Goal: Task Accomplishment & Management: Complete application form

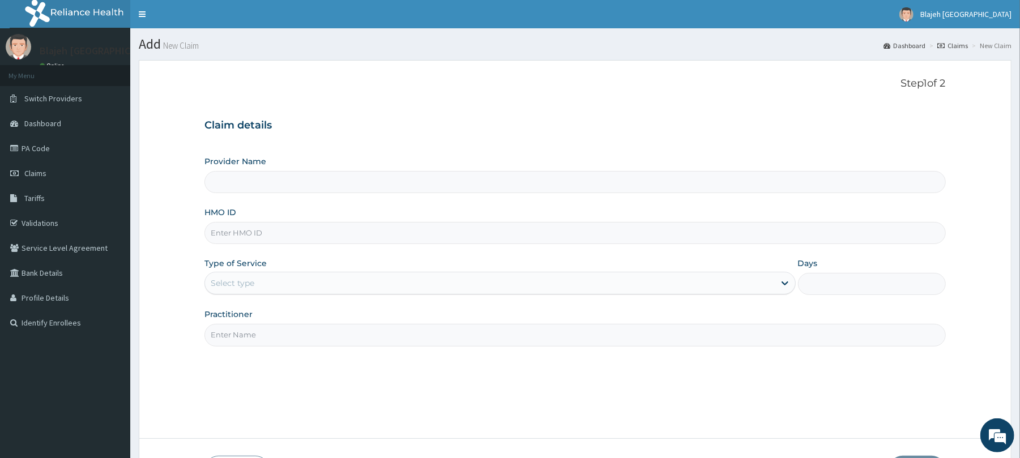
click at [314, 225] on input "HMO ID" at bounding box center [574, 233] width 741 height 22
click at [304, 232] on input "HMO ID" at bounding box center [574, 233] width 741 height 22
type input "a"
type input "AML/10401/A"
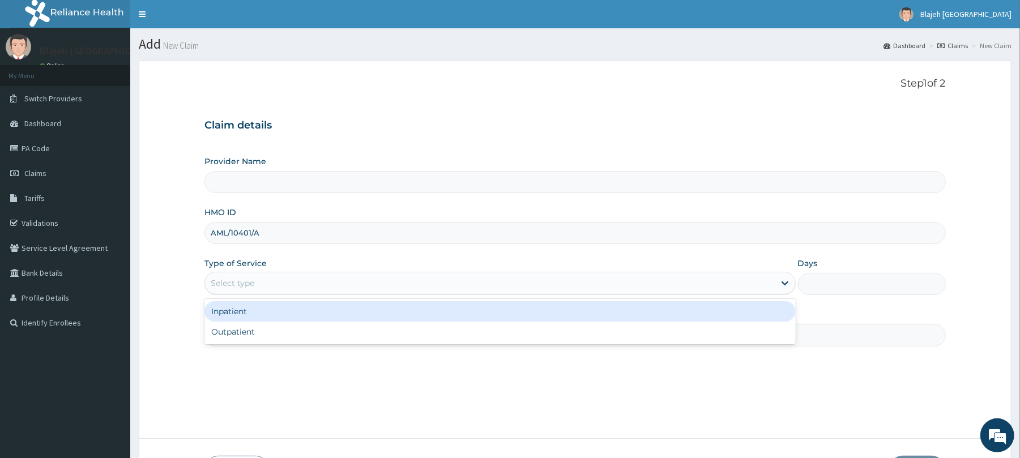
click at [333, 287] on div "Select type" at bounding box center [489, 283] width 569 height 18
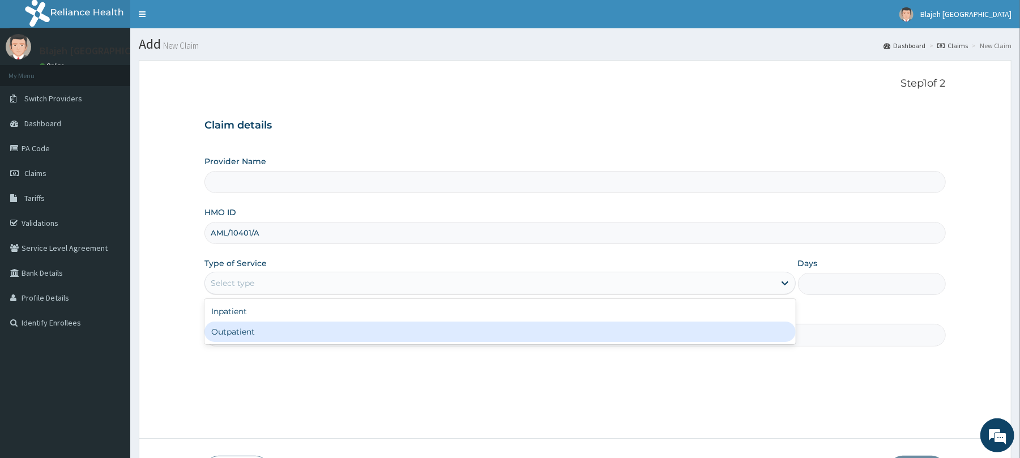
click at [325, 339] on div "Outpatient" at bounding box center [499, 332] width 591 height 20
type input "1"
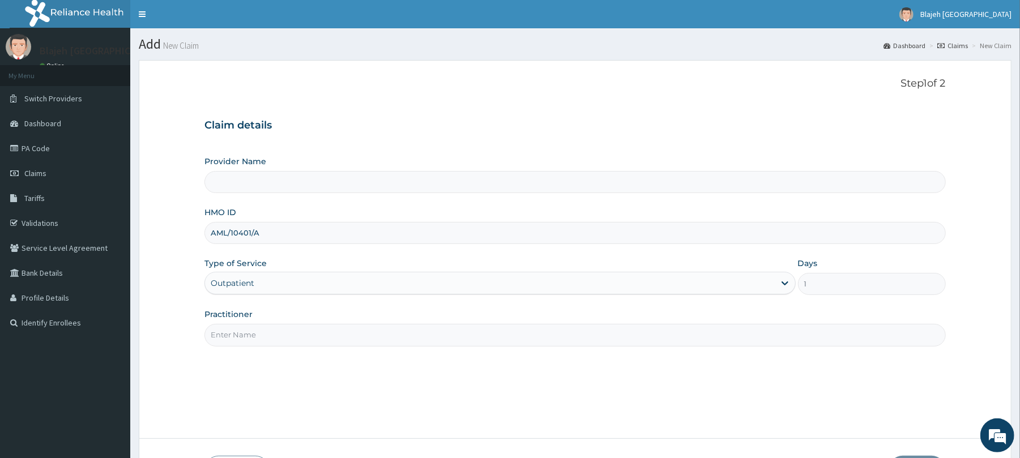
click at [325, 339] on input "Practitioner" at bounding box center [574, 335] width 741 height 22
type input "d"
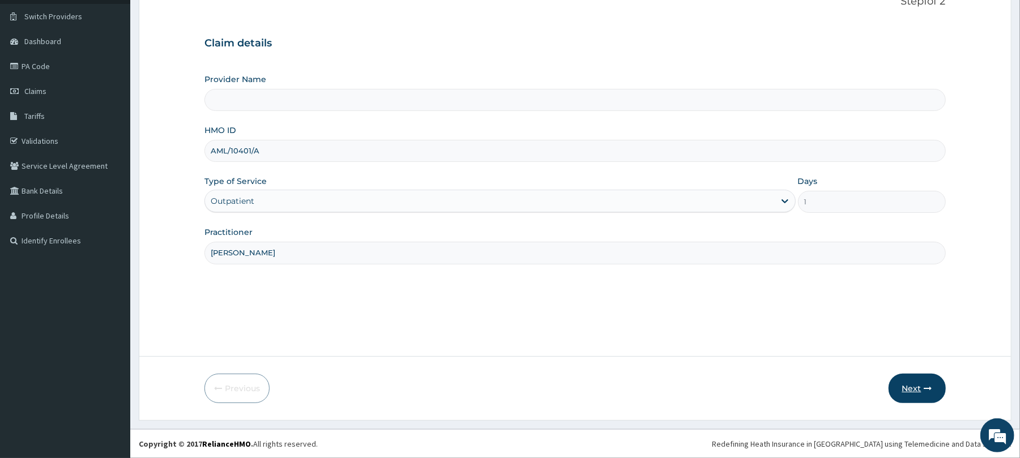
type input "Dr. Kingsley"
click at [924, 389] on icon "button" at bounding box center [928, 389] width 8 height 8
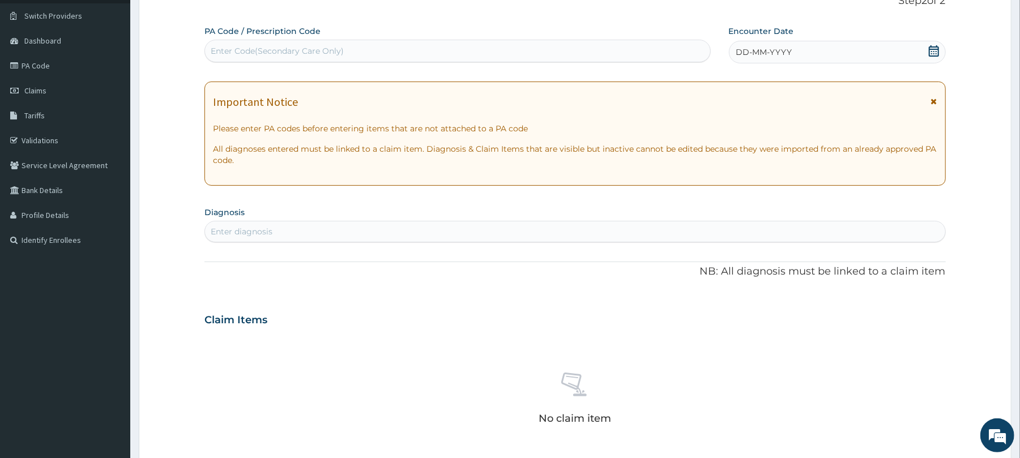
click at [935, 51] on icon at bounding box center [933, 50] width 11 height 11
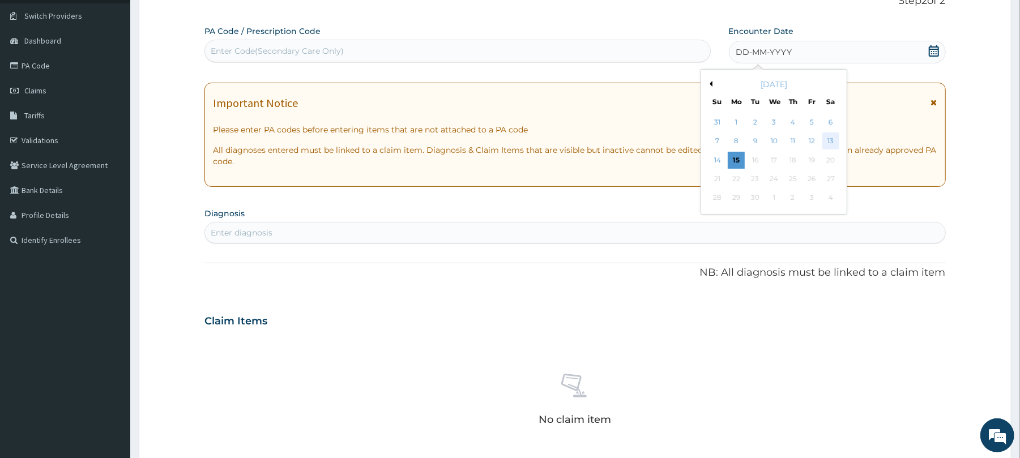
click at [832, 136] on div "13" at bounding box center [830, 141] width 17 height 17
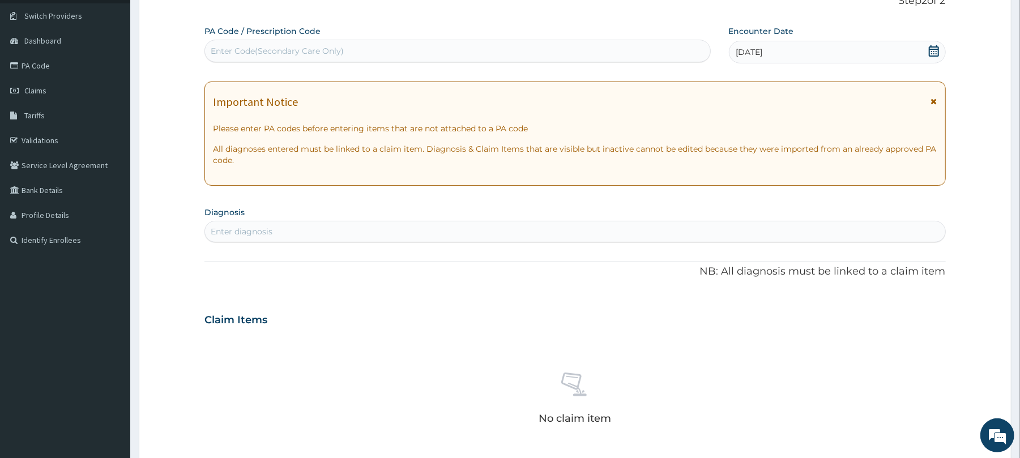
click at [307, 234] on div "Enter diagnosis" at bounding box center [575, 232] width 740 height 18
type input "Plasmodi"
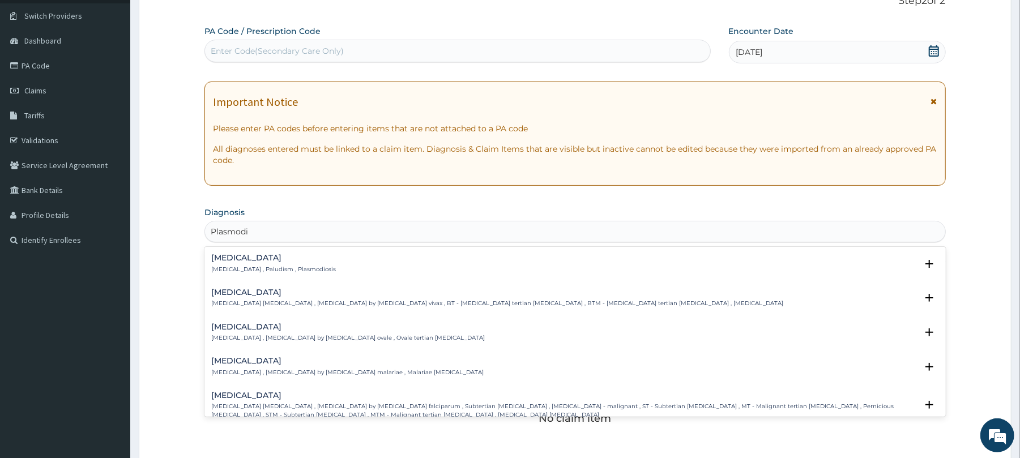
click at [266, 271] on p "Malaria , Paludism , Plasmodiosis" at bounding box center [273, 270] width 125 height 8
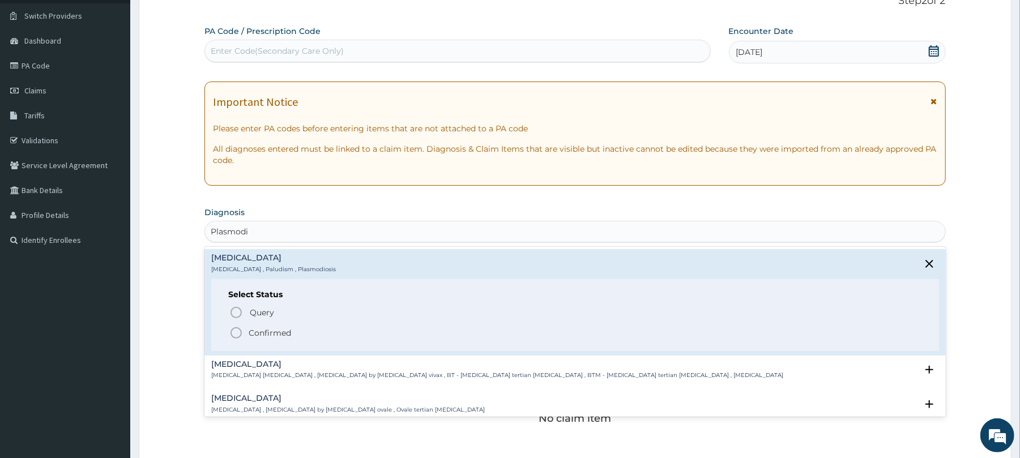
click at [238, 338] on circle "status option filled" at bounding box center [236, 333] width 10 height 10
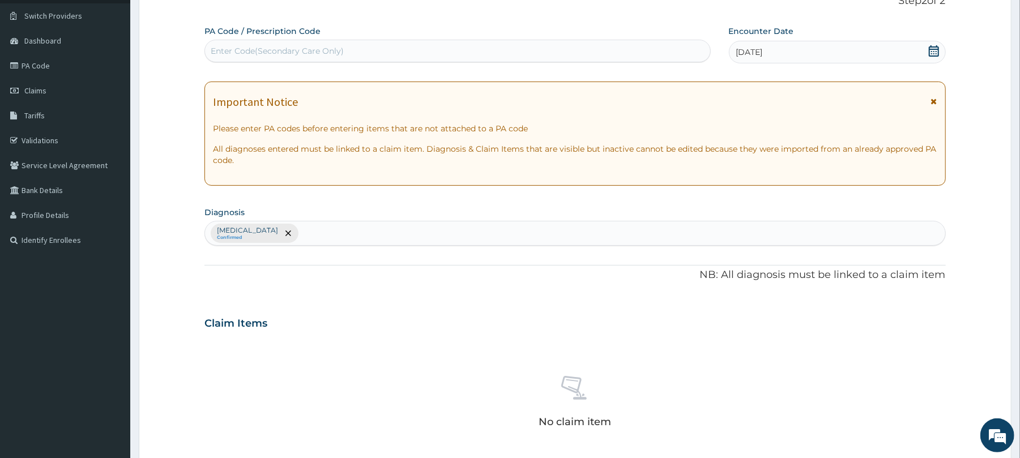
click at [308, 238] on div "Malaria Confirmed" at bounding box center [575, 233] width 740 height 24
type input "Fever"
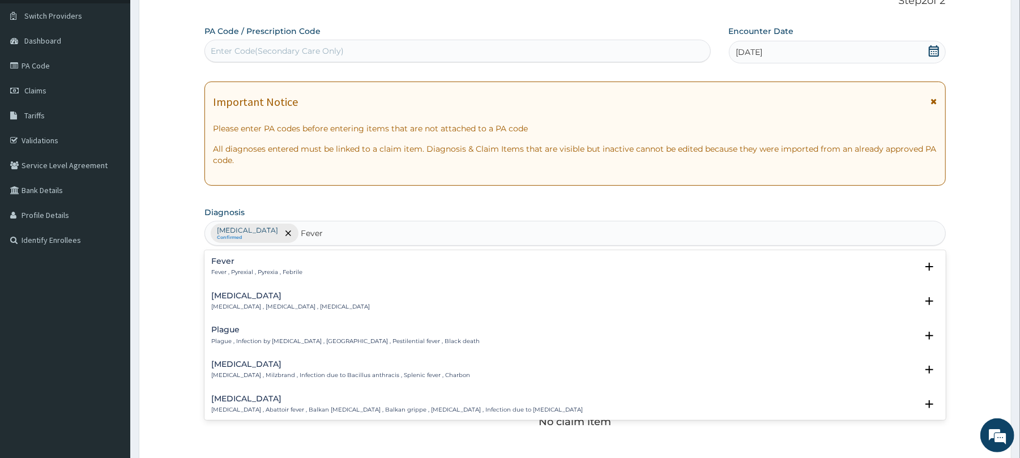
click at [231, 264] on h4 "Fever" at bounding box center [256, 261] width 91 height 8
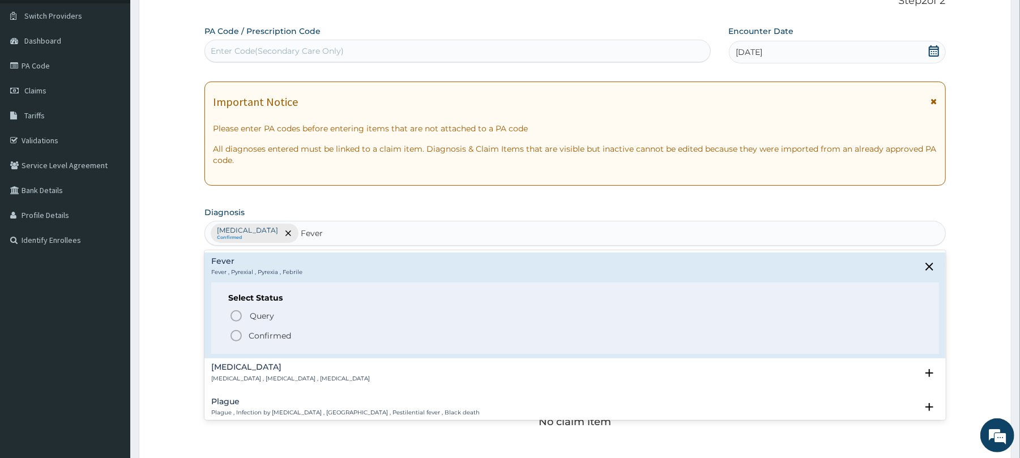
click at [236, 340] on icon "status option filled" at bounding box center [236, 336] width 14 height 14
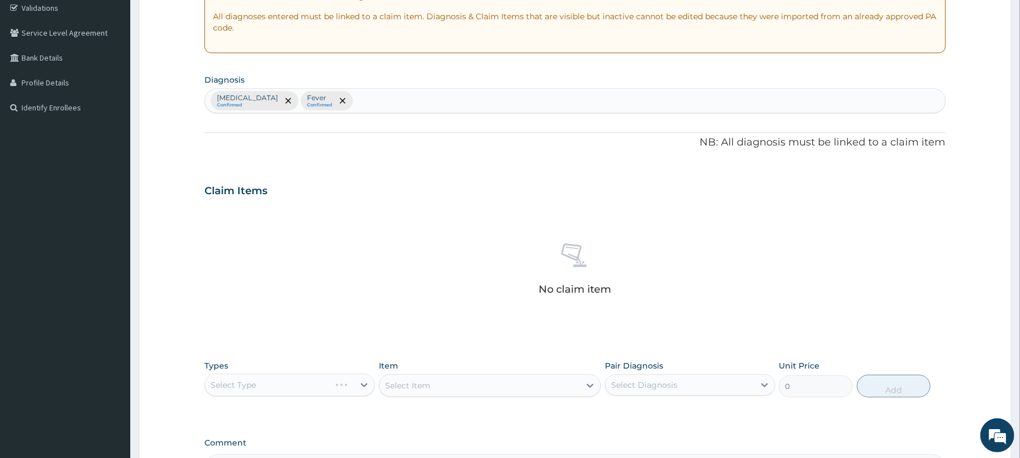
scroll to position [360, 0]
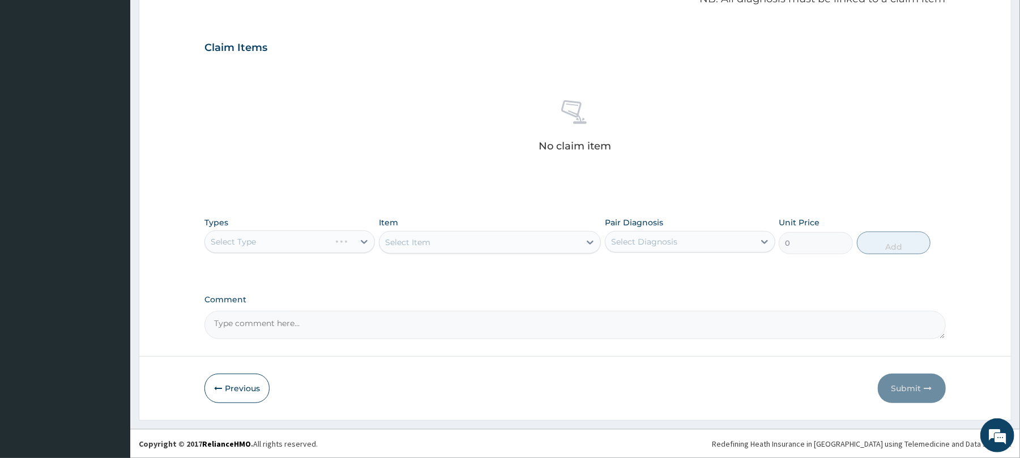
click at [368, 241] on div "Select Type" at bounding box center [289, 242] width 170 height 23
click at [361, 242] on div "Select Type" at bounding box center [289, 242] width 170 height 23
drag, startPoint x: 341, startPoint y: 244, endPoint x: 341, endPoint y: 232, distance: 11.9
click at [341, 232] on div "Select Type" at bounding box center [289, 242] width 170 height 23
click at [341, 241] on div "Select Type" at bounding box center [289, 242] width 170 height 23
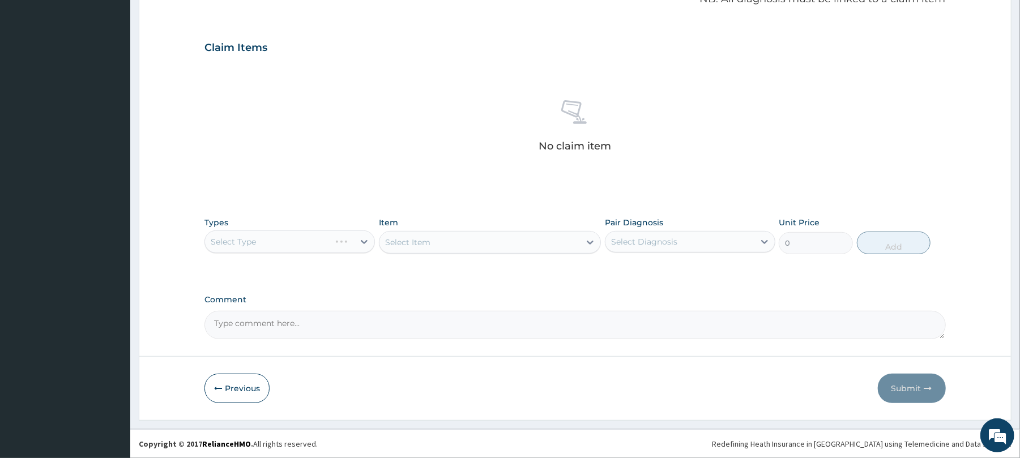
click at [341, 241] on div "Select Type" at bounding box center [289, 242] width 170 height 23
click at [344, 241] on div "Select Type" at bounding box center [289, 242] width 170 height 23
click at [346, 242] on div "Select Type" at bounding box center [289, 242] width 170 height 23
click at [346, 241] on div "Select Type" at bounding box center [289, 242] width 170 height 23
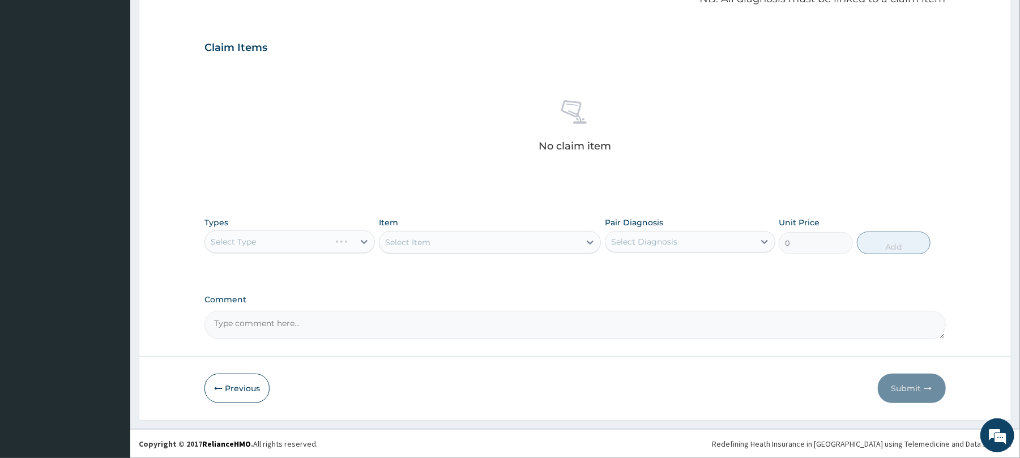
click at [346, 241] on div "Select Type" at bounding box center [289, 242] width 170 height 23
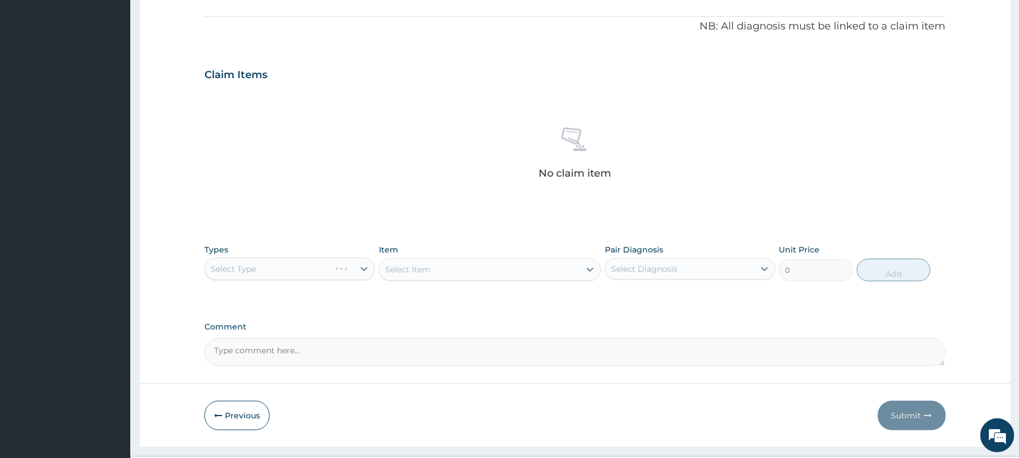
scroll to position [334, 0]
click at [343, 265] on div "Select Type" at bounding box center [289, 266] width 170 height 23
click at [341, 271] on div "Select Type" at bounding box center [289, 266] width 170 height 23
click at [341, 270] on div "Select Type" at bounding box center [289, 266] width 170 height 23
click at [365, 266] on div "Select Type" at bounding box center [289, 266] width 170 height 23
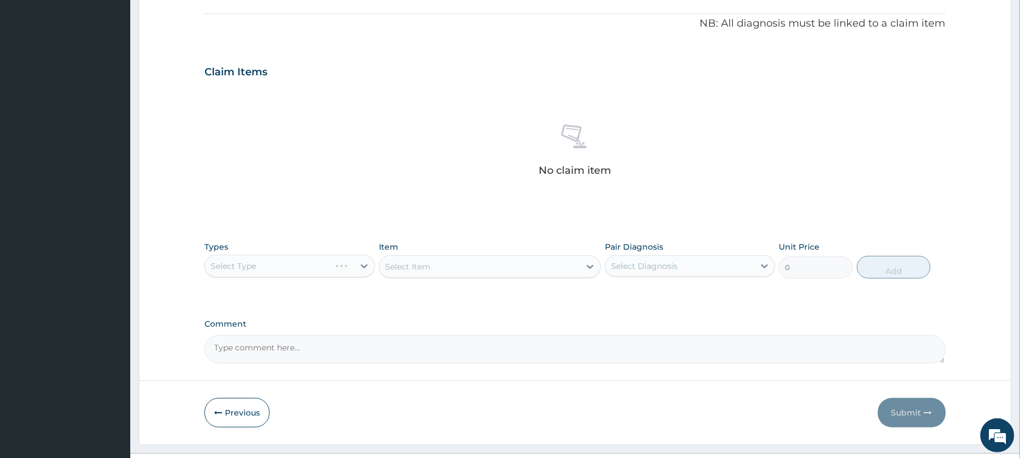
click at [340, 266] on div "Select Type" at bounding box center [289, 266] width 170 height 23
click at [343, 266] on div "Select Type" at bounding box center [289, 266] width 170 height 23
click at [343, 270] on div "Select Type" at bounding box center [289, 266] width 170 height 23
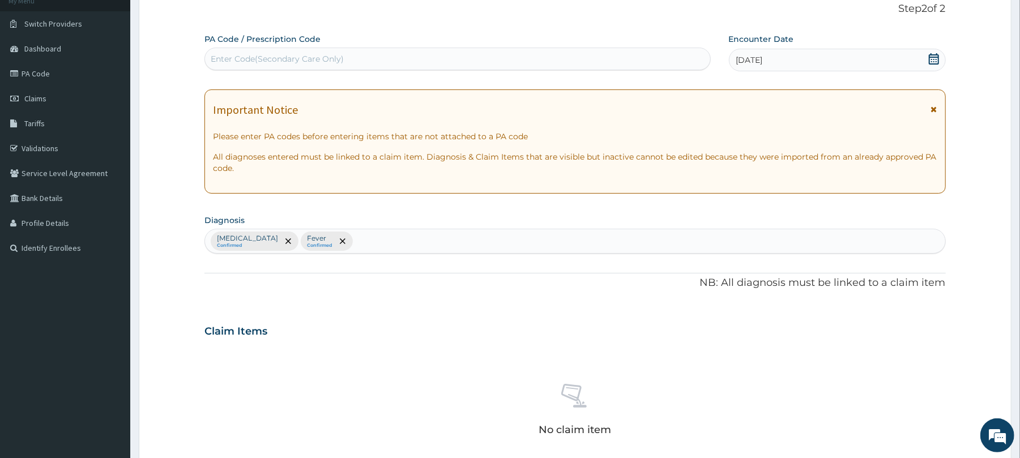
scroll to position [360, 0]
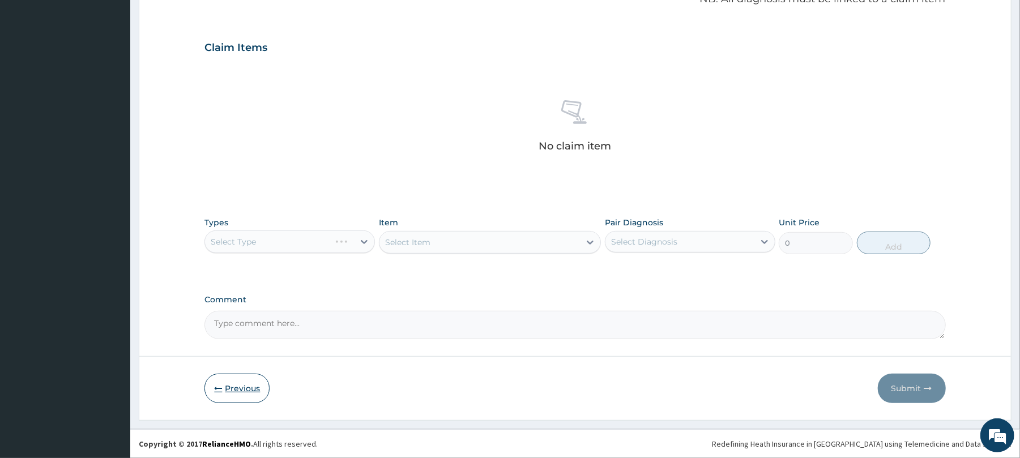
click at [216, 386] on icon "button" at bounding box center [218, 389] width 8 height 8
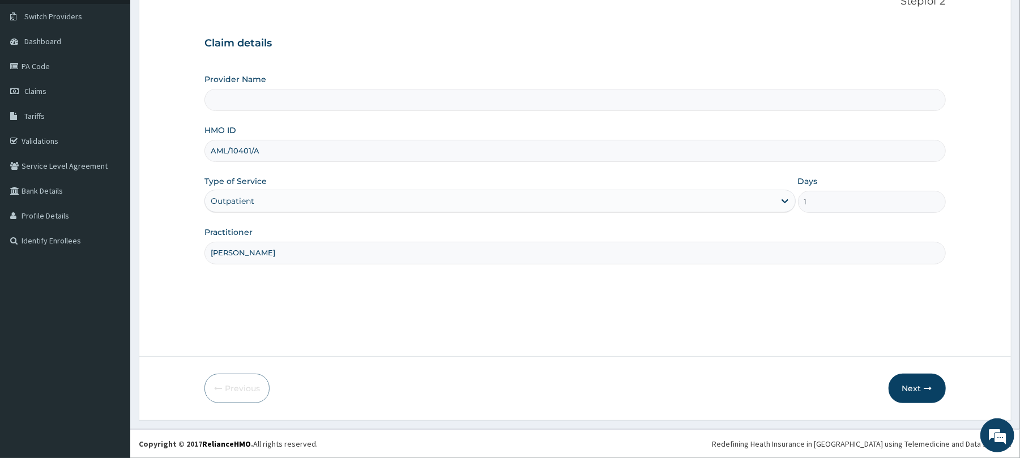
click at [249, 97] on input "Provider Name" at bounding box center [574, 100] width 741 height 22
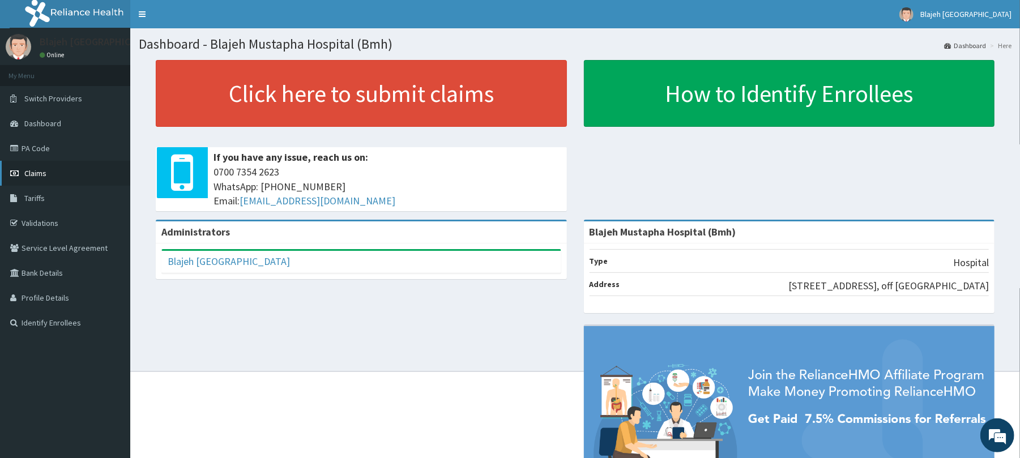
click at [36, 173] on span "Claims" at bounding box center [35, 173] width 22 height 10
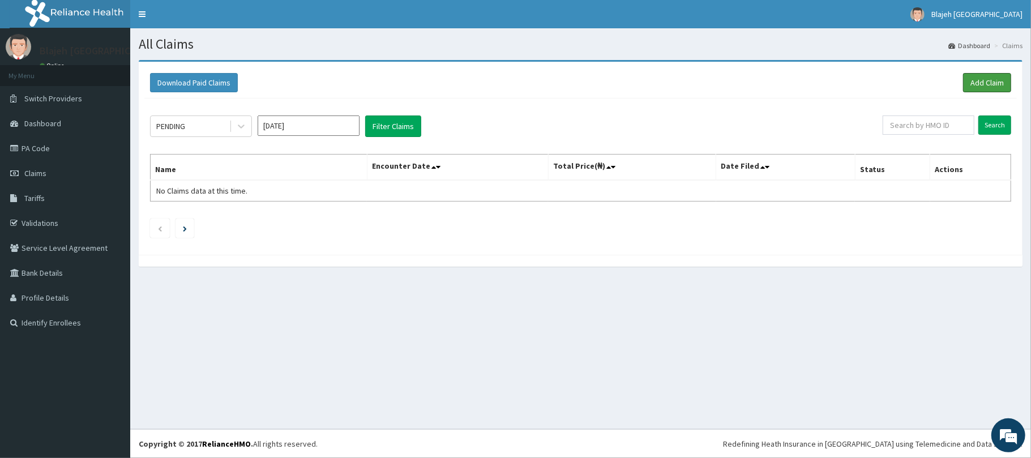
click at [995, 82] on link "Add Claim" at bounding box center [987, 82] width 48 height 19
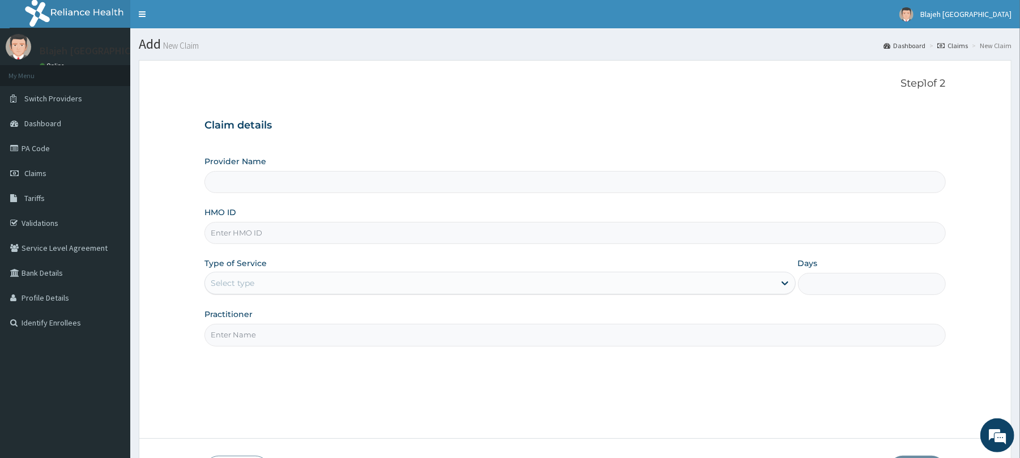
type input "Blajeh Mustapha Hospital (Bmh)"
click at [297, 239] on input "HMO ID" at bounding box center [574, 233] width 741 height 22
type input "AML/10401/A"
click at [395, 288] on div "Select type" at bounding box center [489, 283] width 569 height 18
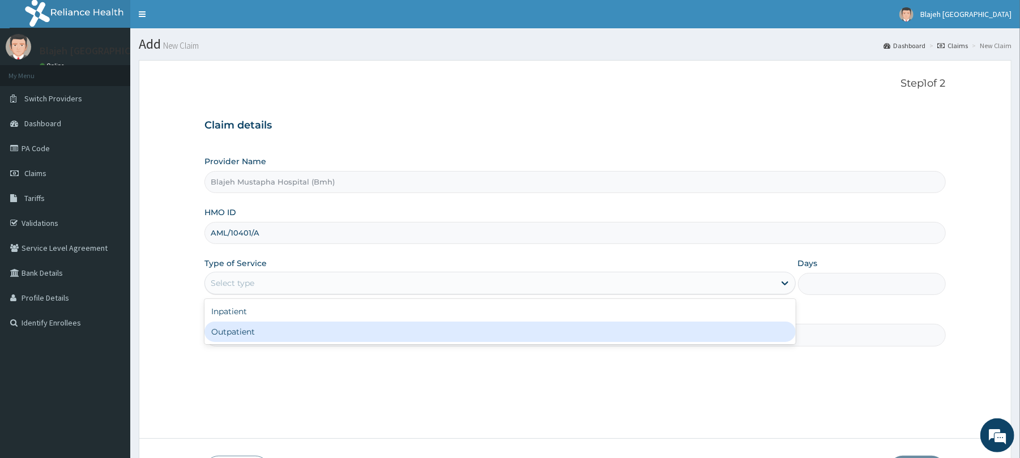
click at [385, 336] on div "Outpatient" at bounding box center [499, 332] width 591 height 20
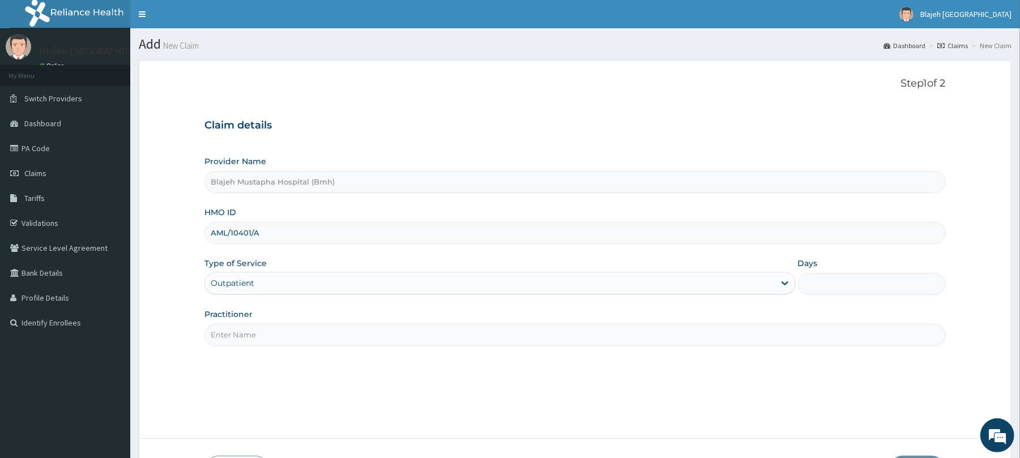
type input "1"
click at [383, 336] on input "Practitioner" at bounding box center [574, 335] width 741 height 22
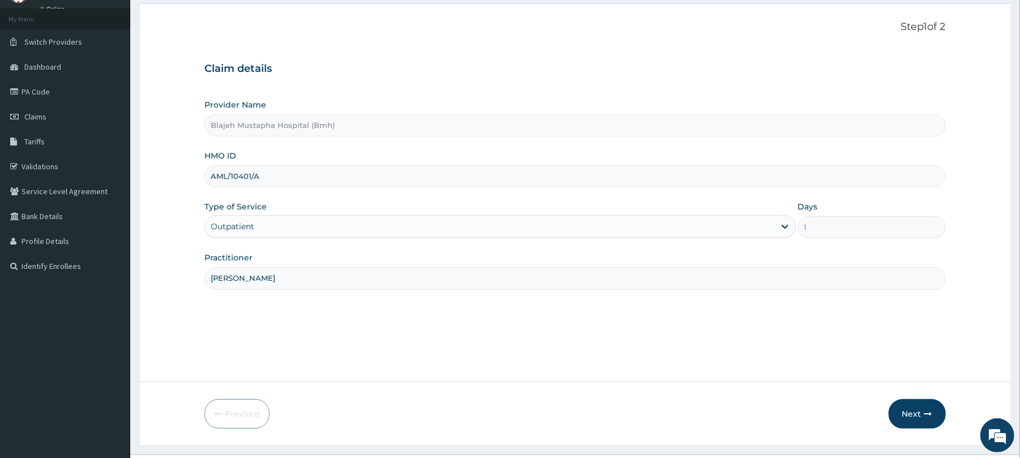
scroll to position [83, 0]
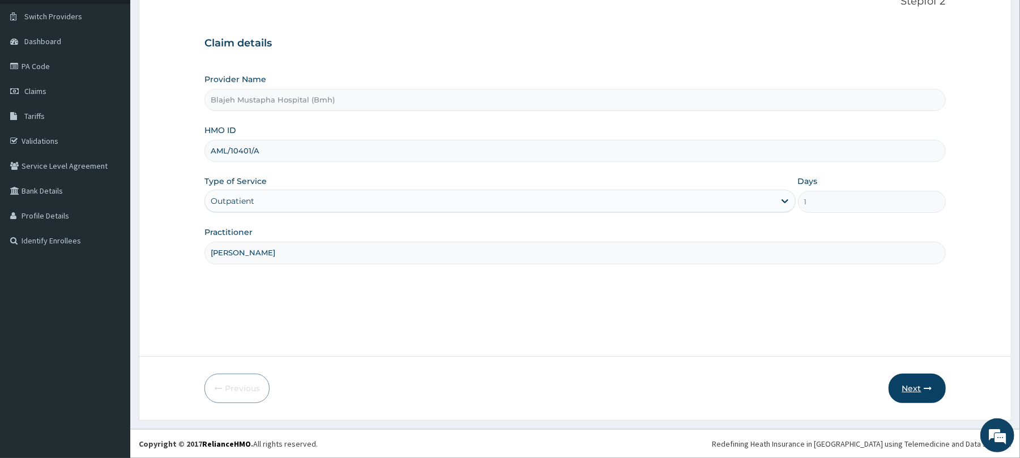
type input "Dr. Kingsley"
click at [919, 387] on button "Next" at bounding box center [917, 388] width 57 height 29
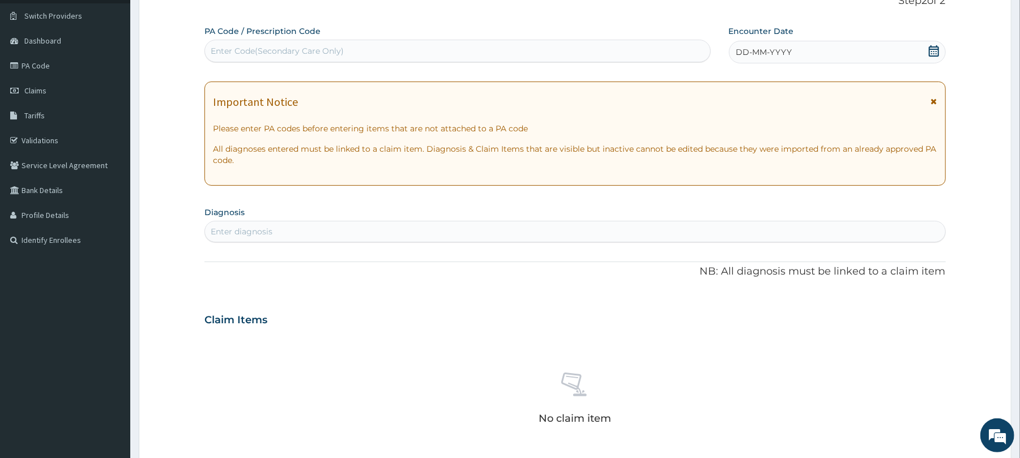
click at [798, 56] on div "DD-MM-YYYY" at bounding box center [837, 52] width 217 height 23
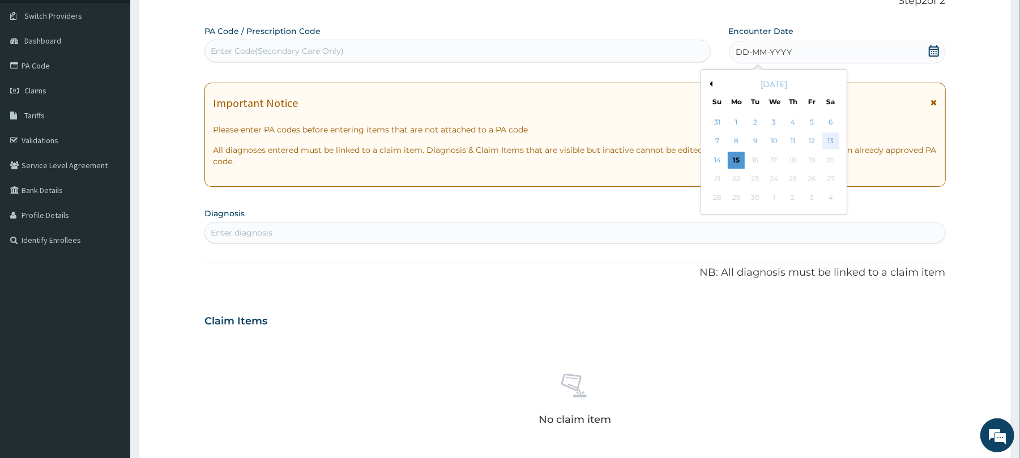
click at [834, 137] on div "13" at bounding box center [830, 141] width 17 height 17
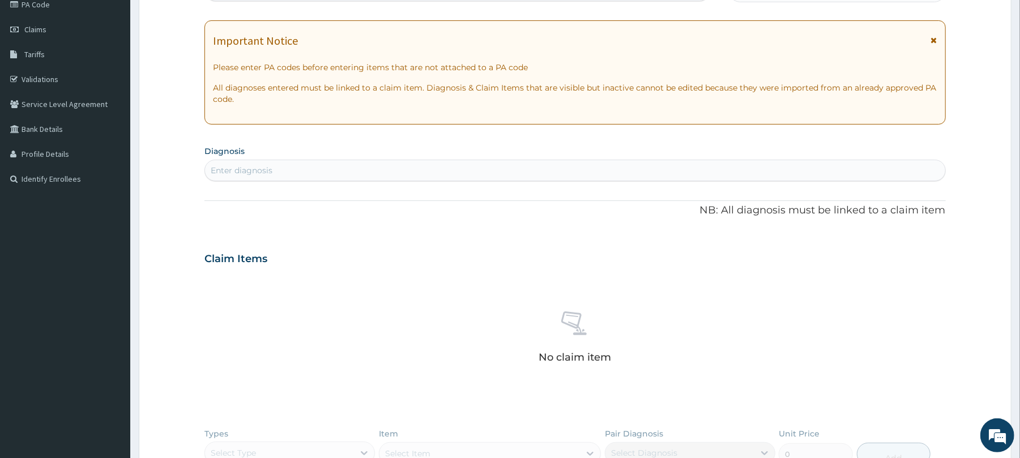
scroll to position [147, 0]
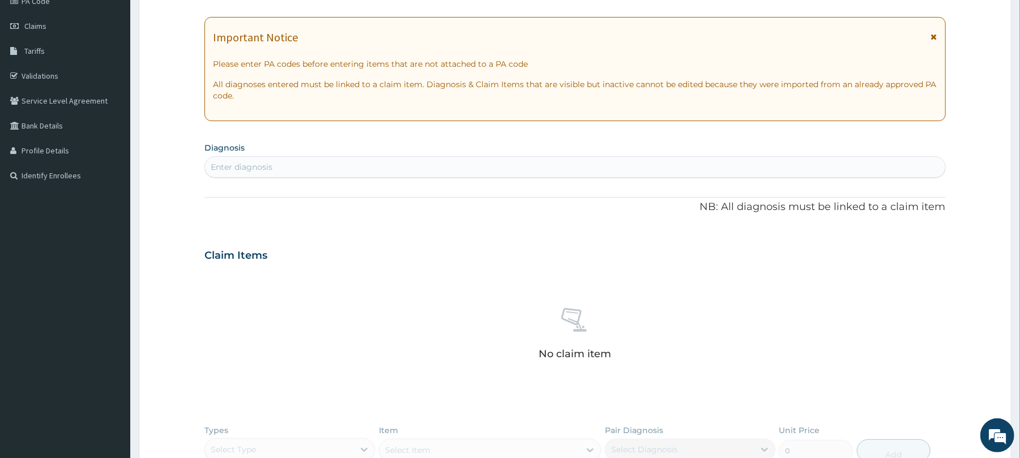
click at [409, 169] on div "Enter diagnosis" at bounding box center [575, 167] width 740 height 18
type input "Plasmod"
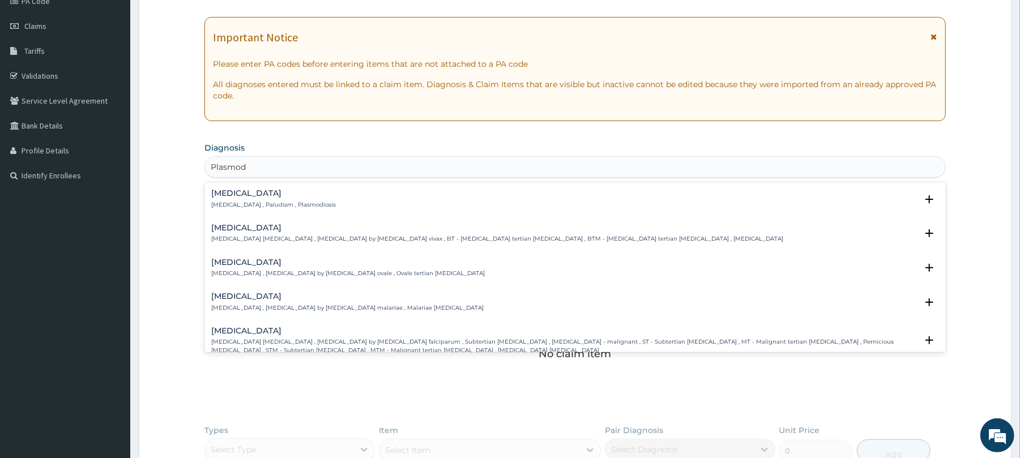
click at [234, 196] on h4 "Malaria" at bounding box center [273, 193] width 125 height 8
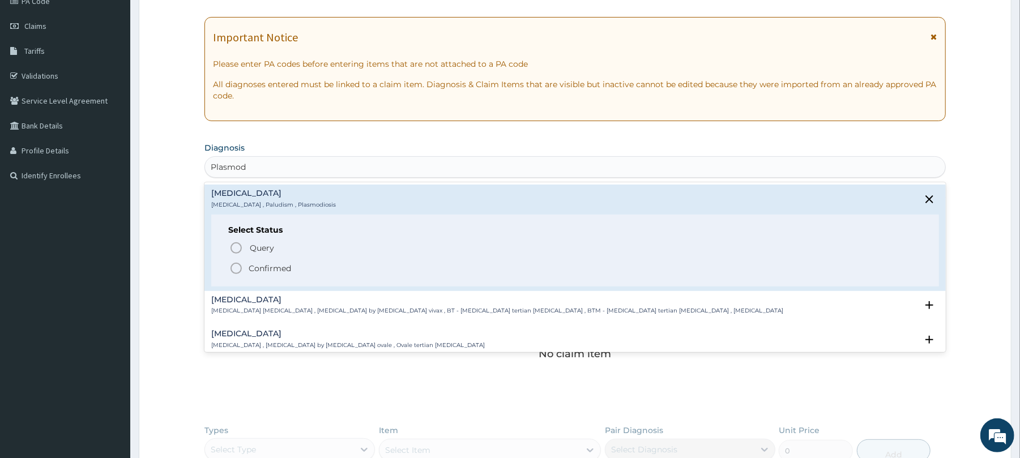
click at [238, 264] on circle "status option filled" at bounding box center [236, 268] width 10 height 10
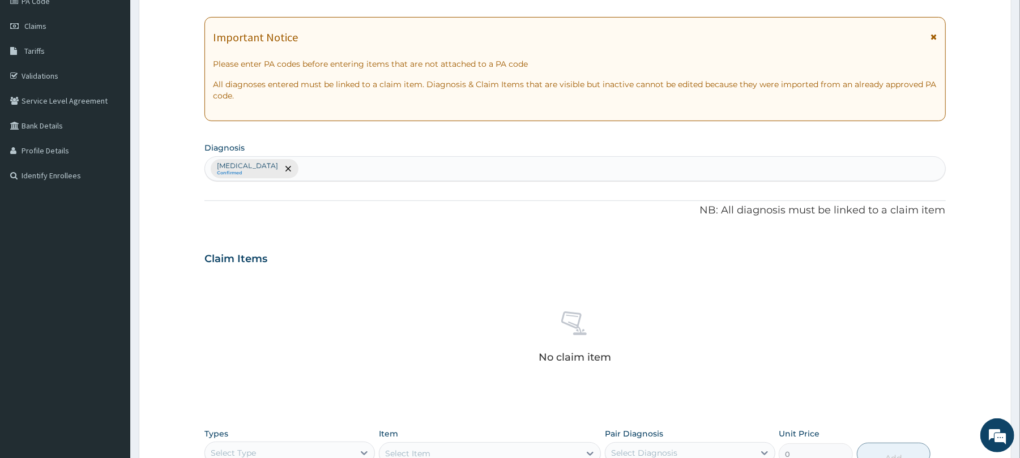
click at [237, 262] on h3 "Claim Items" at bounding box center [235, 259] width 63 height 12
click at [284, 170] on div "Malaria Confirmed" at bounding box center [575, 169] width 740 height 24
type input "Fever"
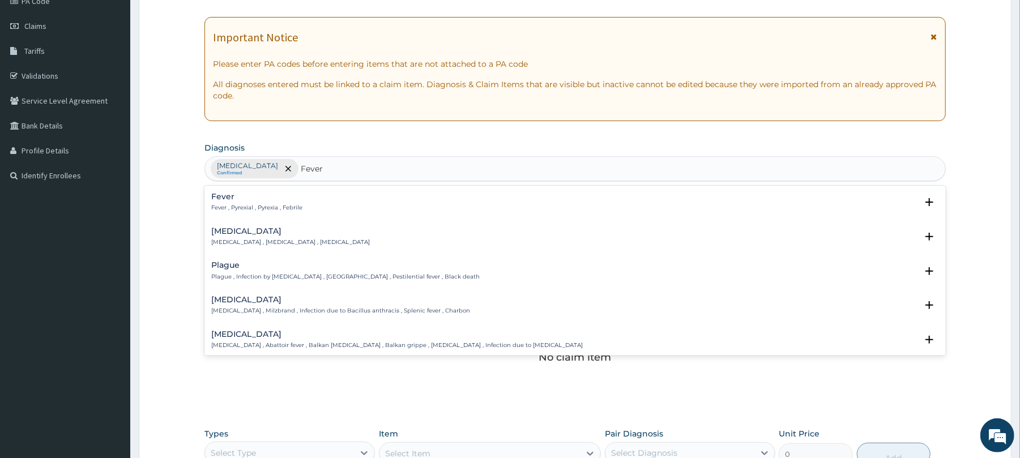
click at [234, 206] on p "Fever , Pyrexial , Pyrexia , Febrile" at bounding box center [256, 208] width 91 height 8
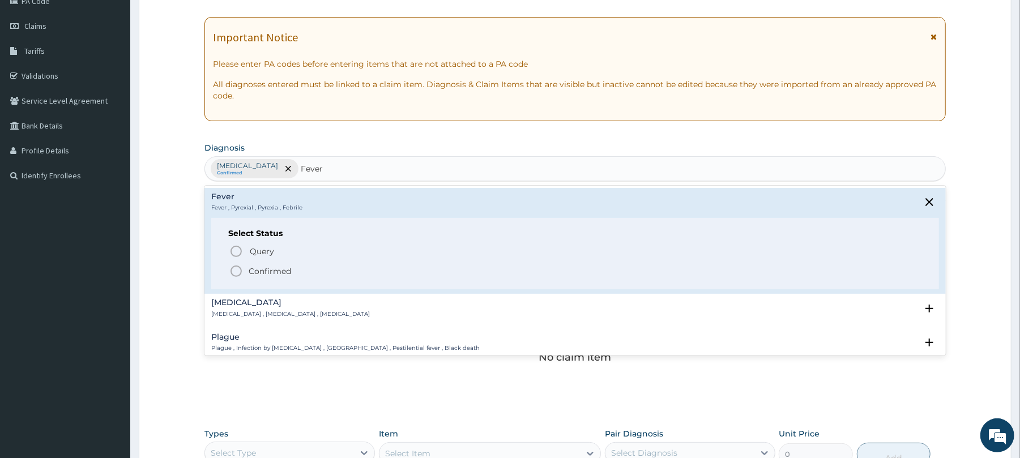
click at [238, 275] on icon "status option filled" at bounding box center [236, 272] width 14 height 14
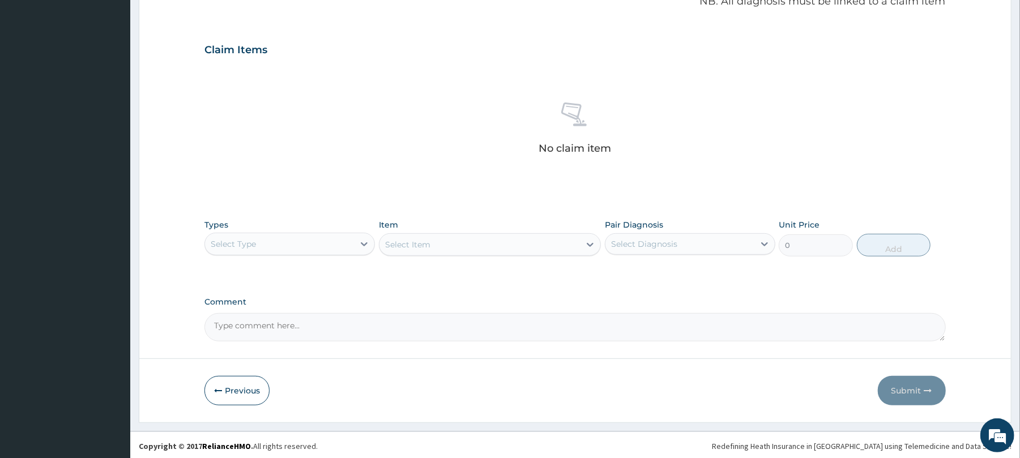
scroll to position [360, 0]
click at [363, 238] on icon at bounding box center [364, 241] width 11 height 11
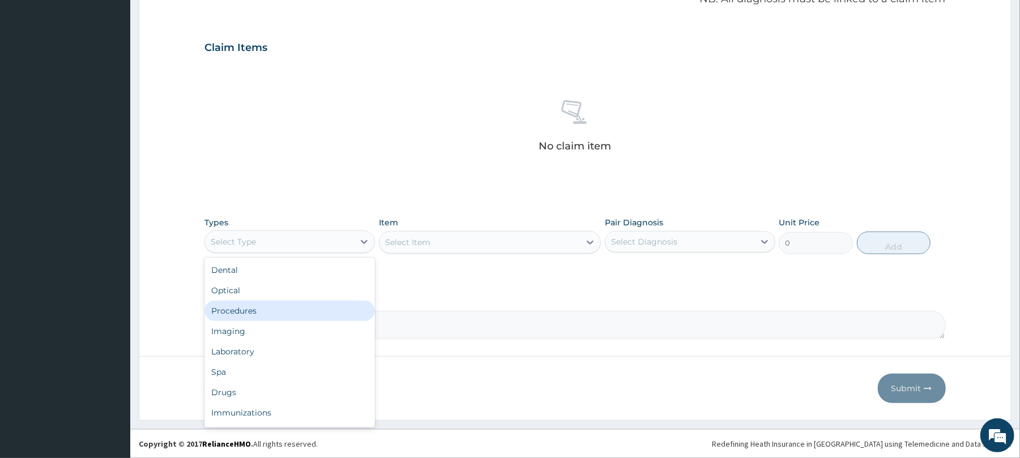
click at [322, 314] on div "Procedures" at bounding box center [289, 311] width 170 height 20
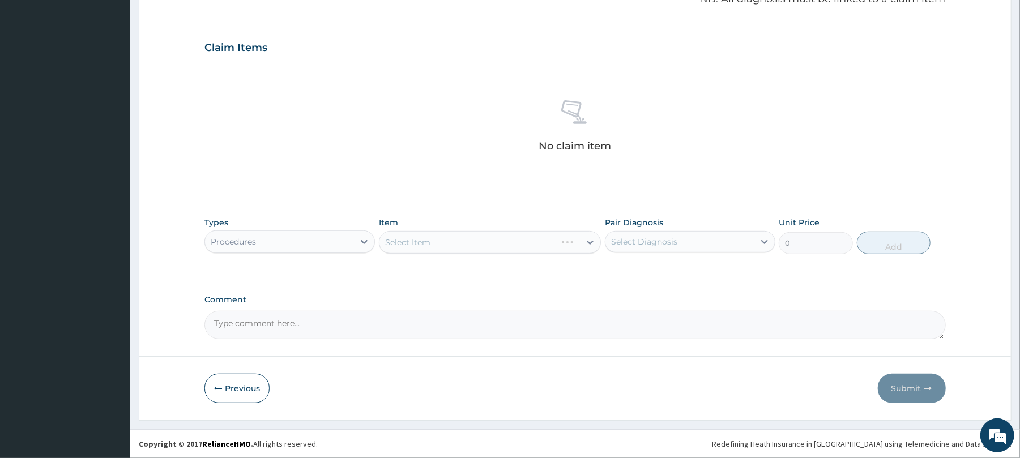
click at [568, 245] on div "Select Item" at bounding box center [490, 242] width 222 height 23
click at [568, 242] on div "Select Item" at bounding box center [490, 242] width 222 height 23
click at [570, 239] on div "Select Item" at bounding box center [490, 242] width 222 height 23
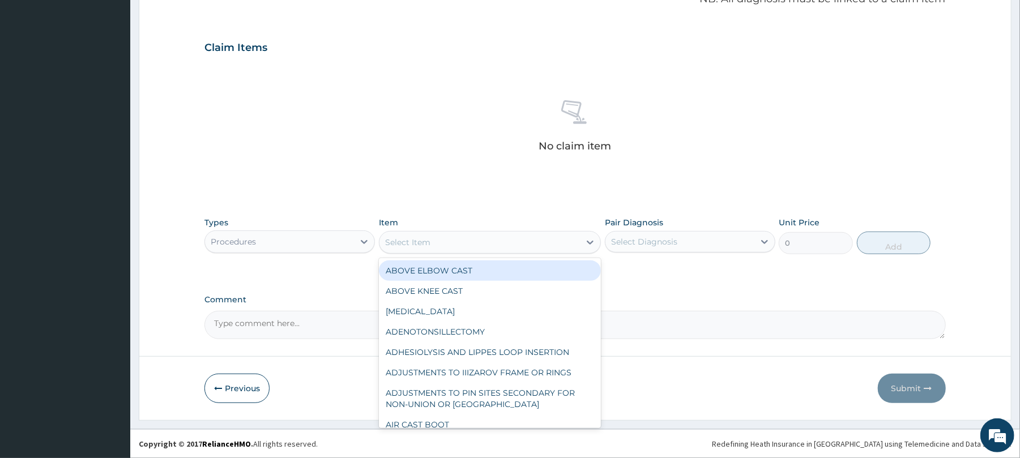
click at [569, 240] on div "Select Item" at bounding box center [480, 242] width 201 height 18
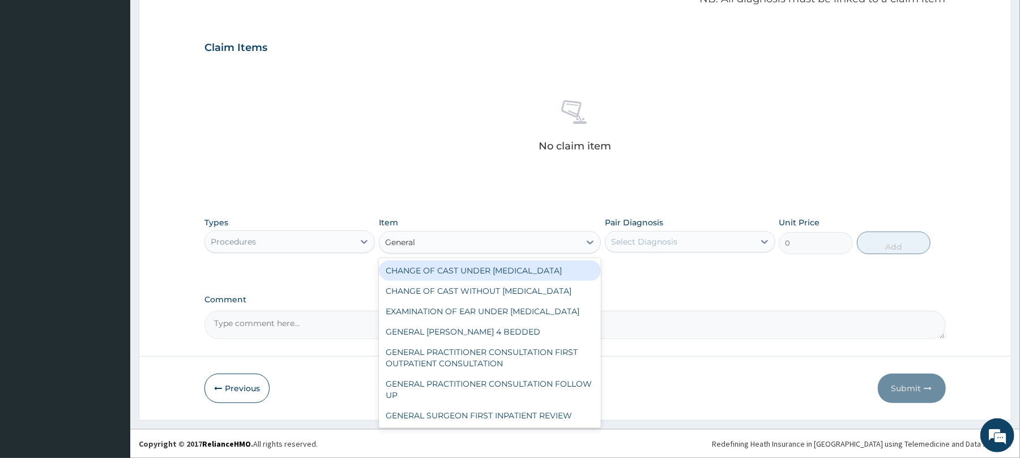
type input "General"
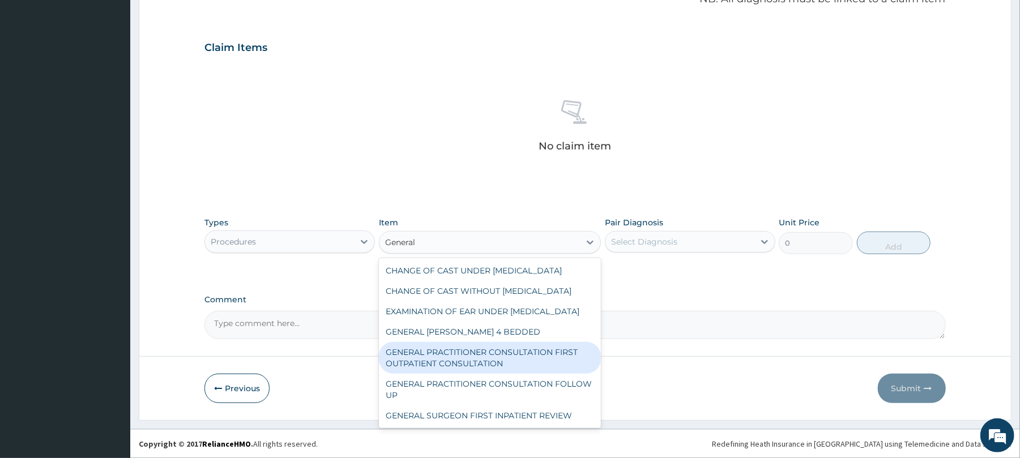
click at [515, 374] on div "GENERAL PRACTITIONER CONSULTATION FIRST OUTPATIENT CONSULTATION" at bounding box center [490, 358] width 222 height 32
type input "3547.5"
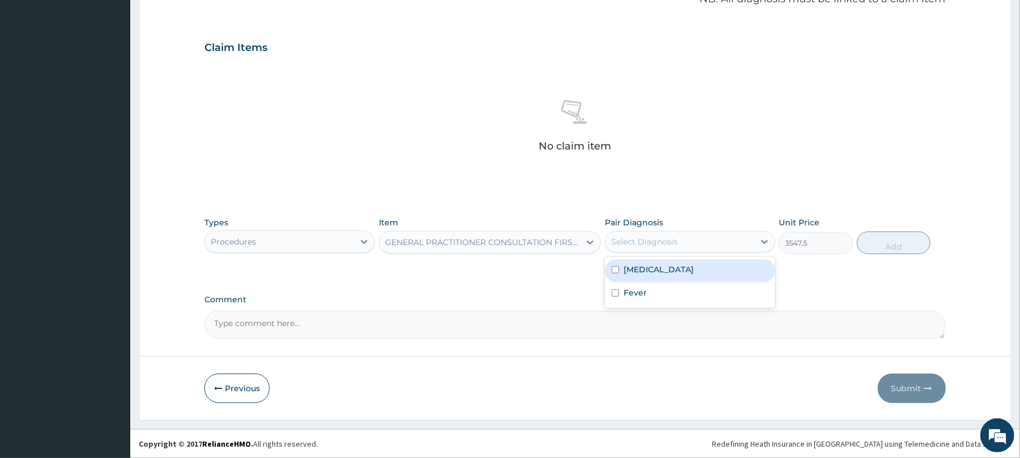
click at [742, 242] on div "Select Diagnosis" at bounding box center [680, 242] width 149 height 18
click at [728, 270] on div "[MEDICAL_DATA]" at bounding box center [690, 270] width 170 height 23
checkbox input "true"
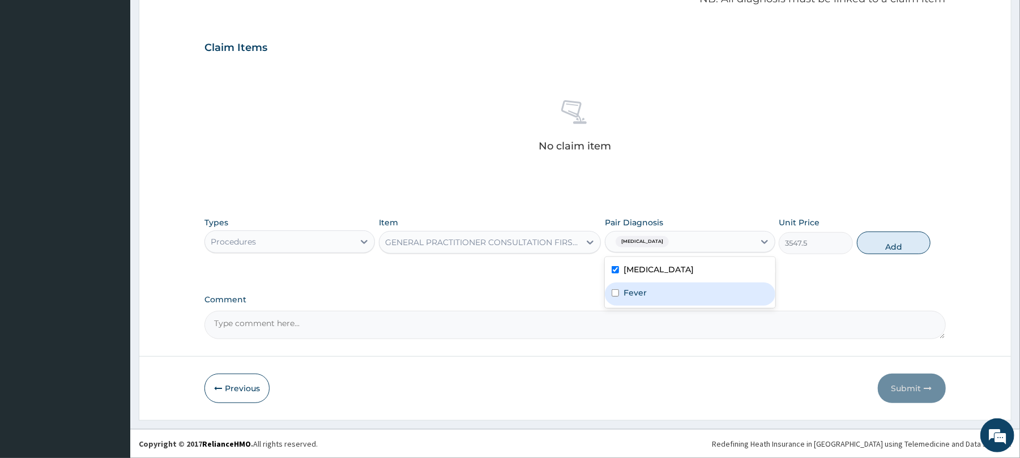
click at [716, 300] on div "Fever" at bounding box center [690, 294] width 170 height 23
checkbox input "true"
click at [889, 241] on button "Add" at bounding box center [894, 243] width 74 height 23
type input "0"
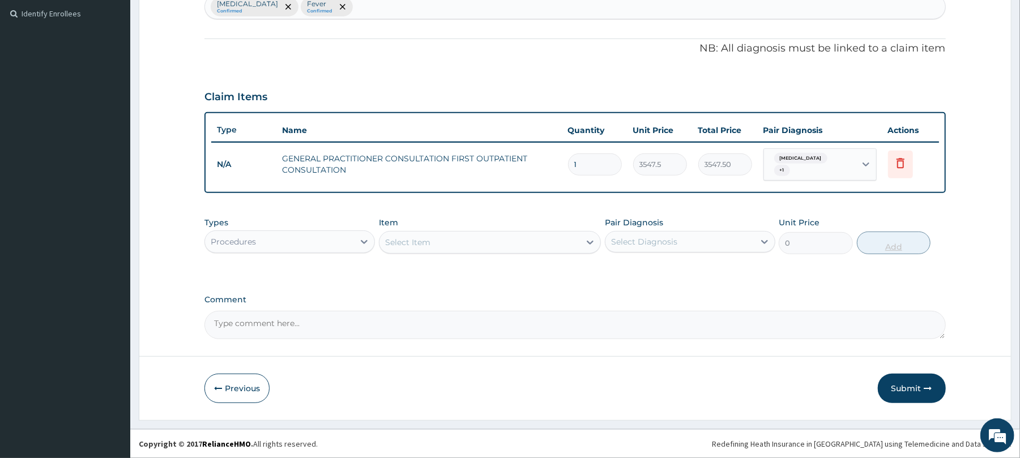
scroll to position [305, 0]
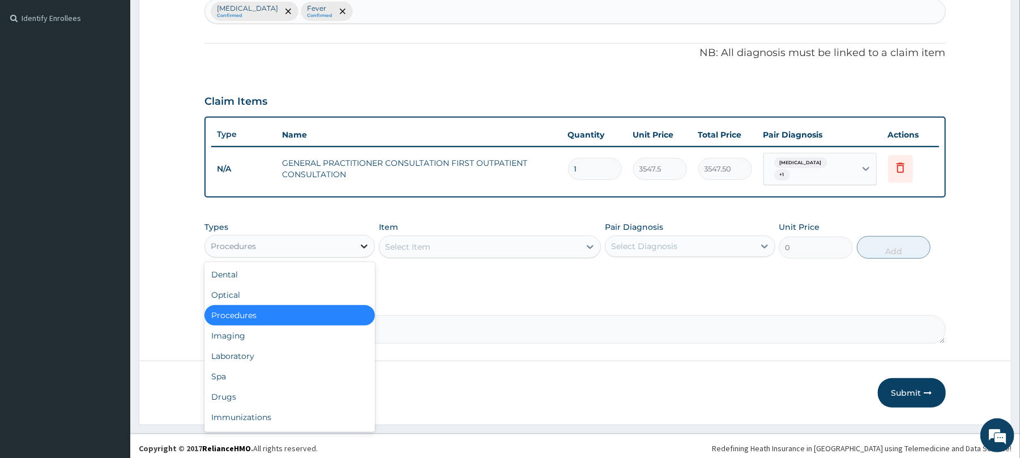
click at [364, 241] on icon at bounding box center [364, 246] width 11 height 11
click at [280, 387] on div "Drugs" at bounding box center [289, 397] width 170 height 20
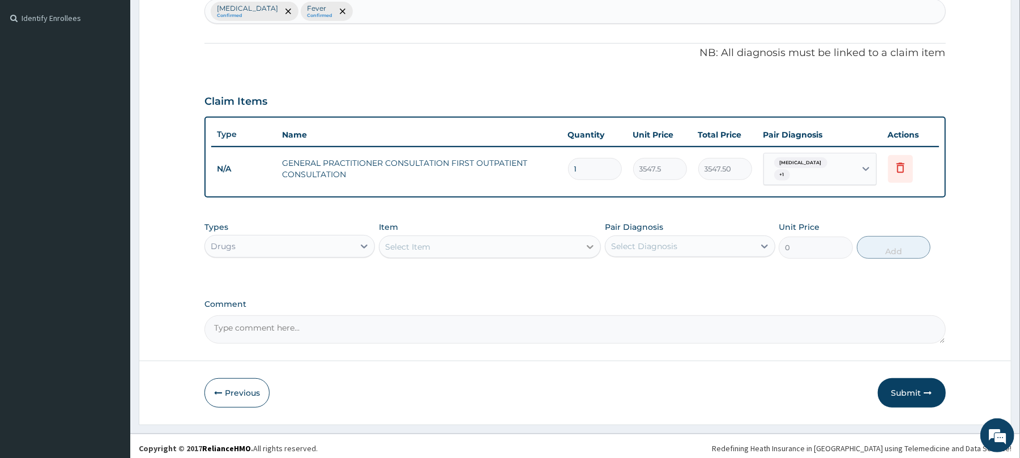
click at [585, 242] on icon at bounding box center [590, 246] width 11 height 11
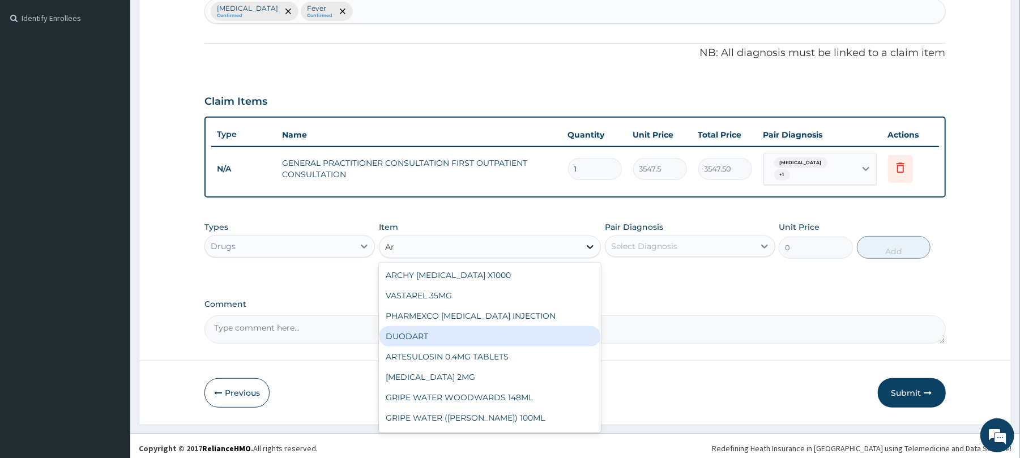
type input "A"
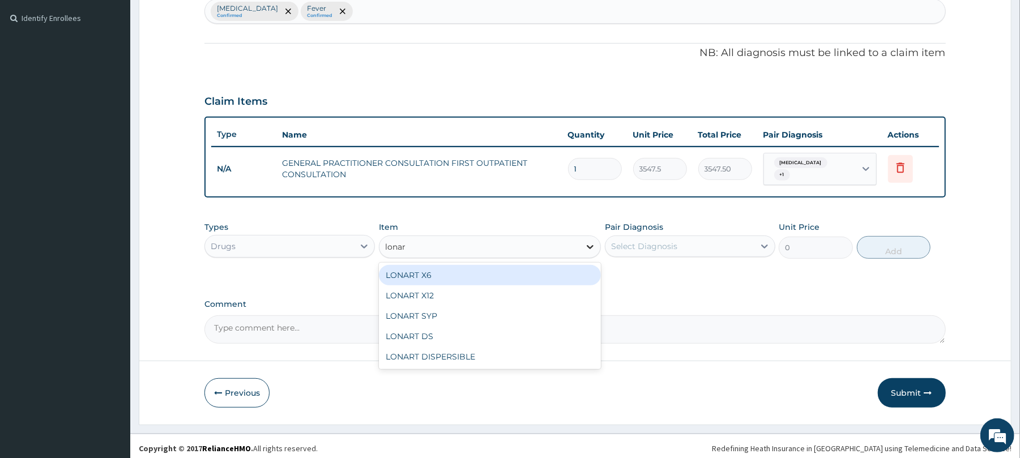
type input "lonart"
click at [567, 268] on div "LONART X6" at bounding box center [490, 275] width 222 height 20
type input "473"
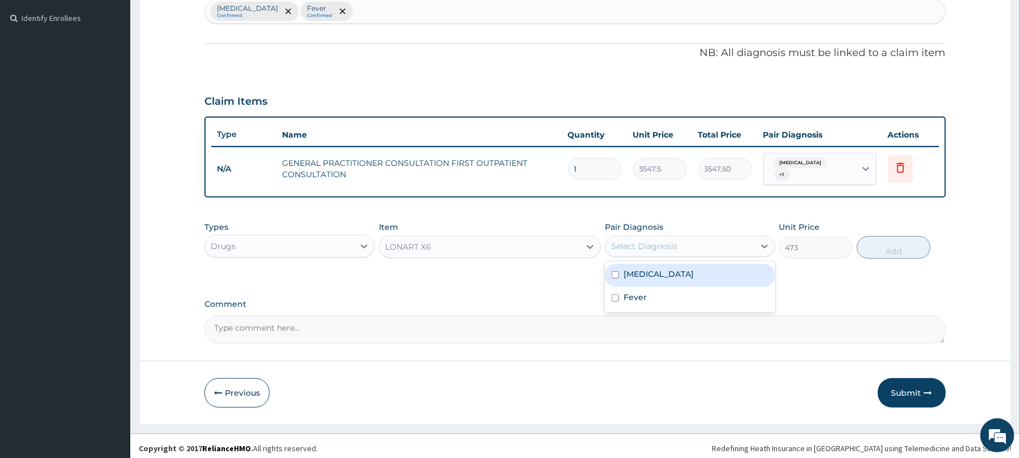
click at [671, 244] on div "Select Diagnosis" at bounding box center [644, 246] width 66 height 11
click at [665, 272] on div "[MEDICAL_DATA]" at bounding box center [690, 275] width 170 height 23
checkbox input "true"
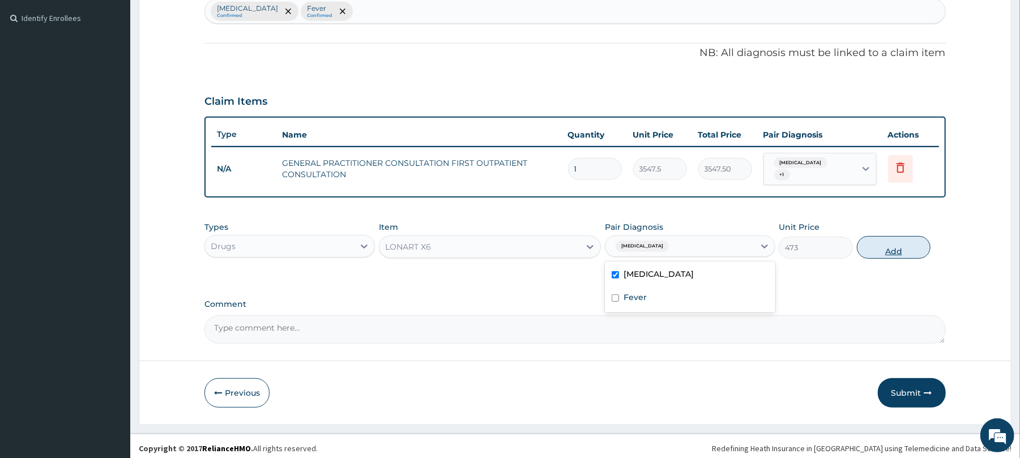
click at [888, 245] on button "Add" at bounding box center [894, 247] width 74 height 23
type input "0"
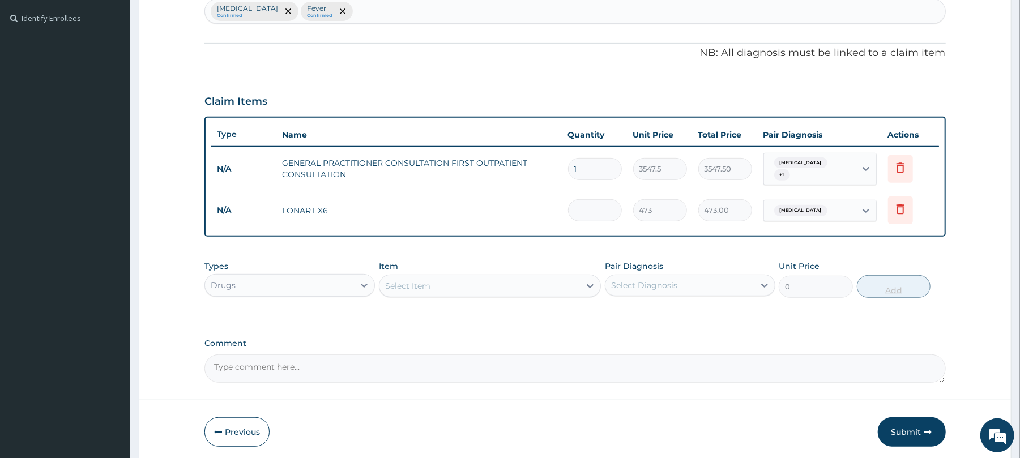
type input "0.00"
type input "6"
type input "2838.00"
type input "6"
click at [467, 280] on div "Select Item" at bounding box center [480, 286] width 201 height 18
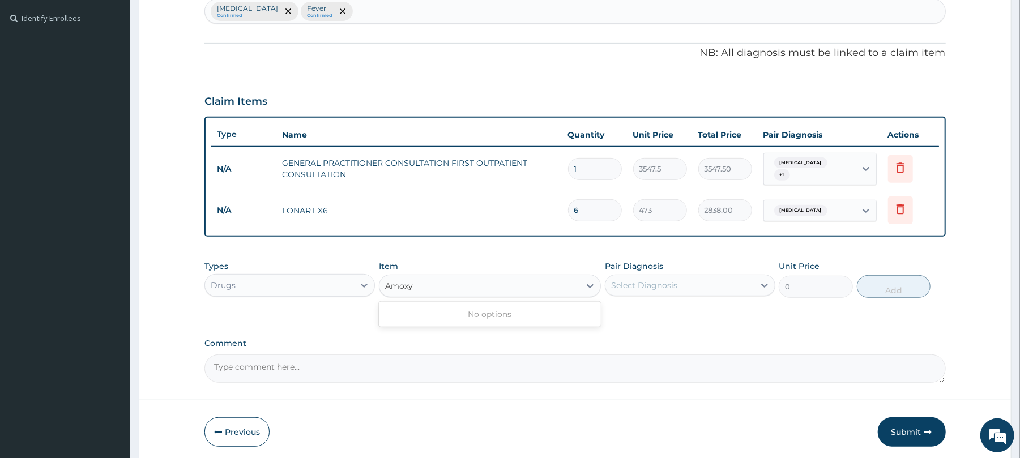
type input "Amox"
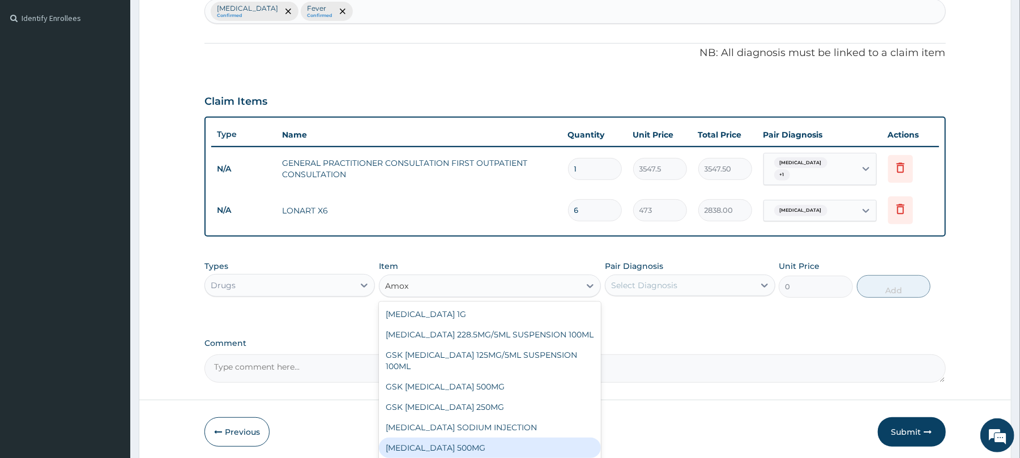
click at [410, 438] on div "[MEDICAL_DATA] 500MG" at bounding box center [490, 448] width 222 height 20
type input "70.95"
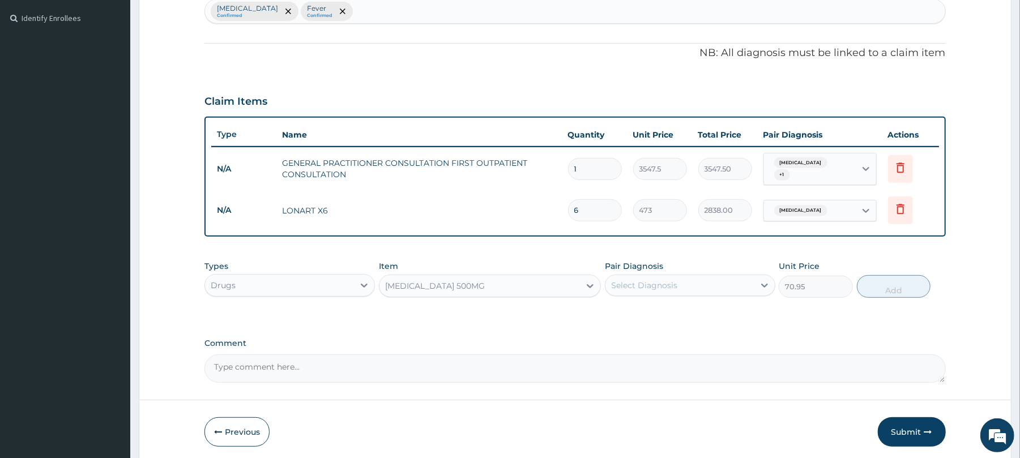
click at [731, 282] on div "Select Diagnosis" at bounding box center [680, 285] width 149 height 18
click at [703, 339] on div "Fever" at bounding box center [690, 337] width 170 height 23
checkbox input "true"
click at [675, 329] on div "PA Code / Prescription Code Enter Code(Secondary Care Only) Encounter Date 13-0…" at bounding box center [574, 92] width 741 height 579
click at [892, 284] on button "Add" at bounding box center [894, 286] width 74 height 23
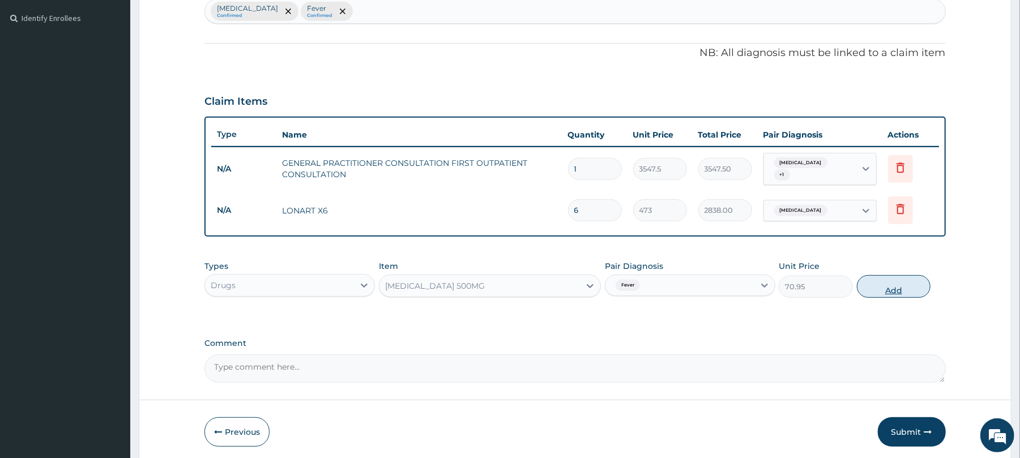
type input "0"
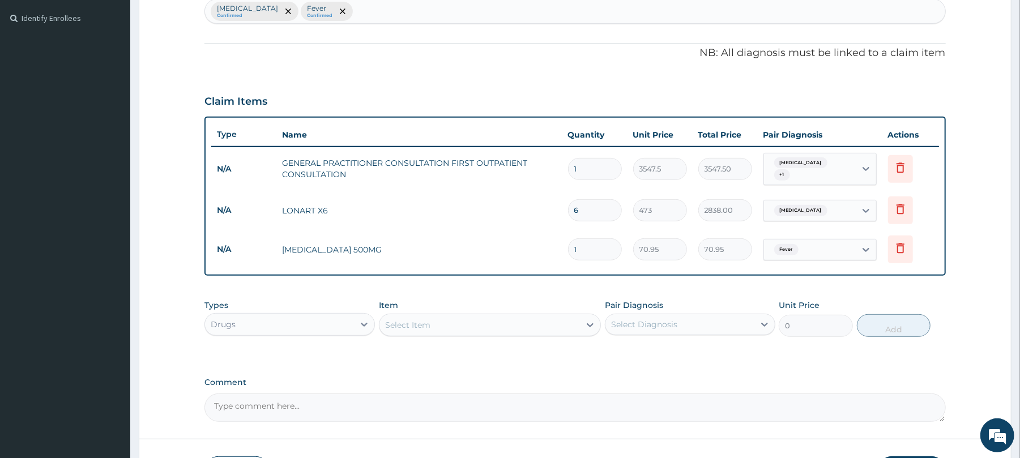
click at [581, 243] on input "1" at bounding box center [595, 249] width 54 height 22
type input "10"
type input "709.50"
type input "10"
click at [436, 323] on div "Select Item" at bounding box center [480, 325] width 201 height 18
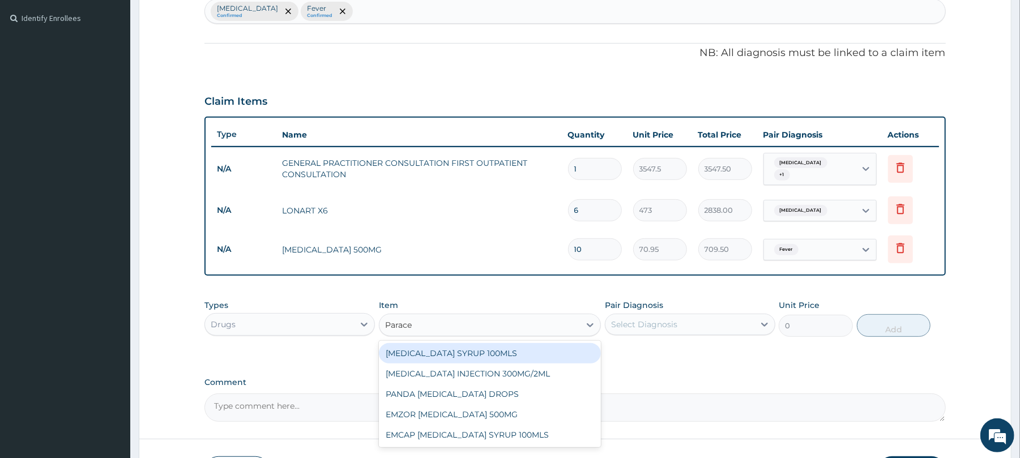
type input "Paracet"
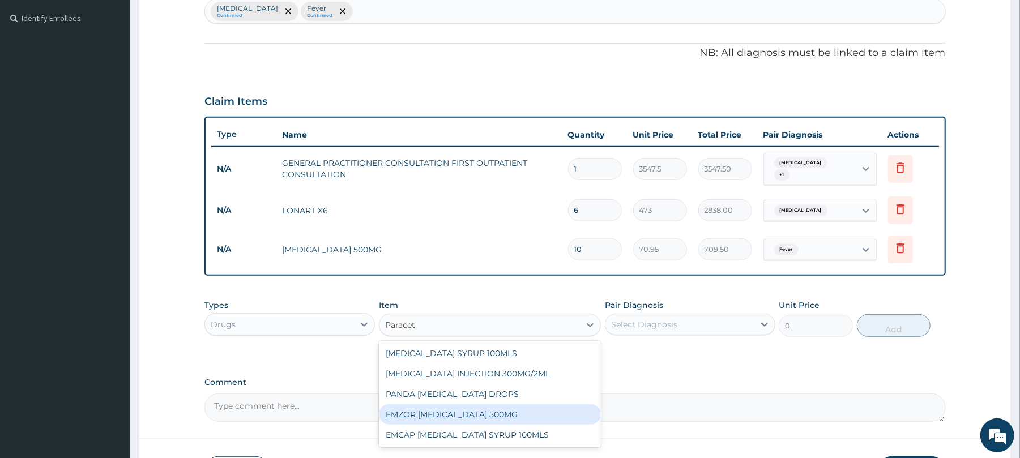
click at [467, 408] on div "EMZOR [MEDICAL_DATA] 500MG" at bounding box center [490, 414] width 222 height 20
type input "23.65"
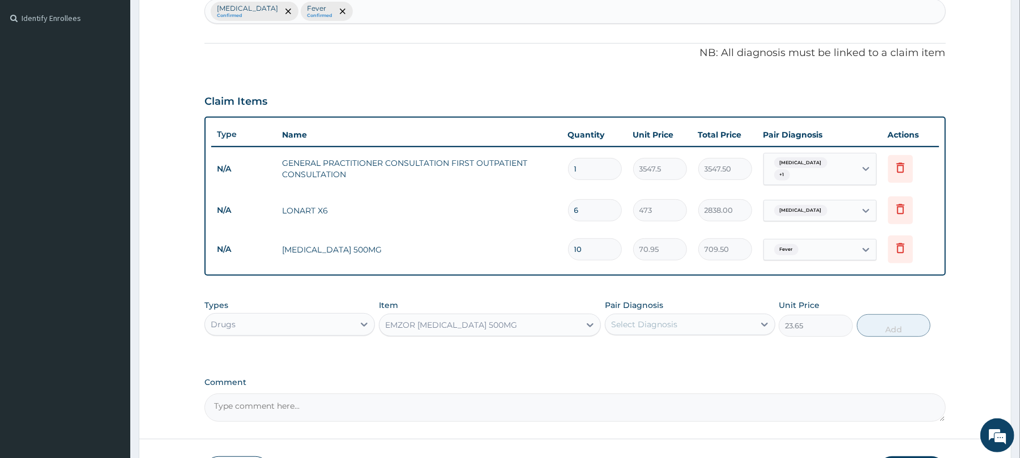
click at [682, 320] on div "Select Diagnosis" at bounding box center [680, 324] width 149 height 18
click at [662, 353] on div "[MEDICAL_DATA]" at bounding box center [690, 353] width 170 height 23
checkbox input "true"
click at [875, 326] on button "Add" at bounding box center [894, 325] width 74 height 23
type input "0"
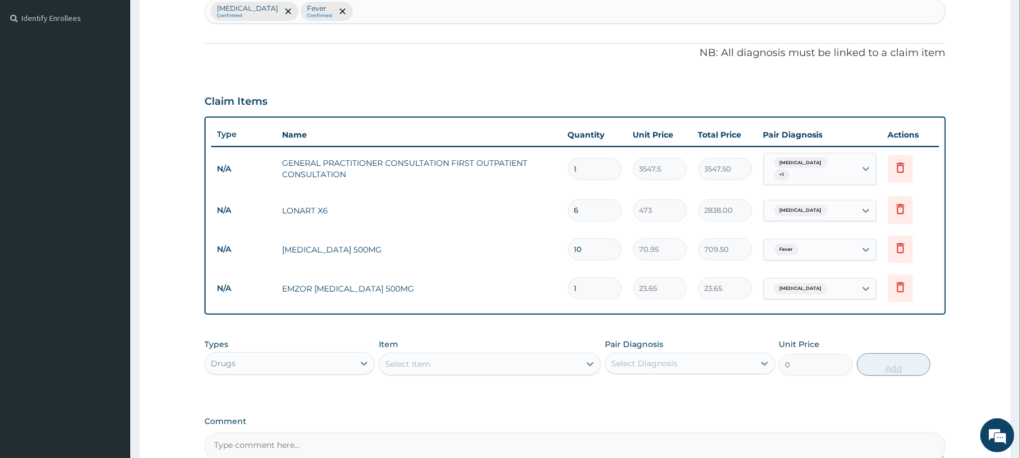
type input "18"
type input "425.70"
type input "18"
click at [503, 364] on div "Select Item" at bounding box center [480, 364] width 201 height 18
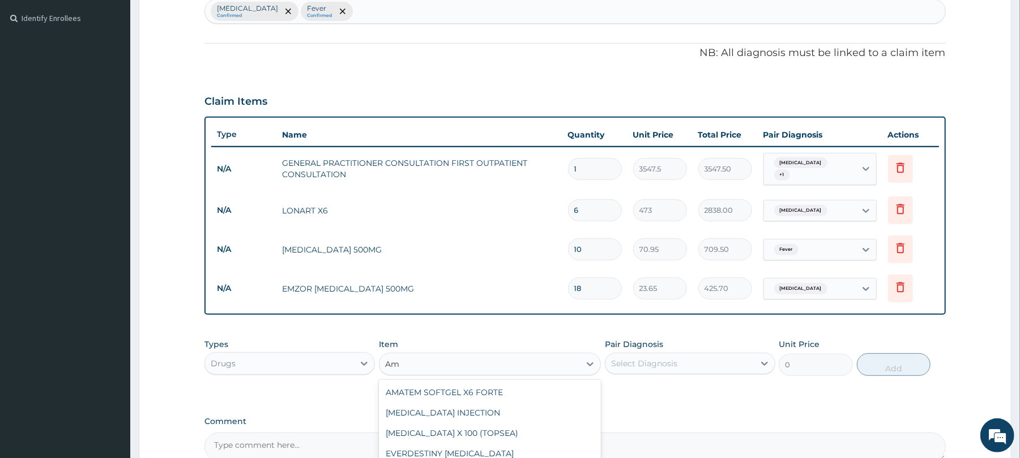
type input "A"
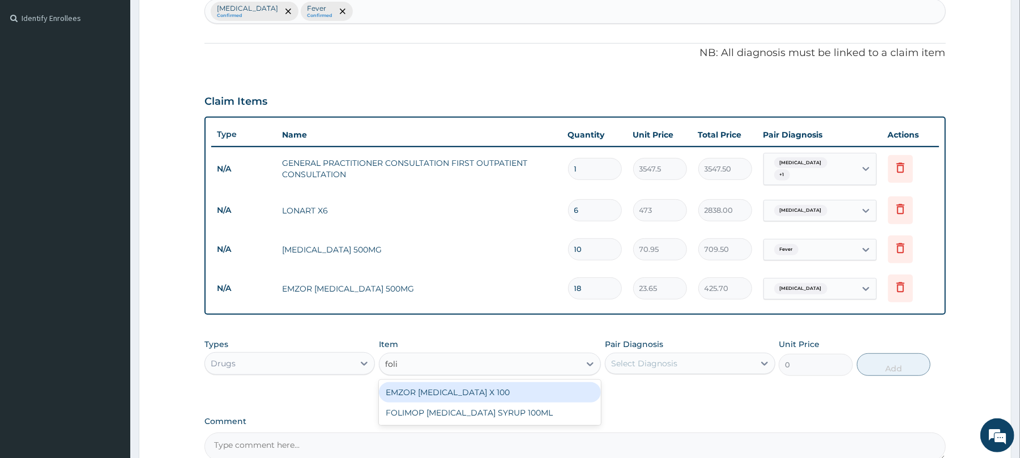
type input "folic"
click at [491, 389] on div "EMZOR [MEDICAL_DATA] X 100" at bounding box center [490, 392] width 222 height 20
type input "23.65"
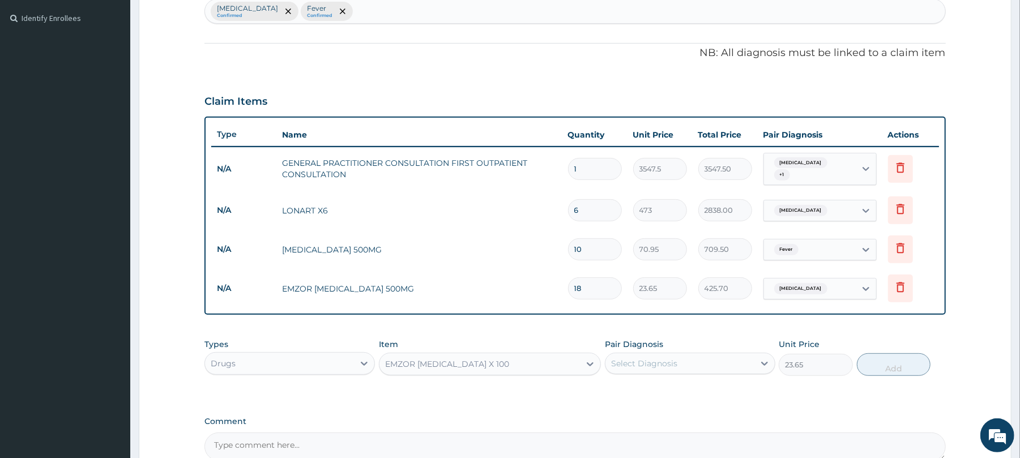
click at [664, 363] on div "Select Diagnosis" at bounding box center [644, 363] width 66 height 11
click at [653, 386] on div "[MEDICAL_DATA]" at bounding box center [690, 392] width 170 height 23
checkbox input "true"
click at [887, 365] on button "Add" at bounding box center [894, 364] width 74 height 23
type input "0"
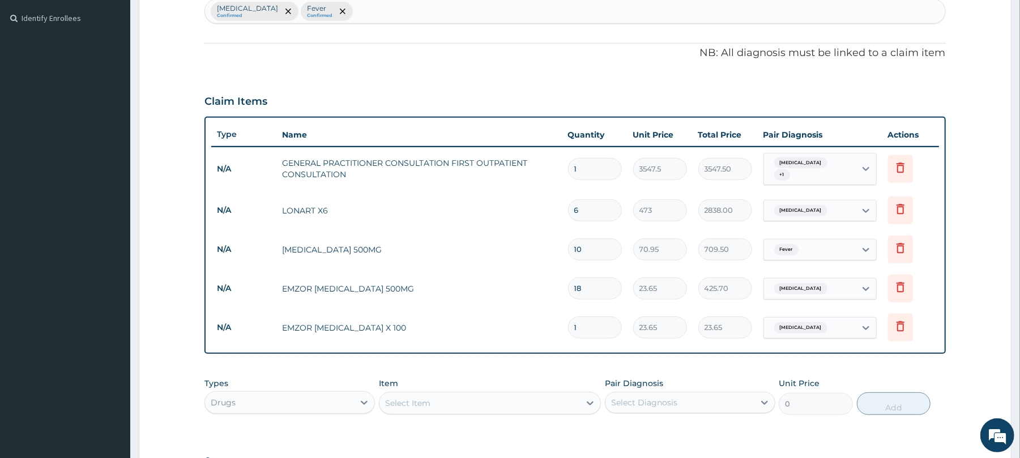
click at [509, 395] on div "Select Item" at bounding box center [480, 403] width 201 height 18
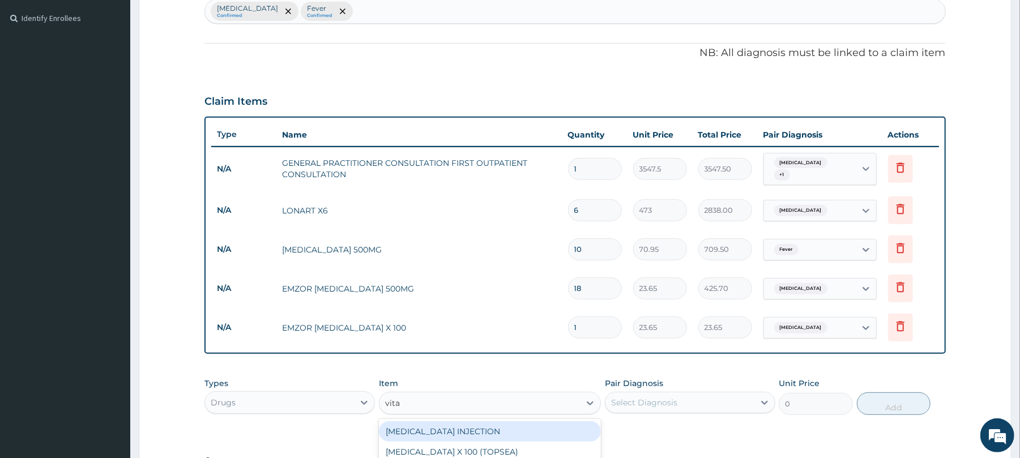
type input "vit"
click at [486, 424] on div "MULTIVITE (EVANS)" at bounding box center [490, 431] width 222 height 20
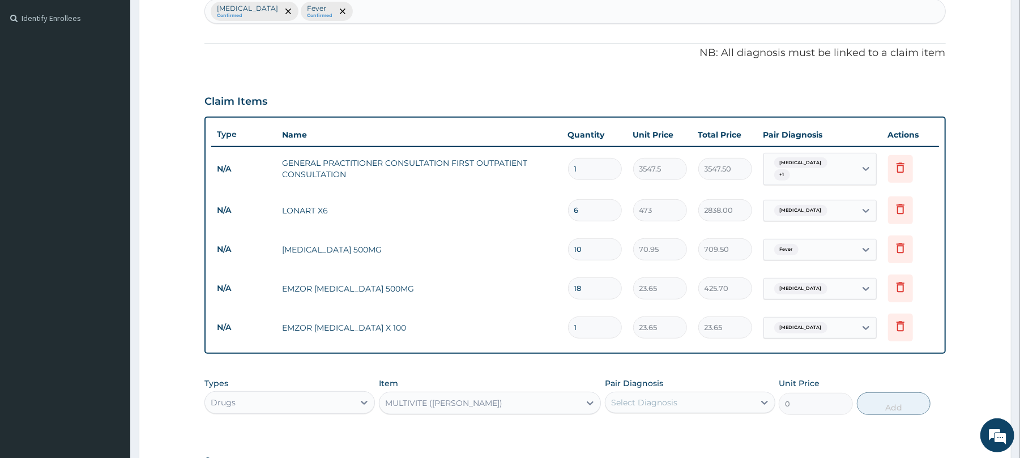
type input "23.65"
click at [666, 410] on div "Pair Diagnosis Select Diagnosis" at bounding box center [690, 396] width 170 height 37
click at [665, 402] on div "Select Diagnosis" at bounding box center [644, 402] width 66 height 11
click at [655, 425] on div "[MEDICAL_DATA]" at bounding box center [690, 431] width 170 height 23
checkbox input "true"
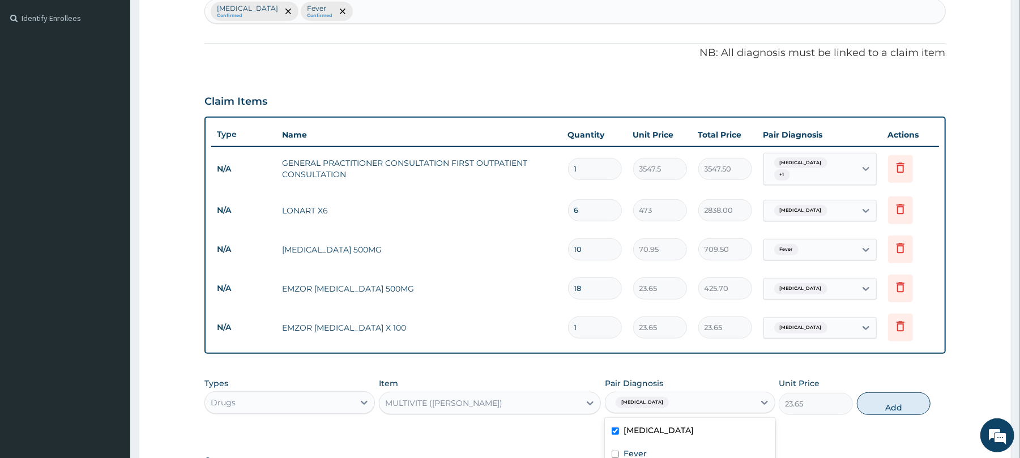
scroll to position [383, 0]
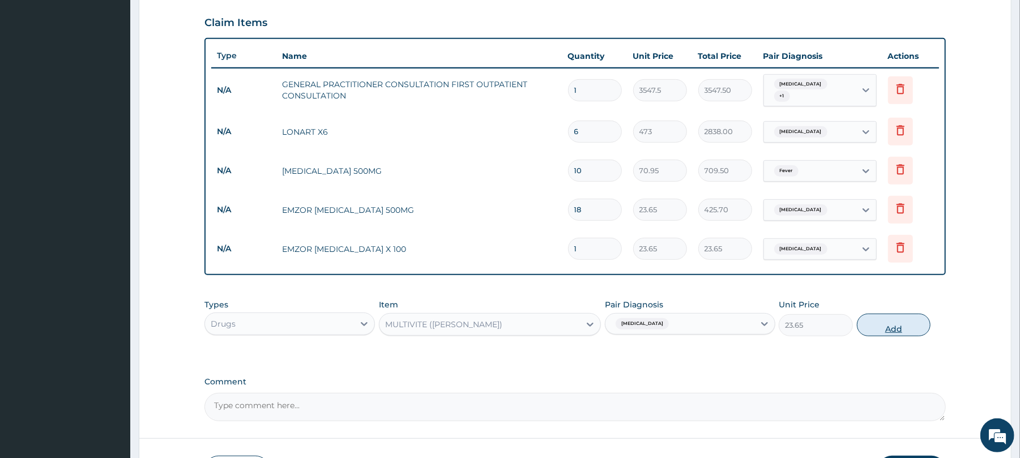
click at [903, 322] on button "Add" at bounding box center [894, 325] width 74 height 23
type input "0"
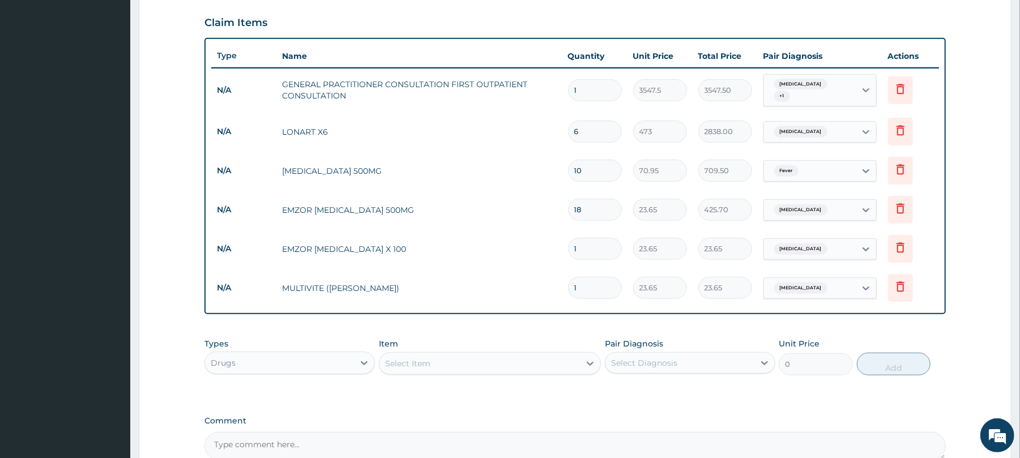
type input "10"
type input "236.50"
type input "10"
click at [363, 361] on icon at bounding box center [364, 363] width 7 height 4
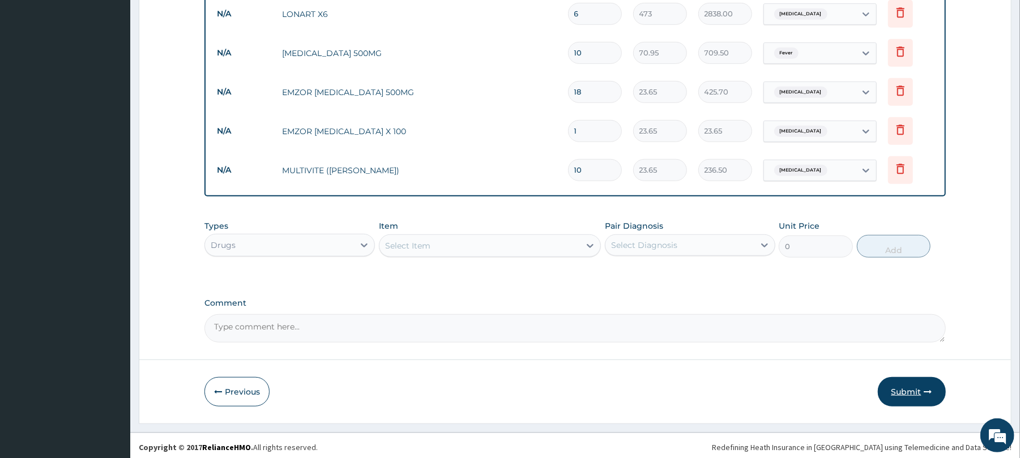
click at [913, 383] on button "Submit" at bounding box center [912, 391] width 68 height 29
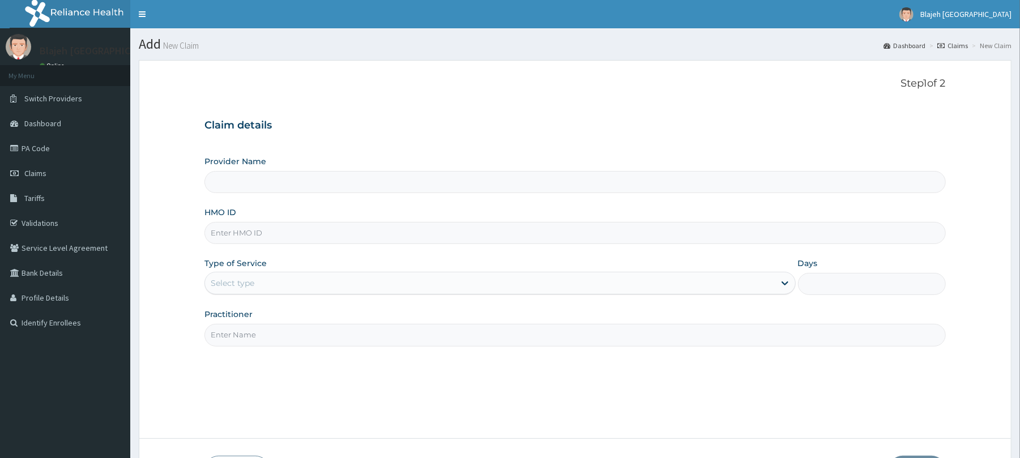
type input "Blajeh Mustapha Hospital (Bmh)"
click at [363, 244] on input "HMO ID" at bounding box center [574, 233] width 741 height 22
type input "BUP/10041/A"
click at [407, 297] on div "Provider Name [PERSON_NAME] Hospital (Bmh) HMO ID BUP/10041/A Type of Service S…" at bounding box center [574, 251] width 741 height 190
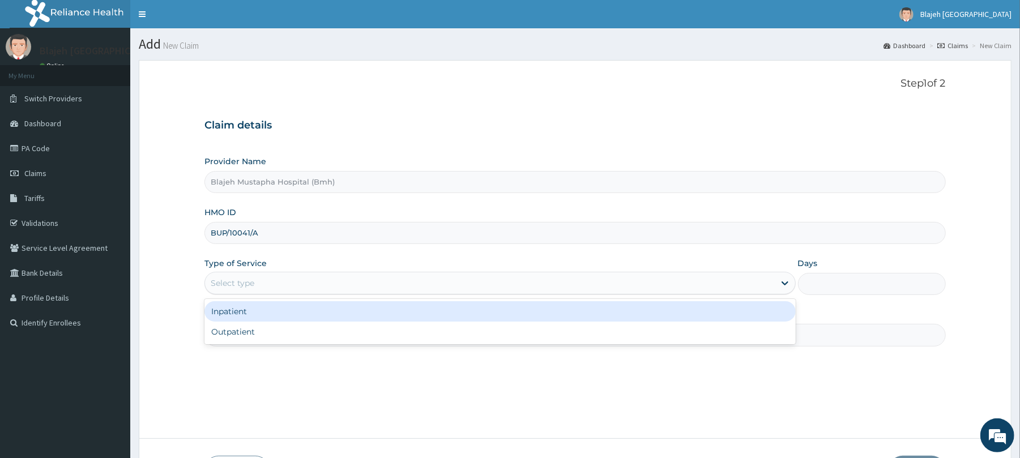
click at [398, 290] on div "Select type" at bounding box center [489, 283] width 569 height 18
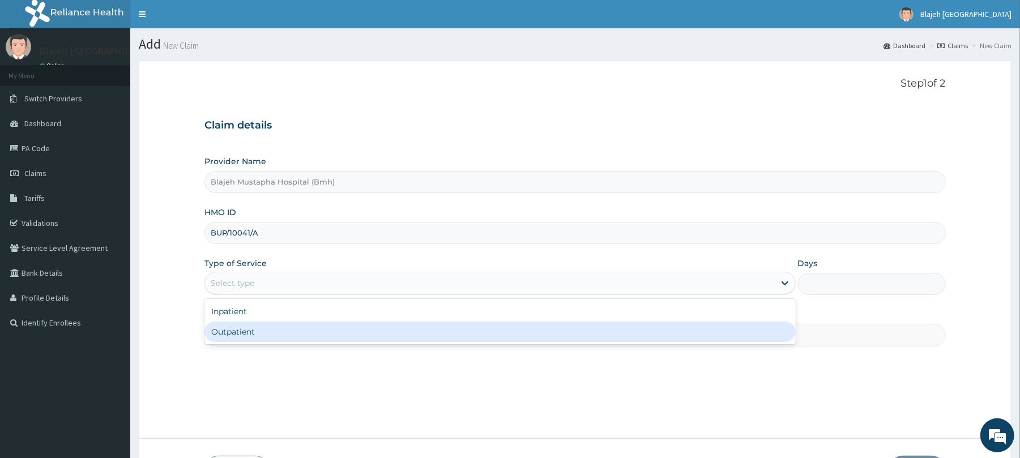
click at [359, 339] on div "Outpatient" at bounding box center [499, 332] width 591 height 20
type input "1"
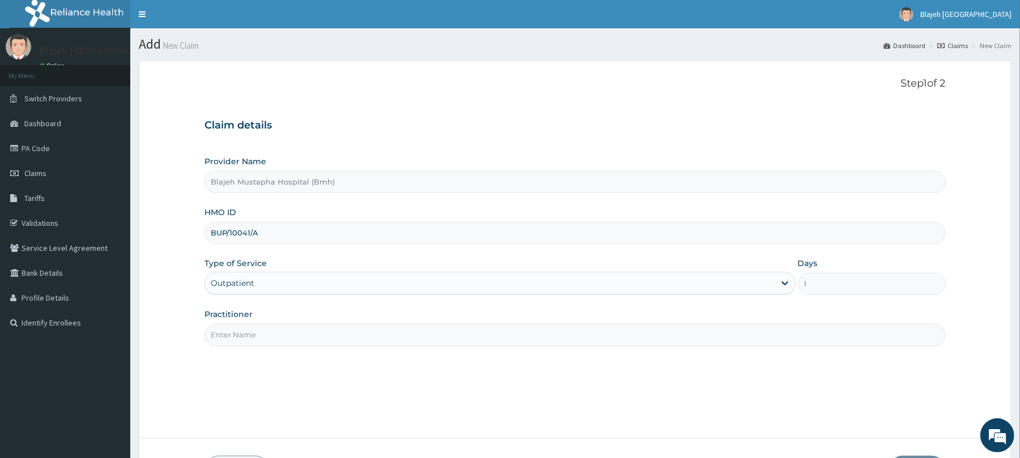
click at [357, 339] on input "Practitioner" at bounding box center [574, 335] width 741 height 22
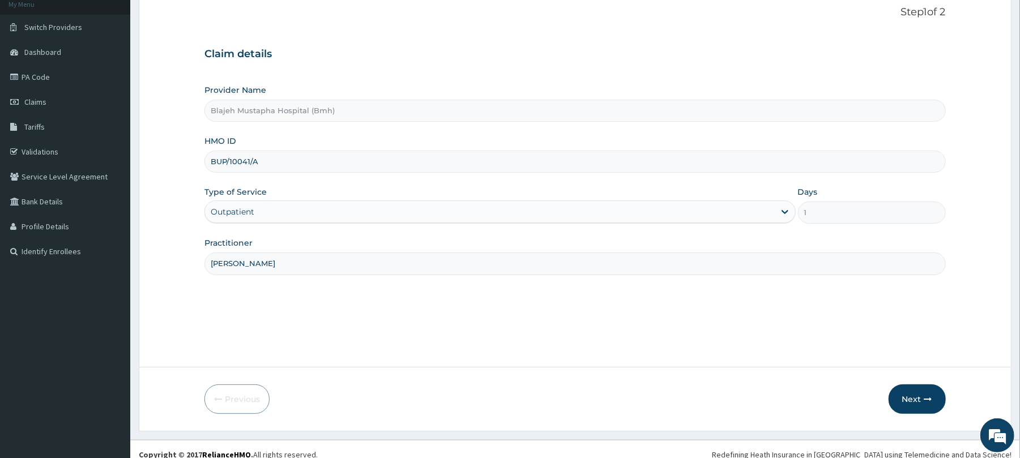
scroll to position [83, 0]
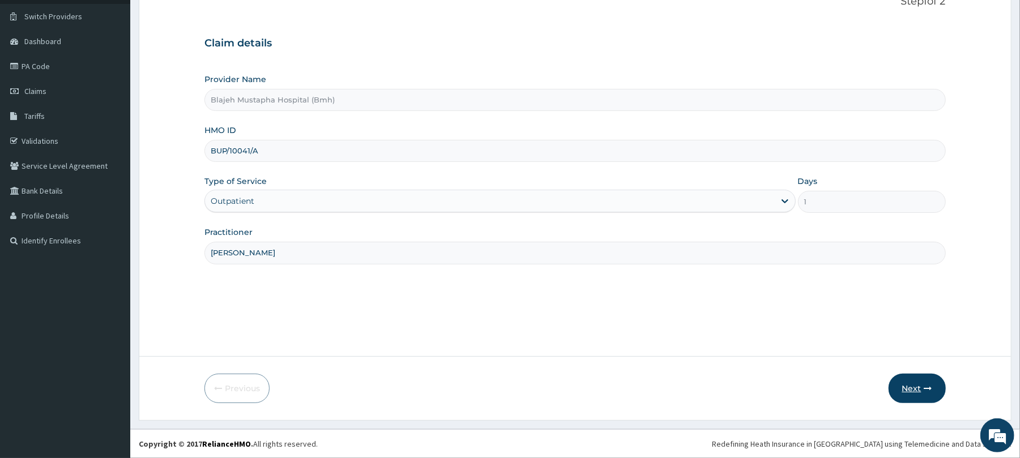
type input "[PERSON_NAME]"
click at [927, 390] on icon "button" at bounding box center [928, 389] width 8 height 8
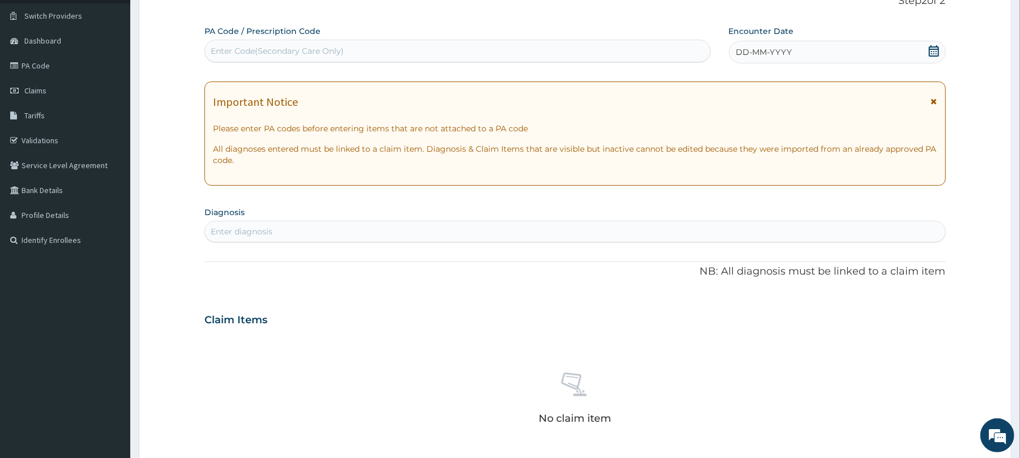
click at [932, 54] on icon at bounding box center [933, 50] width 11 height 11
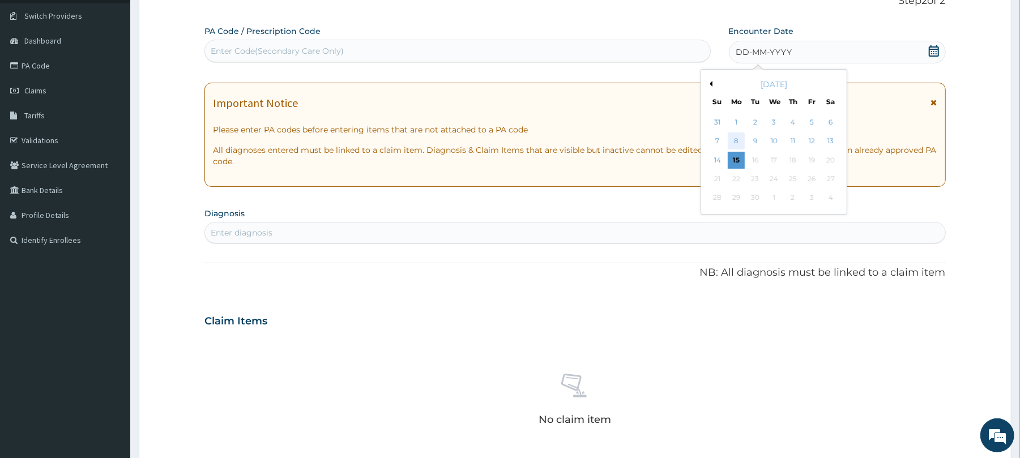
click at [737, 140] on div "8" at bounding box center [736, 141] width 17 height 17
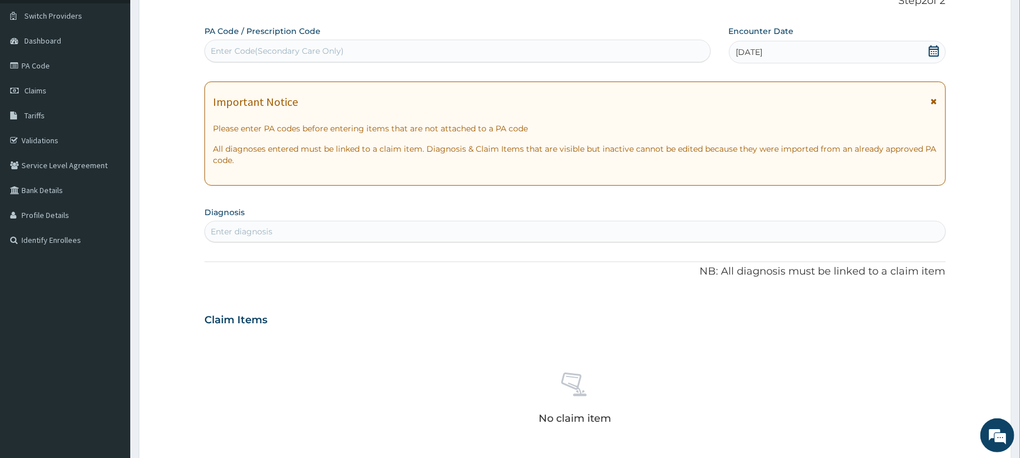
click at [374, 234] on div "Enter diagnosis" at bounding box center [575, 232] width 740 height 18
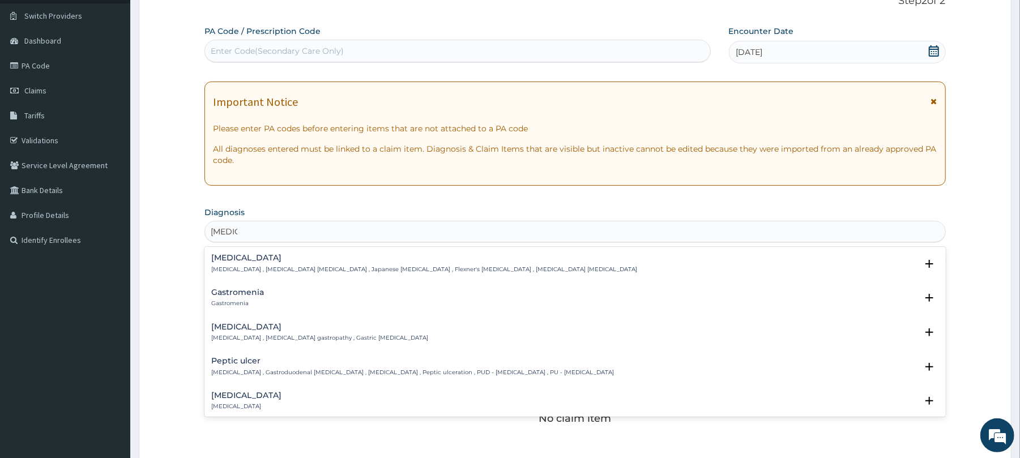
type input "gastroe"
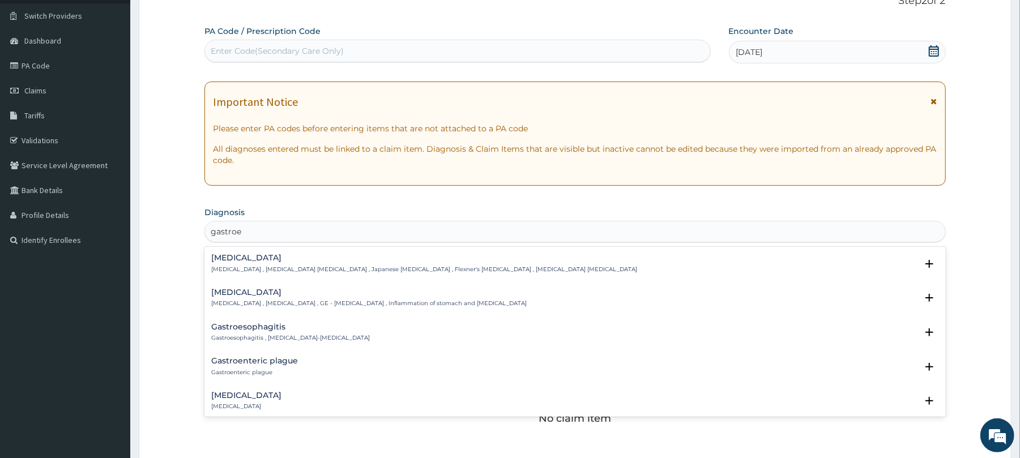
click at [236, 301] on p "[MEDICAL_DATA] , [MEDICAL_DATA] , GE - [MEDICAL_DATA] , Inflammation of stomach…" at bounding box center [368, 304] width 315 height 8
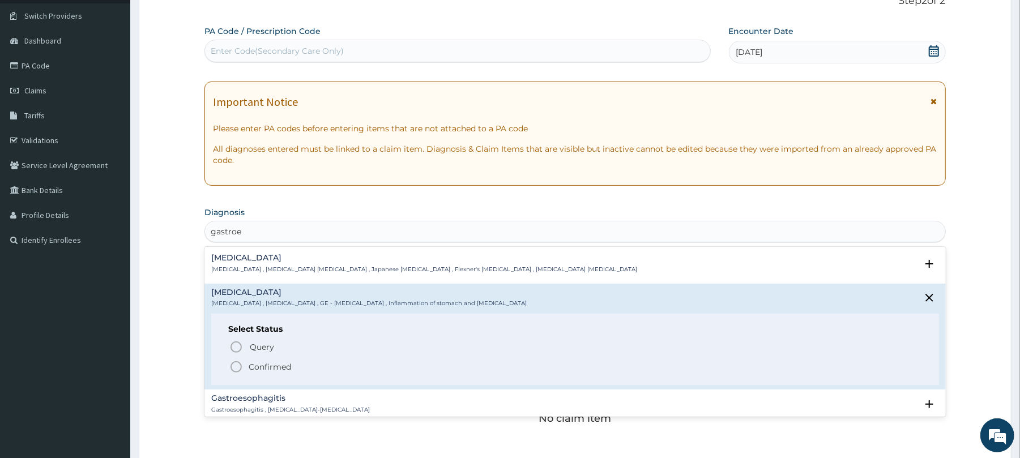
click at [232, 368] on circle "status option filled" at bounding box center [236, 367] width 10 height 10
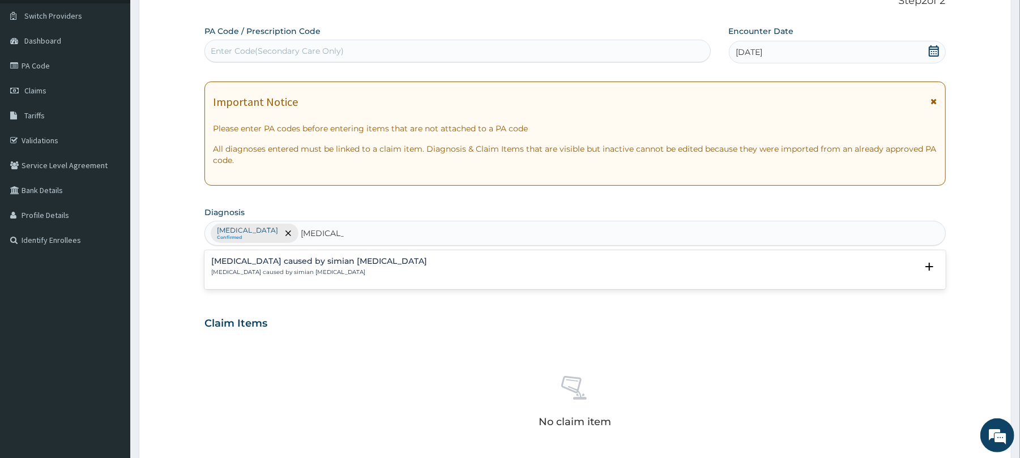
type input "Plasmodi"
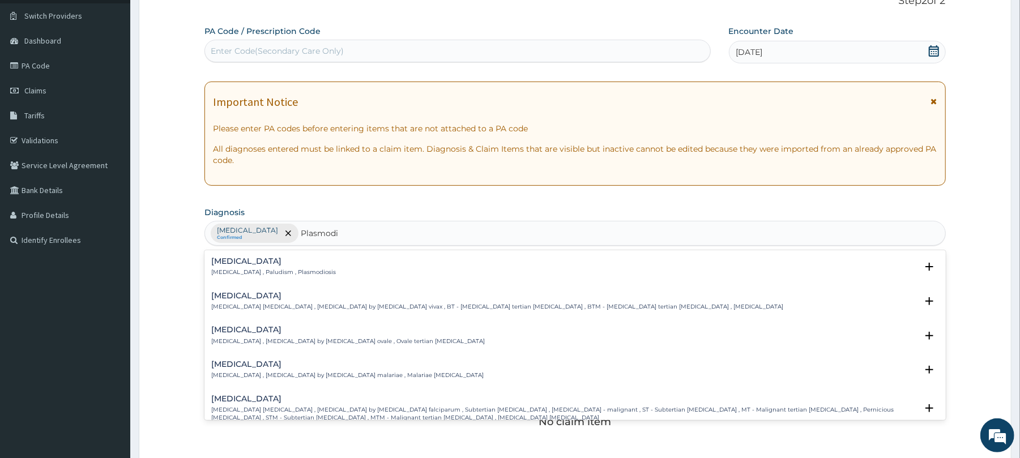
click at [233, 266] on div "[MEDICAL_DATA] [MEDICAL_DATA] , Paludism , Plasmodiosis" at bounding box center [273, 267] width 125 height 20
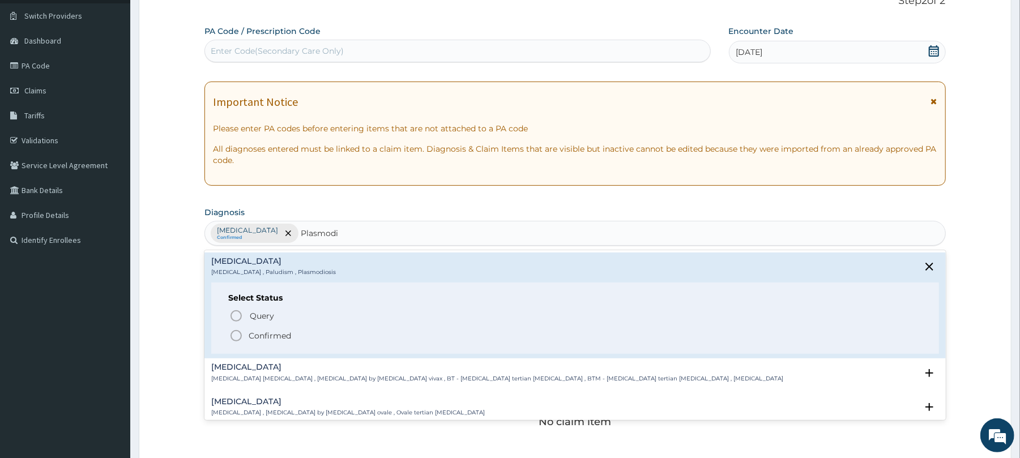
click at [239, 338] on icon "status option filled" at bounding box center [236, 336] width 14 height 14
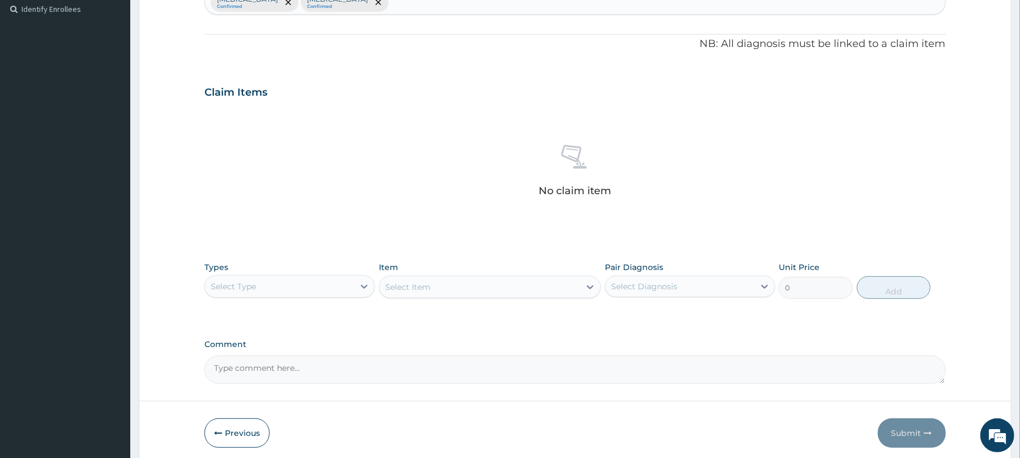
scroll to position [360, 0]
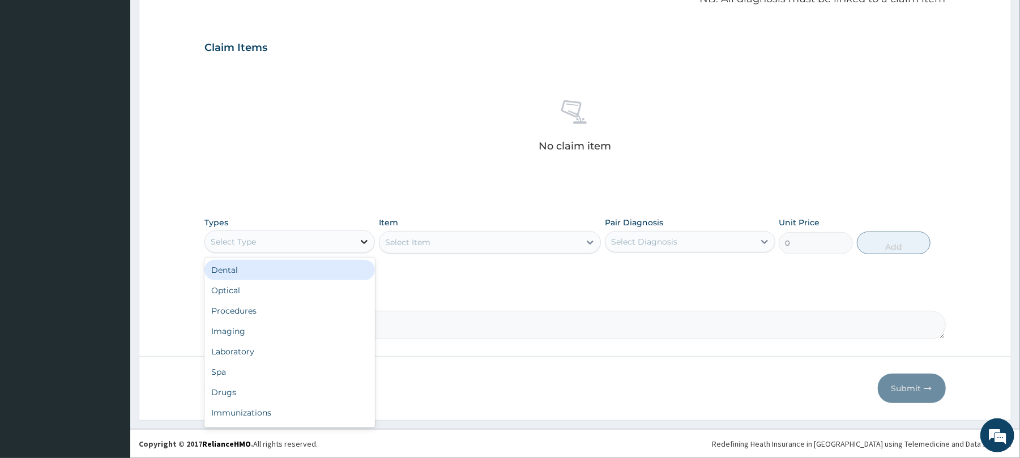
click at [364, 239] on icon at bounding box center [364, 241] width 11 height 11
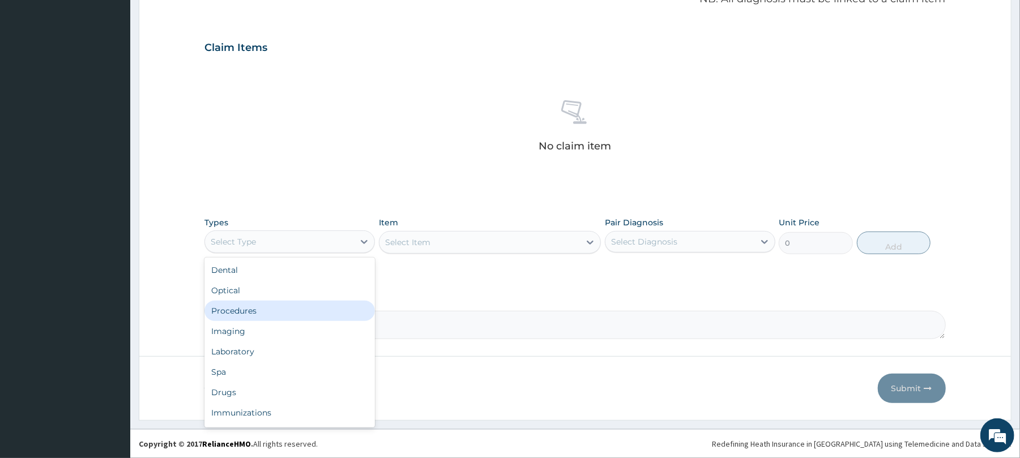
click at [329, 319] on div "Procedures" at bounding box center [289, 311] width 170 height 20
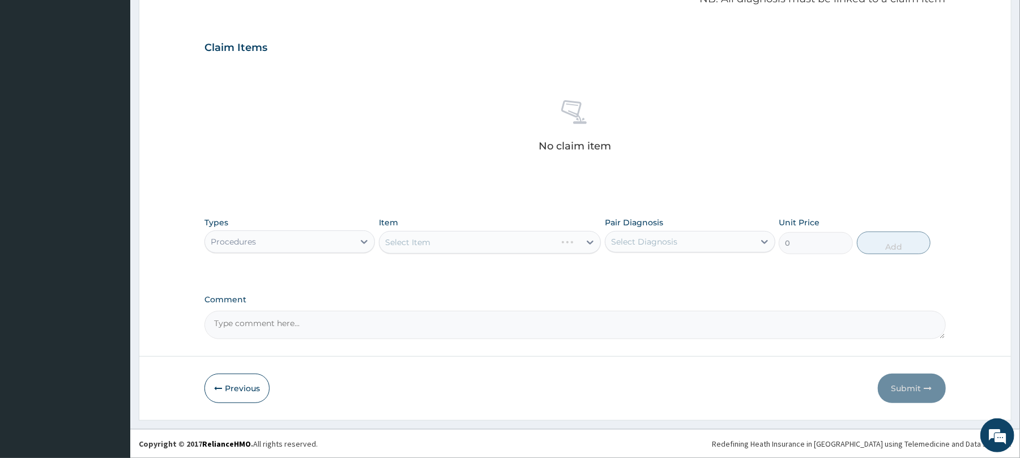
click at [567, 246] on div "Select Item" at bounding box center [490, 242] width 222 height 23
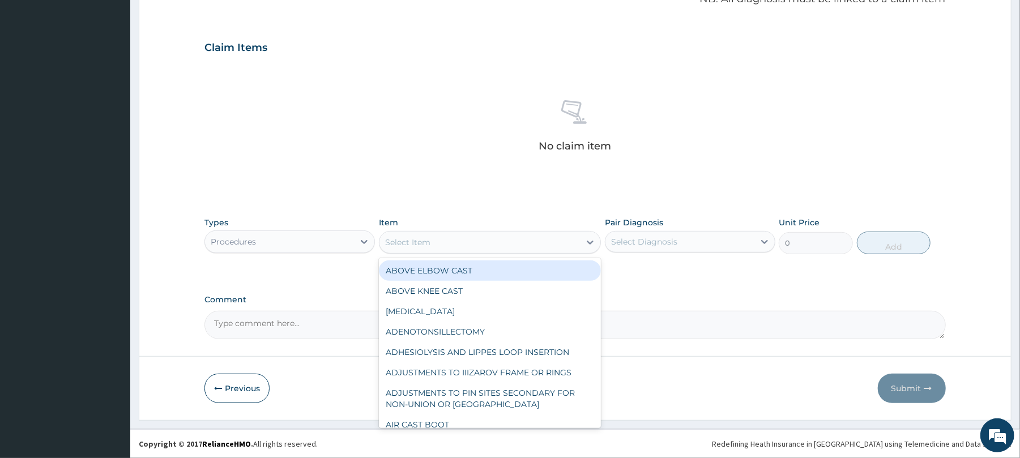
click at [572, 243] on div "Select Item" at bounding box center [480, 242] width 201 height 18
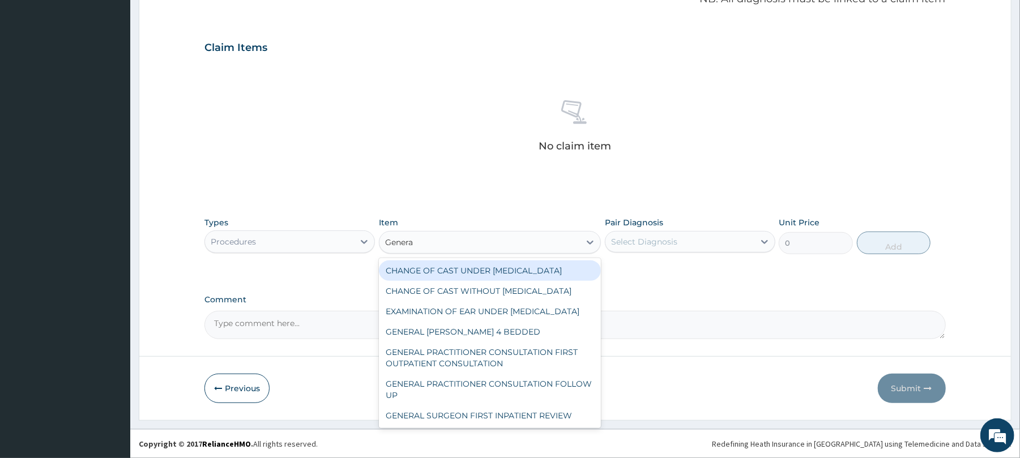
type input "General"
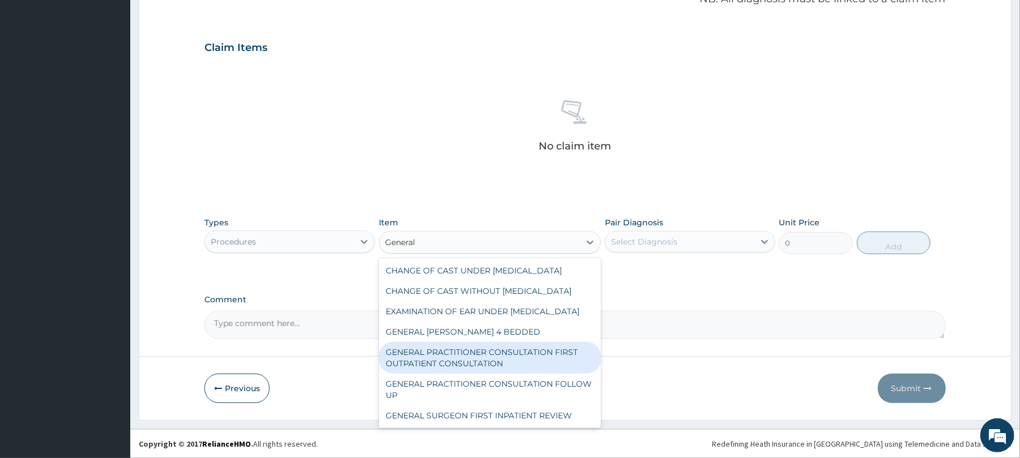
click at [551, 374] on div "GENERAL PRACTITIONER CONSULTATION FIRST OUTPATIENT CONSULTATION" at bounding box center [490, 358] width 222 height 32
type input "3547.5"
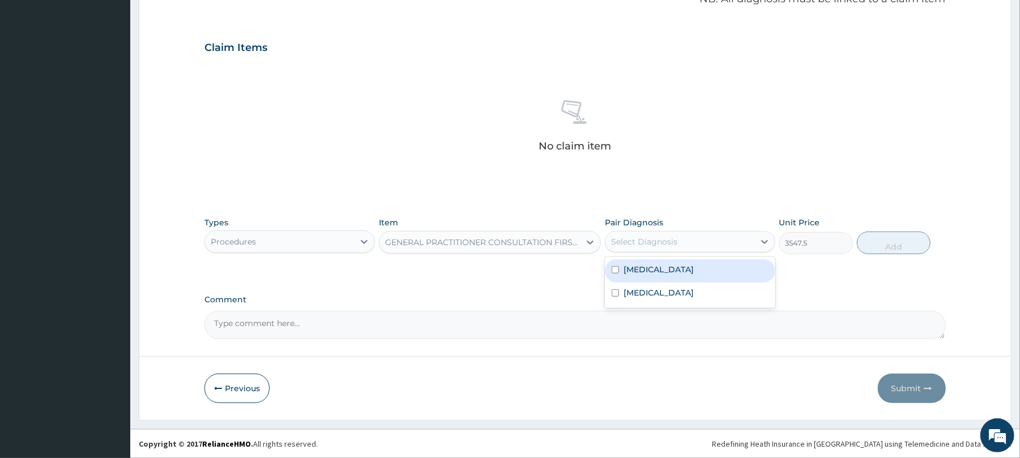
click at [740, 245] on div "Select Diagnosis" at bounding box center [680, 242] width 149 height 18
click at [719, 273] on div "[MEDICAL_DATA]" at bounding box center [690, 270] width 170 height 23
checkbox input "true"
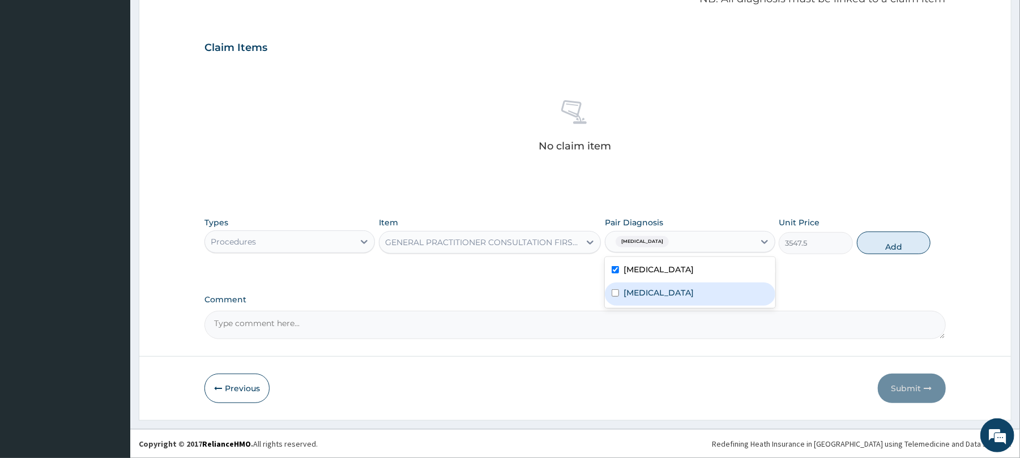
click at [685, 301] on div "[MEDICAL_DATA]" at bounding box center [690, 294] width 170 height 23
checkbox input "true"
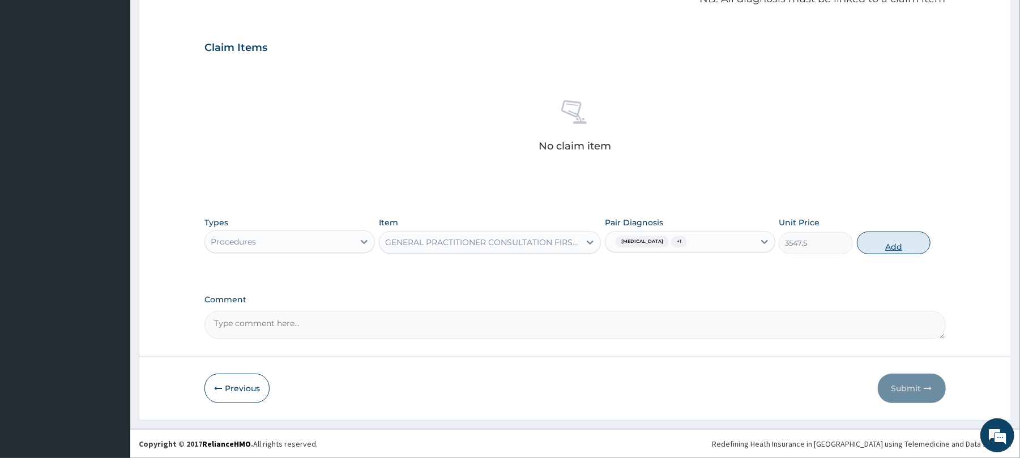
click at [901, 241] on button "Add" at bounding box center [894, 243] width 74 height 23
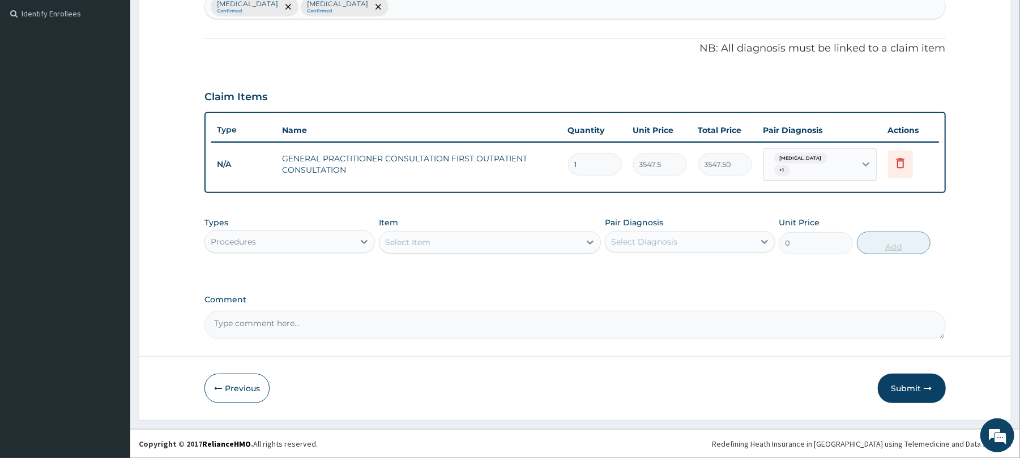
scroll to position [305, 0]
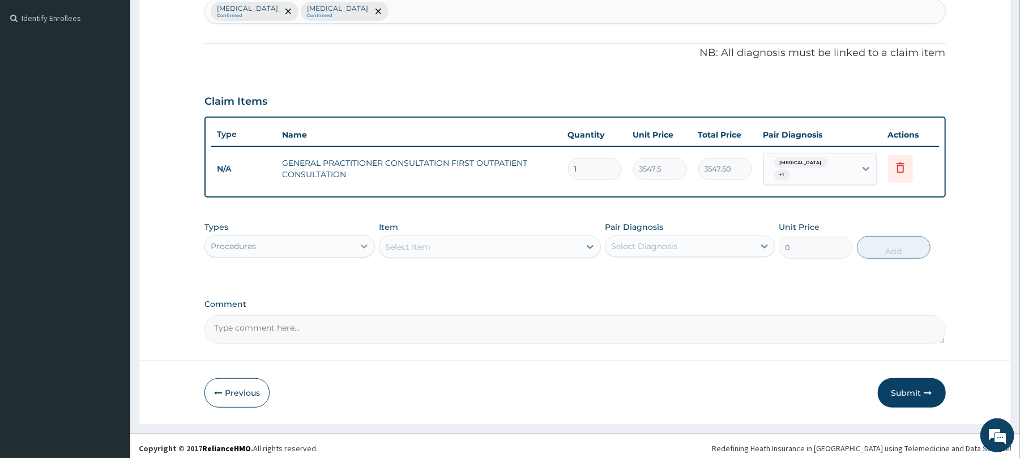
click at [365, 244] on icon at bounding box center [364, 246] width 11 height 11
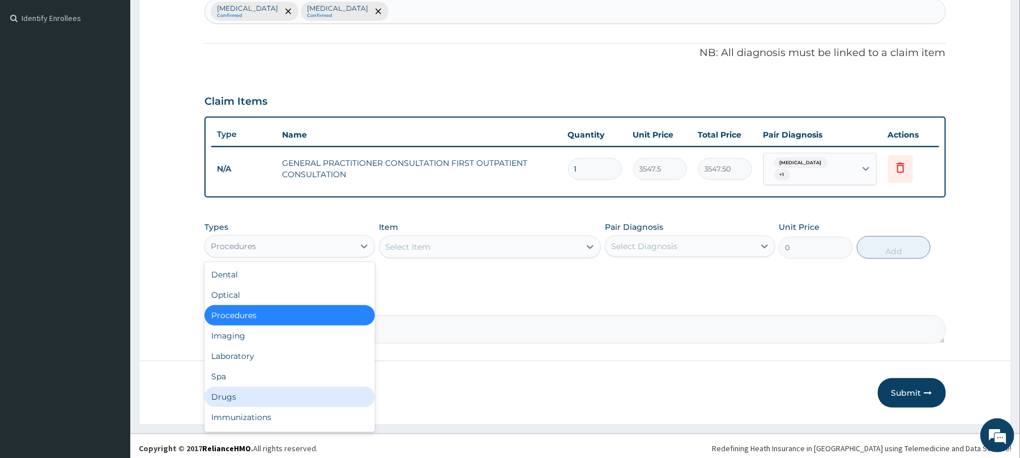
click at [275, 390] on div "Drugs" at bounding box center [289, 397] width 170 height 20
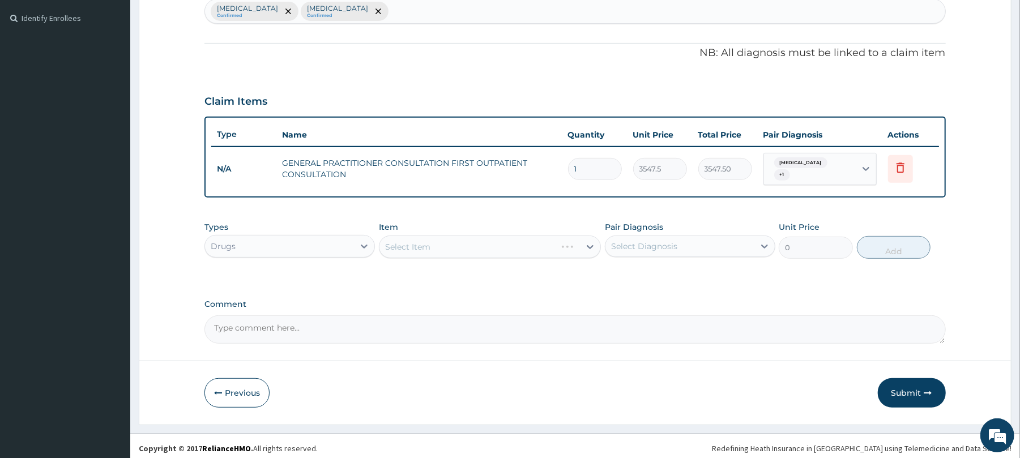
click at [568, 239] on div "Select Item" at bounding box center [490, 247] width 222 height 23
click at [568, 243] on div "Select Item" at bounding box center [480, 247] width 201 height 18
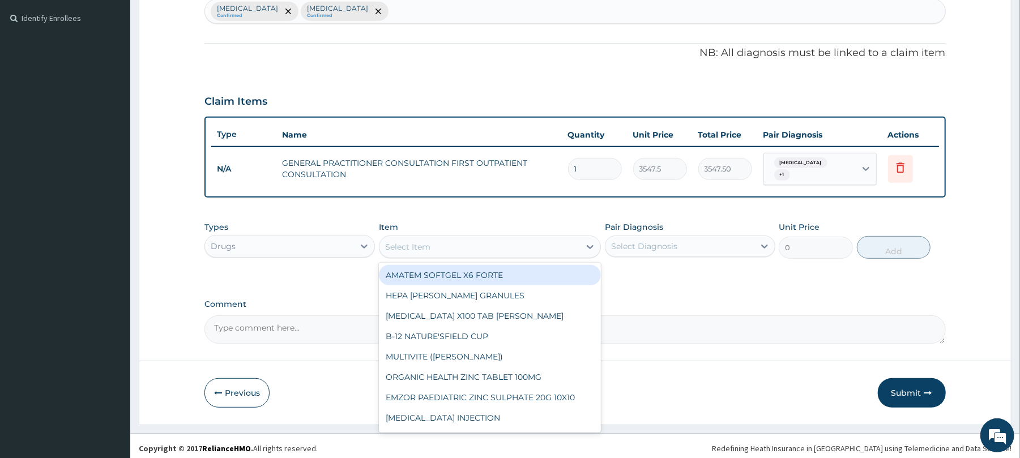
click at [544, 272] on div "AMATEM SOFTGEL X6 FORTE" at bounding box center [490, 275] width 222 height 20
type input "473"
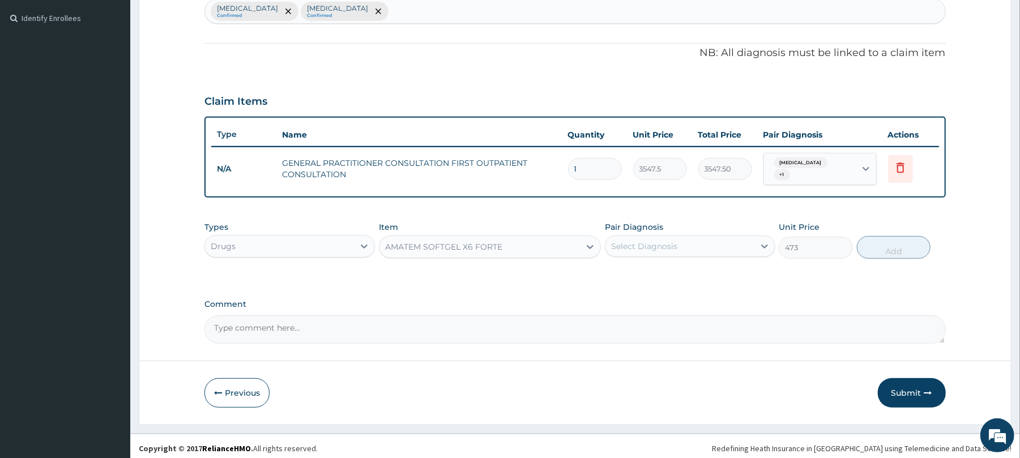
click at [659, 241] on div "Select Diagnosis" at bounding box center [644, 246] width 66 height 11
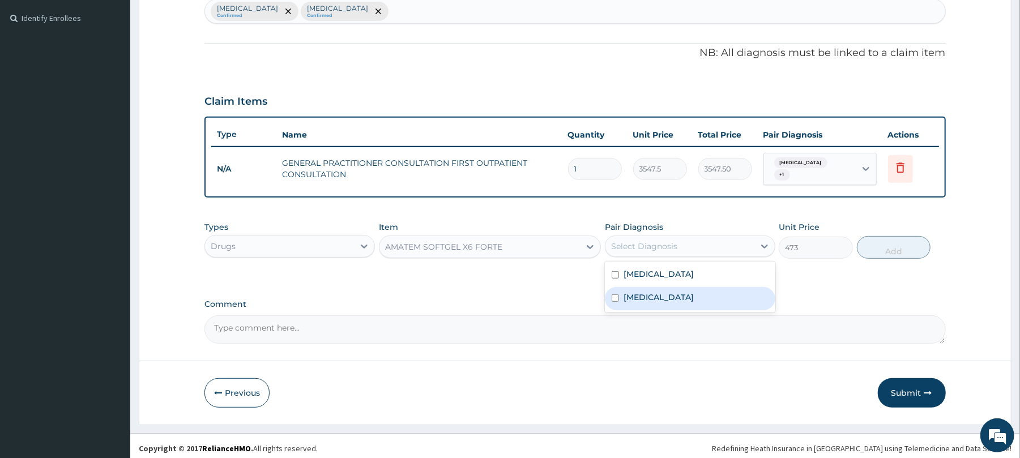
click at [654, 289] on div "[MEDICAL_DATA]" at bounding box center [690, 298] width 170 height 23
checkbox input "true"
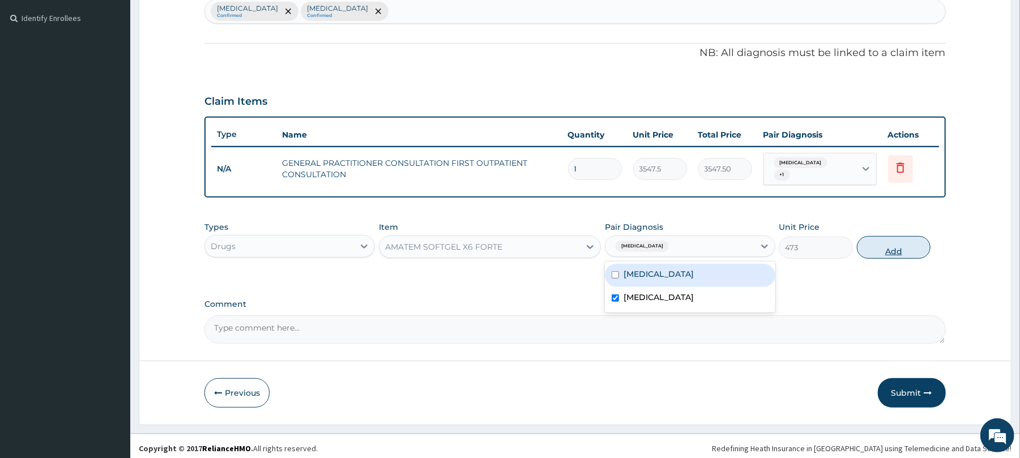
click at [896, 241] on button "Add" at bounding box center [894, 247] width 74 height 23
type input "0"
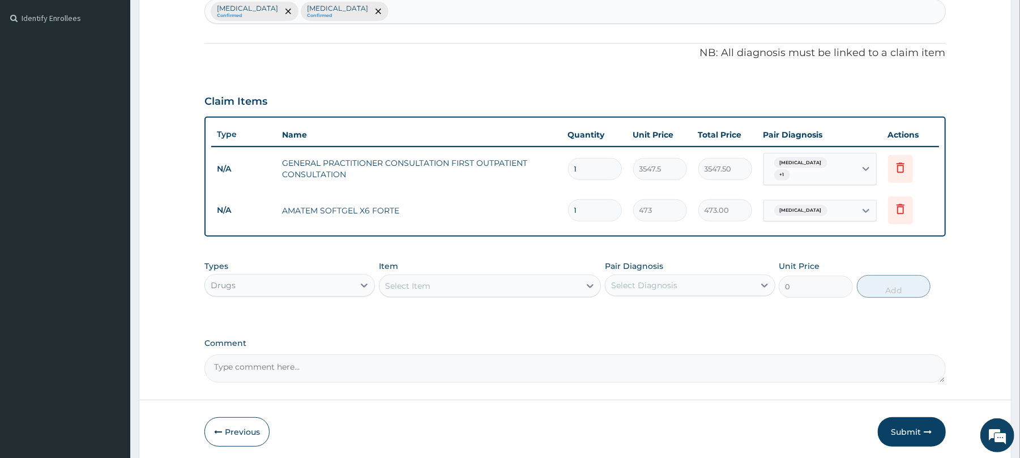
click at [590, 202] on input "1" at bounding box center [595, 210] width 54 height 22
type input "0.00"
type input "6"
type input "2838.00"
type input "6"
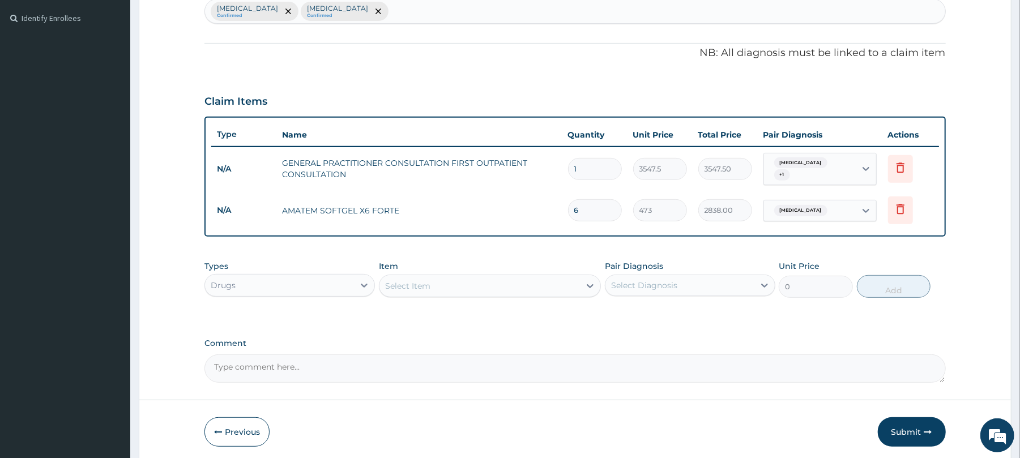
click at [478, 284] on div "Select Item" at bounding box center [480, 286] width 201 height 18
type input "lop"
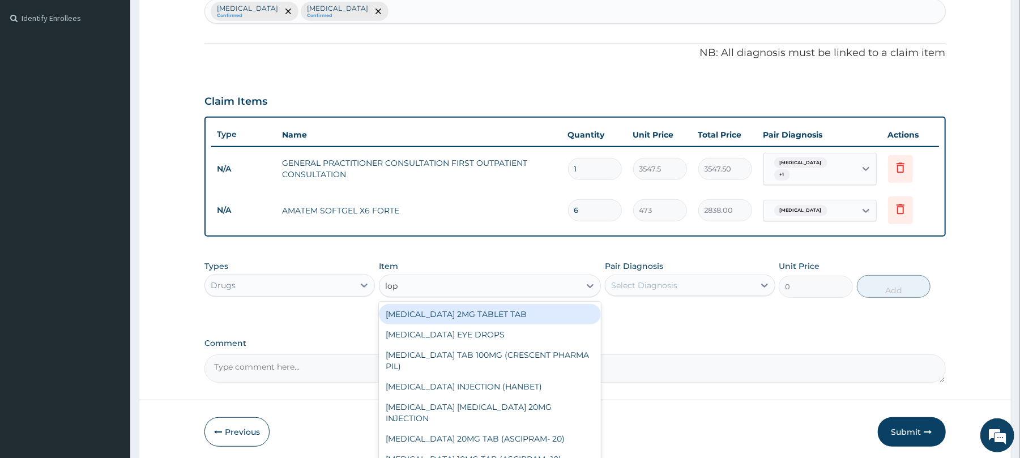
click at [466, 314] on div "LOPERAMIDE 2MG TABLET TAB" at bounding box center [490, 314] width 222 height 20
type input "88.6875"
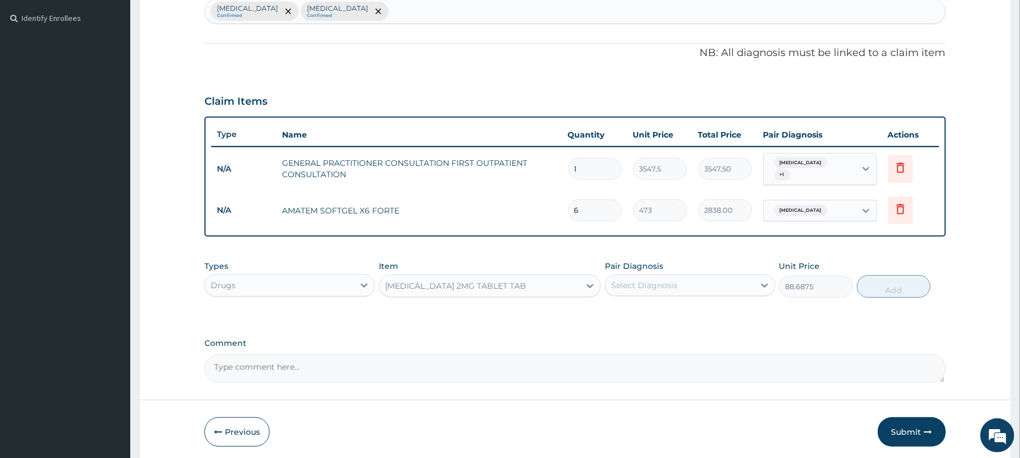
click at [702, 288] on div "Select Diagnosis" at bounding box center [680, 285] width 149 height 18
click at [690, 309] on div "Gastroenteritis" at bounding box center [690, 314] width 170 height 23
checkbox input "true"
click at [882, 282] on button "Add" at bounding box center [894, 286] width 74 height 23
type input "0"
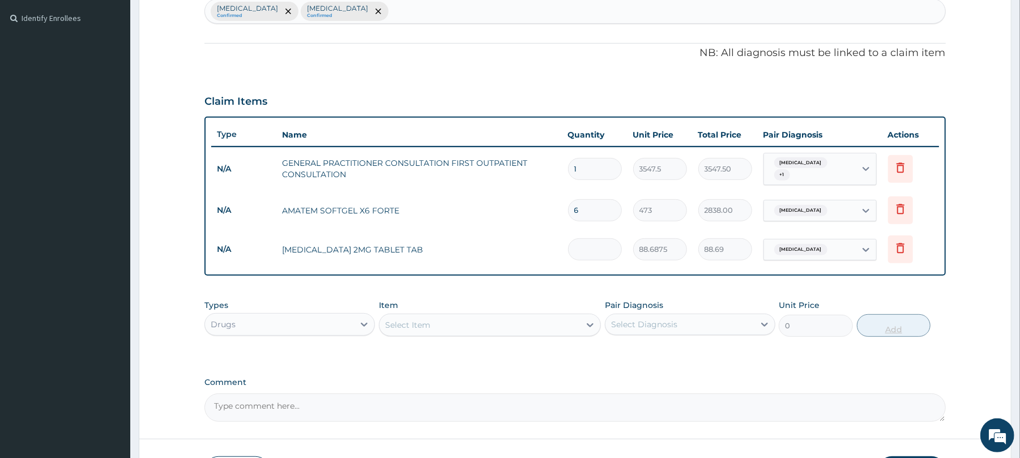
type input "0.00"
type input "4"
type input "354.75"
type input "4"
click at [519, 321] on div "Select Item" at bounding box center [480, 325] width 201 height 18
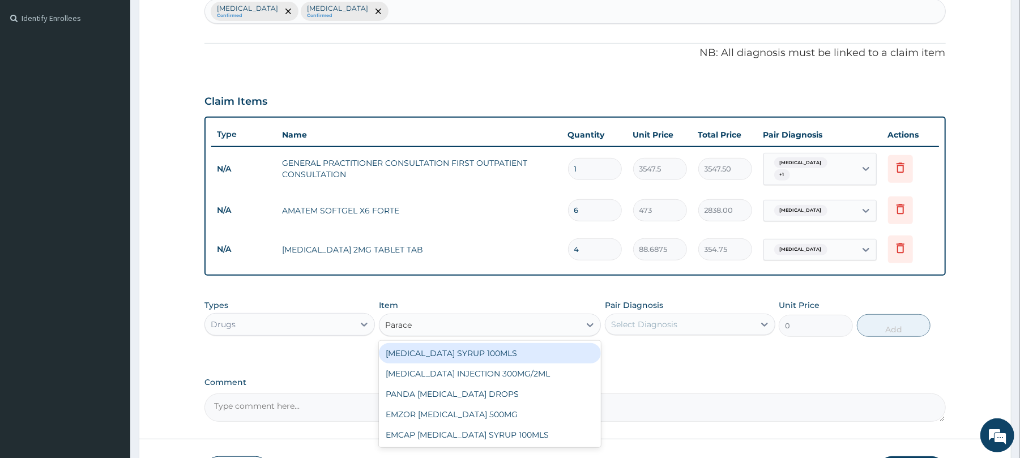
type input "Paracet"
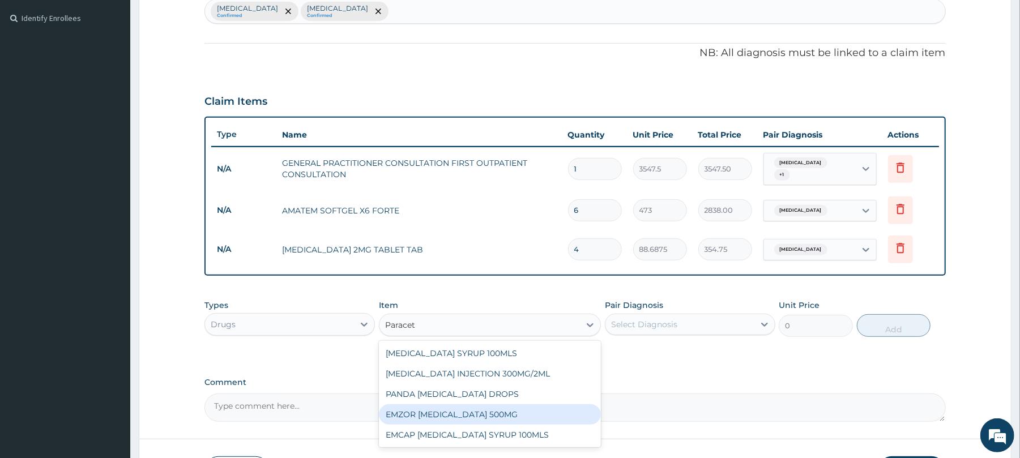
click at [475, 408] on div "EMZOR [MEDICAL_DATA] 500MG" at bounding box center [490, 414] width 222 height 20
type input "23.65"
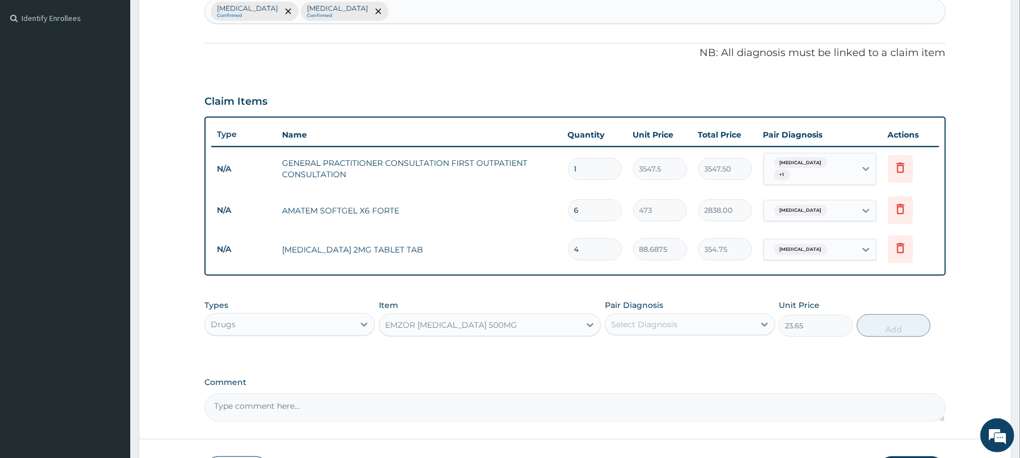
click at [721, 324] on div "Select Diagnosis" at bounding box center [680, 324] width 149 height 18
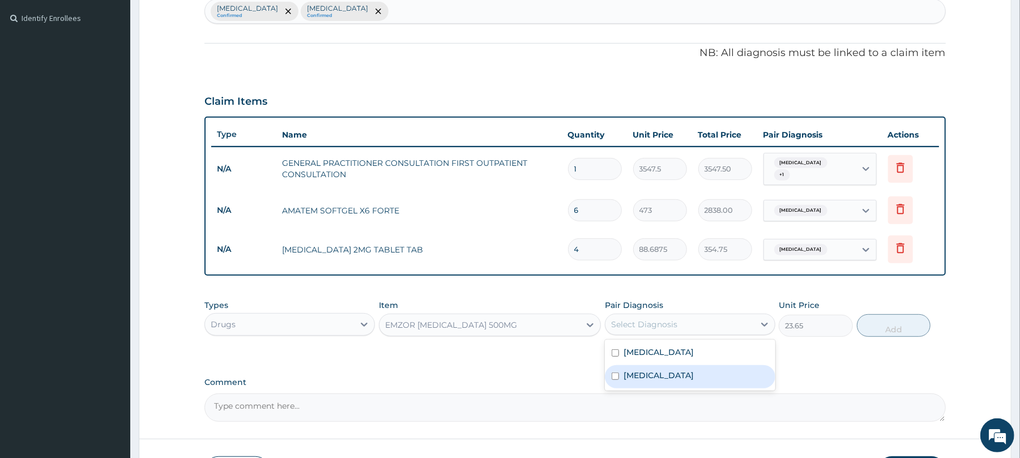
click at [696, 374] on div "[MEDICAL_DATA]" at bounding box center [690, 376] width 170 height 23
checkbox input "true"
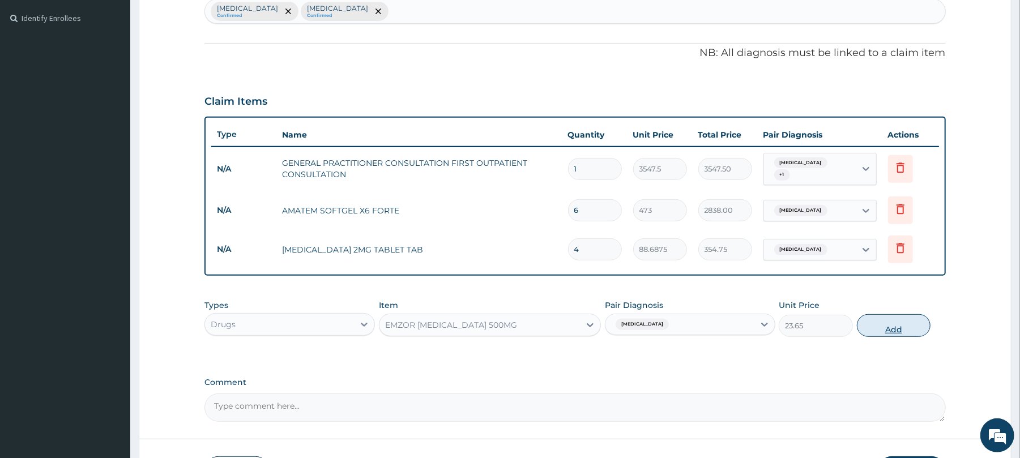
click at [873, 324] on button "Add" at bounding box center [894, 325] width 74 height 23
type input "0"
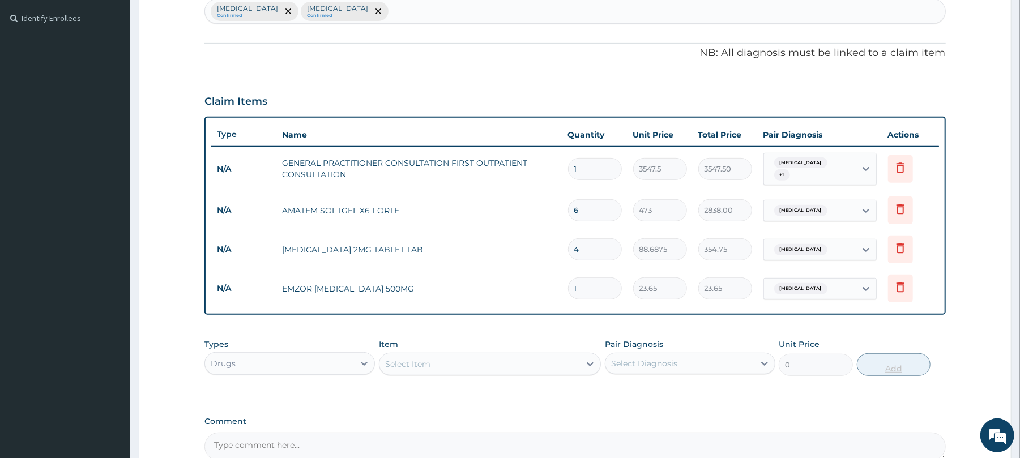
type input "18"
type input "425.70"
type input "18"
click at [549, 367] on div "Select Item" at bounding box center [480, 364] width 201 height 18
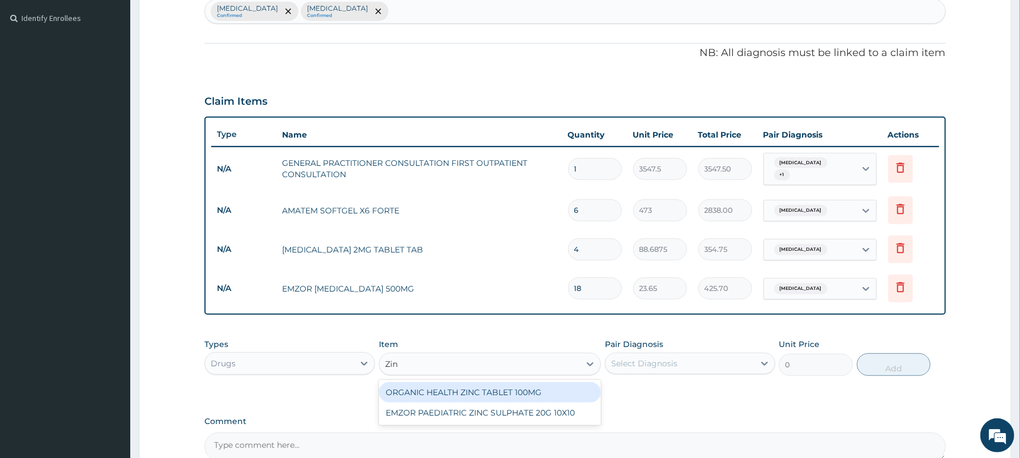
type input "Zinc"
click at [535, 392] on div "ORGANIC HEALTH ZINC TABLET 100MG" at bounding box center [490, 392] width 222 height 20
type input "53.2125"
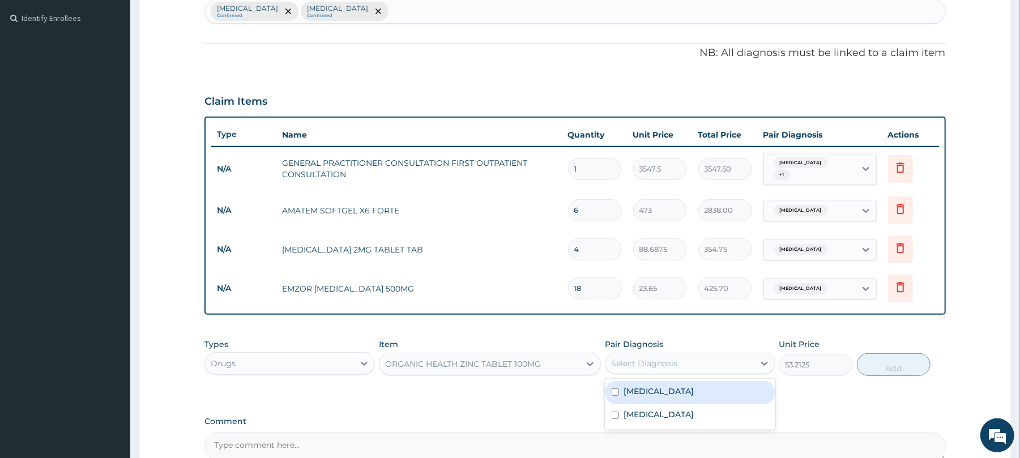
click at [638, 364] on div "Select Diagnosis" at bounding box center [644, 363] width 66 height 11
click at [653, 389] on label "Gastroenteritis" at bounding box center [659, 391] width 70 height 11
checkbox input "true"
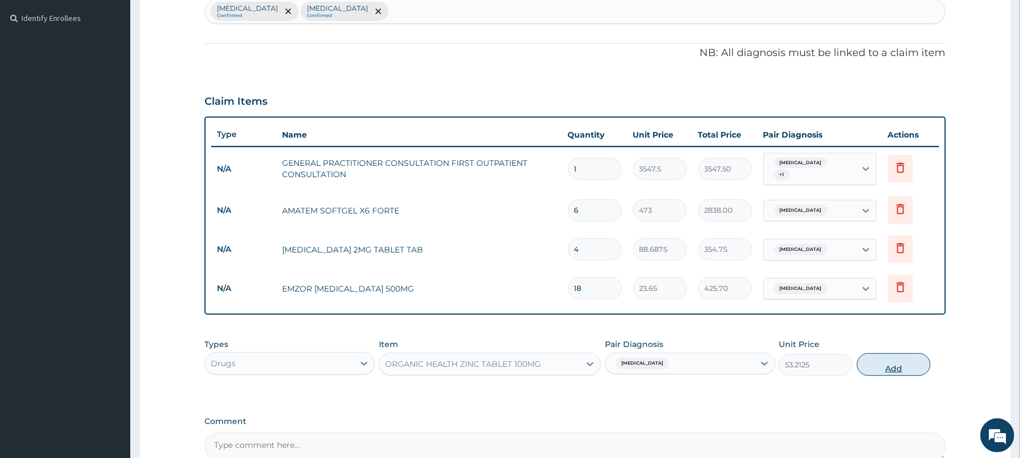
click at [880, 363] on button "Add" at bounding box center [894, 364] width 74 height 23
type input "0"
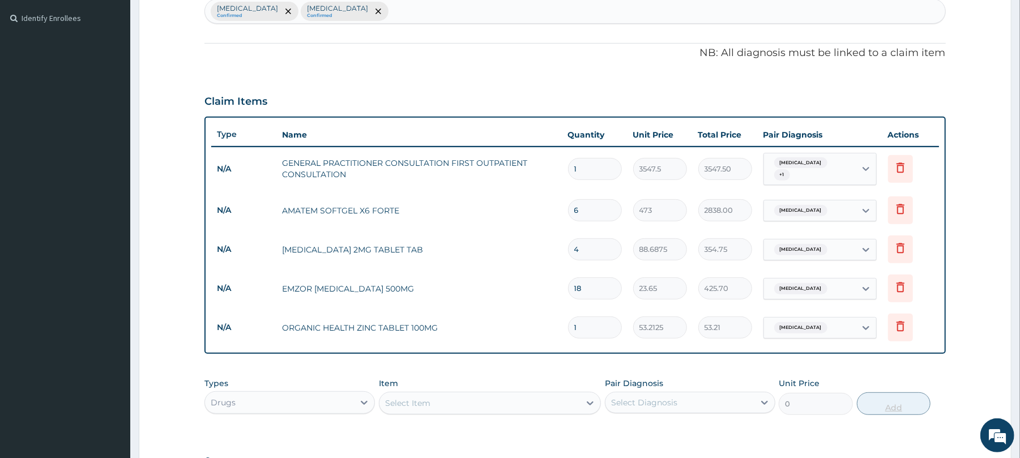
type input "10"
type input "532.13"
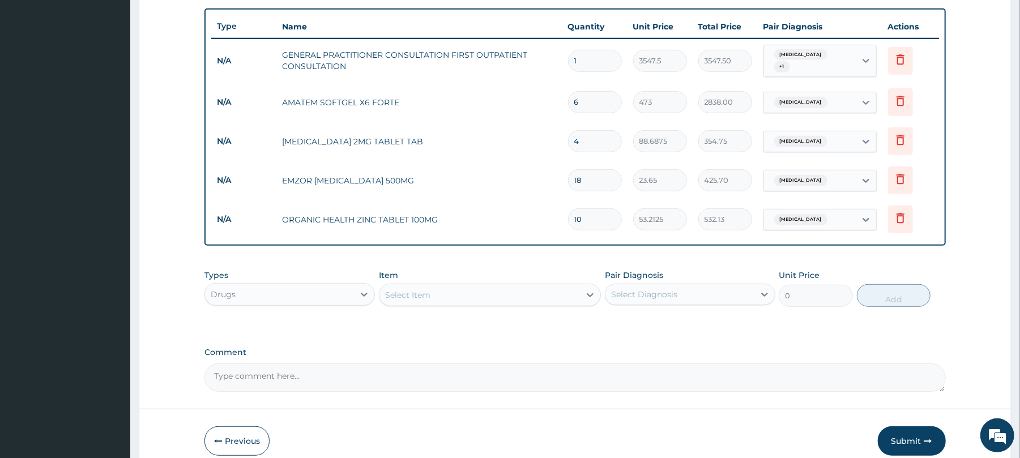
scroll to position [415, 0]
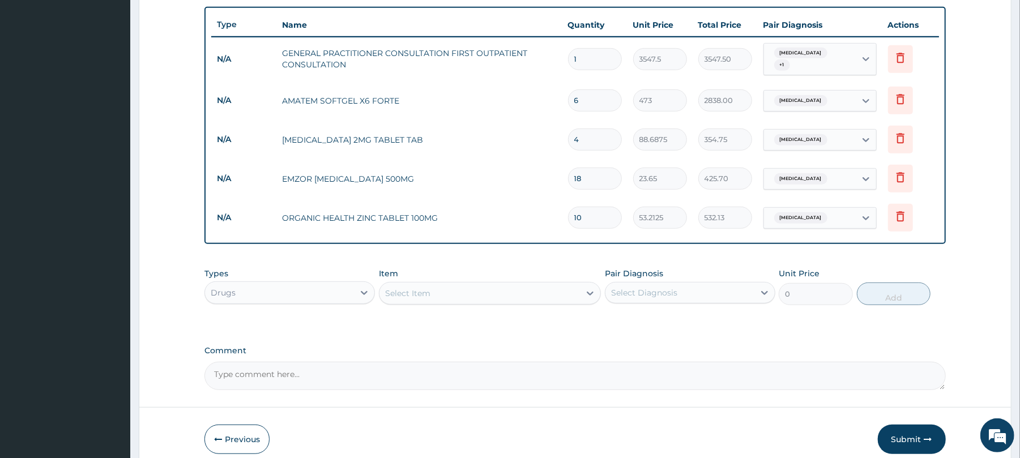
type input "10"
drag, startPoint x: 510, startPoint y: 298, endPoint x: 511, endPoint y: 292, distance: 5.7
click at [511, 292] on div "Select Item" at bounding box center [480, 293] width 201 height 18
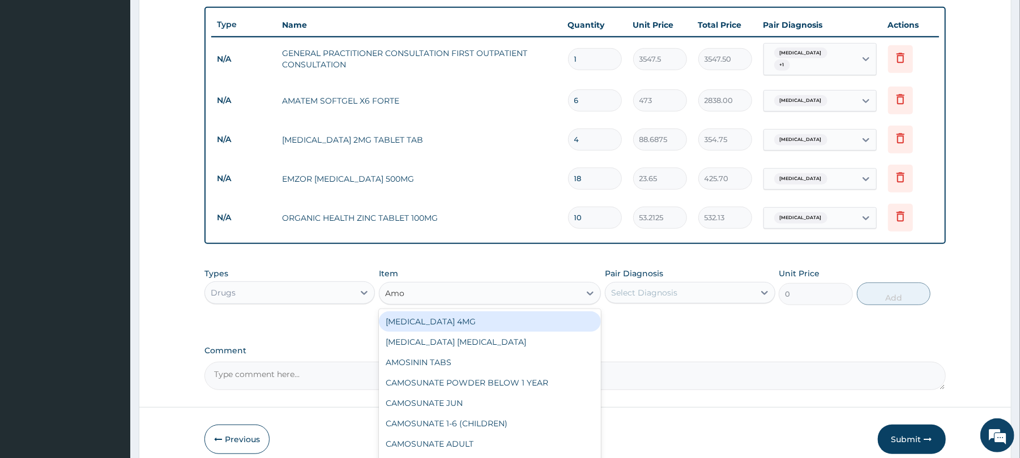
type input "Amox"
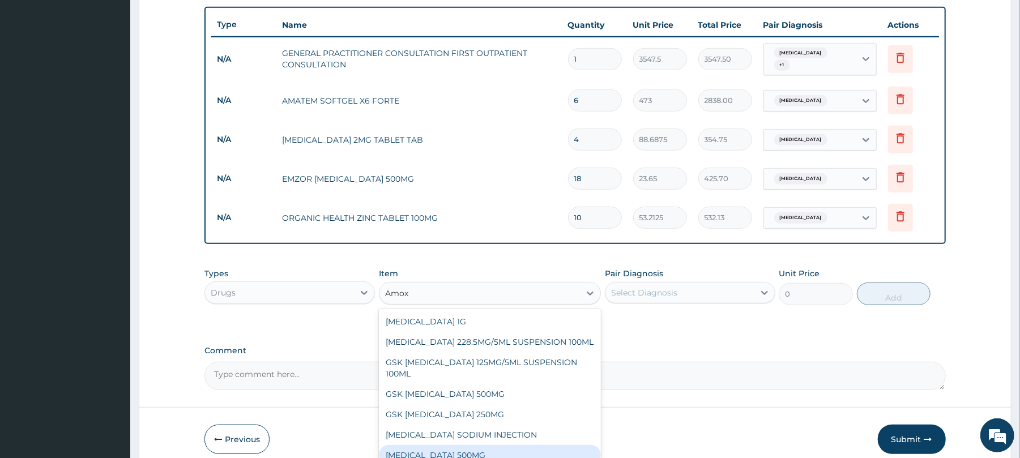
click at [481, 449] on div "[MEDICAL_DATA] 500MG" at bounding box center [490, 455] width 222 height 20
type input "70.95"
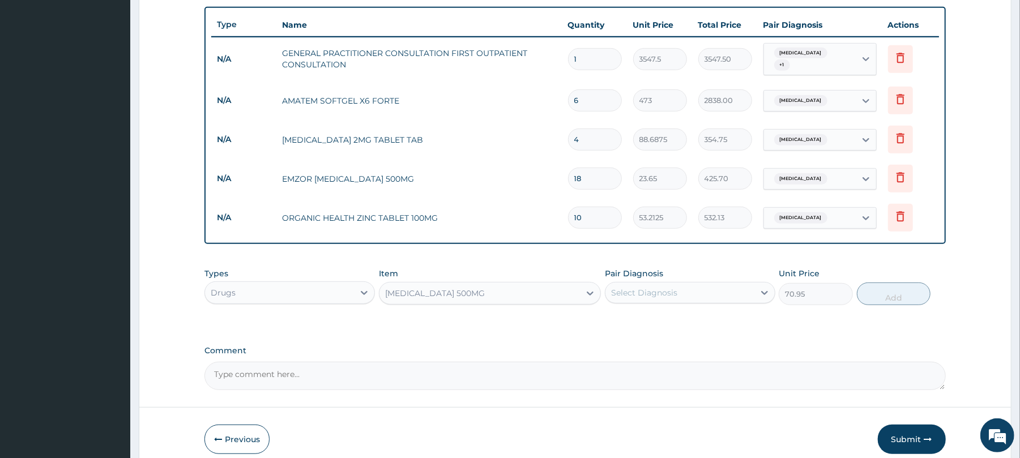
click at [713, 290] on div "Select Diagnosis" at bounding box center [680, 293] width 149 height 18
click at [703, 318] on div "Gastroenteritis" at bounding box center [690, 321] width 170 height 23
checkbox input "true"
click at [865, 293] on button "Add" at bounding box center [894, 294] width 74 height 23
type input "0"
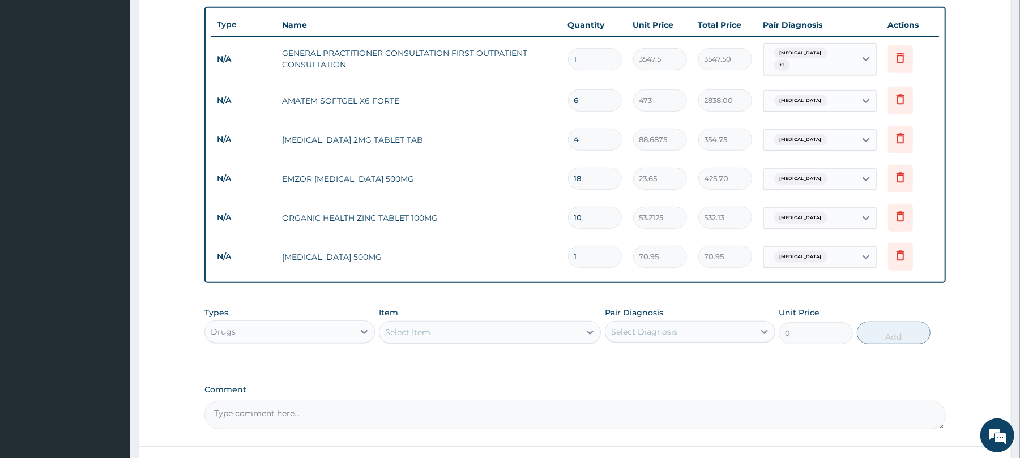
type input "10"
type input "709.50"
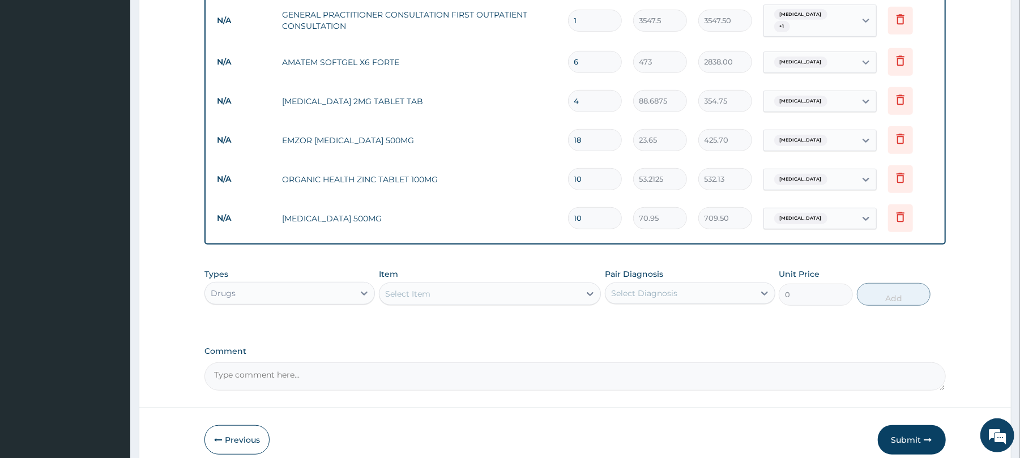
scroll to position [501, 0]
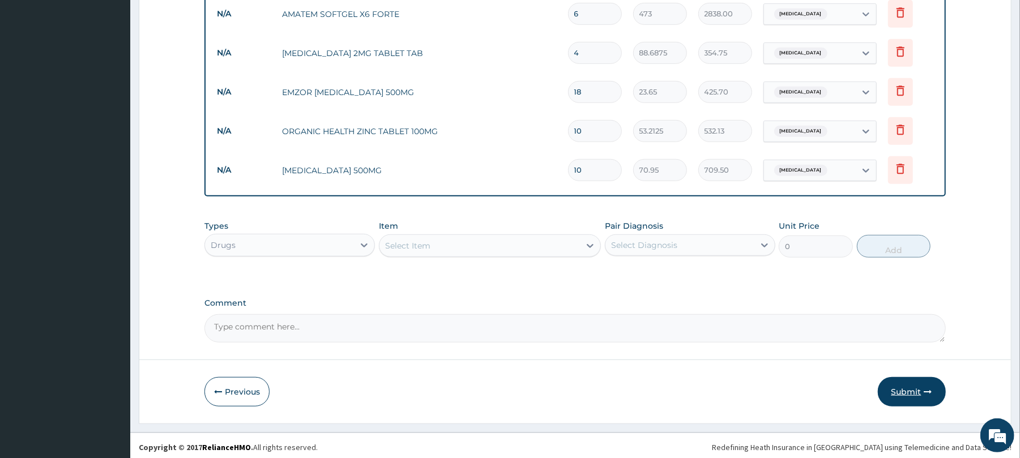
type input "10"
click at [909, 392] on button "Submit" at bounding box center [912, 391] width 68 height 29
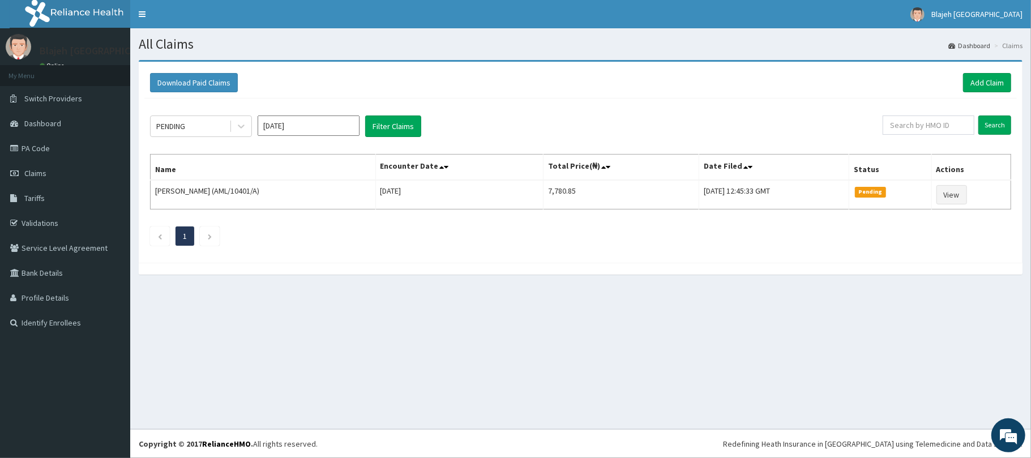
click at [657, 394] on div "All Claims Dashboard Claims Download Paid Claims Add Claim × Note you can only …" at bounding box center [580, 228] width 901 height 401
click at [986, 82] on link "Add Claim" at bounding box center [987, 82] width 48 height 19
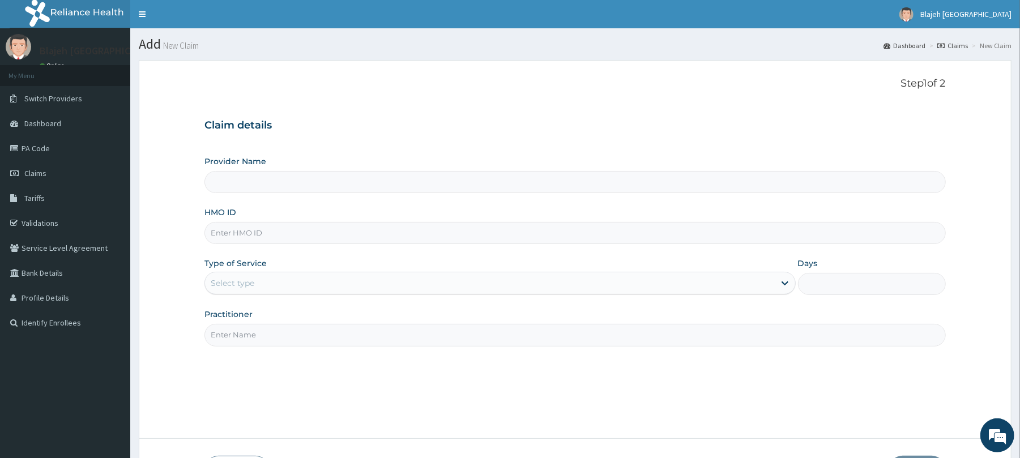
click at [395, 186] on input "Provider Name" at bounding box center [574, 182] width 741 height 22
type input "Blajeh Mustapha Hospital (Bmh)"
click at [368, 227] on input "HMO ID" at bounding box center [574, 233] width 741 height 22
type input "NIG/10083/A"
click at [326, 295] on div "Select type" at bounding box center [499, 283] width 591 height 23
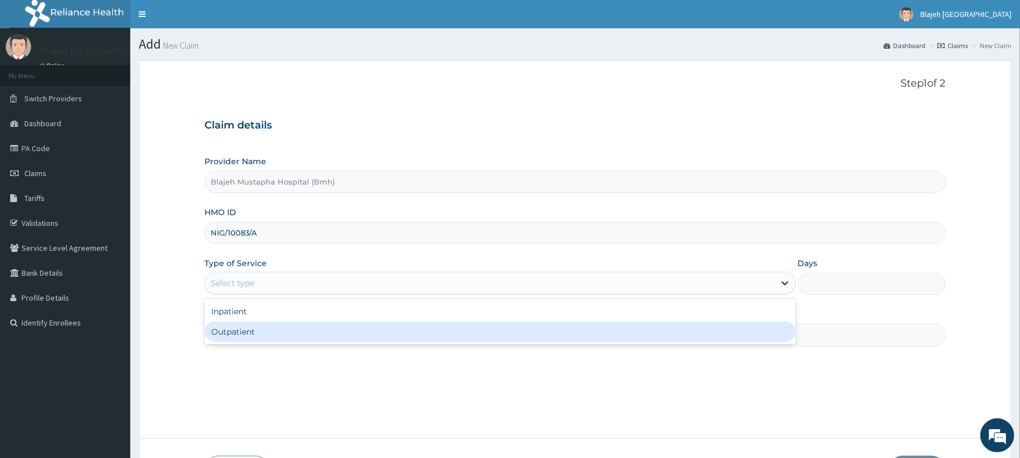
click at [307, 338] on div "Outpatient" at bounding box center [499, 332] width 591 height 20
type input "1"
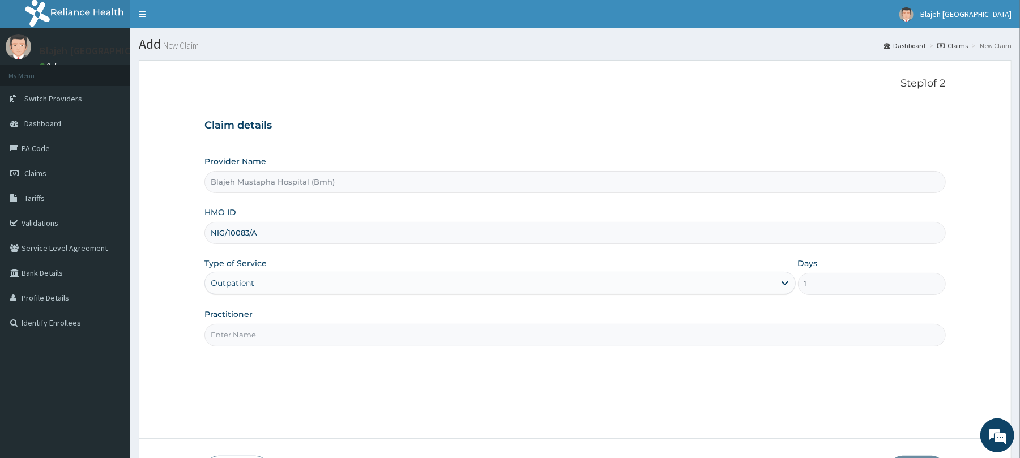
click at [307, 336] on input "Practitioner" at bounding box center [574, 335] width 741 height 22
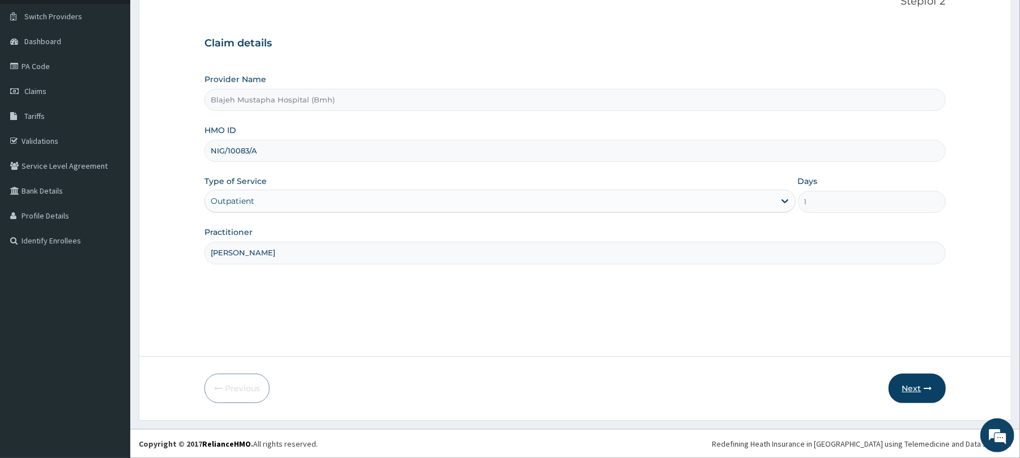
type input "[PERSON_NAME]"
click at [923, 389] on button "Next" at bounding box center [917, 388] width 57 height 29
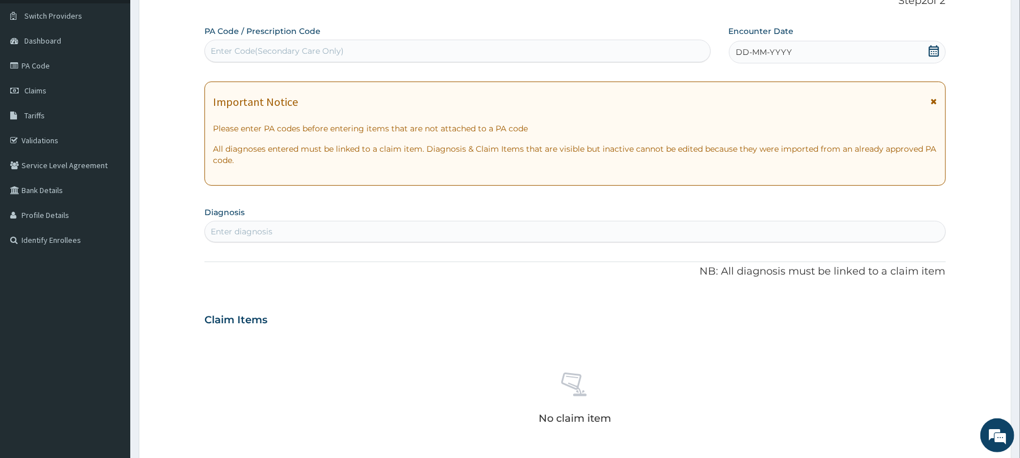
click at [932, 56] on icon at bounding box center [934, 50] width 10 height 11
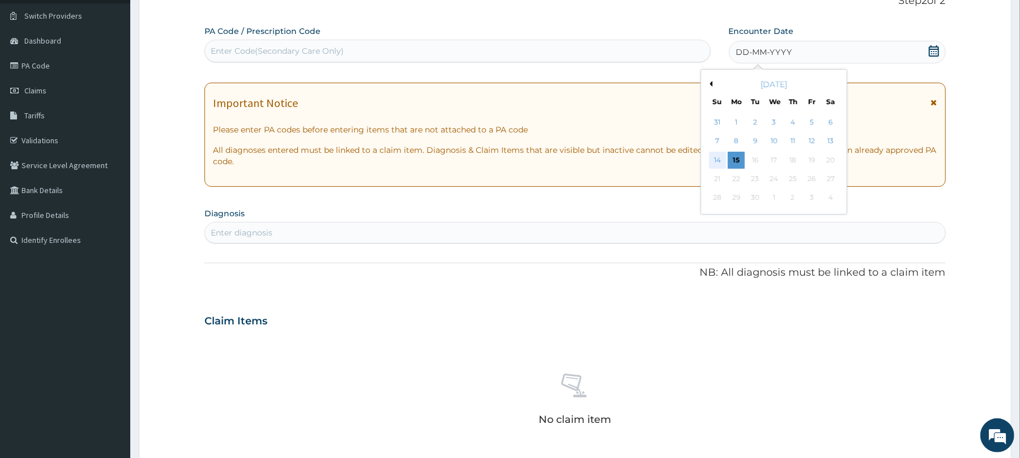
click at [714, 162] on div "14" at bounding box center [717, 160] width 17 height 17
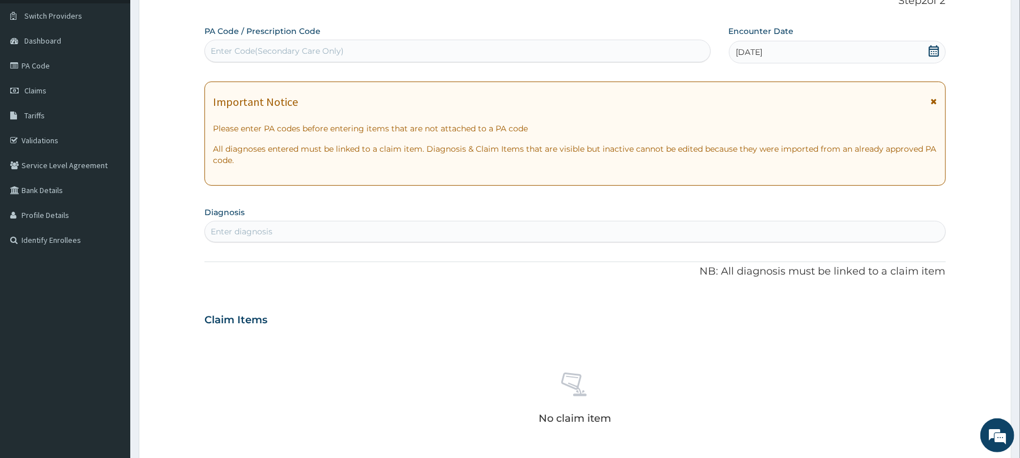
click at [536, 241] on div "Enter diagnosis" at bounding box center [575, 232] width 740 height 18
type input "Plasmodi"
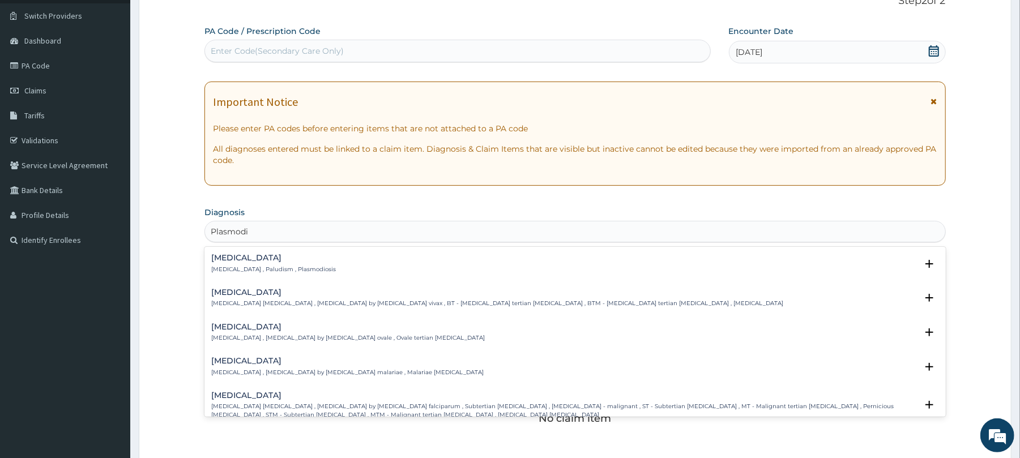
click at [304, 271] on p "Malaria , Paludism , Plasmodiosis" at bounding box center [273, 270] width 125 height 8
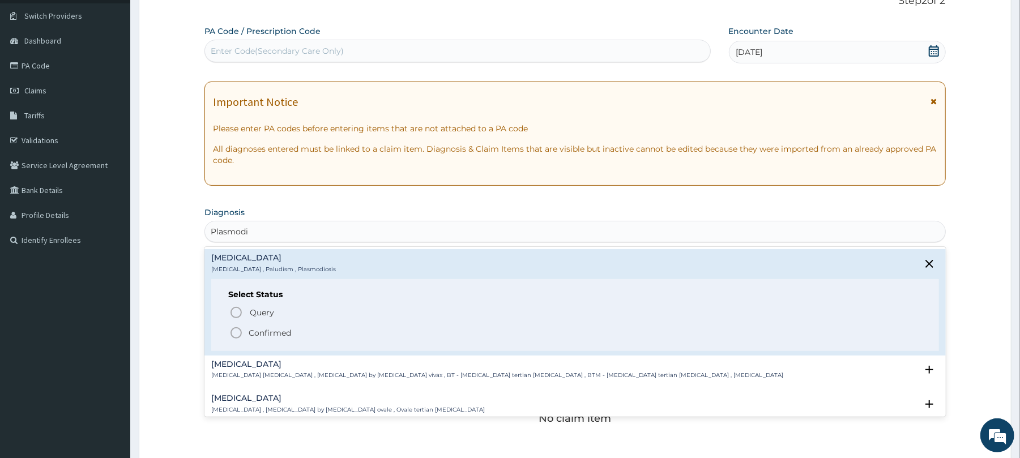
click at [238, 336] on icon "status option filled" at bounding box center [236, 333] width 14 height 14
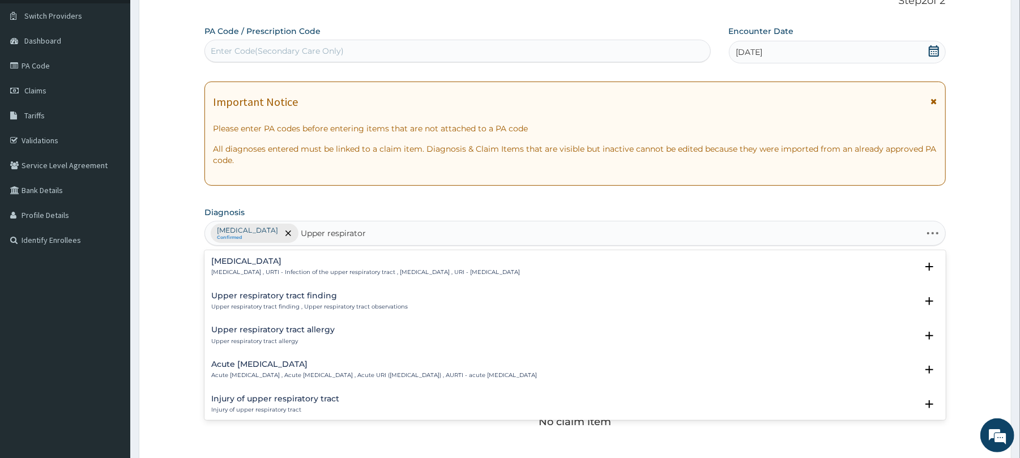
type input "Upper respiratory"
click at [304, 266] on div "Upper respiratory infection Upper respiratory infection , URTI - Infection of t…" at bounding box center [365, 267] width 309 height 20
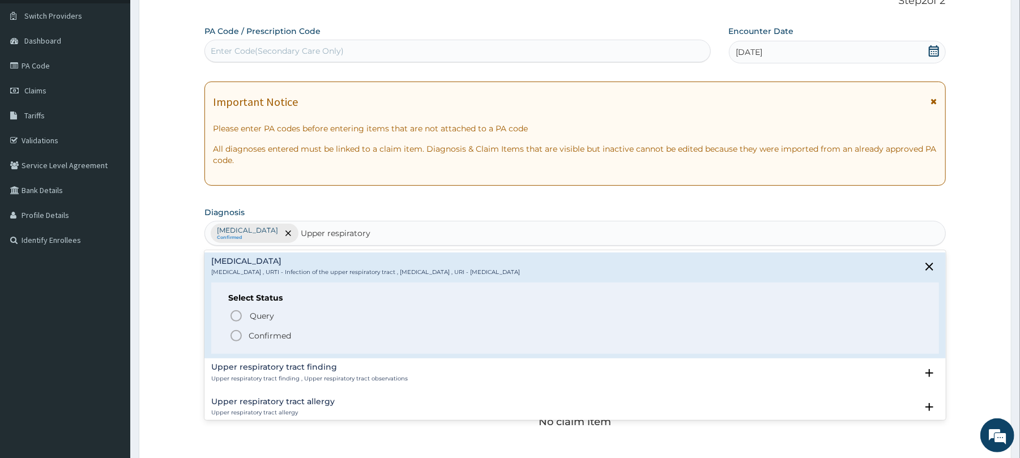
click at [238, 334] on icon "status option filled" at bounding box center [236, 336] width 14 height 14
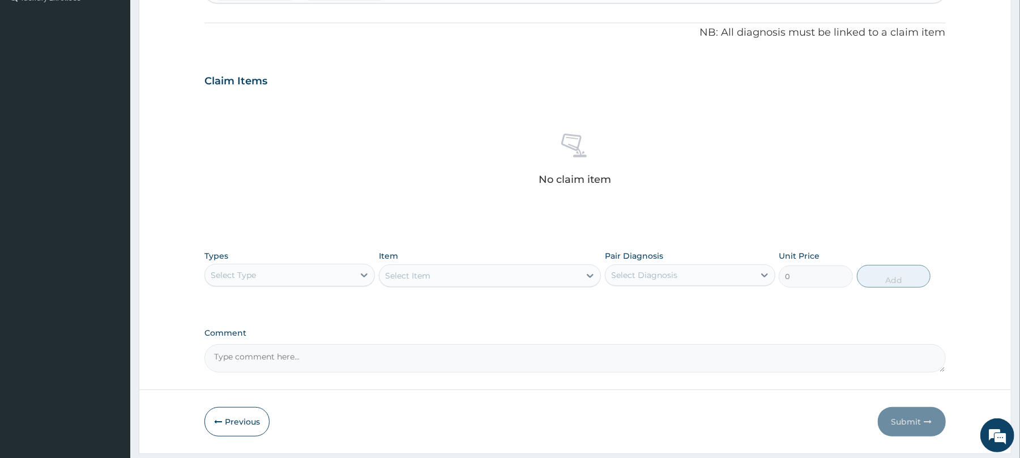
scroll to position [360, 0]
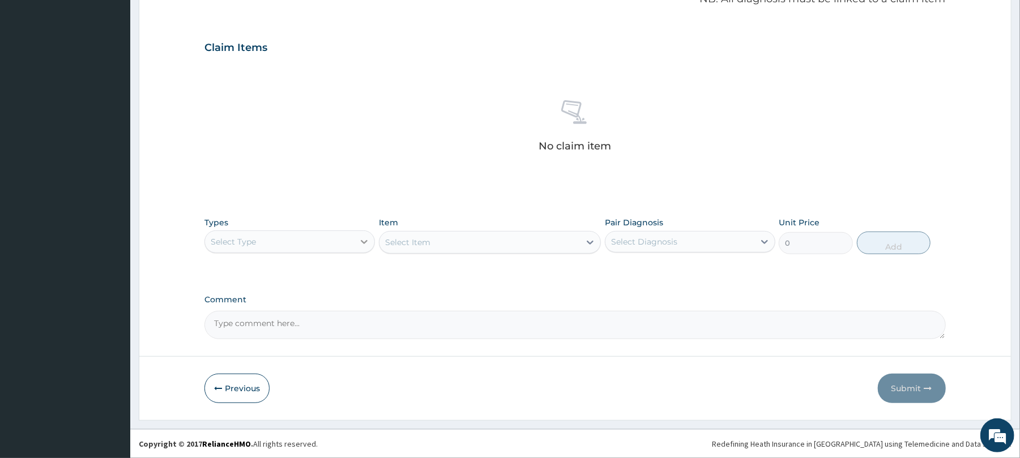
click at [363, 243] on icon at bounding box center [364, 241] width 11 height 11
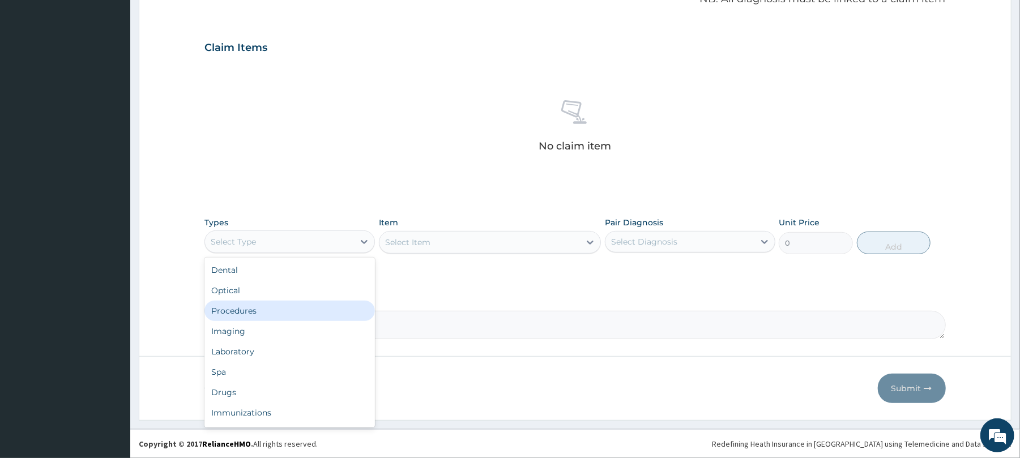
click at [313, 307] on div "Procedures" at bounding box center [289, 311] width 170 height 20
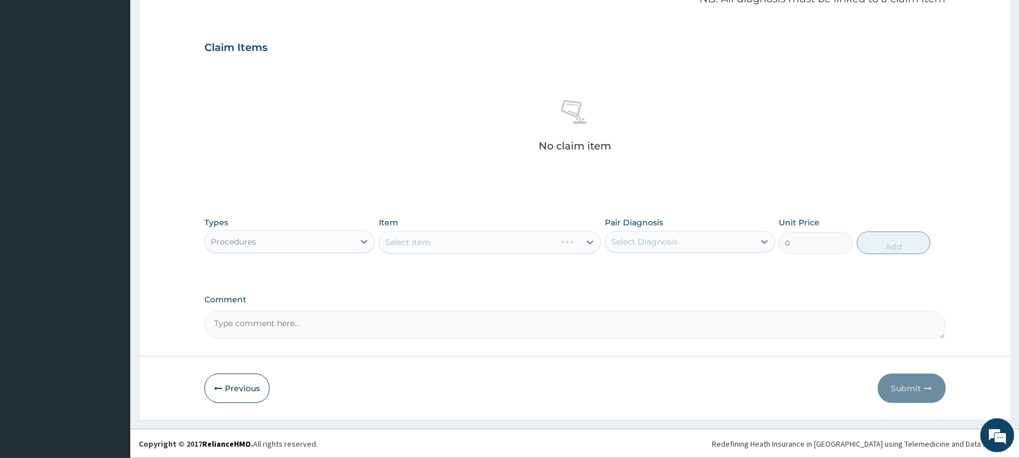
click at [567, 244] on div "Select Item" at bounding box center [490, 242] width 222 height 23
click at [556, 243] on div "Select Item" at bounding box center [468, 242] width 177 height 18
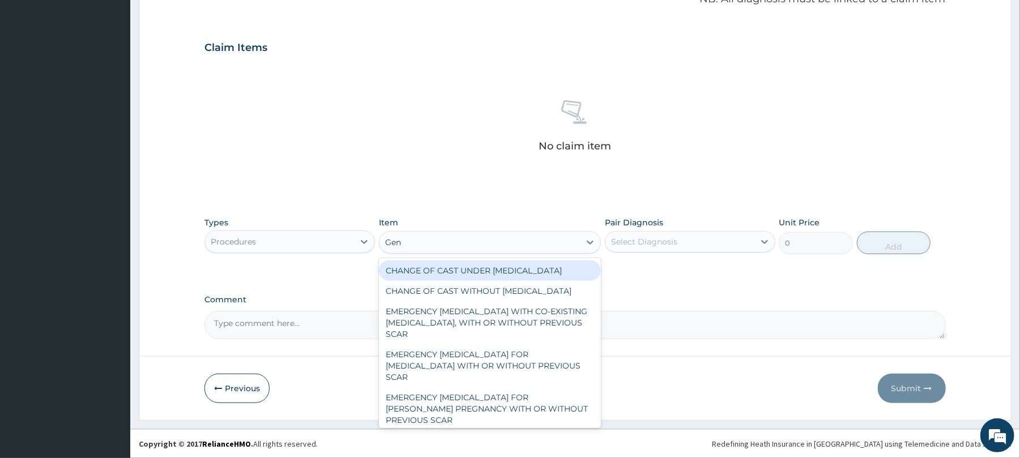
type input "Gene"
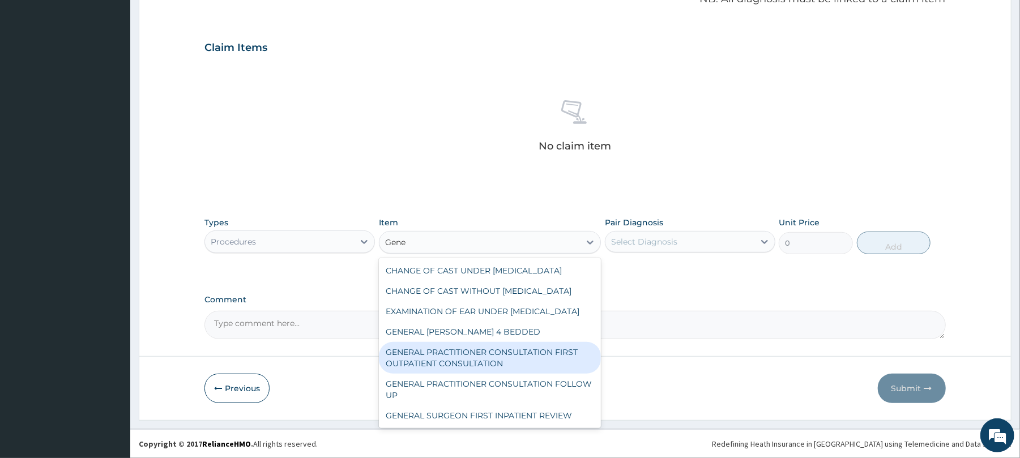
click at [535, 374] on div "GENERAL PRACTITIONER CONSULTATION FIRST OUTPATIENT CONSULTATION" at bounding box center [490, 358] width 222 height 32
type input "3547.5"
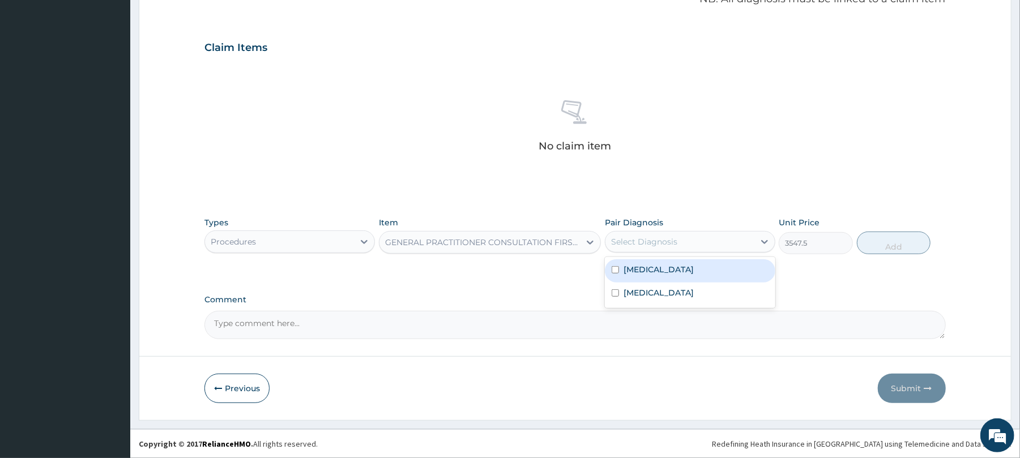
click at [683, 248] on div "Select Diagnosis" at bounding box center [680, 242] width 149 height 18
click at [671, 275] on div "[MEDICAL_DATA]" at bounding box center [690, 270] width 170 height 23
checkbox input "true"
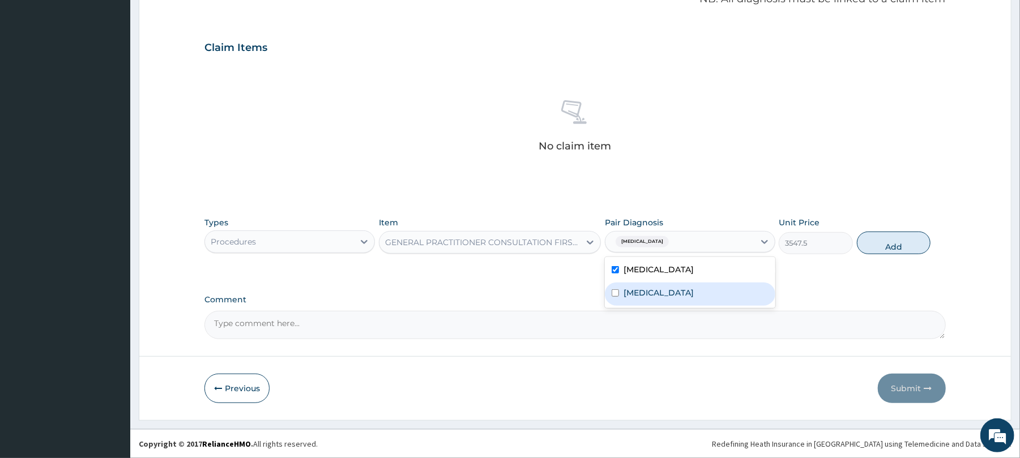
click at [670, 289] on label "[MEDICAL_DATA]" at bounding box center [659, 292] width 70 height 11
checkbox input "true"
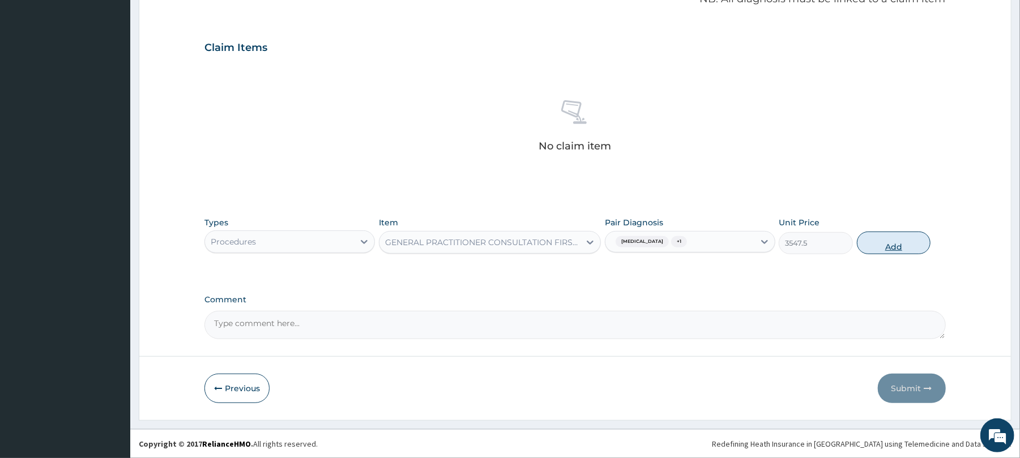
click at [889, 245] on button "Add" at bounding box center [894, 243] width 74 height 23
type input "0"
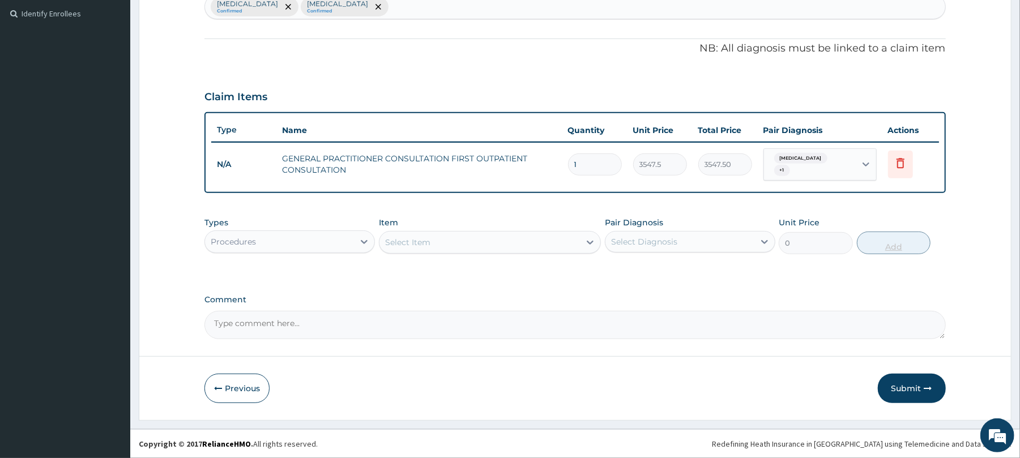
scroll to position [305, 0]
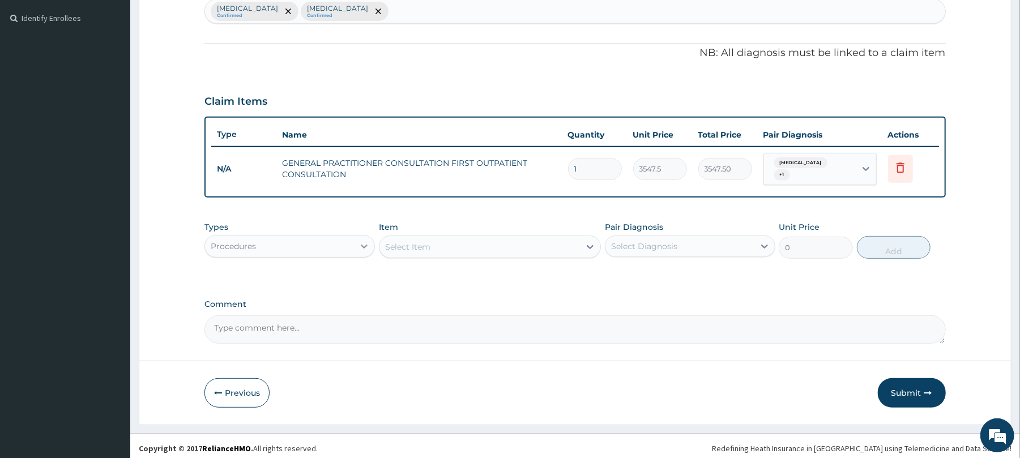
click at [363, 249] on div at bounding box center [364, 246] width 20 height 20
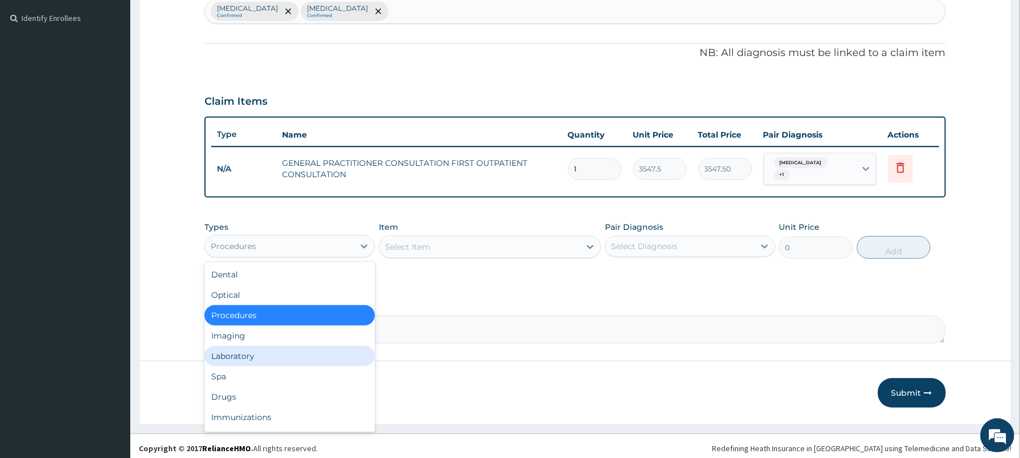
click at [313, 356] on div "Laboratory" at bounding box center [289, 356] width 170 height 20
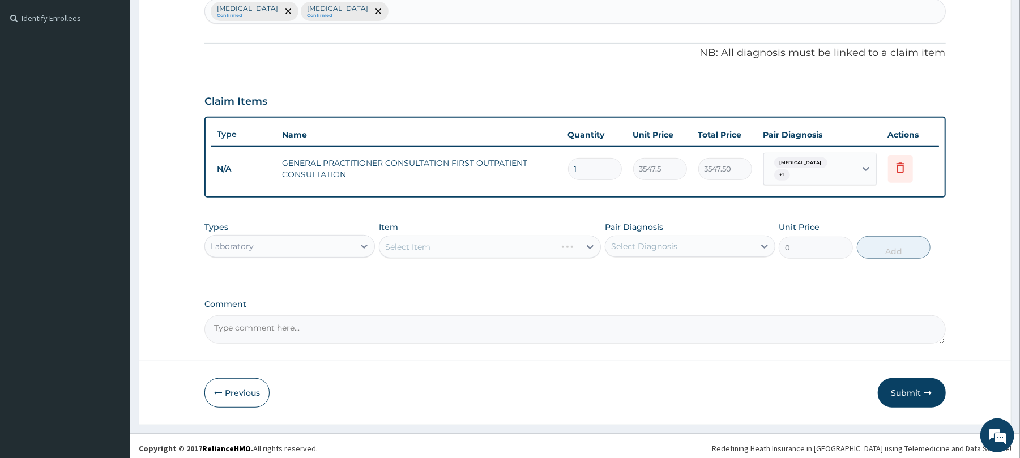
click at [565, 242] on div "Select Item" at bounding box center [490, 247] width 222 height 23
click at [571, 242] on div "Select Item" at bounding box center [490, 247] width 222 height 23
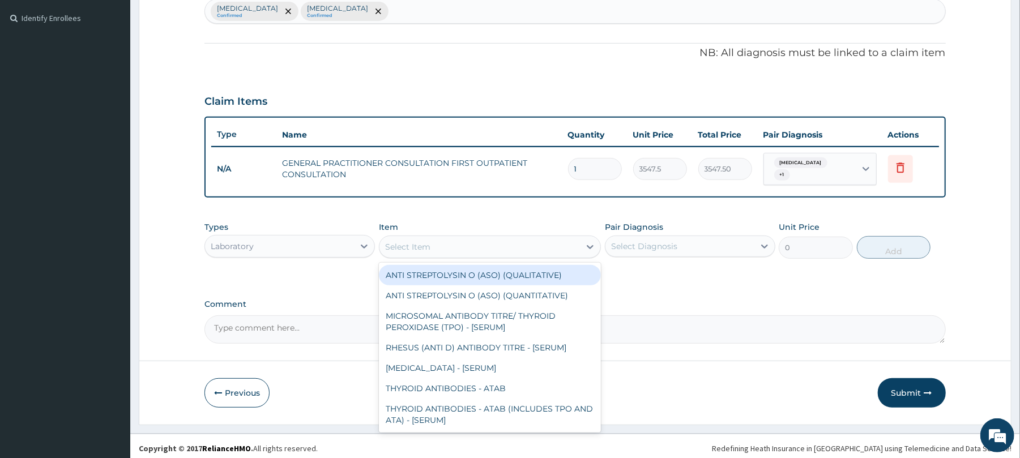
click at [568, 243] on div "Select Item" at bounding box center [480, 247] width 201 height 18
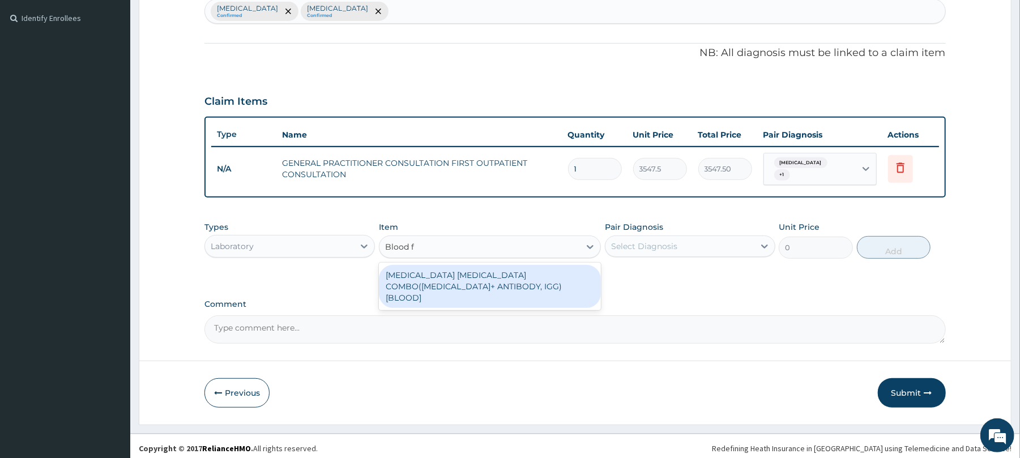
type input "Blood fi"
click at [547, 272] on div "MALARIA PARASITE COMBO(BLOOD FILM+ ANTIBODY, IGG) [BLOOD]" at bounding box center [490, 286] width 222 height 43
type input "1612.5"
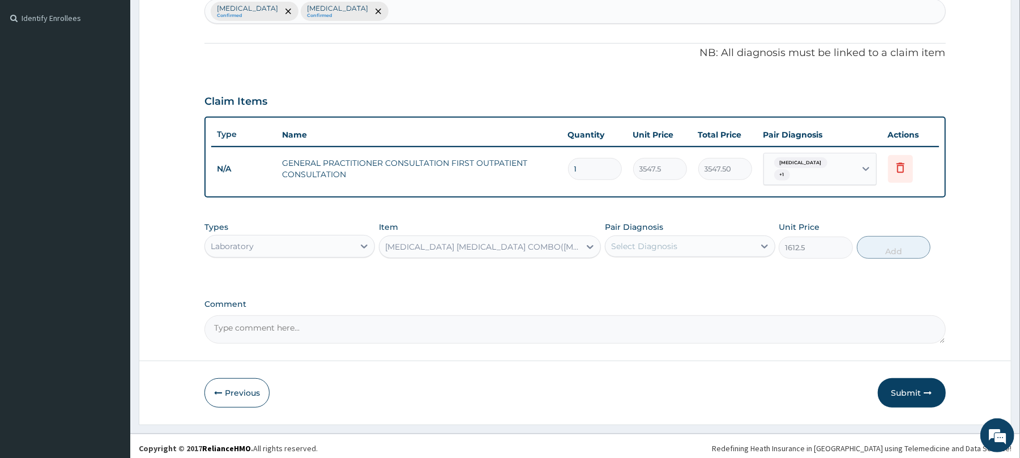
click at [649, 248] on div "Select Diagnosis" at bounding box center [680, 246] width 149 height 18
click at [649, 273] on label "Malaria" at bounding box center [659, 273] width 70 height 11
checkbox input "true"
click at [865, 250] on button "Add" at bounding box center [894, 247] width 74 height 23
type input "0"
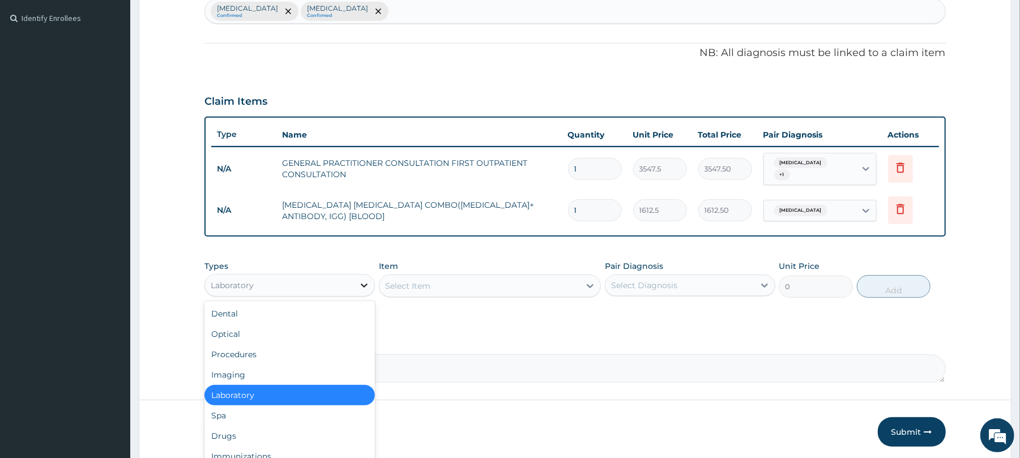
click at [365, 283] on icon at bounding box center [364, 285] width 11 height 11
click at [270, 432] on div "Drugs" at bounding box center [289, 436] width 170 height 20
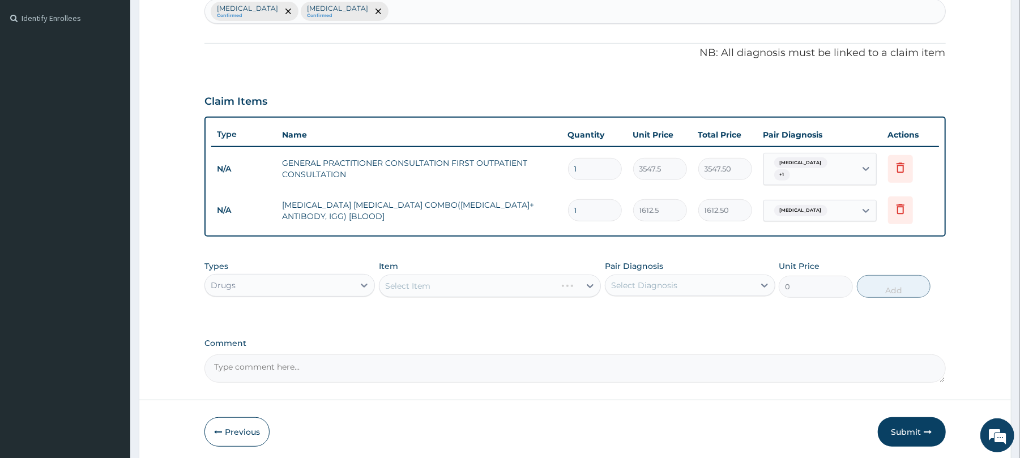
click at [569, 280] on div "Select Item" at bounding box center [490, 286] width 222 height 23
click at [567, 282] on div "Select Item" at bounding box center [480, 286] width 201 height 18
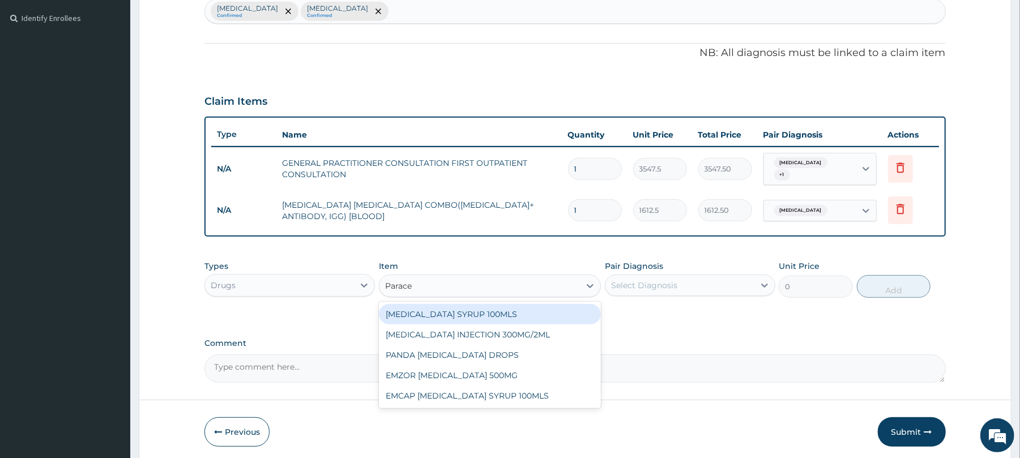
type input "Paracet"
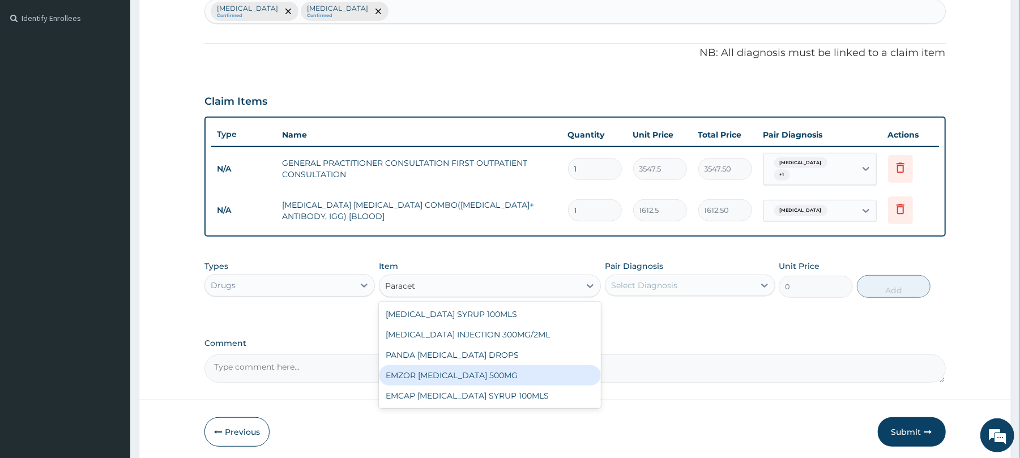
click at [502, 369] on div "EMZOR PARACETAMOL 500MG" at bounding box center [490, 375] width 222 height 20
type input "23.65"
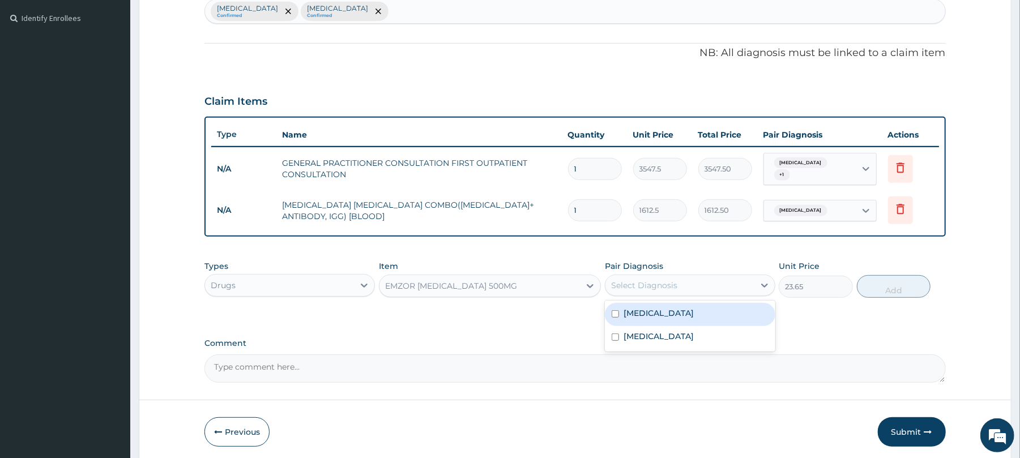
click at [647, 283] on div "Select Diagnosis" at bounding box center [644, 285] width 66 height 11
click at [645, 308] on label "Malaria" at bounding box center [659, 313] width 70 height 11
checkbox input "true"
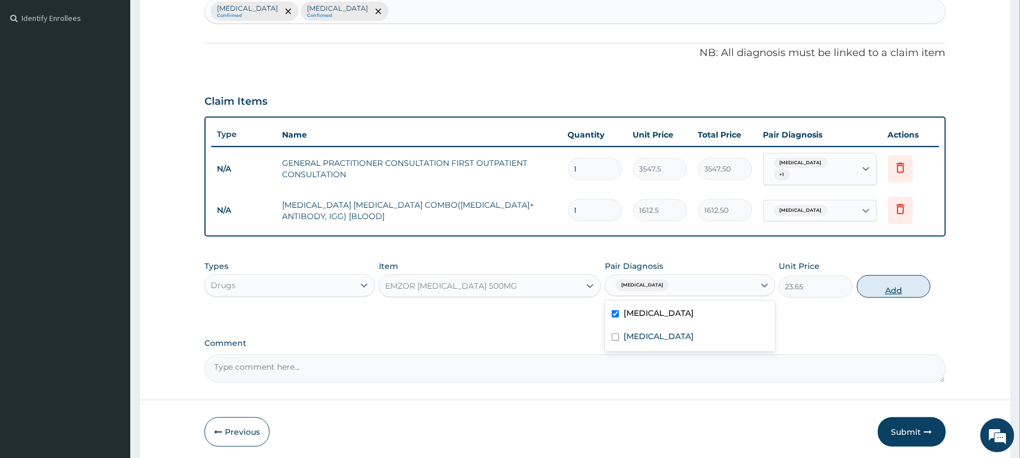
click at [880, 282] on button "Add" at bounding box center [894, 286] width 74 height 23
type input "0"
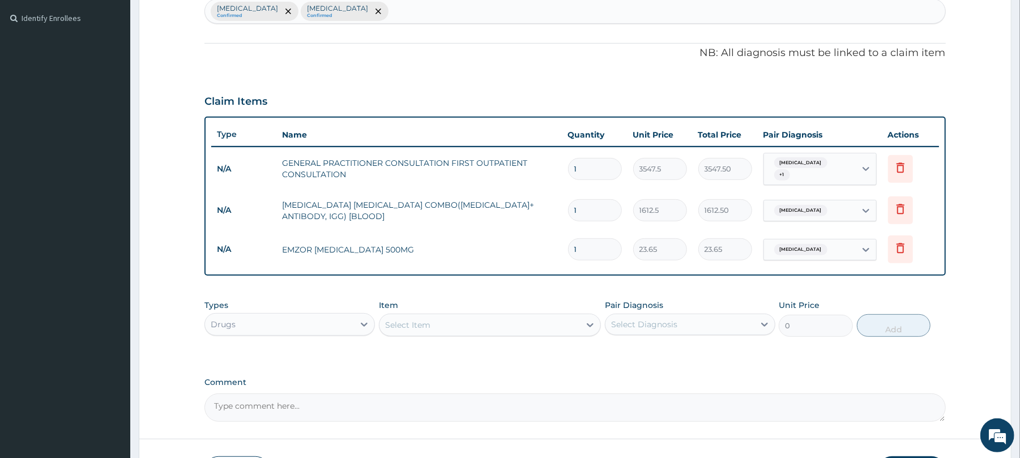
type input "18"
type input "425.70"
type input "18"
click at [427, 321] on div "Select Item" at bounding box center [407, 324] width 45 height 11
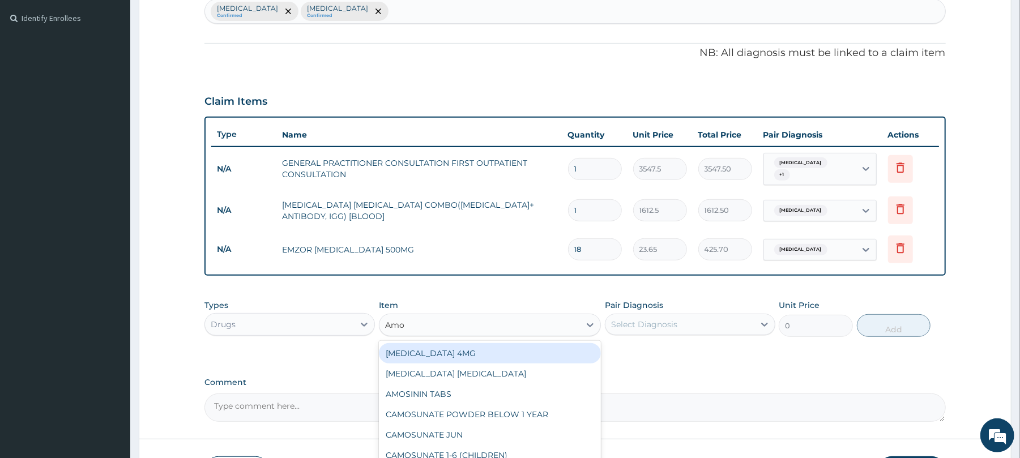
type input "Amox"
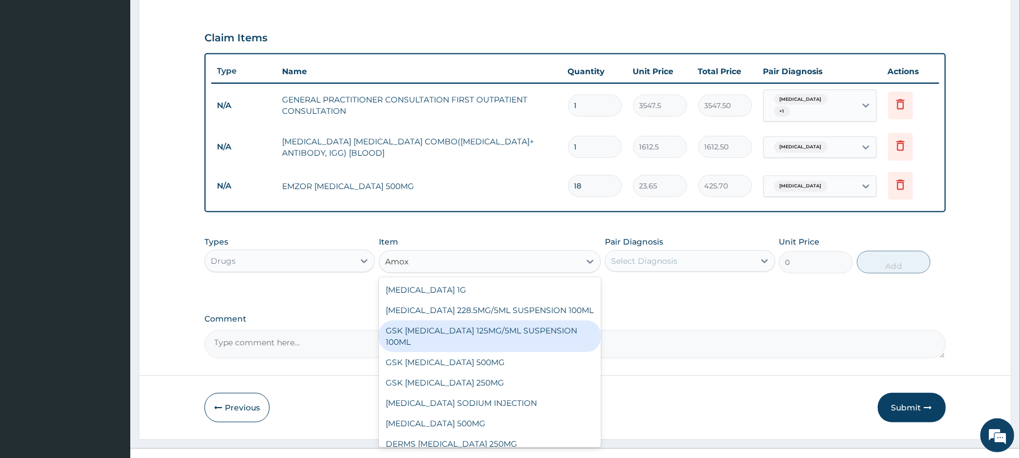
scroll to position [383, 0]
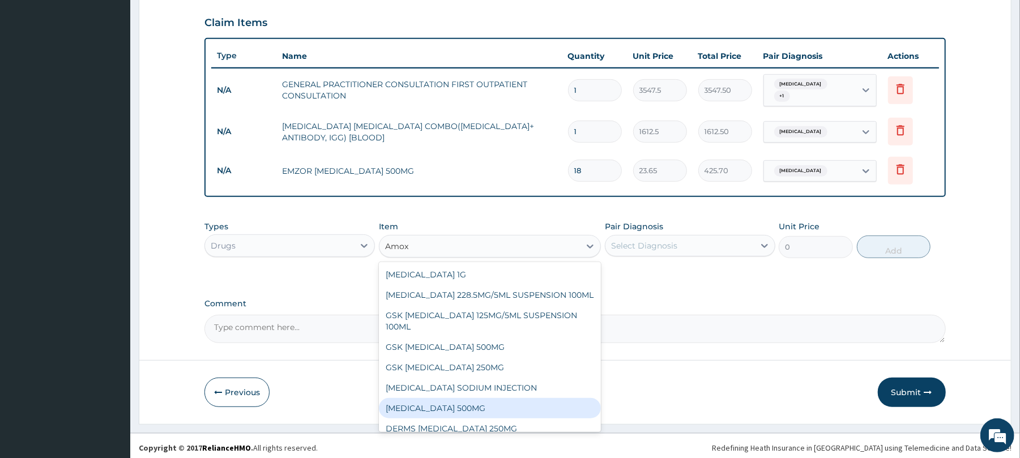
click at [477, 403] on div "AMOXICILLIN 500MG" at bounding box center [490, 408] width 222 height 20
type input "70.95"
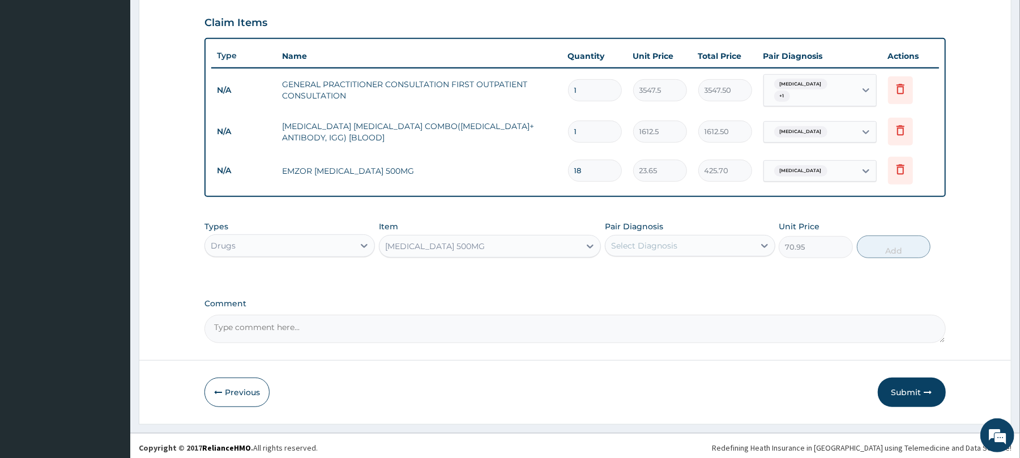
click at [663, 240] on div "Select Diagnosis" at bounding box center [644, 245] width 66 height 11
click at [649, 268] on label "Malaria" at bounding box center [659, 273] width 70 height 11
checkbox input "false"
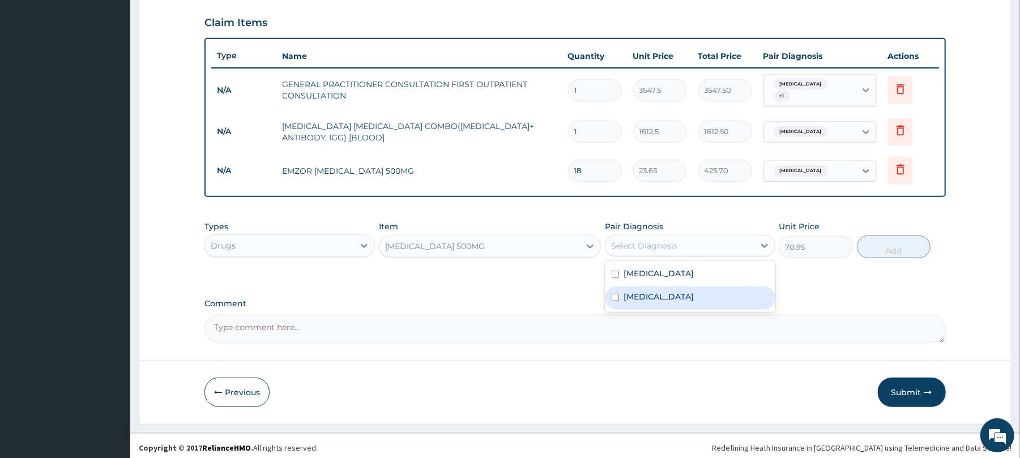
drag, startPoint x: 649, startPoint y: 267, endPoint x: 649, endPoint y: 289, distance: 21.5
click at [649, 289] on div "Malaria Upper respiratory infection" at bounding box center [690, 286] width 170 height 51
click at [614, 296] on input "checkbox" at bounding box center [615, 297] width 7 height 7
checkbox input "true"
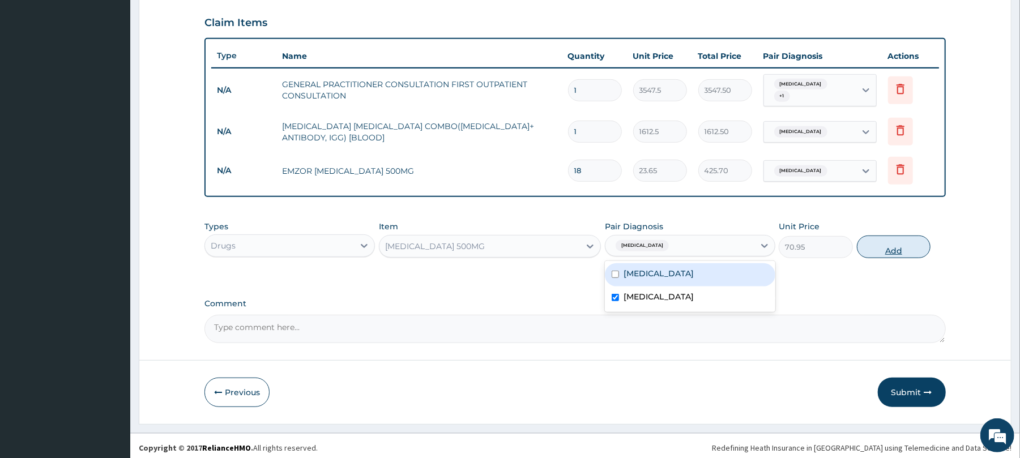
click at [889, 250] on button "Add" at bounding box center [894, 247] width 74 height 23
type input "0"
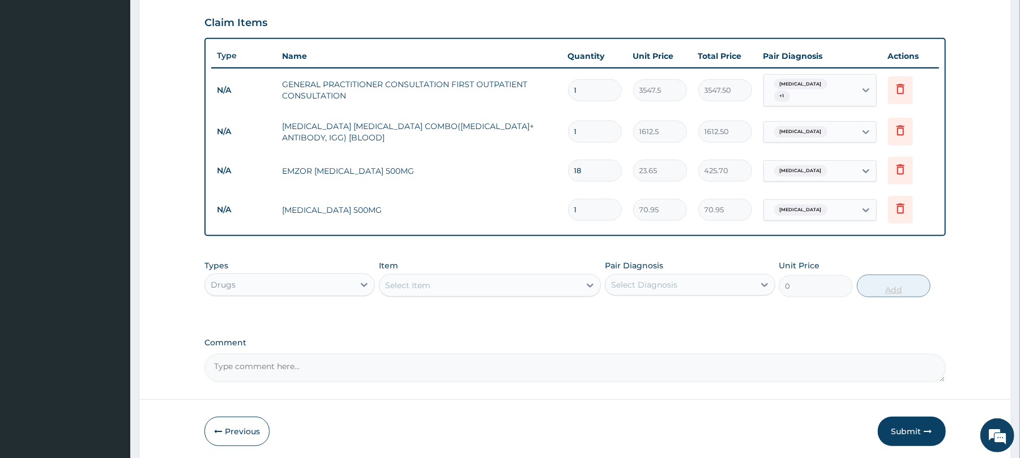
type input "10"
type input "709.50"
type input "10"
click at [515, 284] on div "Select Item" at bounding box center [480, 285] width 201 height 18
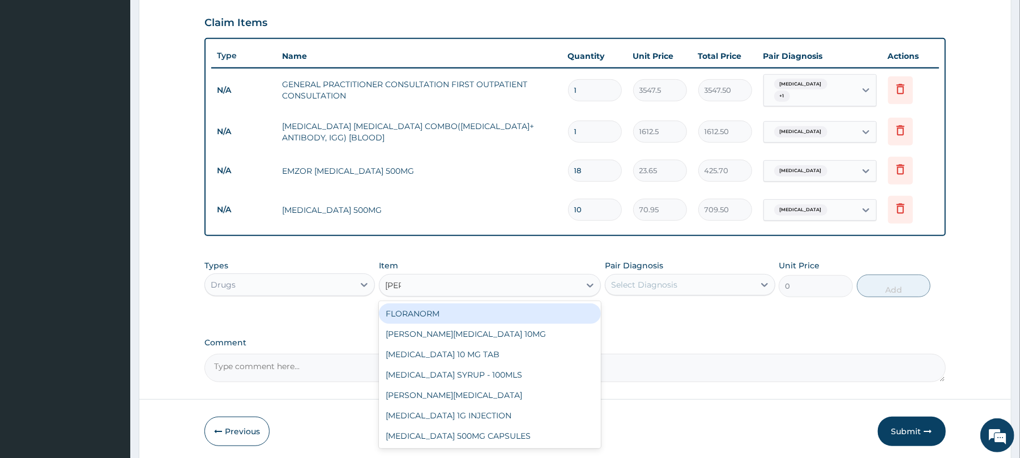
type input "lorat"
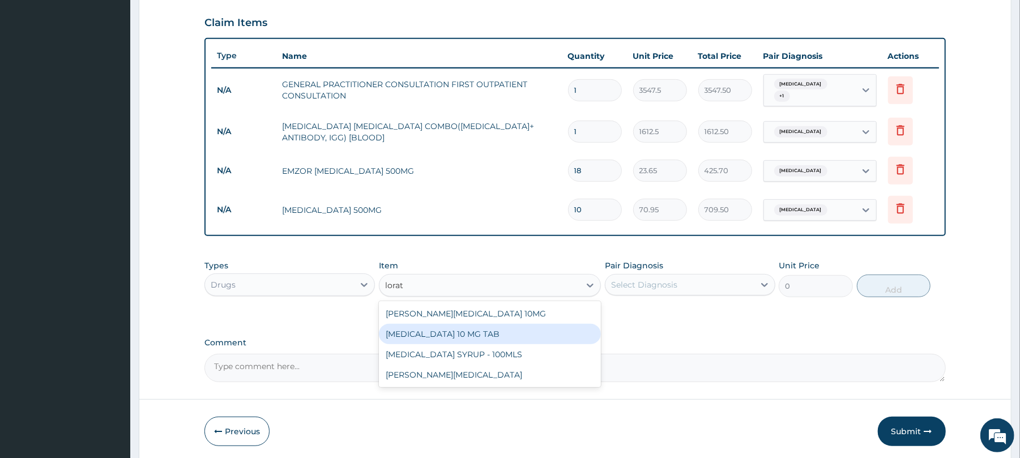
click at [505, 332] on div "LORATADINE 10 MG TAB" at bounding box center [490, 334] width 222 height 20
type input "59.125"
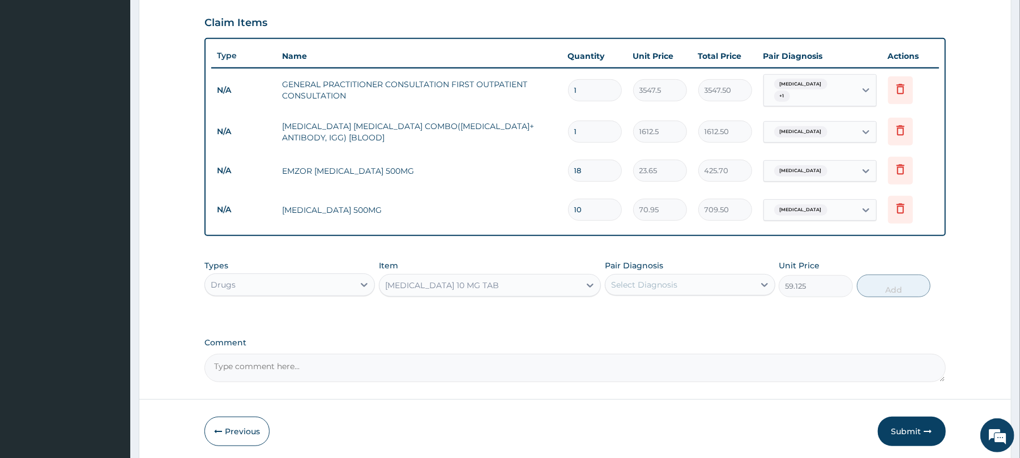
click at [685, 281] on div "Select Diagnosis" at bounding box center [680, 285] width 149 height 18
click at [680, 335] on label "Upper respiratory infection" at bounding box center [659, 335] width 70 height 11
checkbox input "true"
click at [891, 282] on button "Add" at bounding box center [894, 286] width 74 height 23
type input "0"
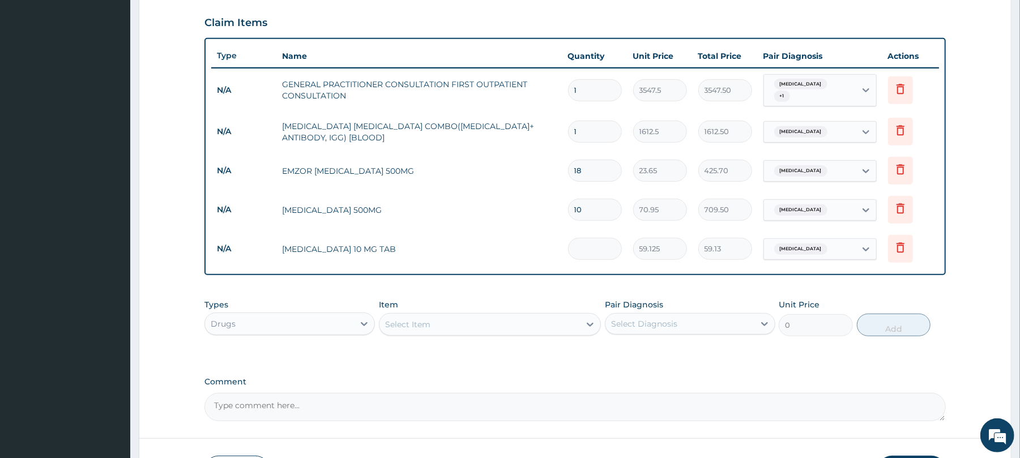
type input "0.00"
type input "3"
type input "177.38"
type input "3"
click at [458, 322] on div "Select Item" at bounding box center [480, 324] width 201 height 18
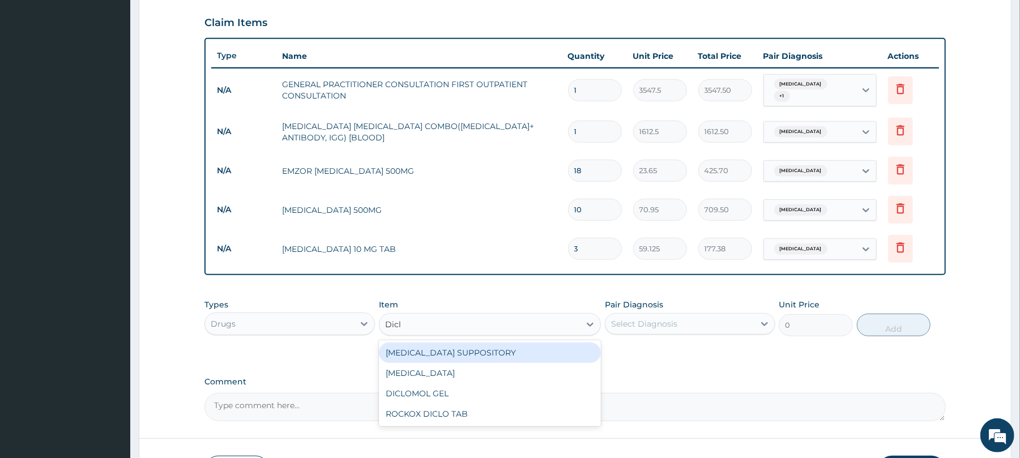
type input "Diclo"
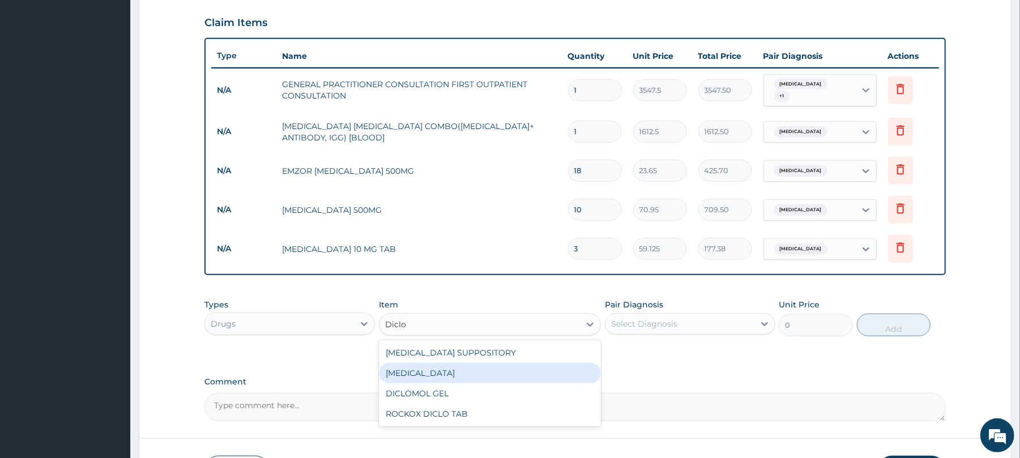
click at [436, 368] on div "[MEDICAL_DATA]" at bounding box center [490, 373] width 222 height 20
type input "591.25"
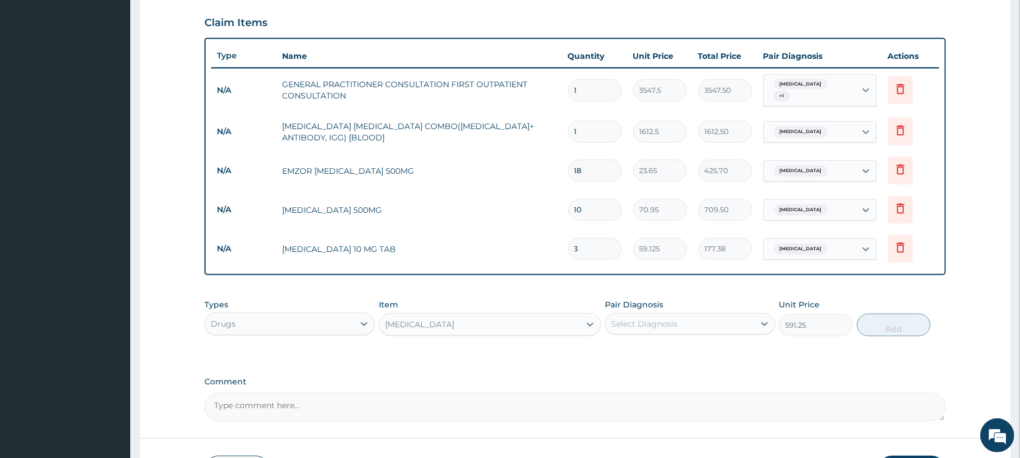
click at [693, 320] on div "Select Diagnosis" at bounding box center [680, 324] width 149 height 18
click at [687, 352] on div "Malaria" at bounding box center [690, 353] width 170 height 23
checkbox input "true"
click at [896, 318] on button "Add" at bounding box center [894, 325] width 74 height 23
type input "0"
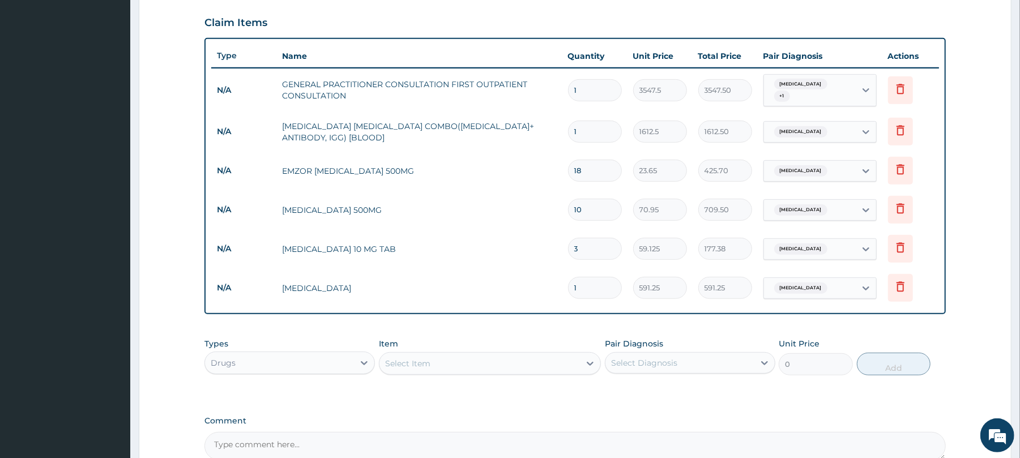
click at [447, 361] on div "Select Item" at bounding box center [480, 364] width 201 height 18
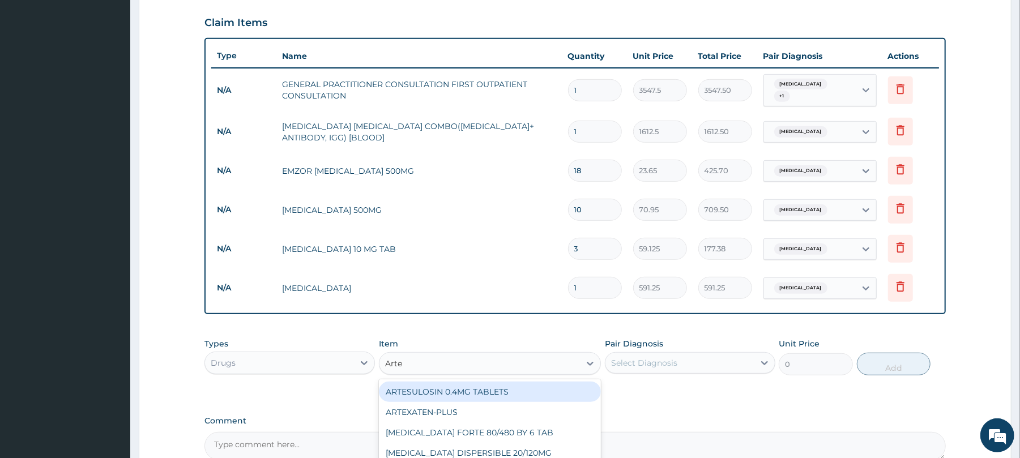
type input "Artem"
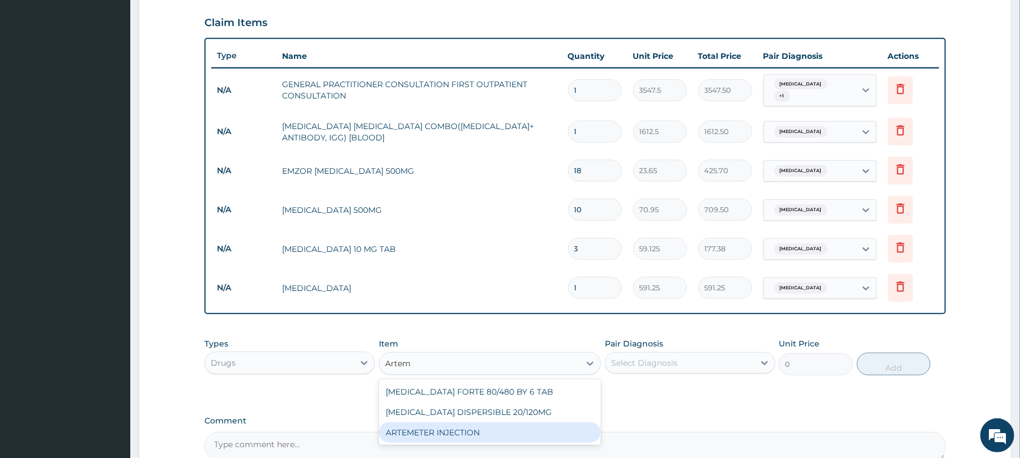
click at [433, 424] on div "ARTEMETER INJECTION" at bounding box center [490, 433] width 222 height 20
type input "946"
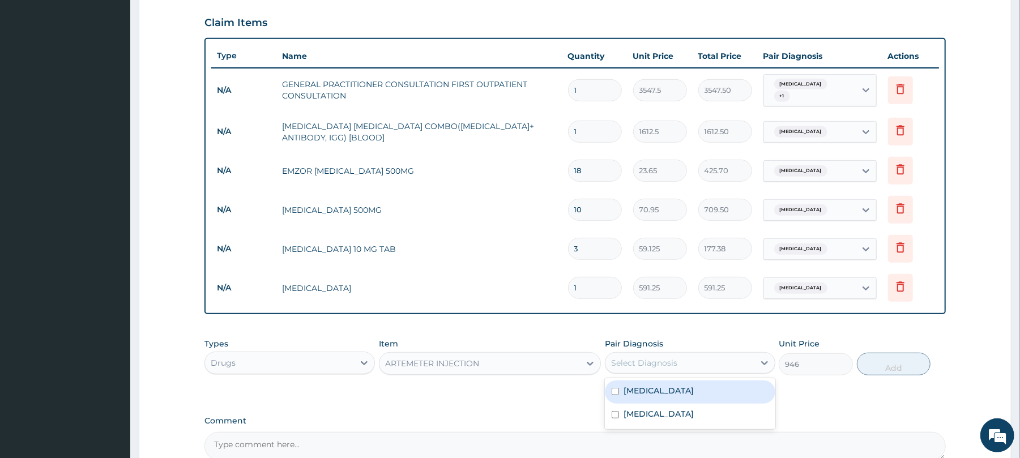
click at [708, 364] on div "Select Diagnosis" at bounding box center [680, 363] width 149 height 18
click at [692, 390] on div "Malaria" at bounding box center [690, 392] width 170 height 23
checkbox input "true"
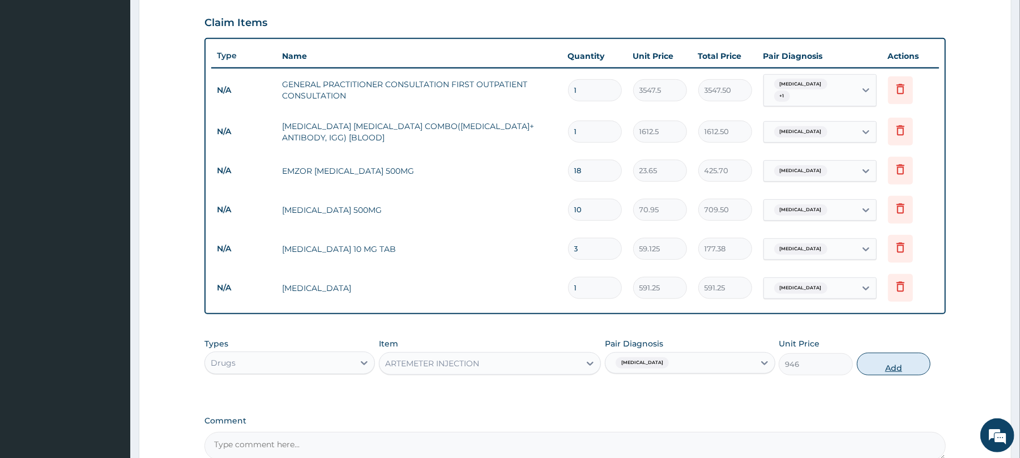
click at [881, 363] on button "Add" at bounding box center [894, 364] width 74 height 23
type input "0"
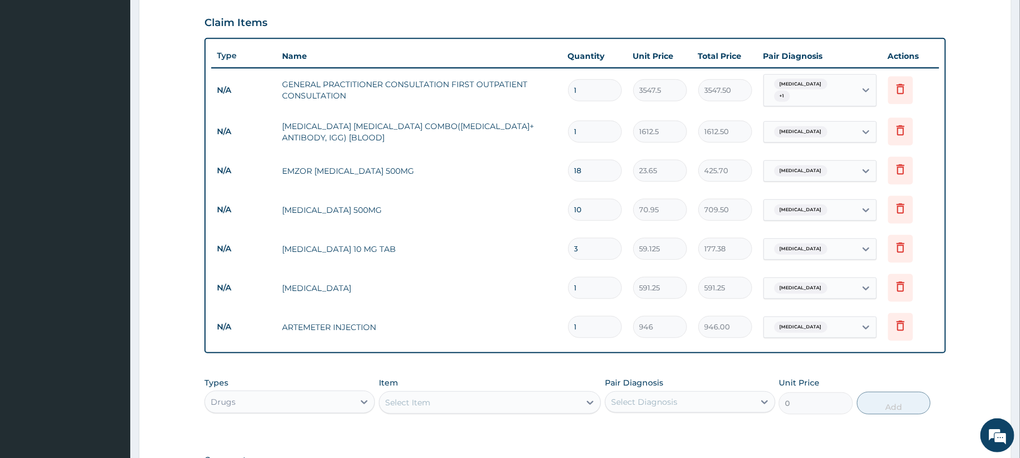
type input "0.00"
type input "6"
type input "5676.00"
type input "0.00"
type input "3"
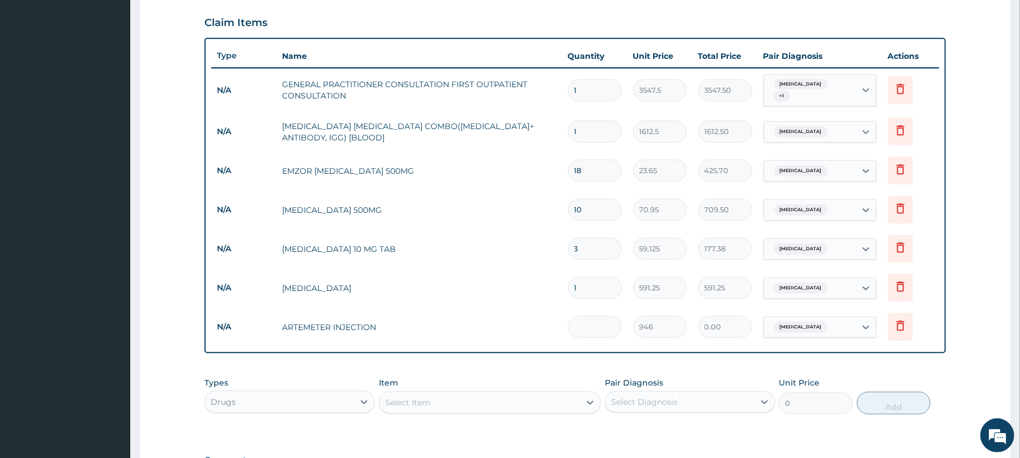
type input "2838.00"
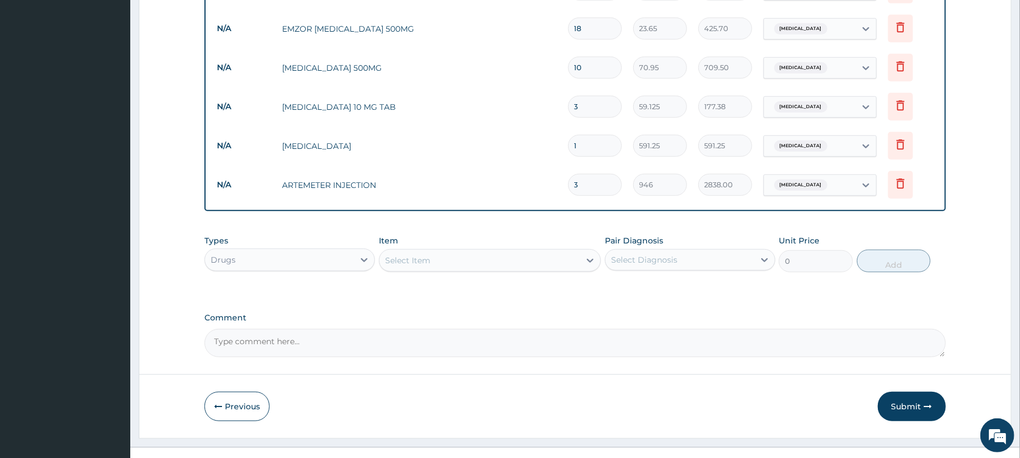
scroll to position [540, 0]
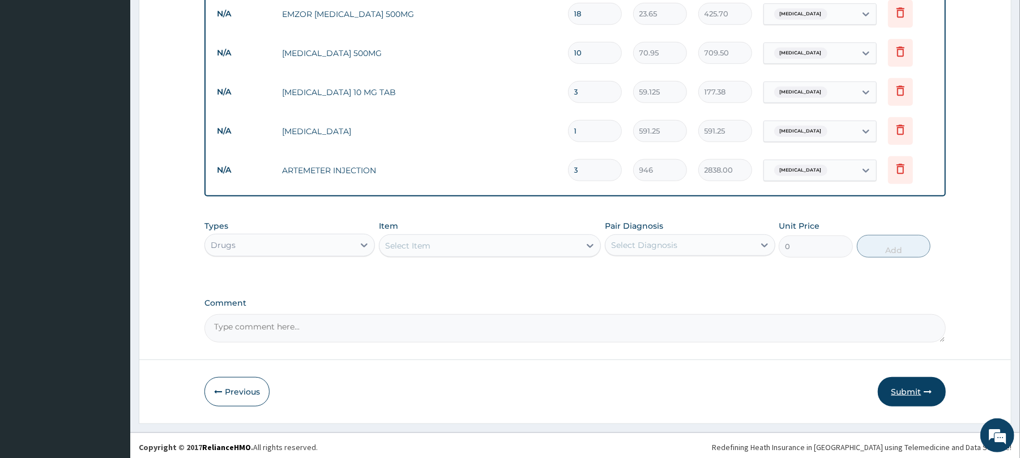
type input "3"
click at [894, 388] on button "Submit" at bounding box center [912, 391] width 68 height 29
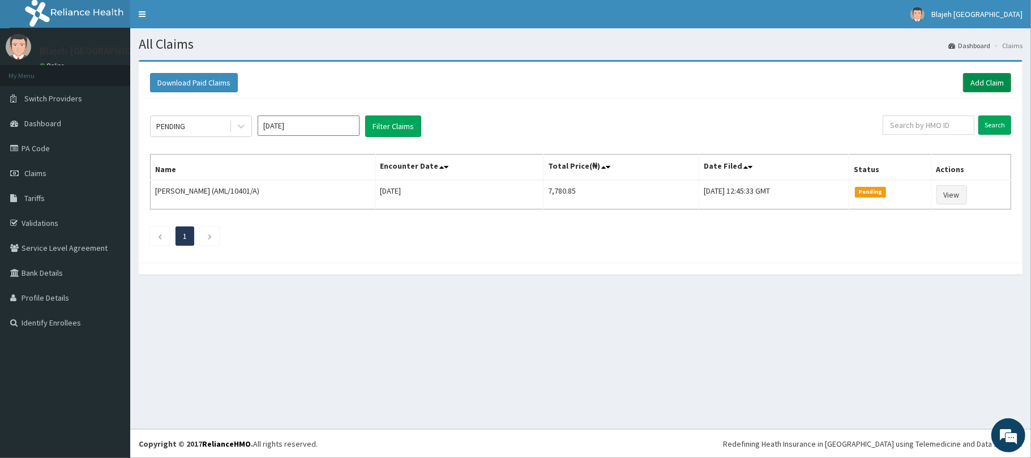
click at [977, 77] on link "Add Claim" at bounding box center [987, 82] width 48 height 19
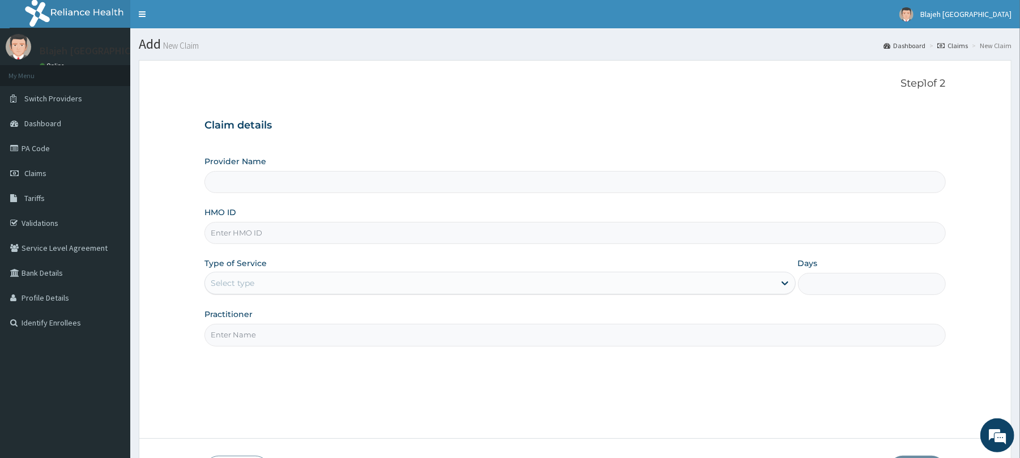
type input "Blajeh Mustapha Hospital (Bmh)"
click at [412, 234] on input "HMO ID" at bounding box center [574, 233] width 741 height 22
type input "NIG/10083/B"
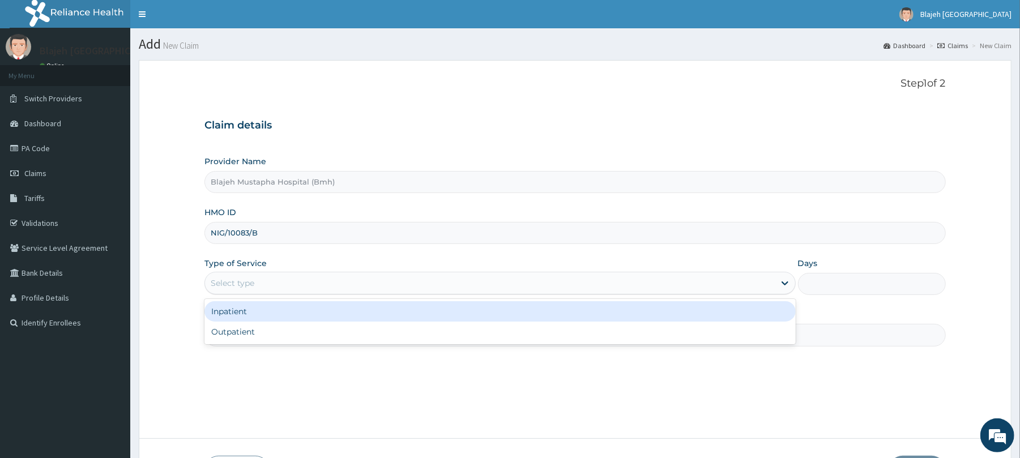
click at [388, 285] on div "Select type" at bounding box center [489, 283] width 569 height 18
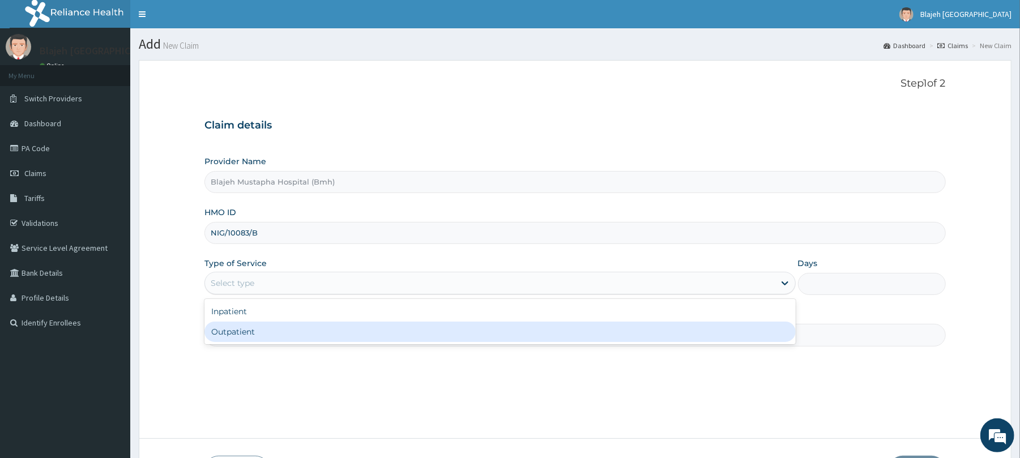
click at [352, 341] on div "Outpatient" at bounding box center [499, 332] width 591 height 20
type input "1"
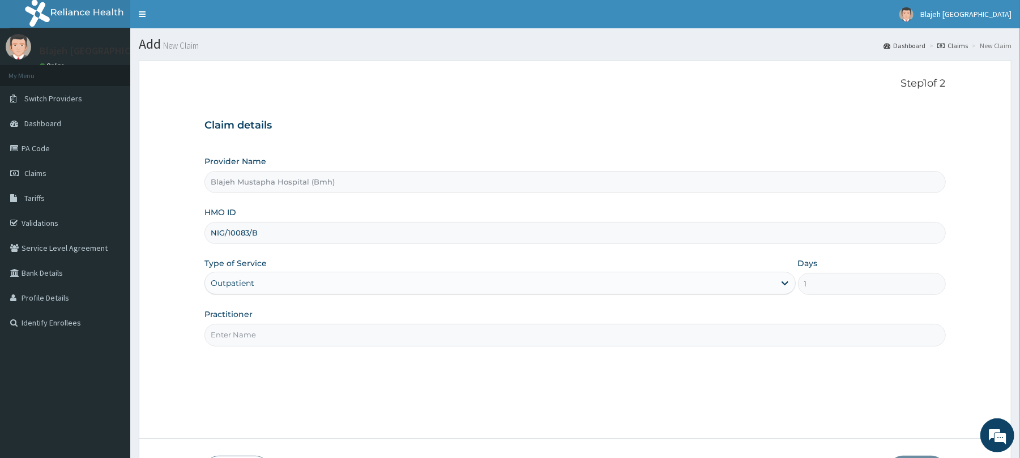
click at [351, 341] on input "Practitioner" at bounding box center [574, 335] width 741 height 22
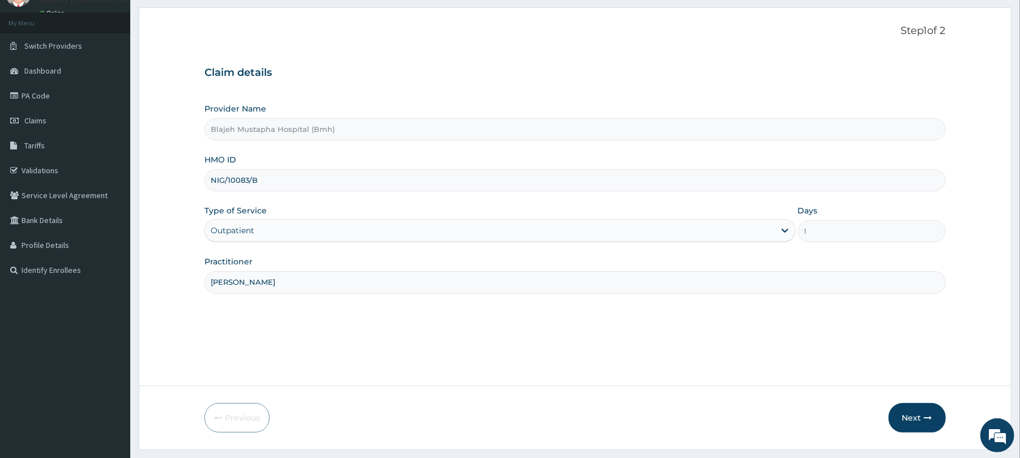
scroll to position [83, 0]
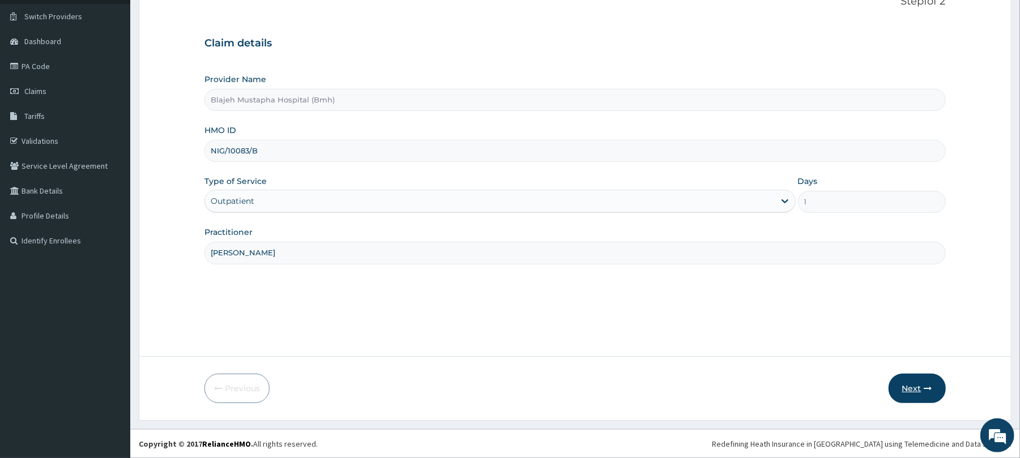
type input "[PERSON_NAME]"
click at [911, 386] on button "Next" at bounding box center [917, 388] width 57 height 29
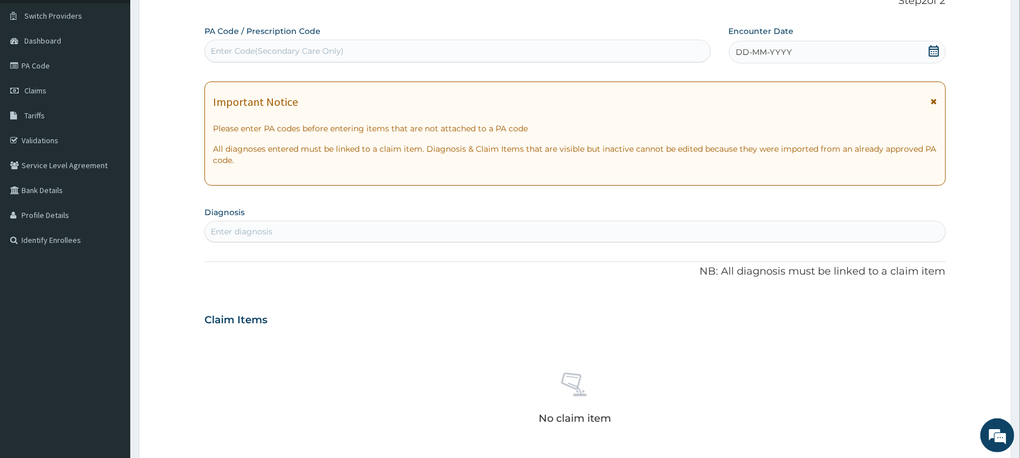
click at [812, 56] on div "DD-MM-YYYY" at bounding box center [837, 52] width 217 height 23
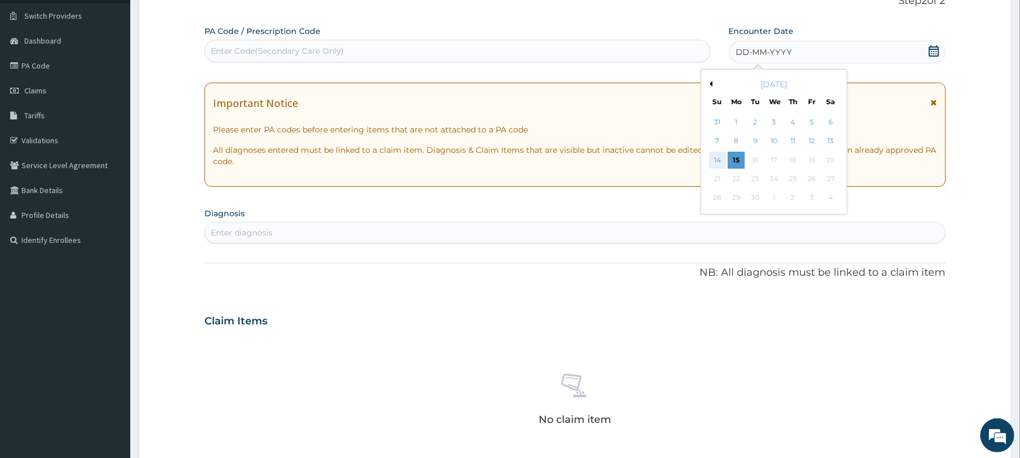
click at [713, 163] on div "14" at bounding box center [717, 160] width 17 height 17
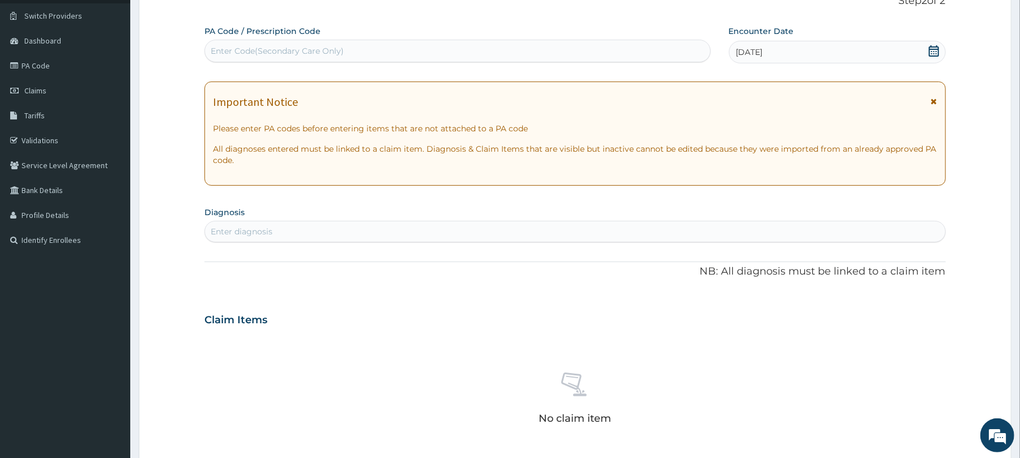
click at [571, 239] on div "Enter diagnosis" at bounding box center [575, 232] width 740 height 18
type input "plasmo"
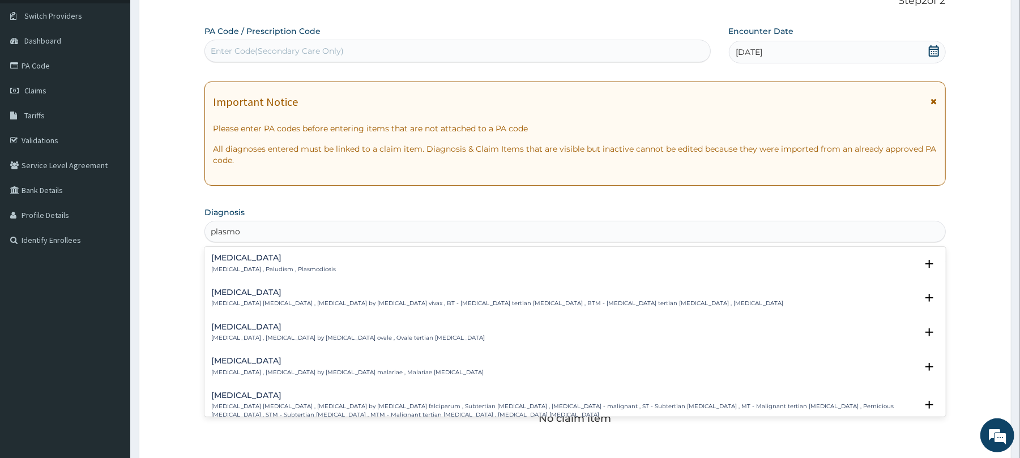
click at [284, 270] on p "[MEDICAL_DATA] , Paludism , Plasmodiosis" at bounding box center [273, 270] width 125 height 8
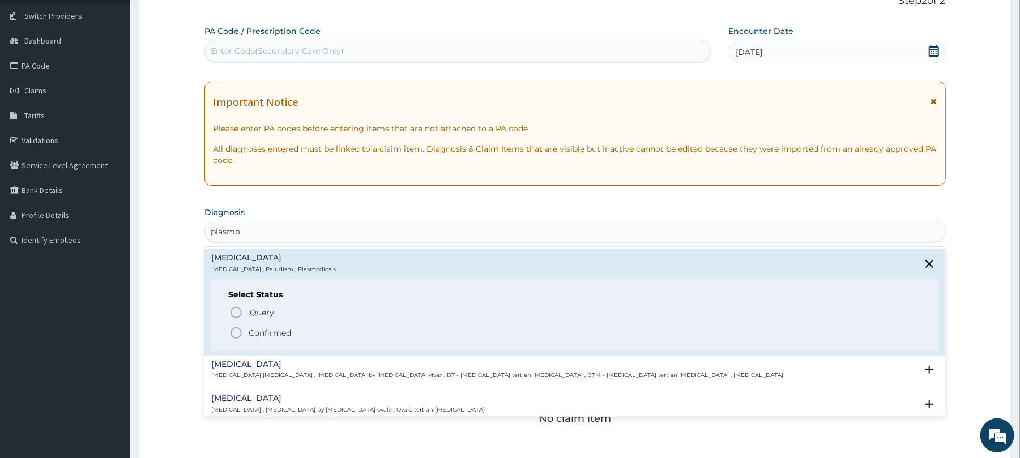
click at [234, 333] on icon "status option filled" at bounding box center [236, 333] width 14 height 14
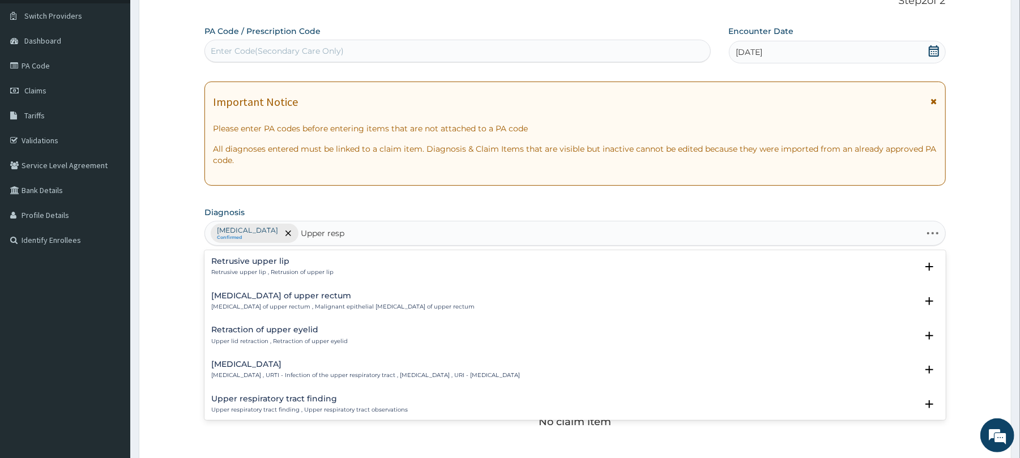
type input "Upper respi"
click at [273, 261] on h4 "Upper respiratory infection" at bounding box center [365, 261] width 309 height 8
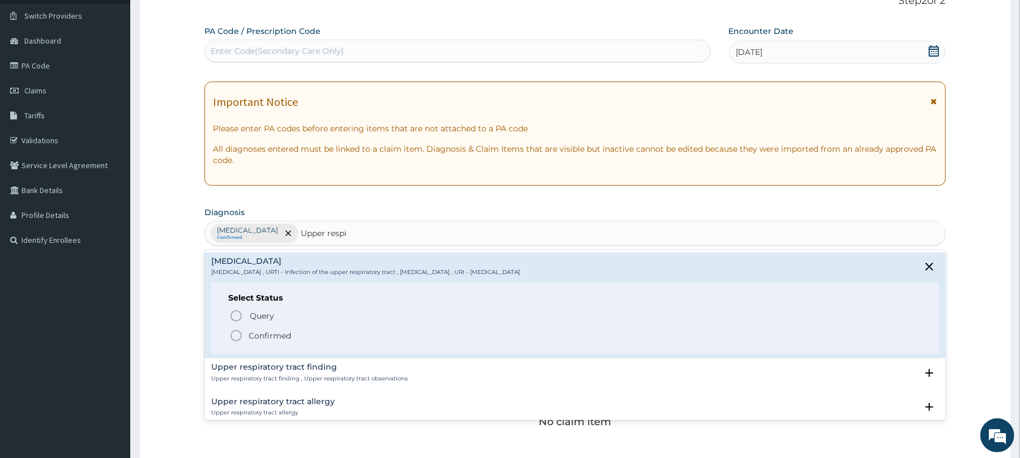
click at [234, 338] on icon "status option filled" at bounding box center [236, 336] width 14 height 14
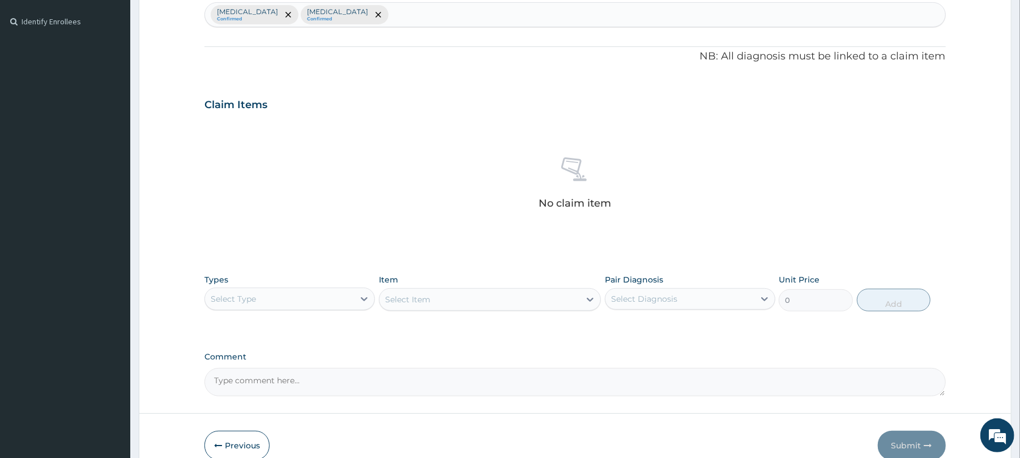
scroll to position [300, 0]
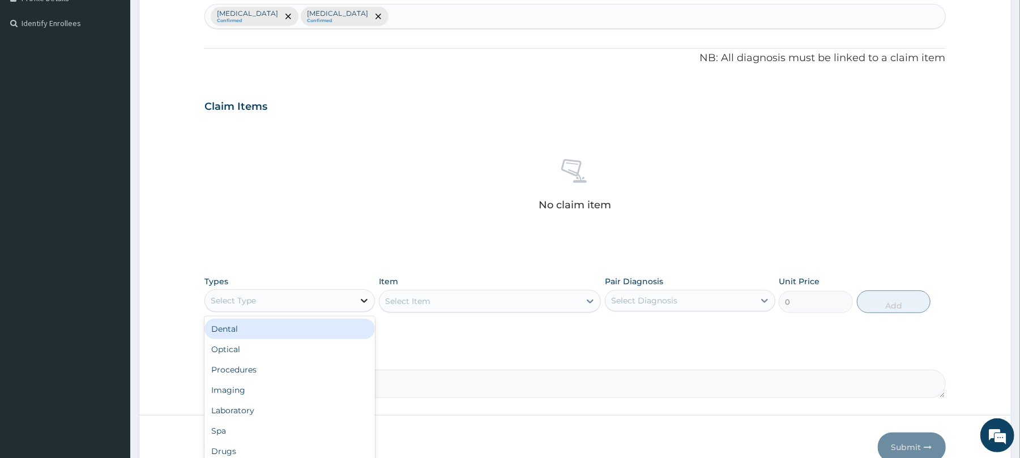
click at [361, 304] on icon at bounding box center [364, 300] width 11 height 11
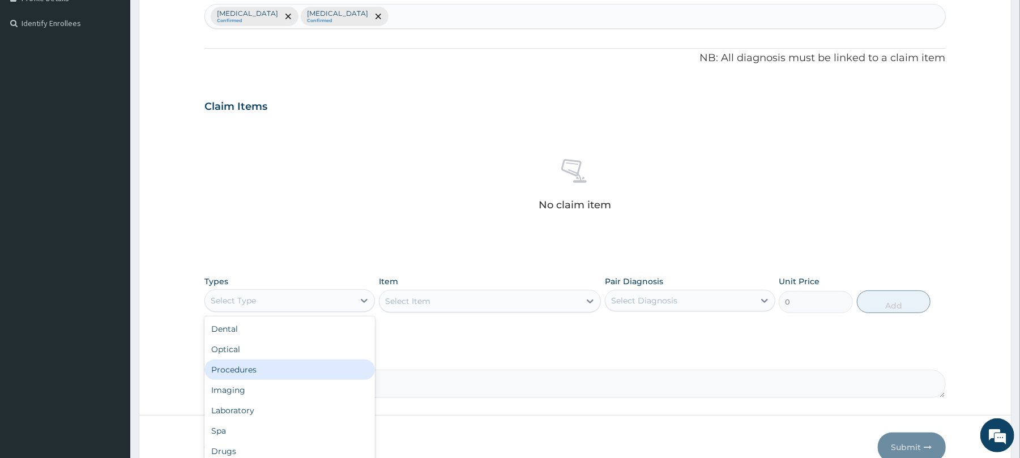
click at [313, 365] on div "Procedures" at bounding box center [289, 370] width 170 height 20
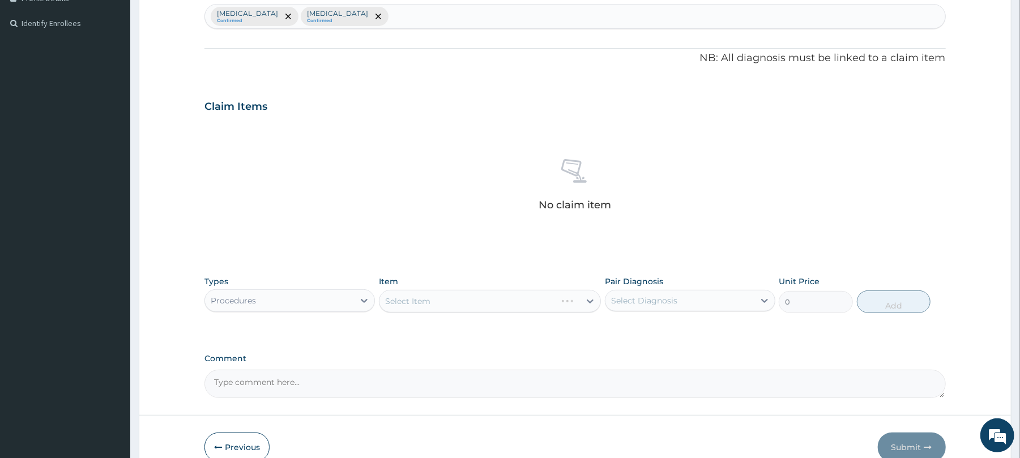
click at [481, 306] on div "Select Item" at bounding box center [490, 301] width 222 height 23
click at [569, 302] on div "Select Item" at bounding box center [490, 301] width 222 height 23
click at [571, 304] on div "Select Item" at bounding box center [480, 301] width 201 height 18
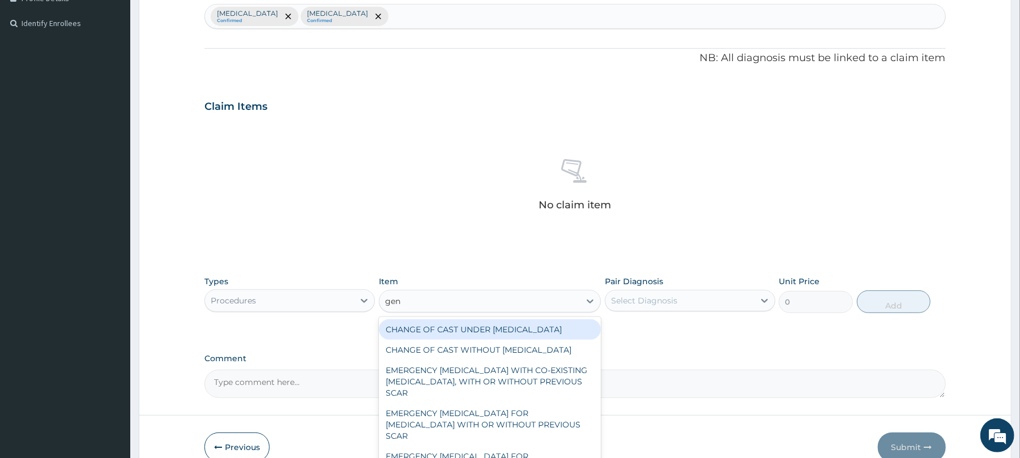
type input "gene"
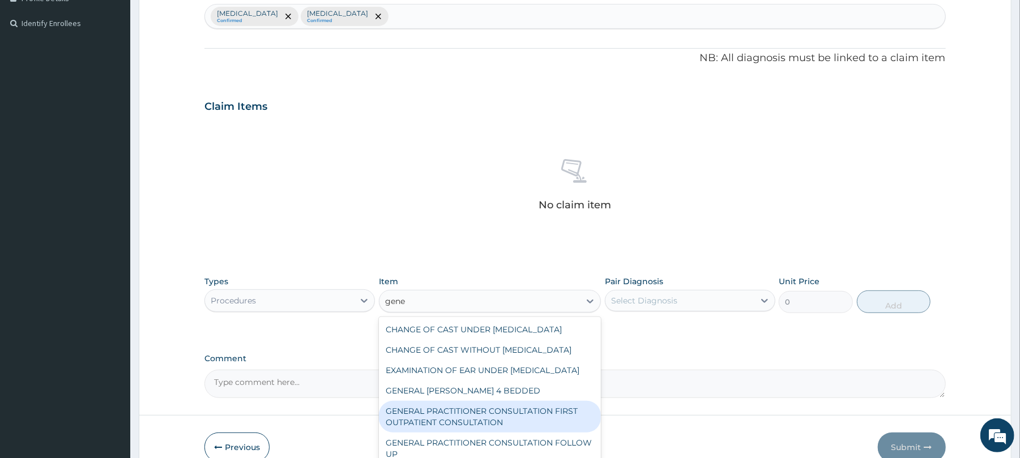
click at [562, 433] on div "GENERAL PRACTITIONER CONSULTATION FIRST OUTPATIENT CONSULTATION" at bounding box center [490, 417] width 222 height 32
type input "3547.5"
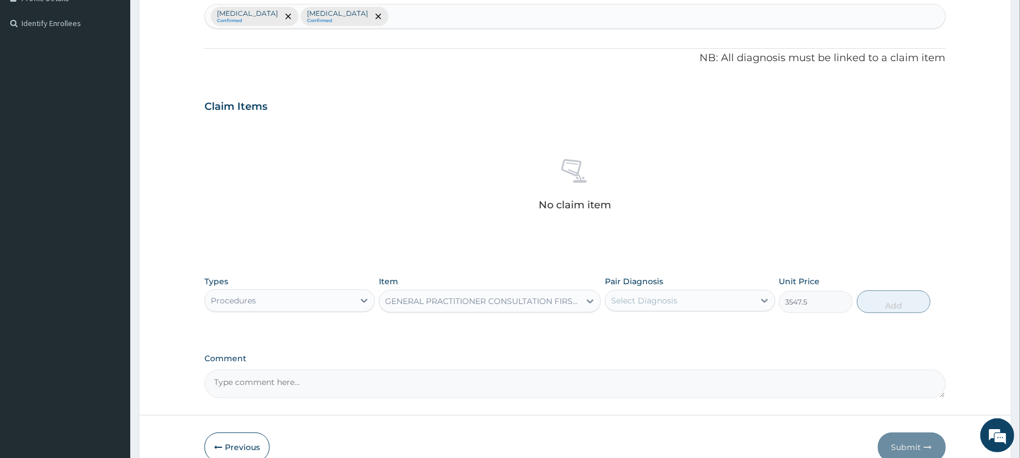
click at [691, 304] on div "Select Diagnosis" at bounding box center [680, 301] width 149 height 18
click at [678, 333] on div "Malaria" at bounding box center [690, 329] width 170 height 23
checkbox input "true"
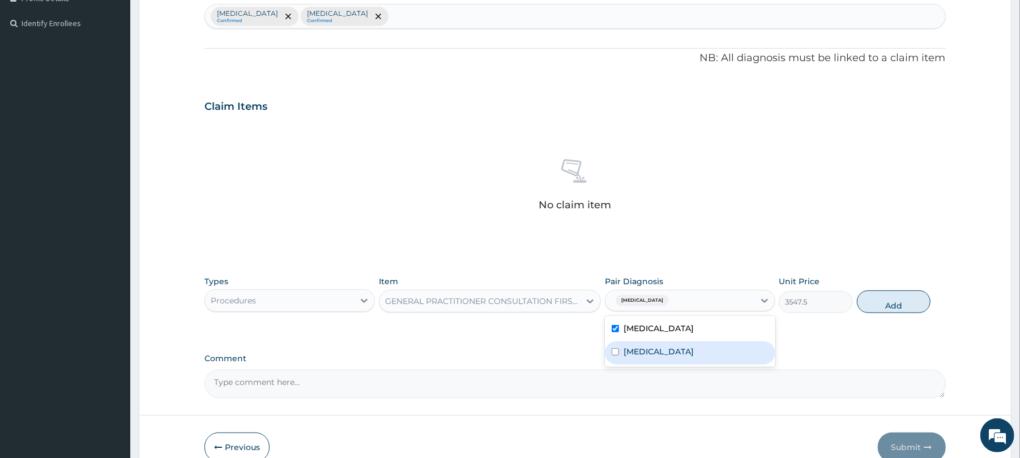
click at [674, 352] on label "Upper respiratory infection" at bounding box center [659, 351] width 70 height 11
checkbox input "true"
click at [891, 297] on button "Add" at bounding box center [894, 302] width 74 height 23
type input "0"
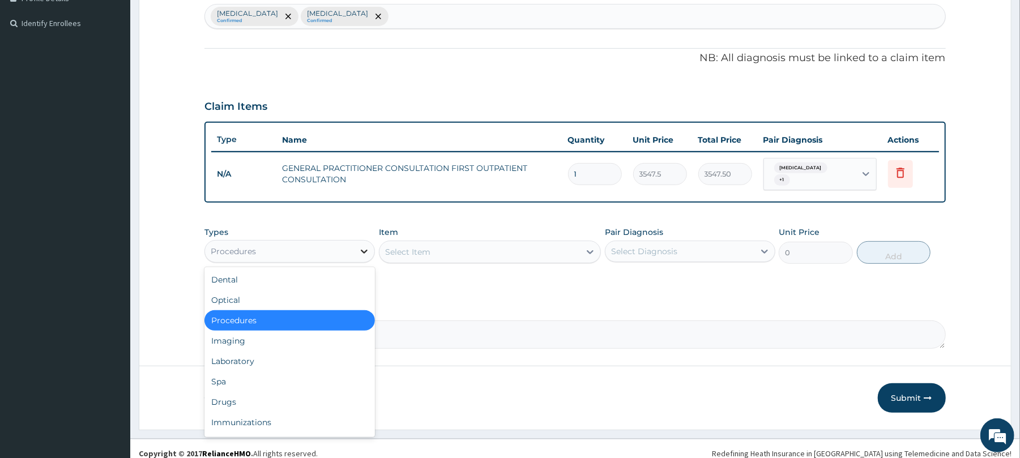
click at [361, 246] on icon at bounding box center [364, 251] width 11 height 11
click at [419, 250] on div "Select Item" at bounding box center [407, 251] width 45 height 11
click at [365, 250] on icon at bounding box center [364, 251] width 11 height 11
click at [268, 399] on div "Drugs" at bounding box center [289, 402] width 170 height 20
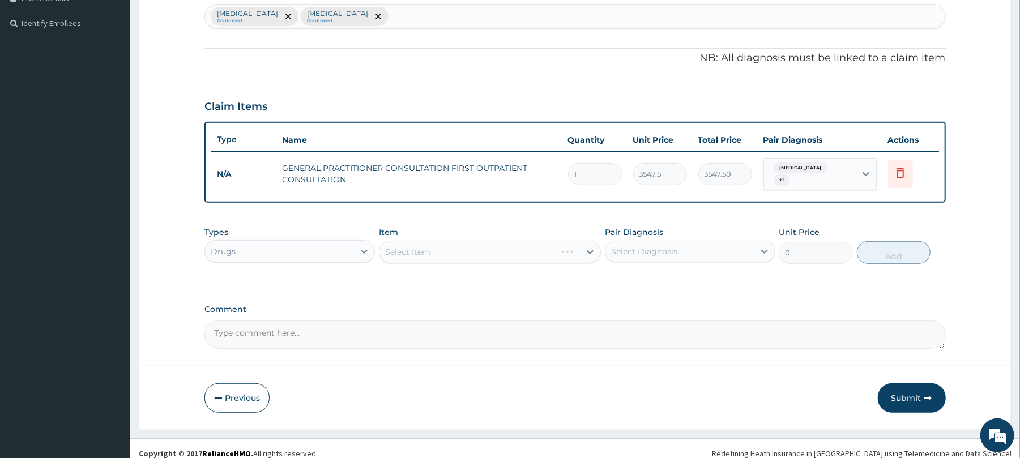
click at [565, 248] on div "Select Item" at bounding box center [490, 252] width 222 height 23
click at [564, 248] on div "Select Item" at bounding box center [480, 252] width 201 height 18
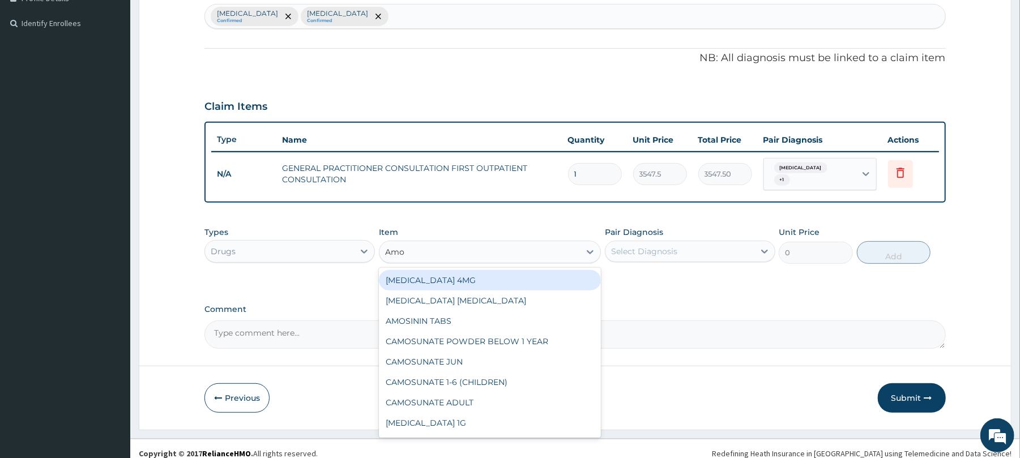
type input "Amox"
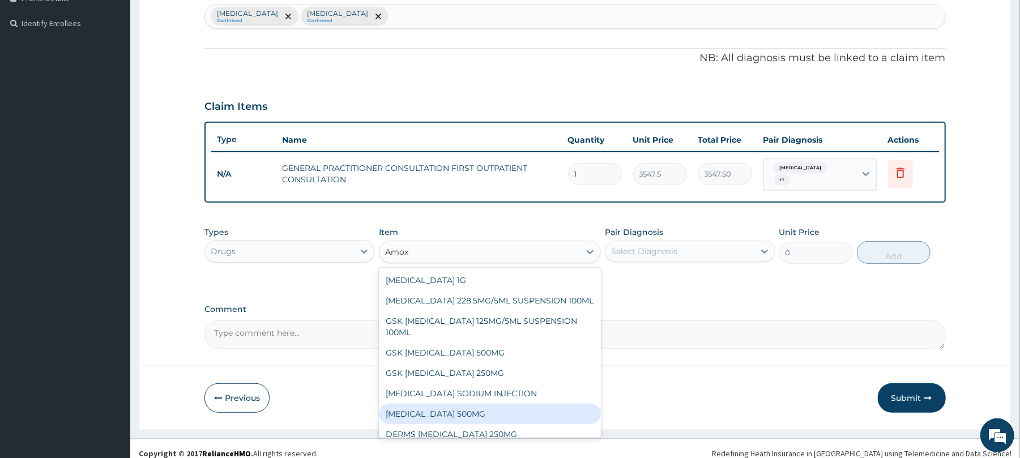
click at [474, 406] on div "AMOXICILLIN 500MG" at bounding box center [490, 414] width 222 height 20
type input "70.95"
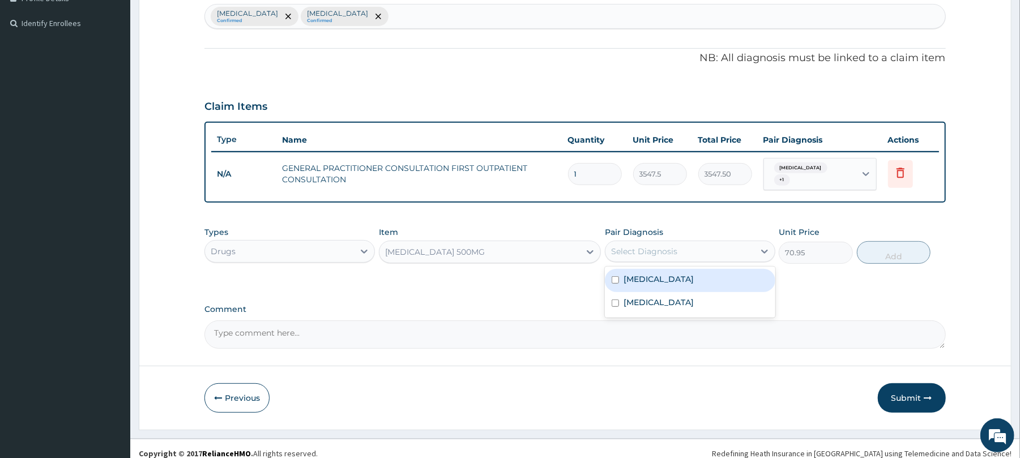
click at [722, 250] on div "Select Diagnosis" at bounding box center [680, 251] width 149 height 18
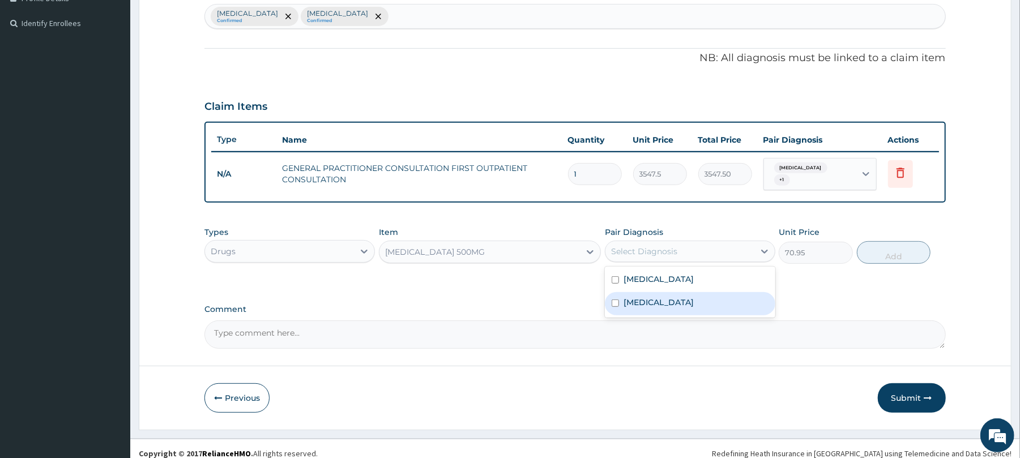
click at [690, 300] on label "Upper respiratory infection" at bounding box center [659, 302] width 70 height 11
checkbox input "true"
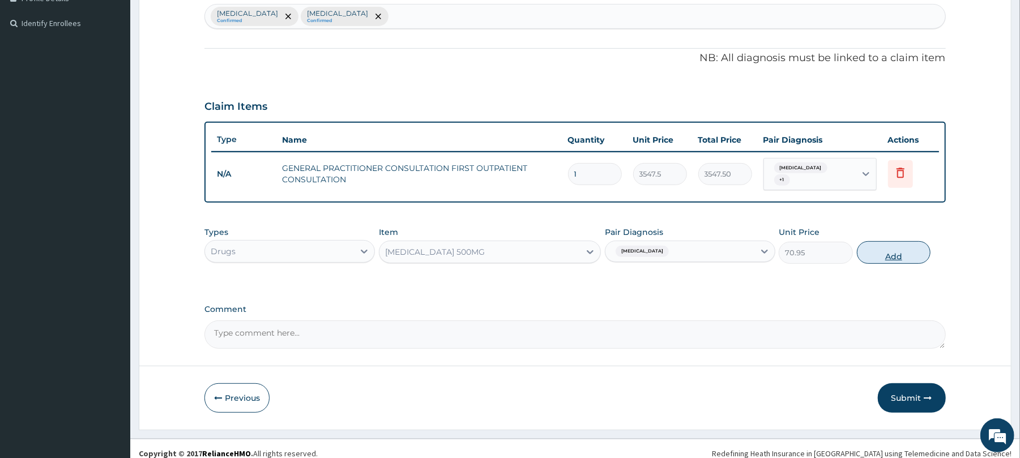
click at [897, 248] on button "Add" at bounding box center [894, 252] width 74 height 23
type input "0"
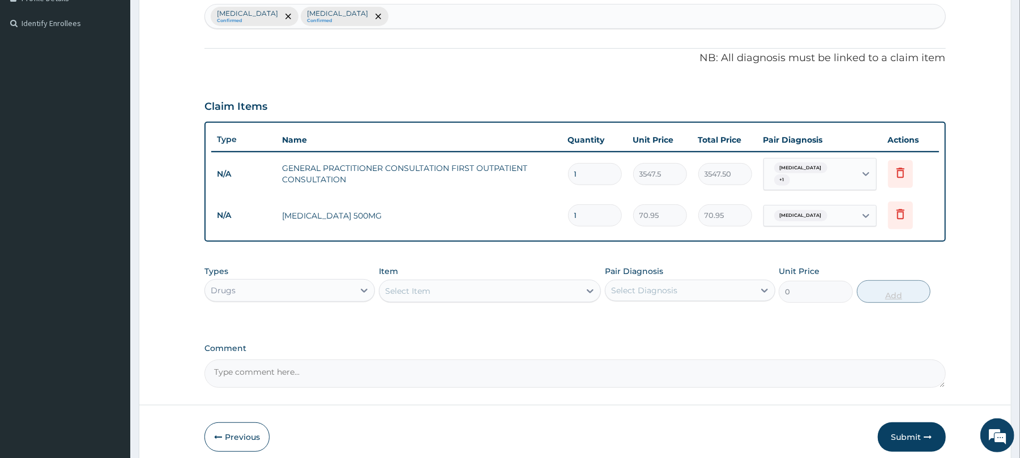
type input "10"
type input "709.50"
type input "10"
click at [557, 291] on div "Select Item" at bounding box center [480, 291] width 201 height 18
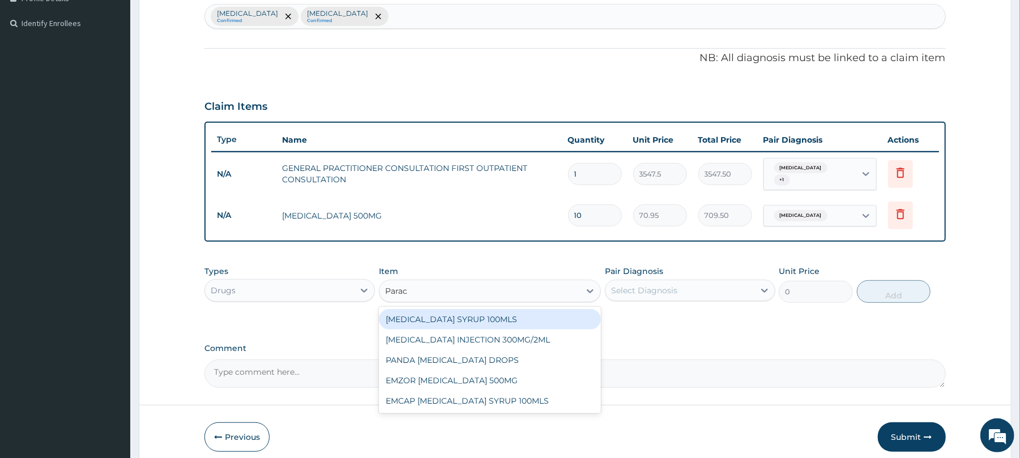
type input "Parace"
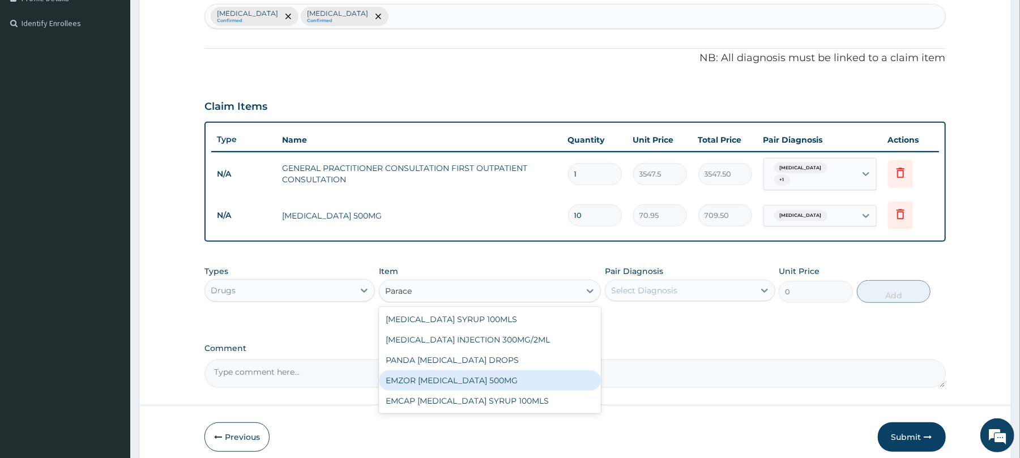
click at [510, 370] on div "EMZOR PARACETAMOL 500MG" at bounding box center [490, 380] width 222 height 20
type input "23.65"
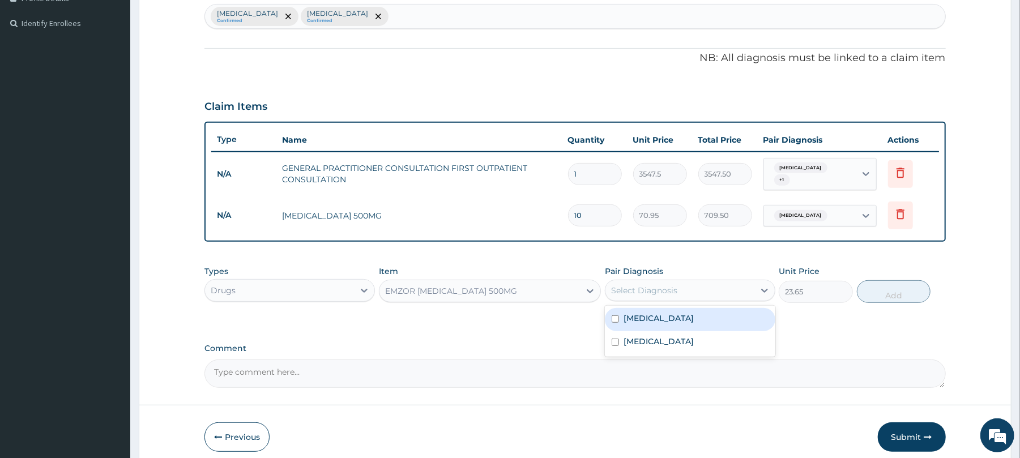
click at [666, 289] on div "Select Diagnosis" at bounding box center [644, 290] width 66 height 11
click at [664, 315] on div "Malaria" at bounding box center [690, 319] width 170 height 23
checkbox input "true"
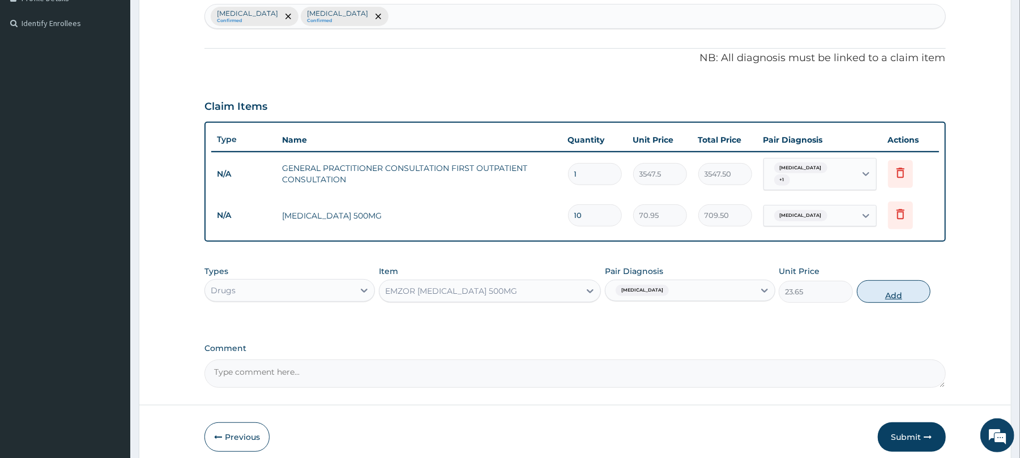
click at [898, 289] on button "Add" at bounding box center [894, 291] width 74 height 23
type input "0"
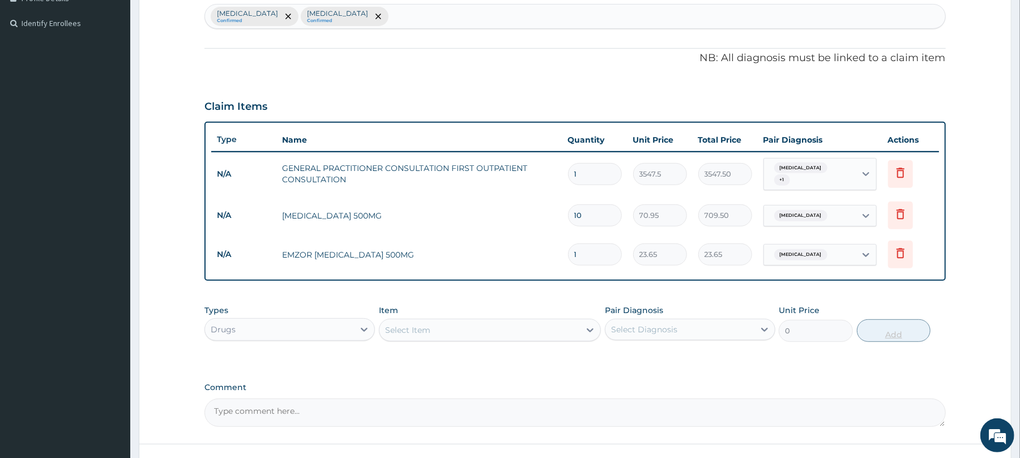
type input "18"
type input "425.70"
type input "18"
click at [479, 326] on div "Select Item" at bounding box center [480, 330] width 201 height 18
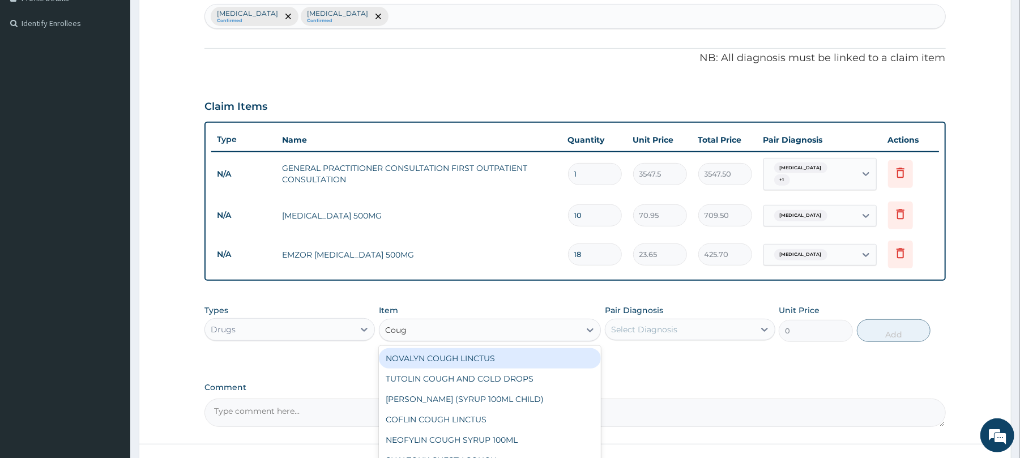
type input "Cough"
click at [442, 354] on div "NOVALYN COUGH LINCTUS" at bounding box center [490, 358] width 222 height 20
type input "1419"
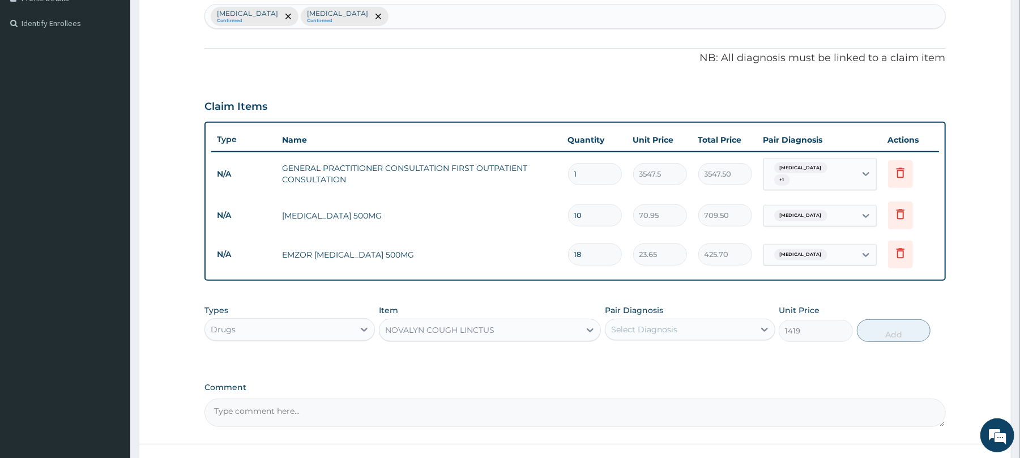
click at [641, 325] on div "Select Diagnosis" at bounding box center [644, 329] width 66 height 11
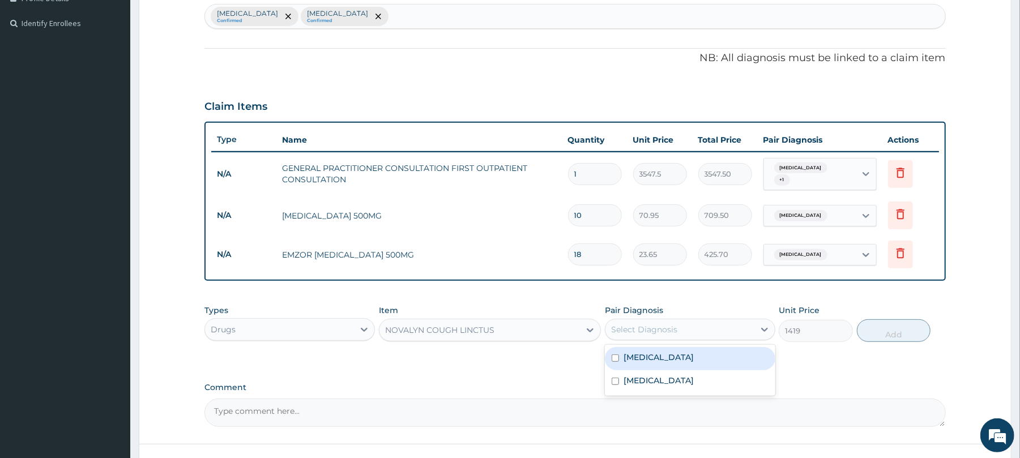
click at [631, 352] on label "Malaria" at bounding box center [659, 357] width 70 height 11
checkbox input "true"
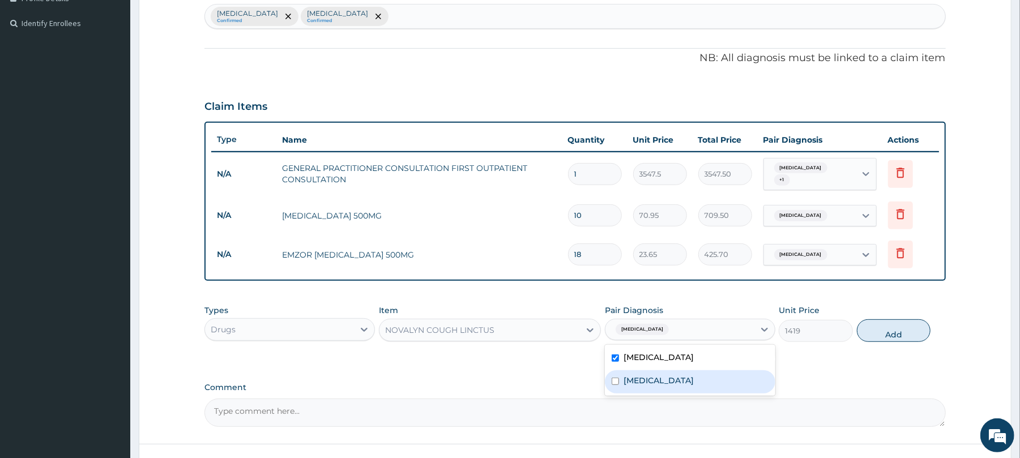
click at [614, 378] on input "checkbox" at bounding box center [615, 381] width 7 height 7
checkbox input "true"
click at [896, 327] on button "Add" at bounding box center [894, 330] width 74 height 23
type input "0"
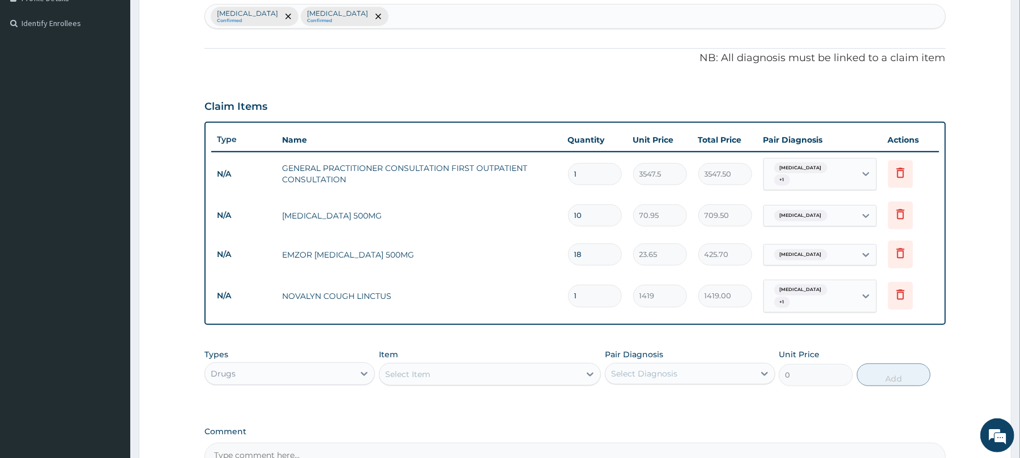
scroll to position [374, 0]
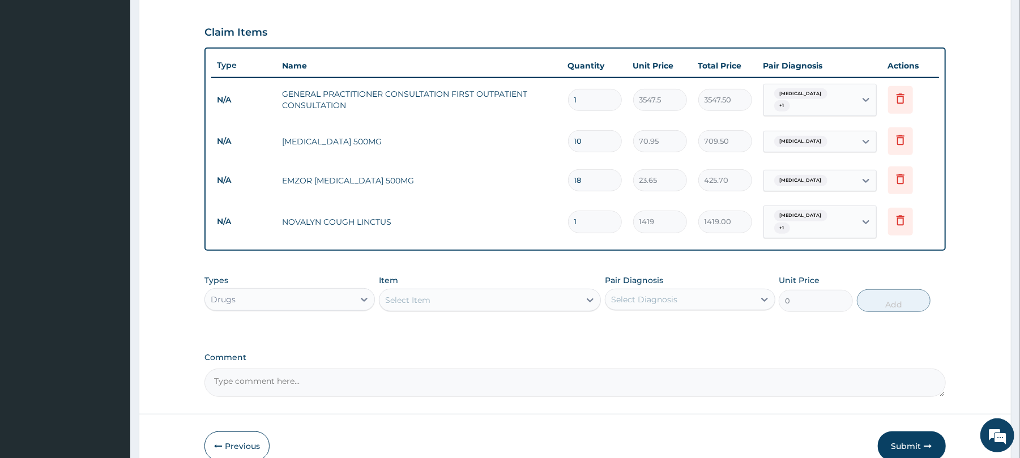
click at [494, 293] on div "Select Item" at bounding box center [480, 300] width 201 height 18
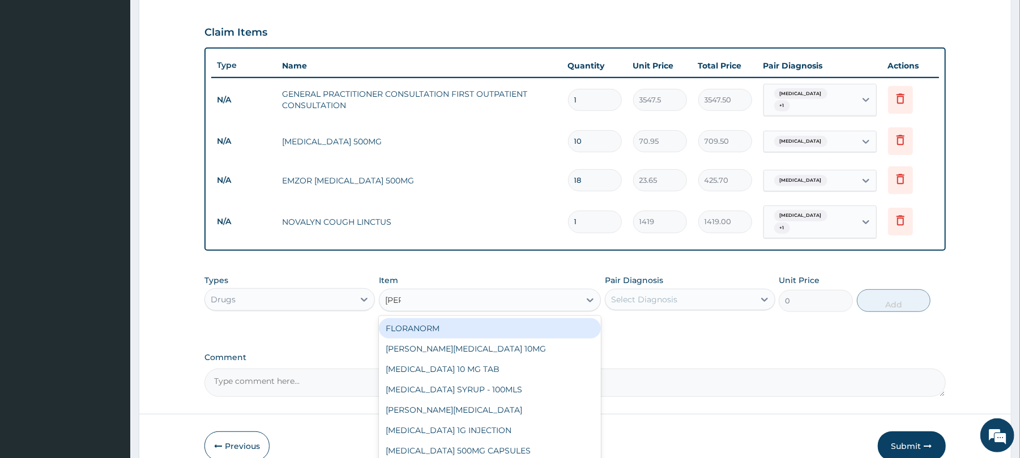
type input "lorat"
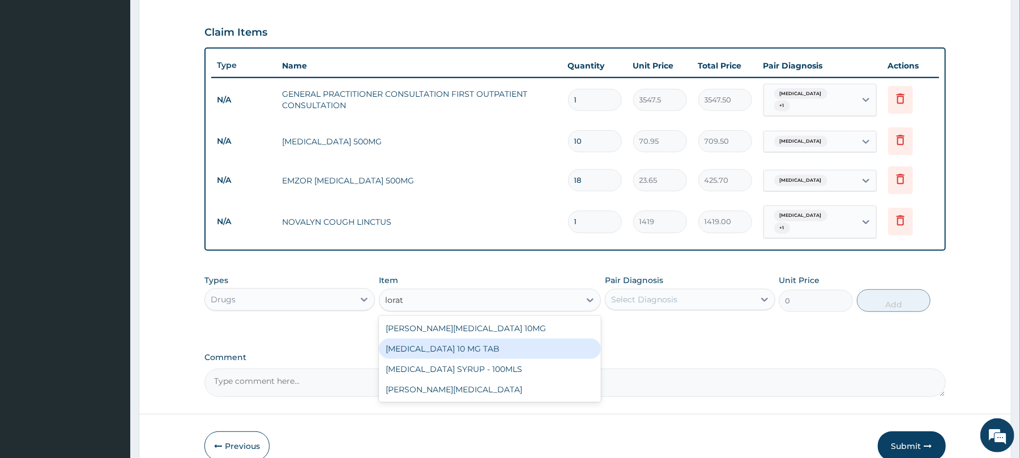
click at [478, 339] on div "LORATADINE 10 MG TAB" at bounding box center [490, 349] width 222 height 20
type input "59.125"
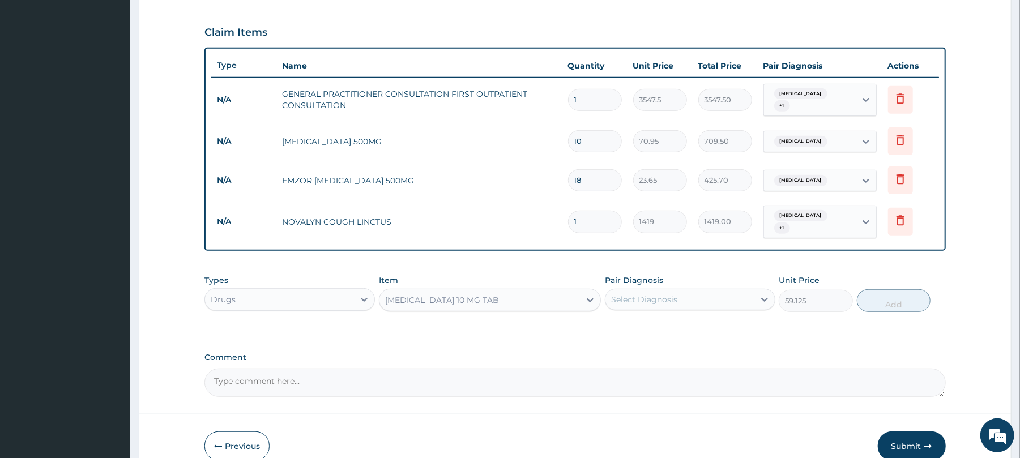
click at [696, 293] on div "Select Diagnosis" at bounding box center [680, 300] width 149 height 18
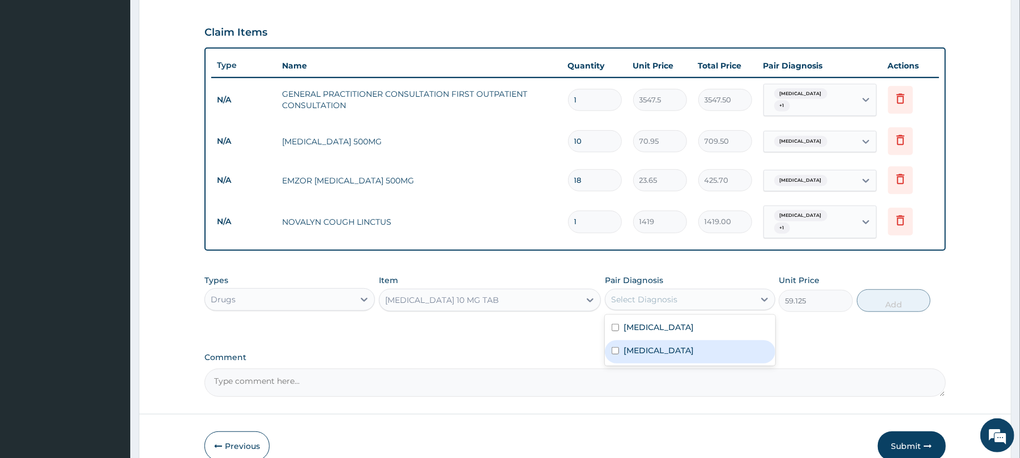
click at [678, 348] on div "Upper respiratory infection" at bounding box center [690, 351] width 170 height 23
checkbox input "true"
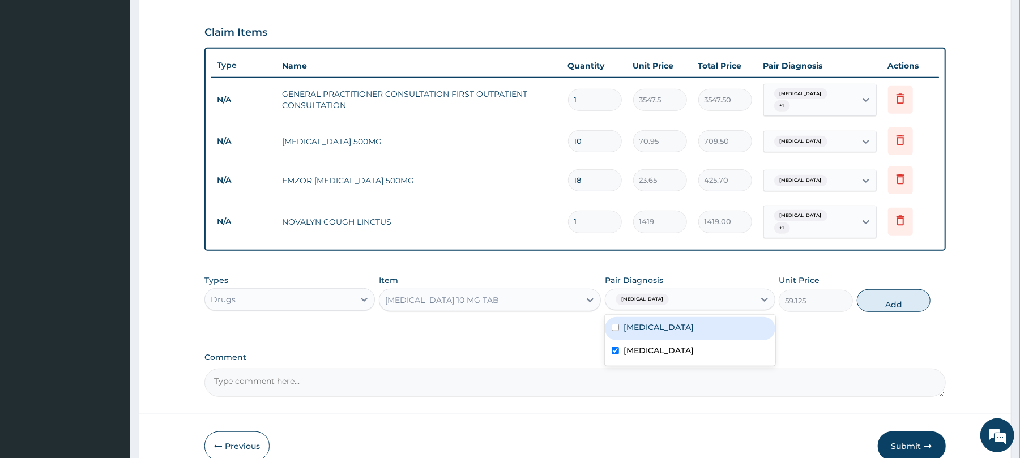
click at [887, 289] on button "Add" at bounding box center [894, 300] width 74 height 23
type input "0"
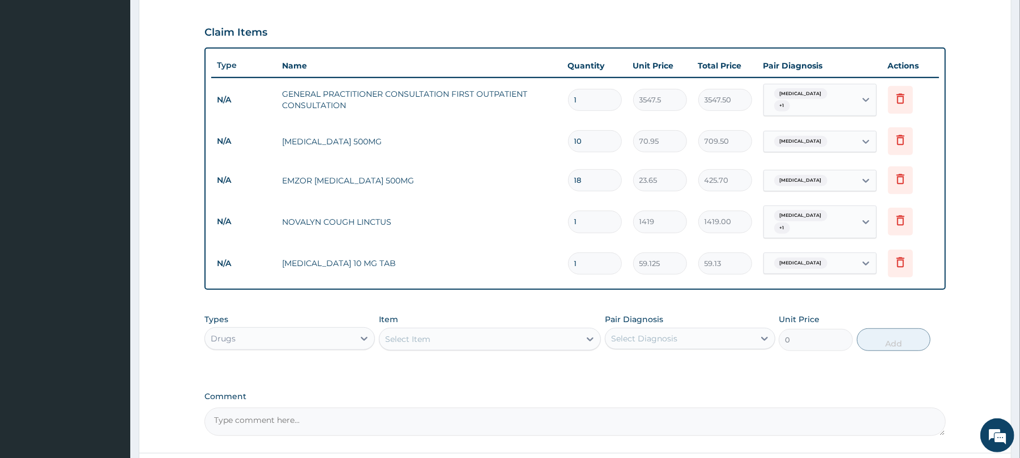
type input "0.00"
type input "3"
type input "177.38"
type input "3"
click at [491, 338] on div "Select Item" at bounding box center [480, 339] width 201 height 18
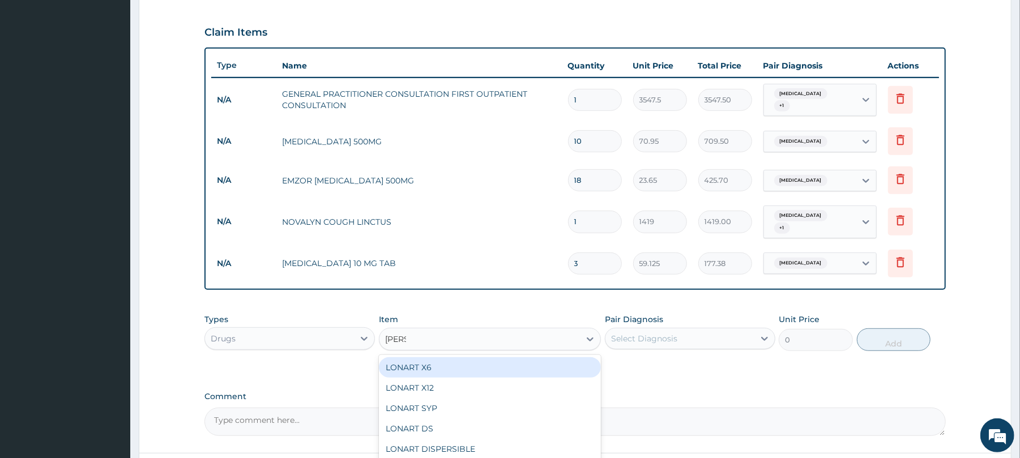
type input "Lonar"
click at [464, 360] on div "LONART X6" at bounding box center [490, 367] width 222 height 20
type input "473"
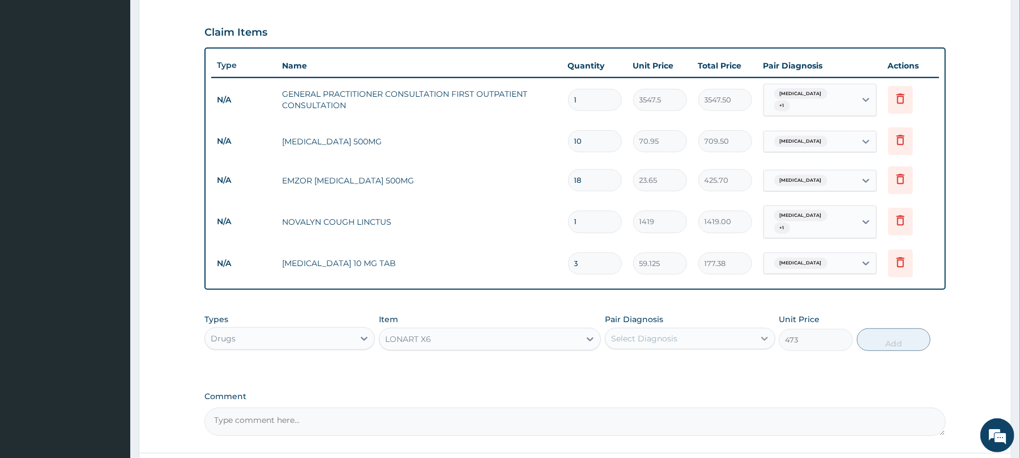
click at [762, 333] on icon at bounding box center [764, 338] width 11 height 11
click at [744, 364] on div "Malaria" at bounding box center [690, 367] width 170 height 23
checkbox input "true"
click at [875, 334] on button "Add" at bounding box center [894, 340] width 74 height 23
type input "0"
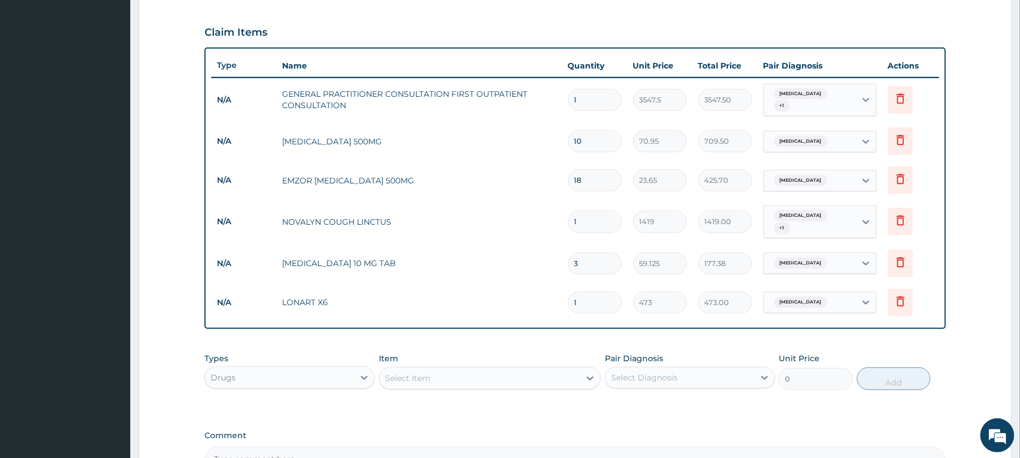
type input "0.00"
type input "6"
type input "2838.00"
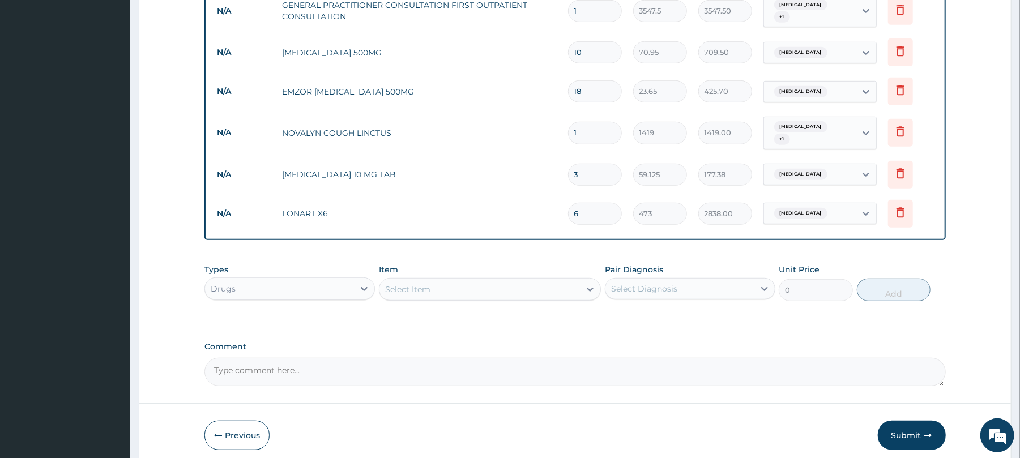
scroll to position [501, 0]
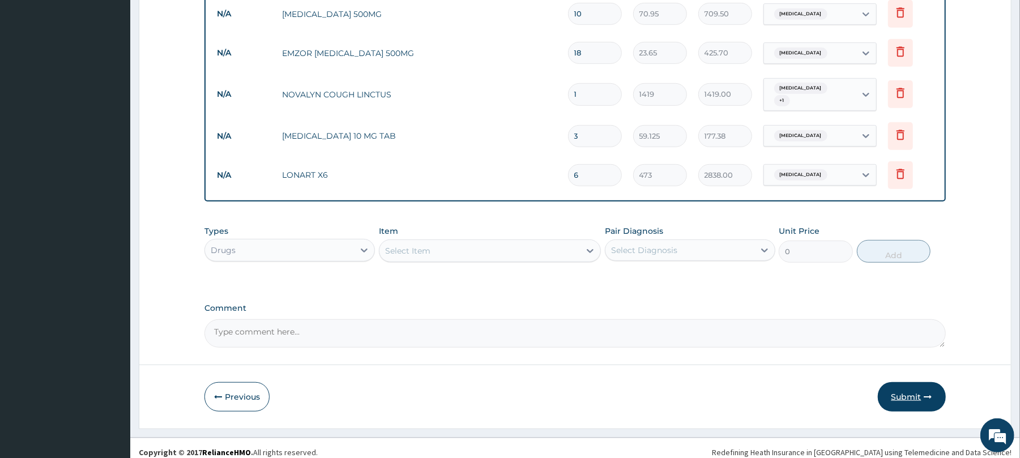
type input "6"
click at [919, 387] on button "Submit" at bounding box center [912, 396] width 68 height 29
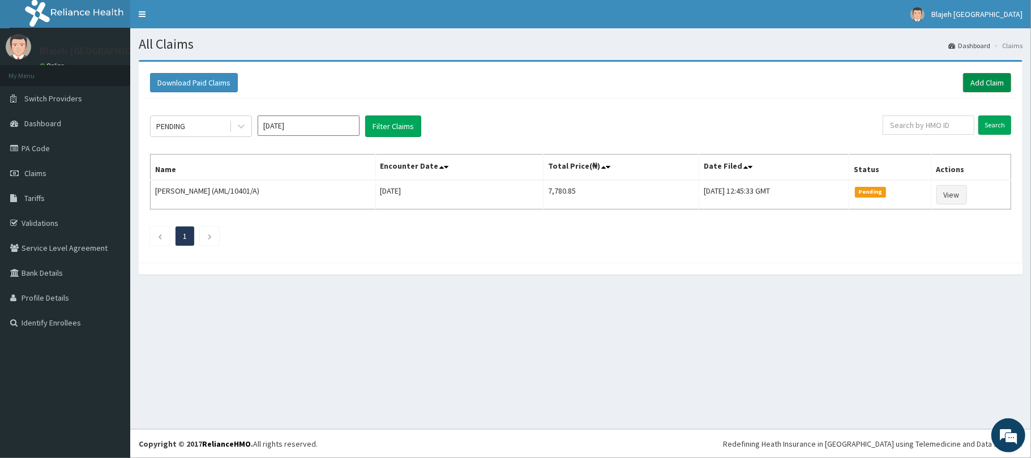
click at [975, 83] on link "Add Claim" at bounding box center [987, 82] width 48 height 19
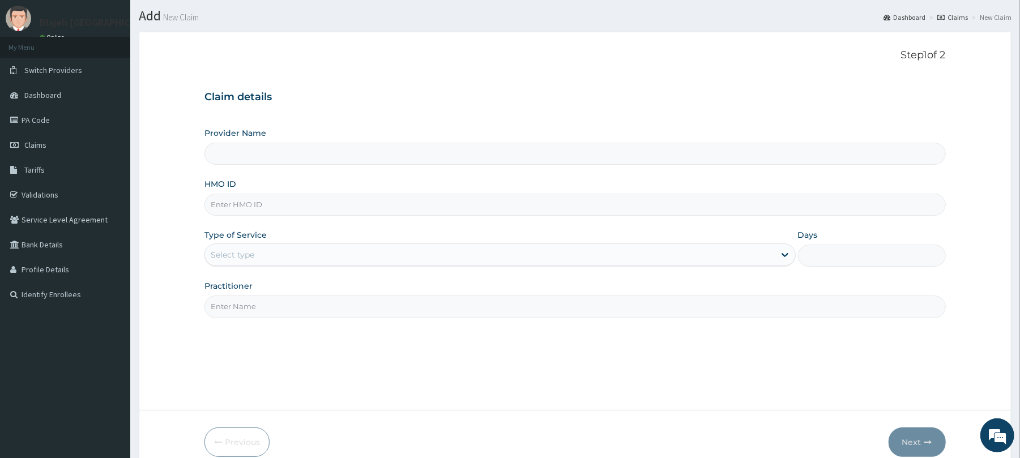
scroll to position [10, 0]
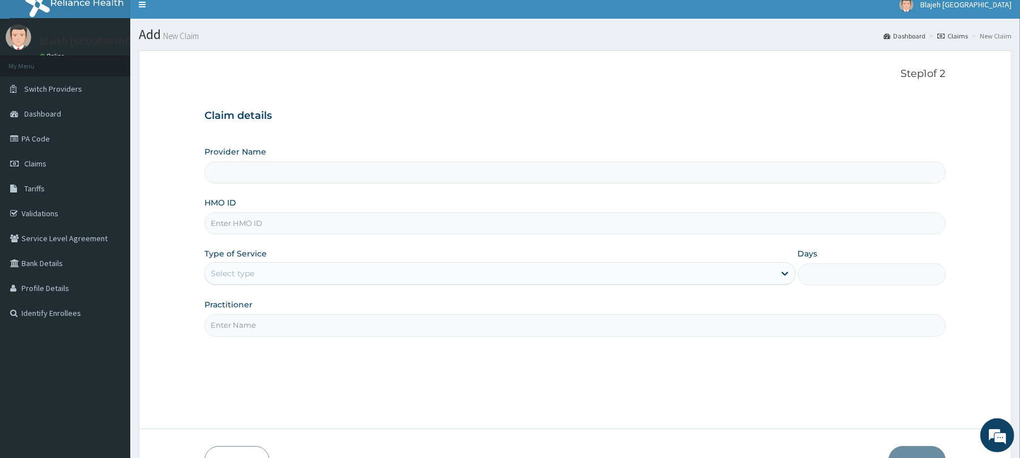
click at [462, 174] on input "Provider Name" at bounding box center [574, 172] width 741 height 22
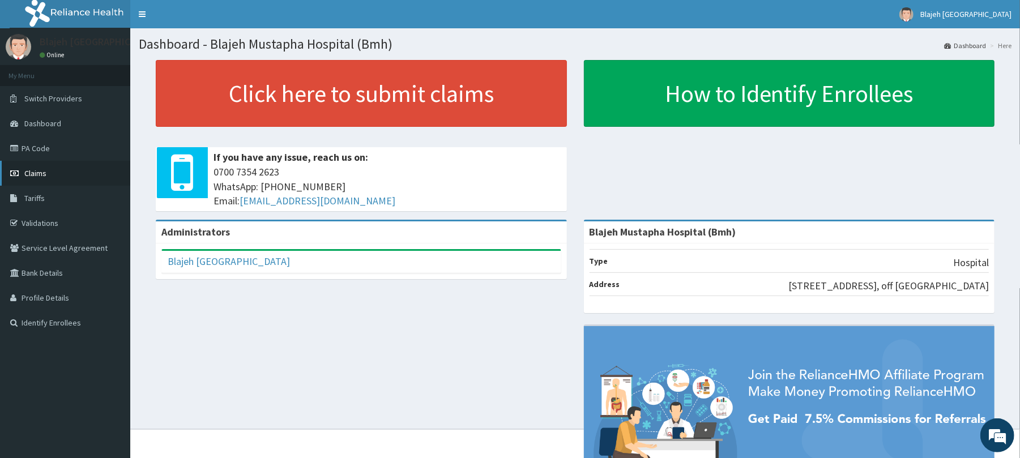
click at [46, 175] on link "Claims" at bounding box center [65, 173] width 130 height 25
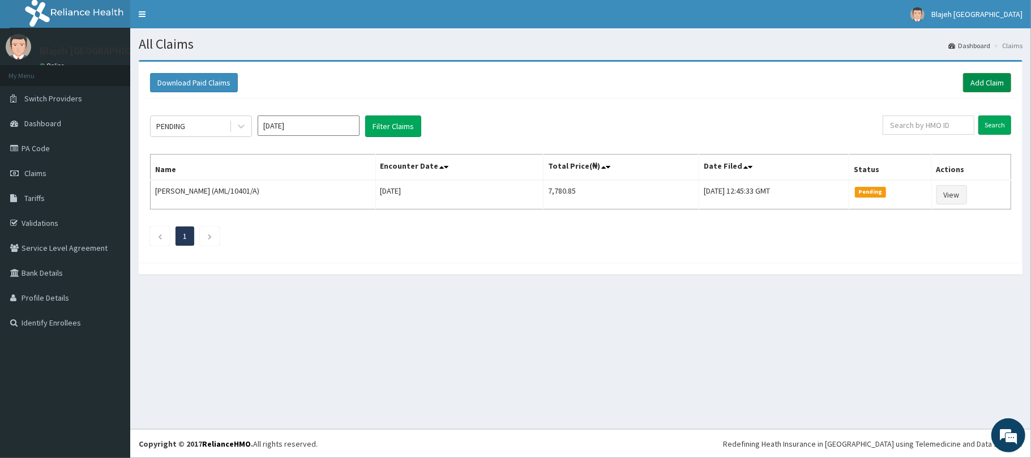
click at [979, 84] on link "Add Claim" at bounding box center [987, 82] width 48 height 19
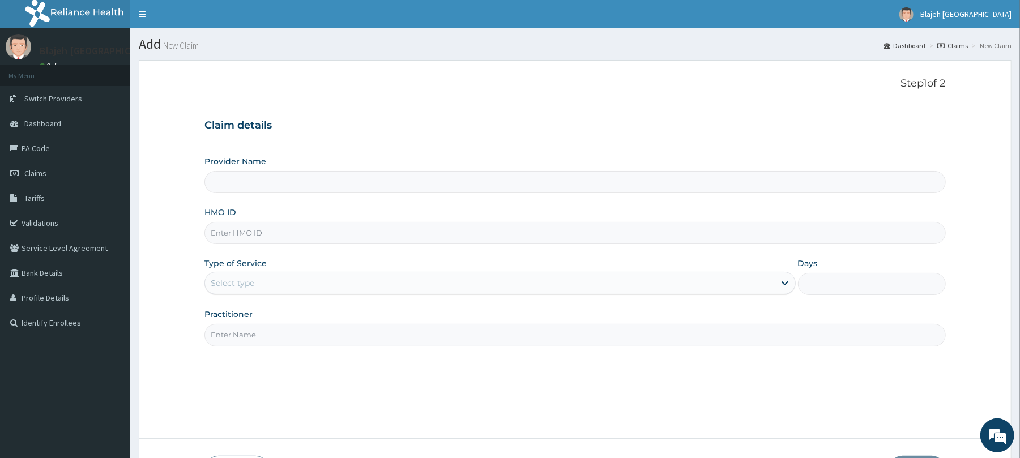
type input "Blajeh Mustapha Hospital (Bmh)"
click at [698, 239] on input "HMO ID" at bounding box center [574, 233] width 741 height 22
type input "[PERSON_NAME]/10113/A"
click at [747, 282] on div "Select type" at bounding box center [489, 283] width 569 height 18
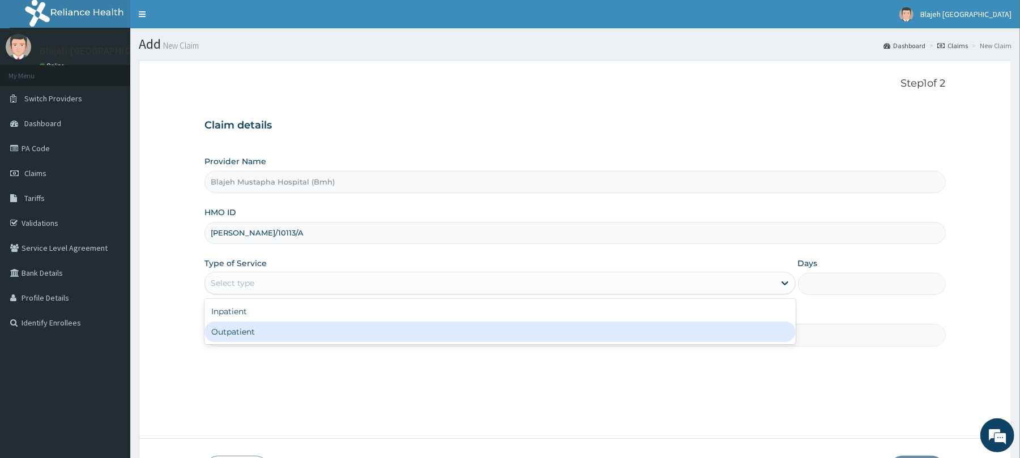
click at [707, 340] on div "Outpatient" at bounding box center [499, 332] width 591 height 20
type input "1"
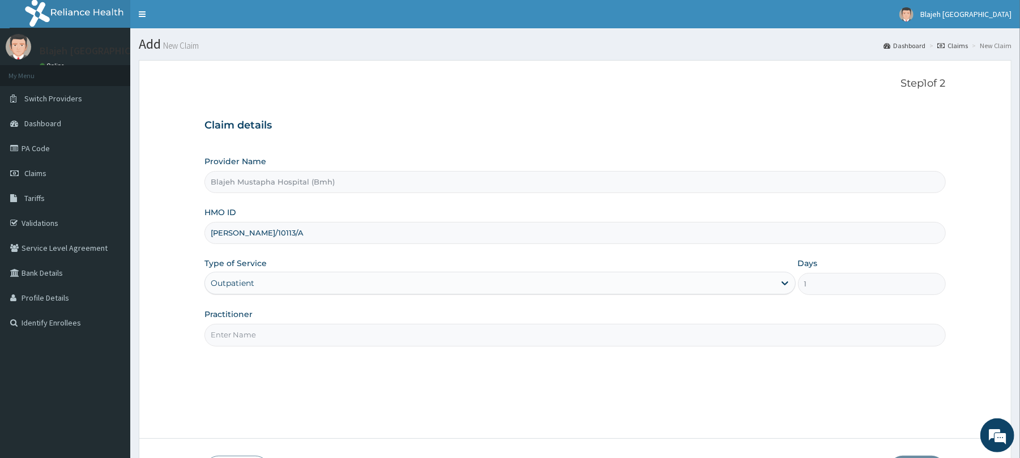
click at [754, 343] on input "Practitioner" at bounding box center [574, 335] width 741 height 22
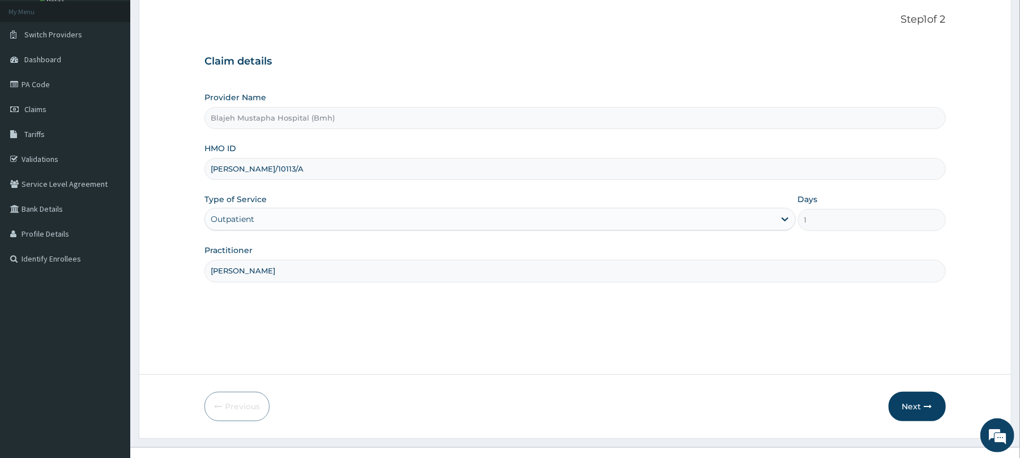
scroll to position [83, 0]
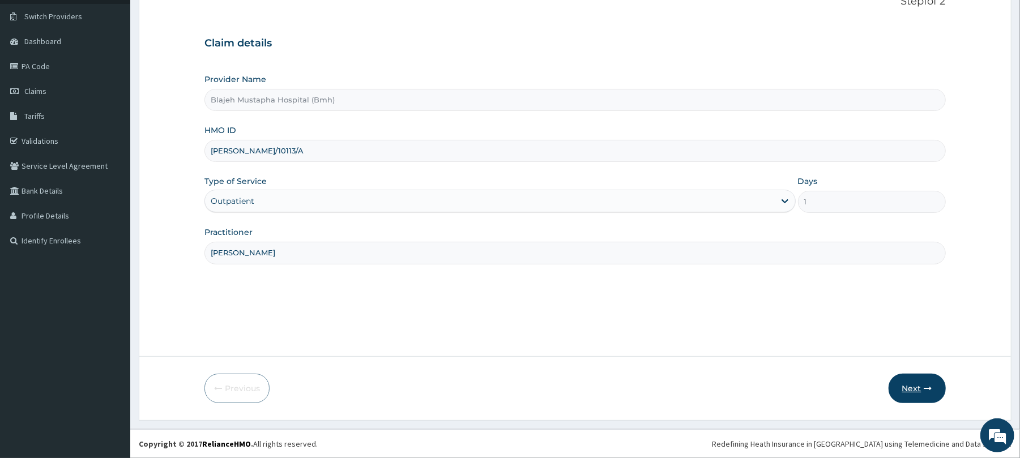
type input "Dr. Kingsley"
click at [920, 395] on button "Next" at bounding box center [917, 388] width 57 height 29
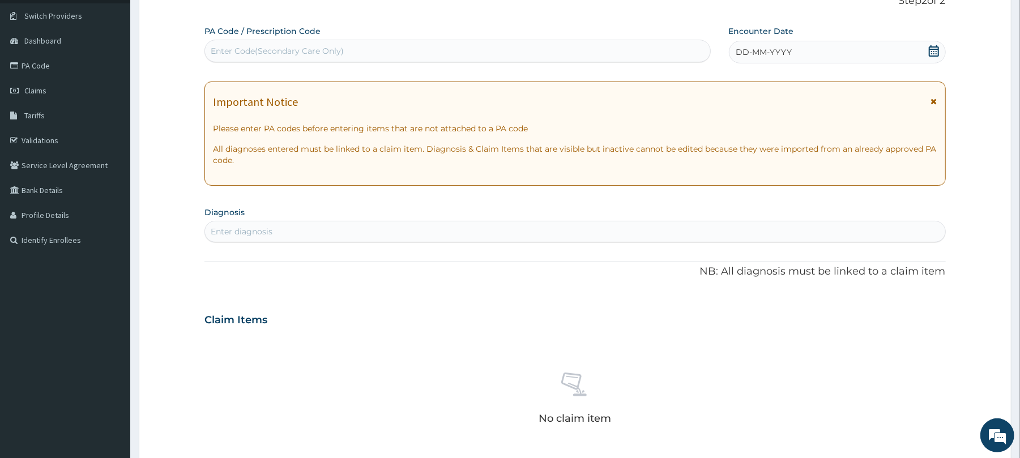
click at [936, 52] on icon at bounding box center [933, 50] width 11 height 11
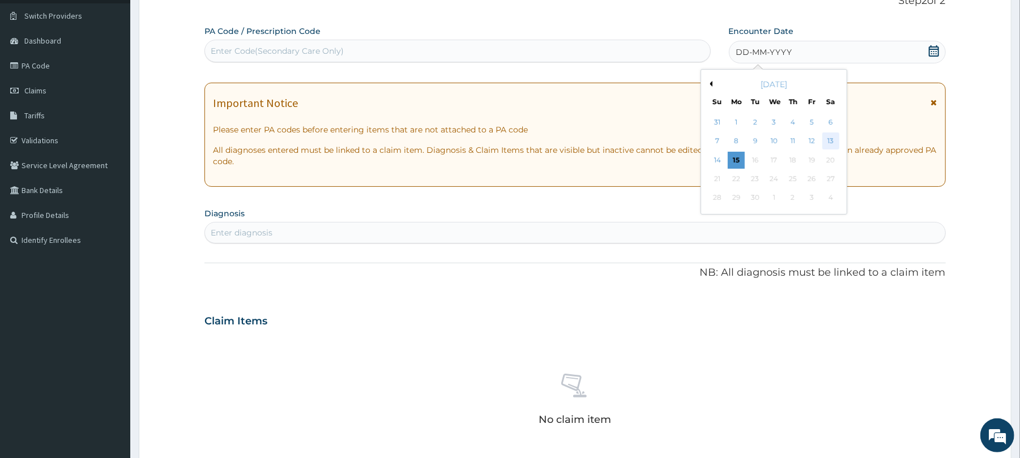
click at [833, 143] on div "13" at bounding box center [830, 141] width 17 height 17
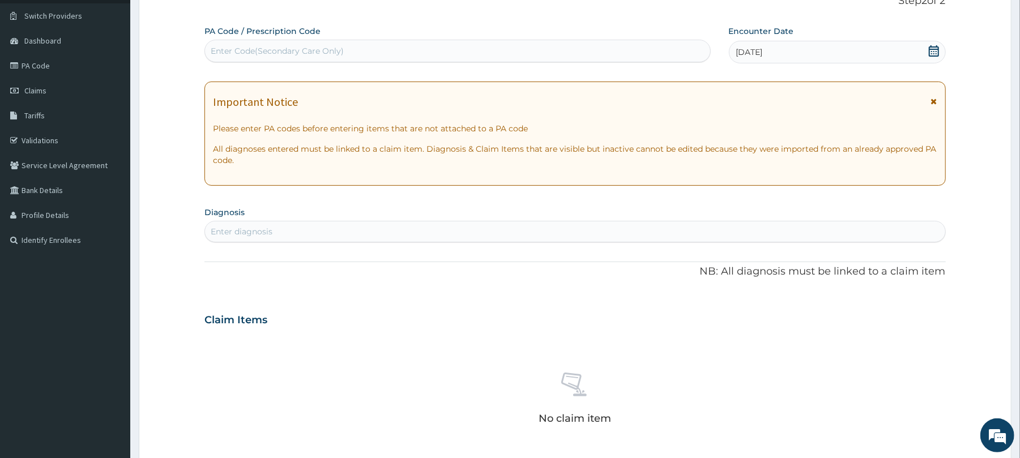
click at [351, 231] on div "Enter diagnosis" at bounding box center [575, 232] width 740 height 18
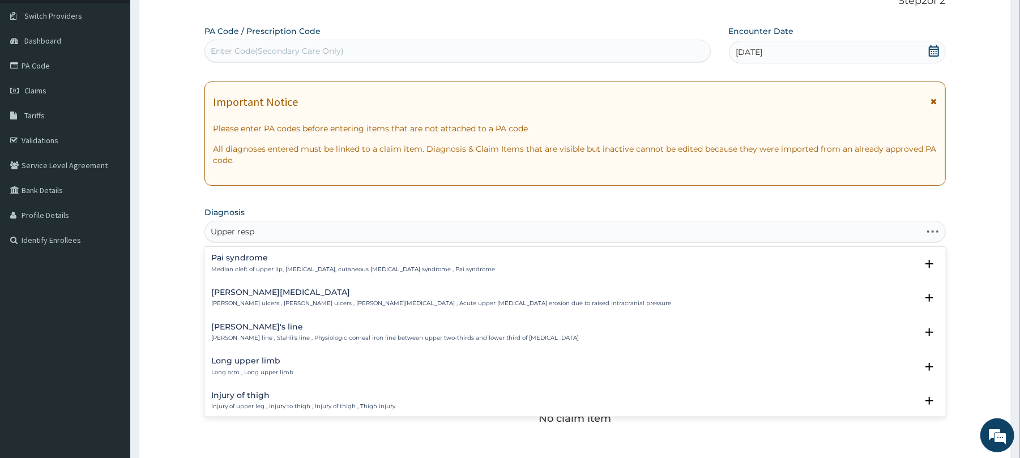
type input "Upper respi"
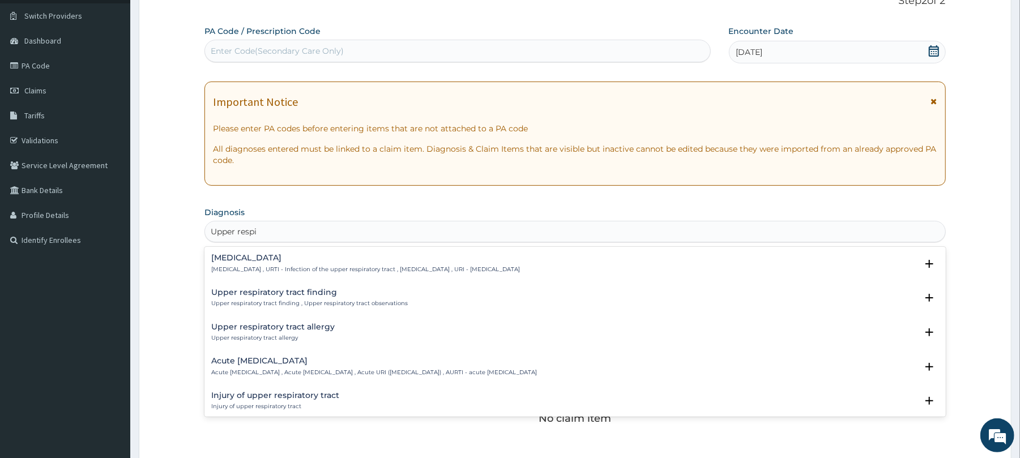
click at [314, 261] on h4 "Upper respiratory infection" at bounding box center [365, 258] width 309 height 8
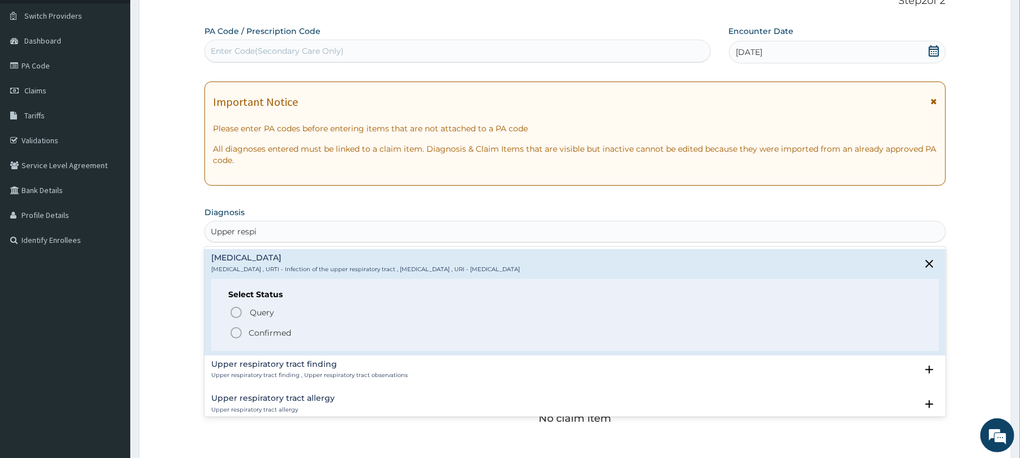
click at [242, 332] on icon "status option filled" at bounding box center [236, 333] width 14 height 14
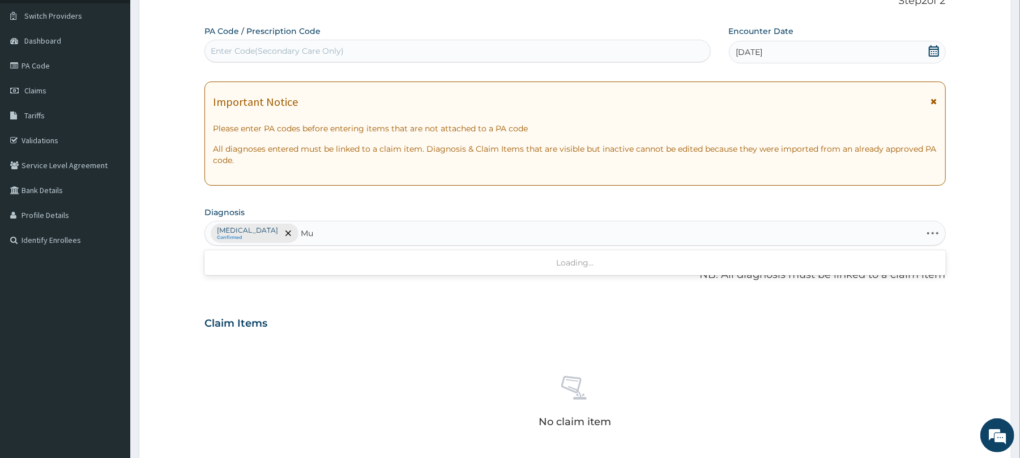
type input "M"
type input "Pain"
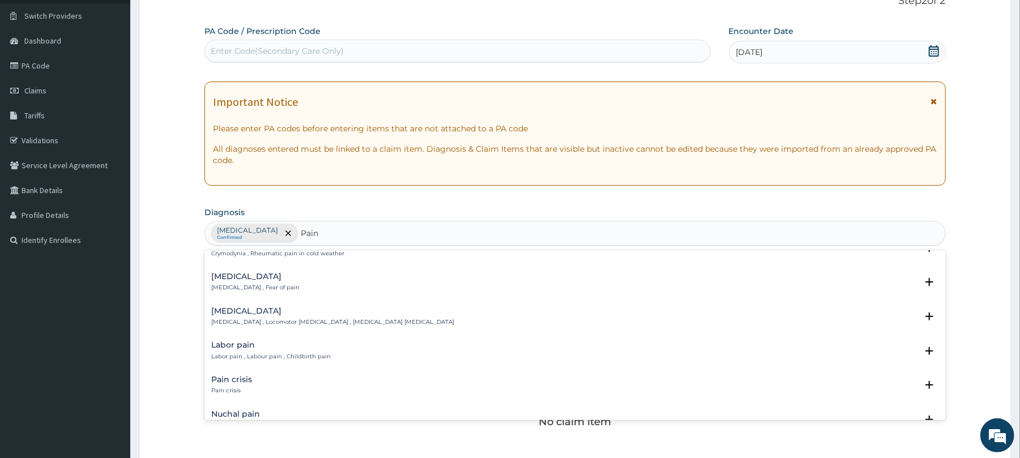
scroll to position [1389, 0]
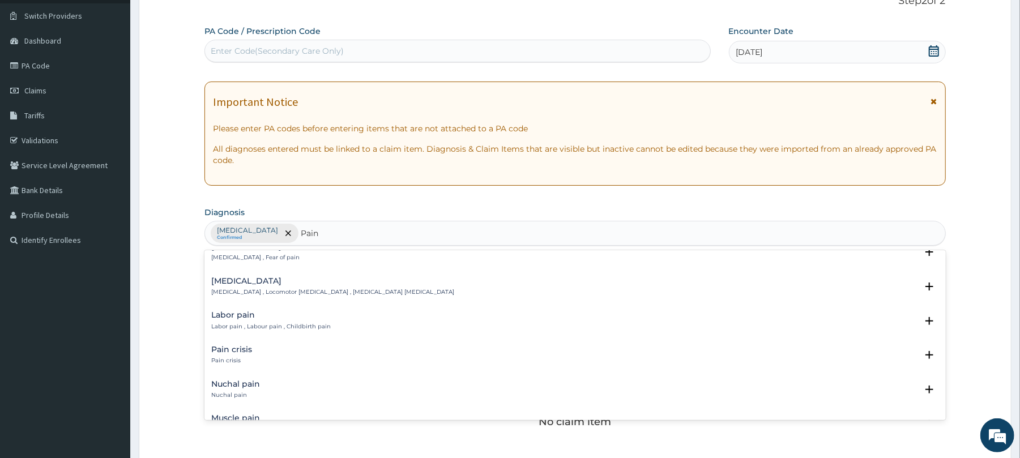
click at [238, 356] on div "Pain crisis Pain crisis" at bounding box center [231, 356] width 41 height 20
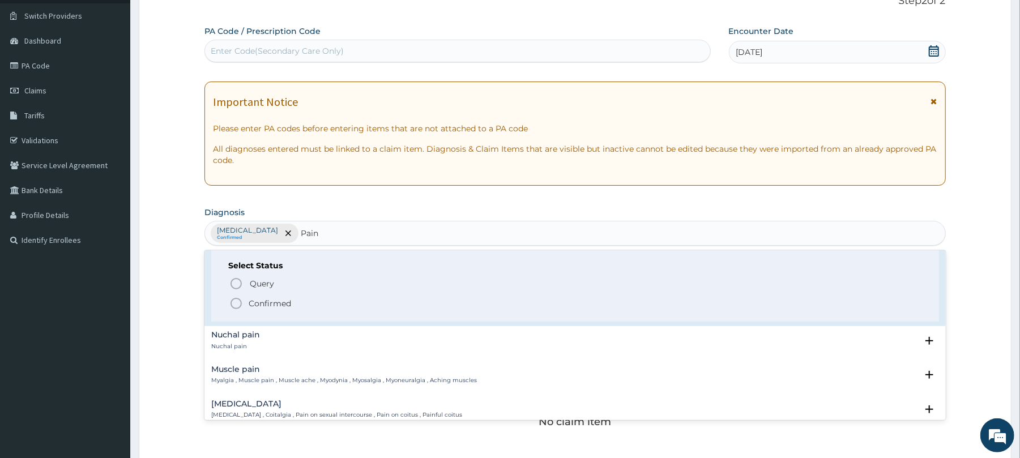
scroll to position [1541, 0]
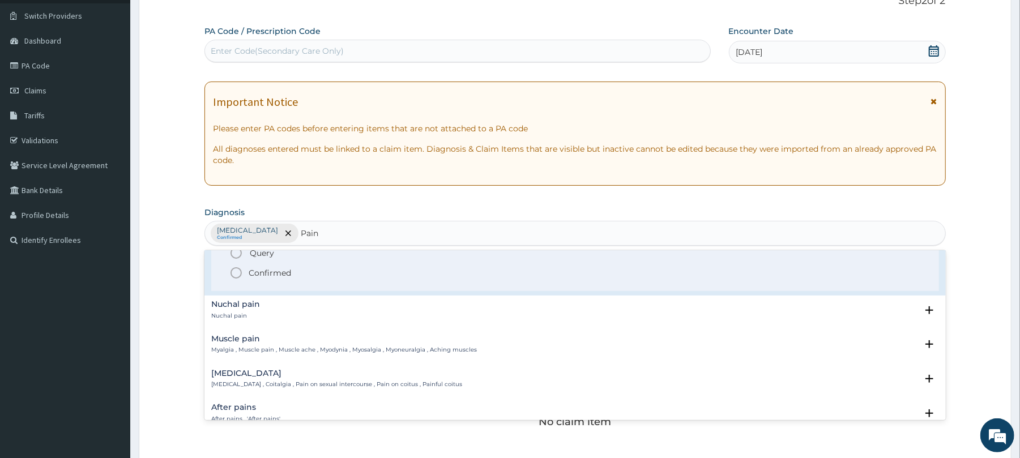
click at [424, 348] on p "Myalgia , Muscle pain , Muscle ache , Myodynia , Myosalgia , Myoneuralgia , Ach…" at bounding box center [344, 350] width 266 height 8
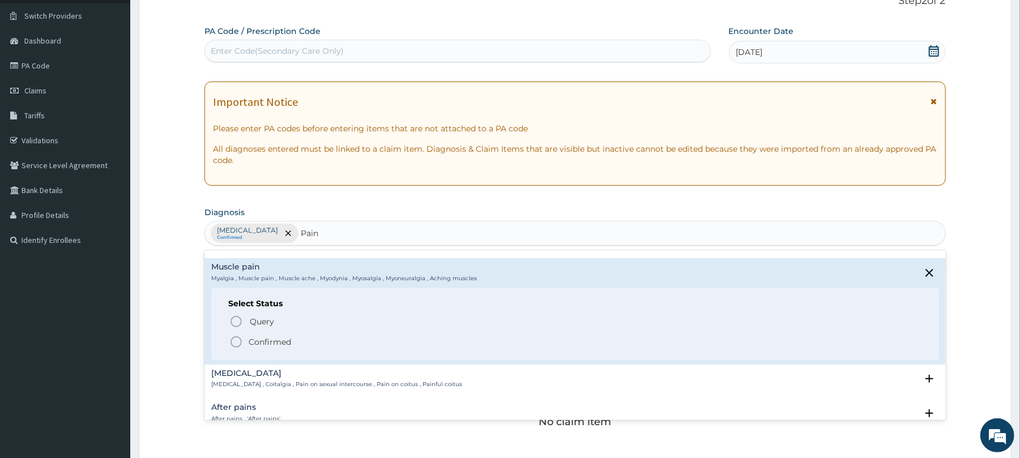
click at [236, 340] on icon "status option filled" at bounding box center [236, 342] width 14 height 14
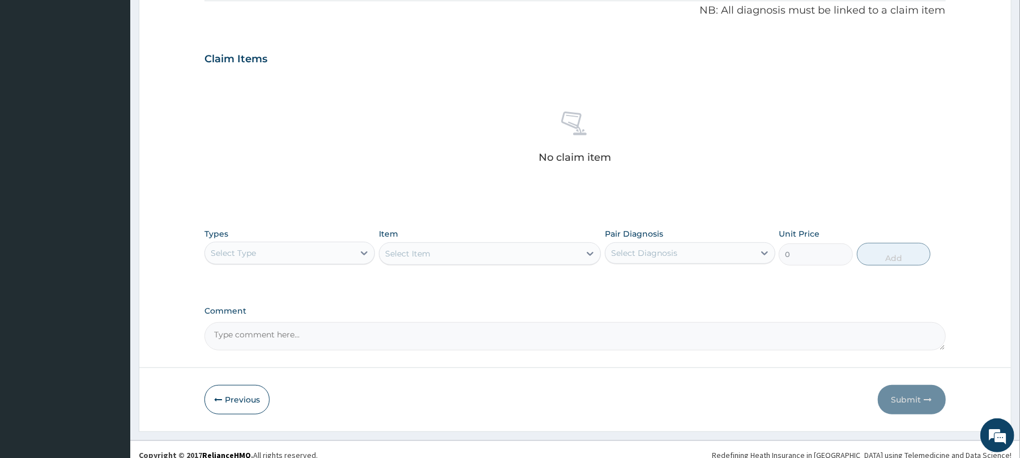
scroll to position [360, 0]
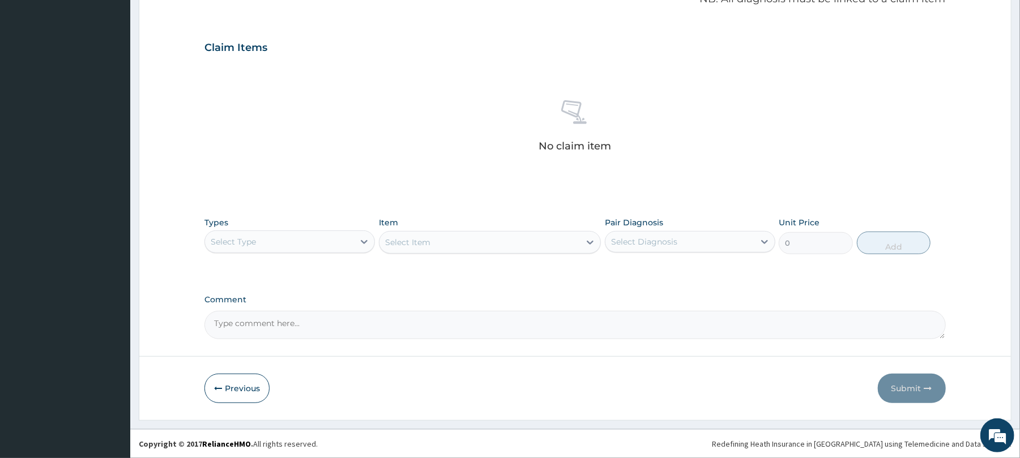
click at [711, 342] on form "Step 2 of 2 PA Code / Prescription Code Enter Code(Secondary Care Only) Encount…" at bounding box center [575, 60] width 873 height 719
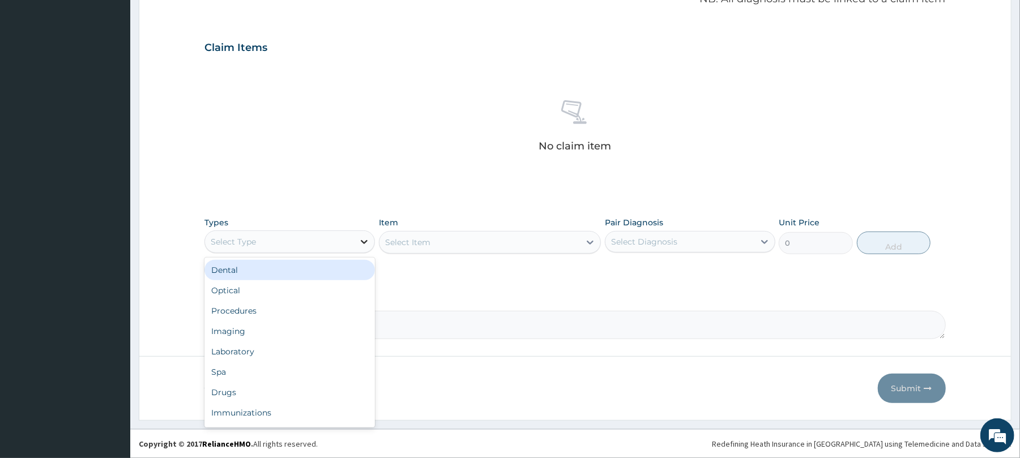
click at [365, 243] on icon at bounding box center [364, 241] width 11 height 11
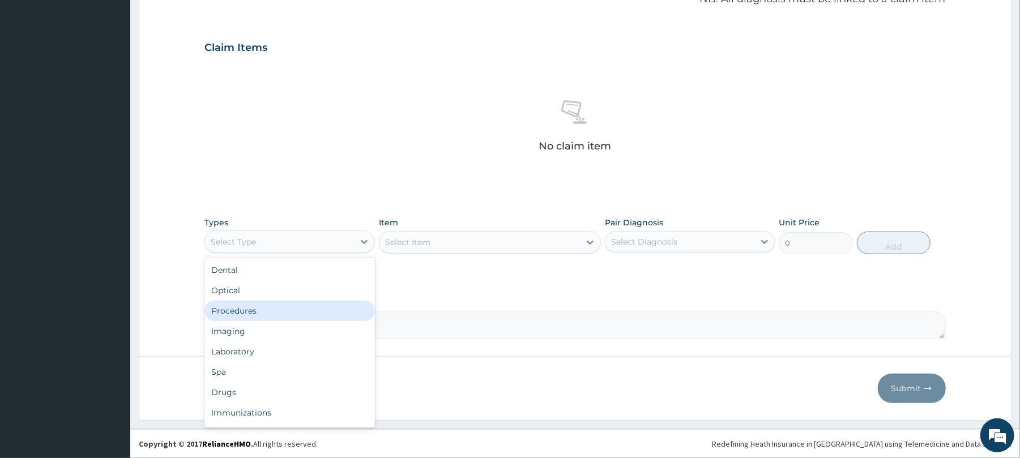
click at [329, 312] on div "Procedures" at bounding box center [289, 311] width 170 height 20
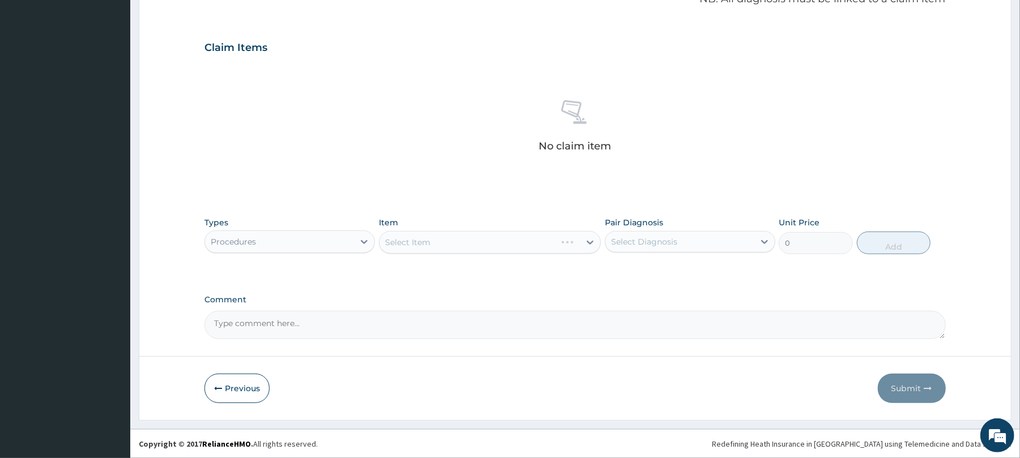
click at [567, 241] on div "Select Item" at bounding box center [490, 242] width 222 height 23
click at [567, 237] on div "Select Item" at bounding box center [490, 242] width 222 height 23
click at [567, 241] on div "Select Item" at bounding box center [490, 242] width 222 height 23
click at [567, 245] on div "Select Item" at bounding box center [480, 242] width 201 height 18
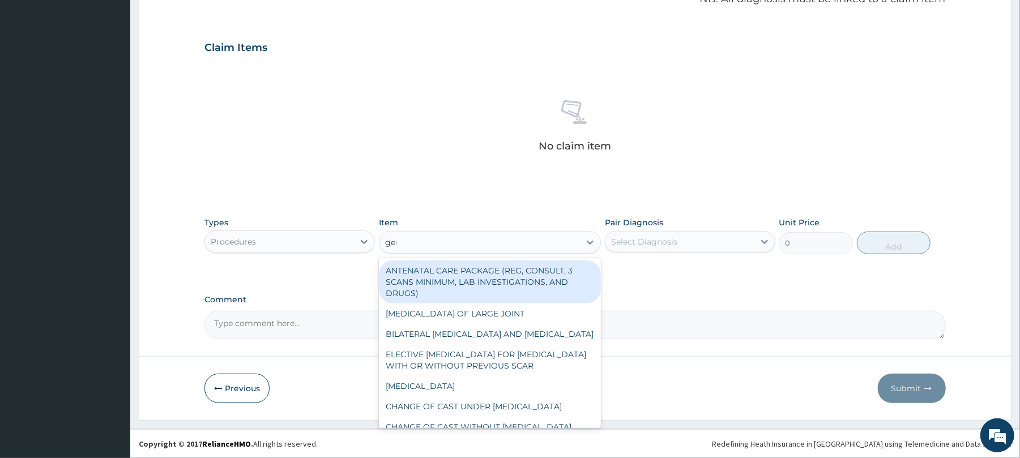
type input "gene"
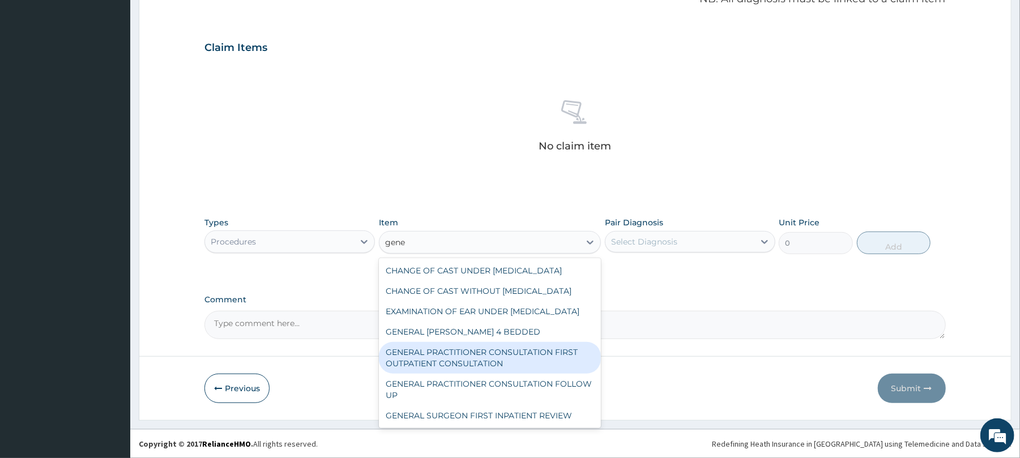
click at [522, 374] on div "GENERAL PRACTITIONER CONSULTATION FIRST OUTPATIENT CONSULTATION" at bounding box center [490, 358] width 222 height 32
type input "3547.5"
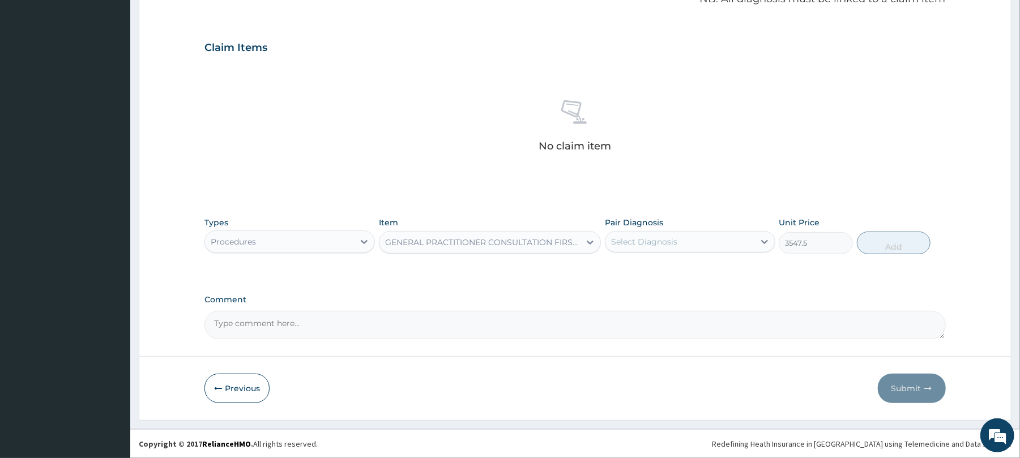
click at [698, 245] on div "Select Diagnosis" at bounding box center [680, 242] width 149 height 18
click at [693, 273] on label "Upper respiratory infection" at bounding box center [659, 269] width 70 height 11
checkbox input "true"
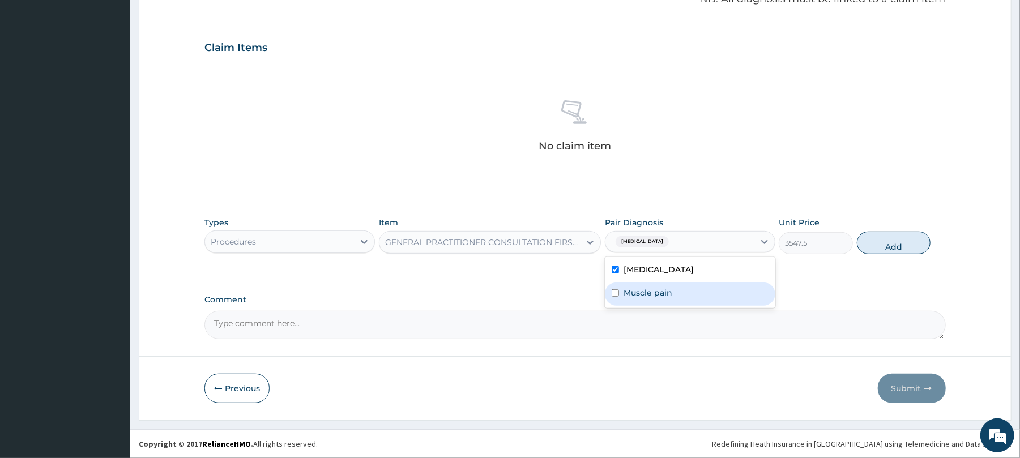
click at [683, 297] on div "Muscle pain" at bounding box center [690, 294] width 170 height 23
checkbox input "true"
click at [911, 246] on button "Add" at bounding box center [894, 243] width 74 height 23
type input "0"
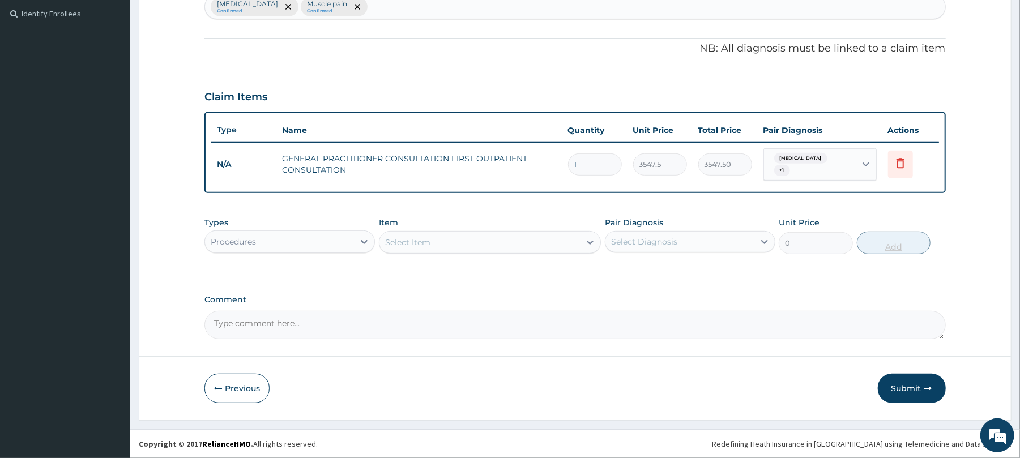
scroll to position [310, 0]
click at [361, 241] on icon at bounding box center [364, 241] width 11 height 11
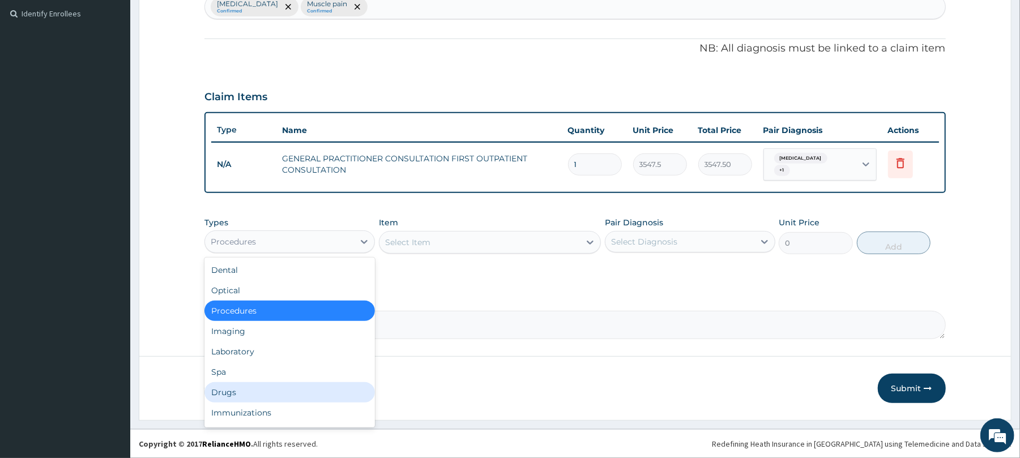
click at [286, 396] on div "Drugs" at bounding box center [289, 392] width 170 height 20
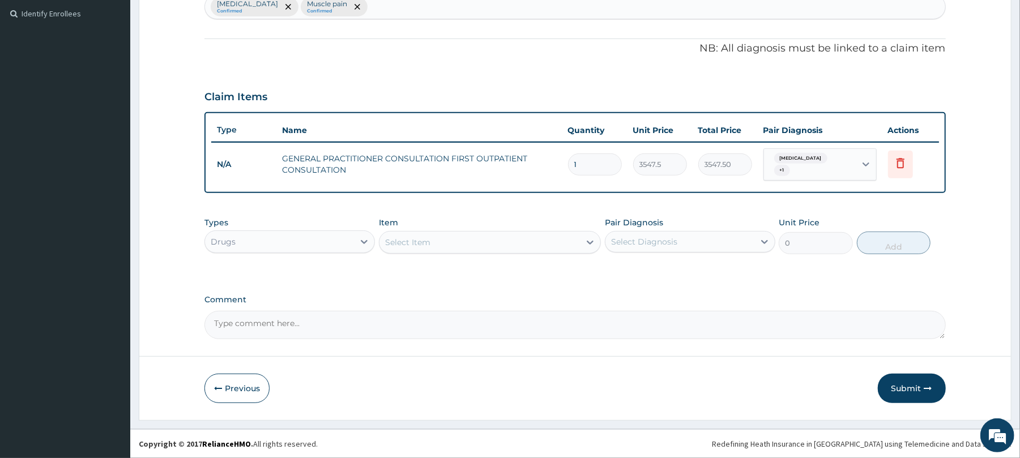
click at [566, 241] on div "Select Item" at bounding box center [480, 242] width 201 height 18
type input "Ibu"
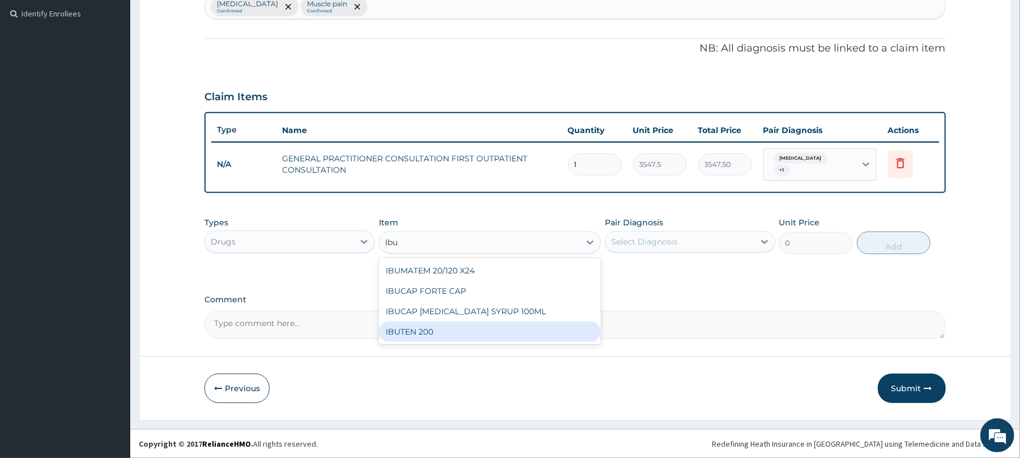
click at [465, 331] on div "IBUTEN 200" at bounding box center [490, 332] width 222 height 20
type input "82.775"
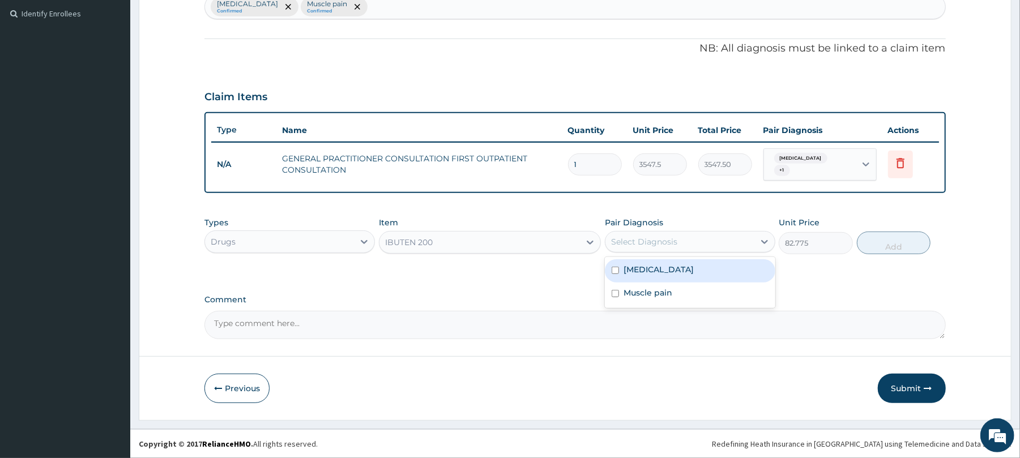
click at [664, 241] on div "Select Diagnosis" at bounding box center [644, 241] width 66 height 11
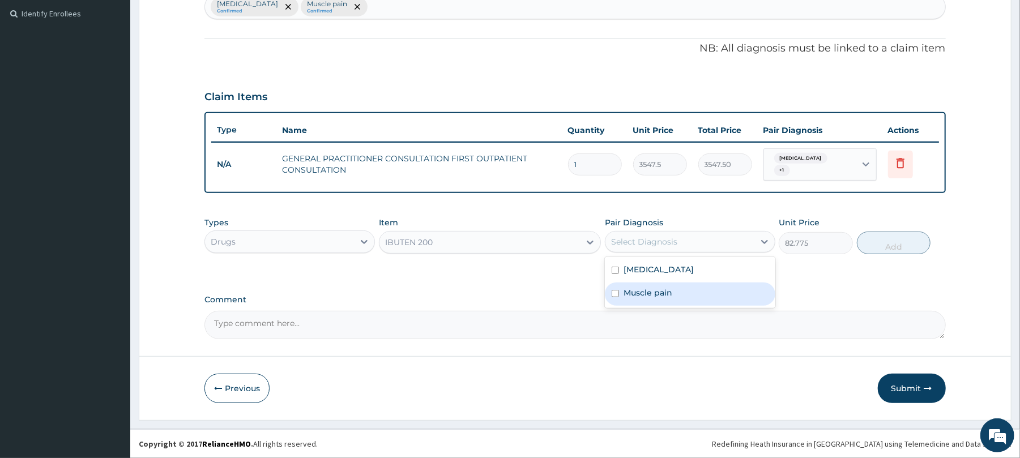
click at [658, 287] on label "Muscle pain" at bounding box center [648, 292] width 49 height 11
checkbox input "true"
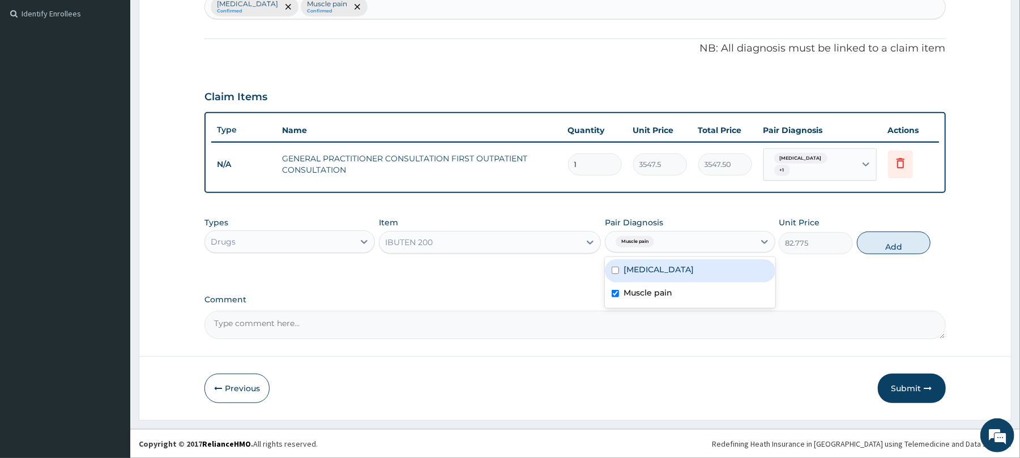
click at [868, 243] on button "Add" at bounding box center [894, 243] width 74 height 23
type input "0"
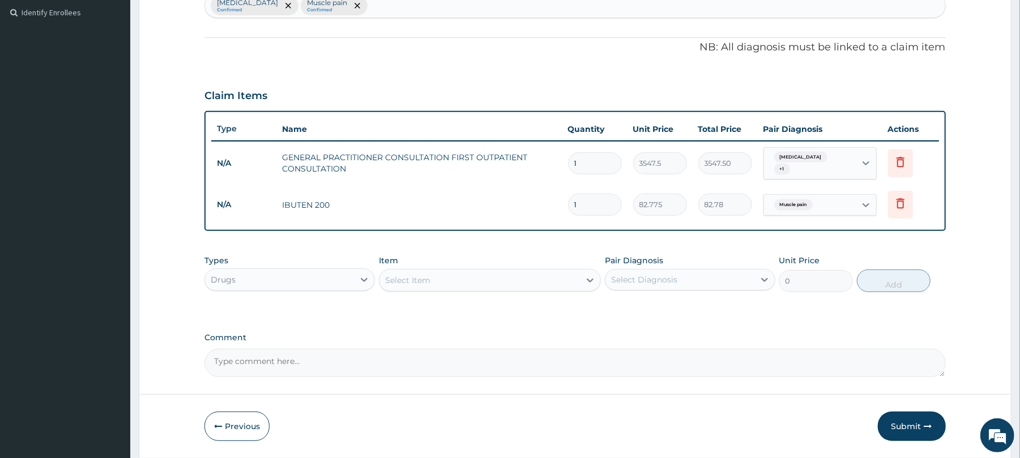
type input "10"
type input "827.75"
type input "10"
click at [547, 283] on div "Select Item" at bounding box center [480, 280] width 201 height 18
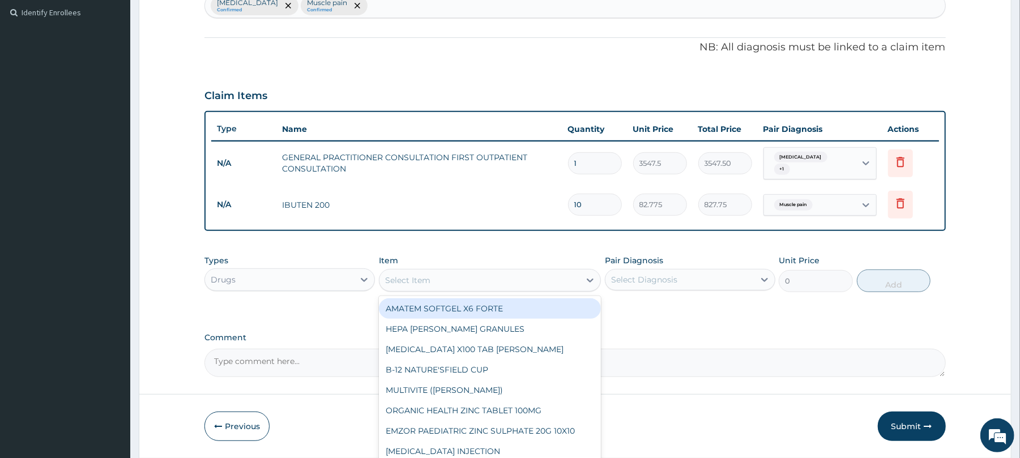
click at [547, 282] on div "Select Item" at bounding box center [480, 280] width 201 height 18
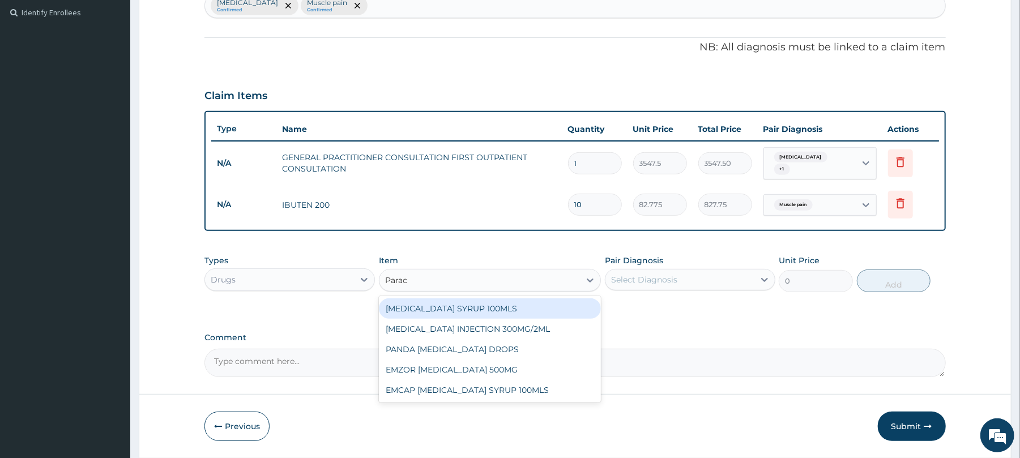
type input "Parace"
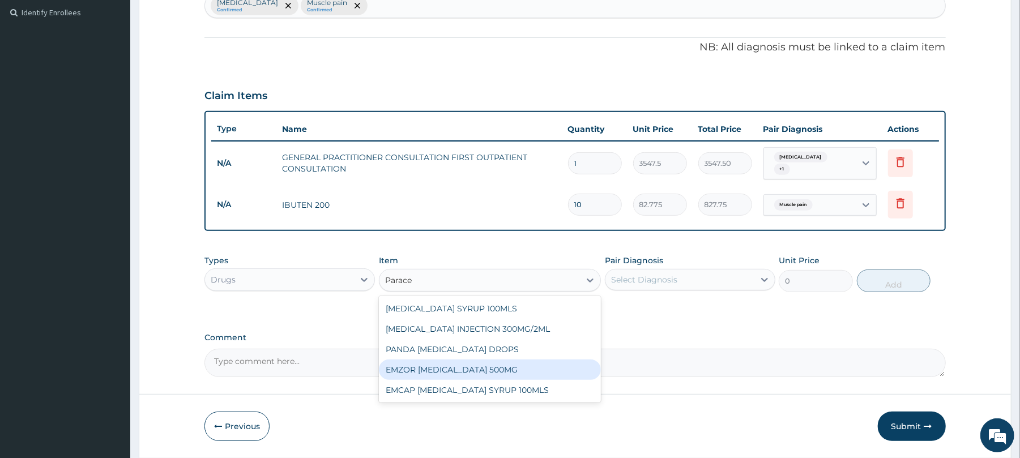
click at [506, 372] on div "EMZOR PARACETAMOL 500MG" at bounding box center [490, 370] width 222 height 20
type input "23.65"
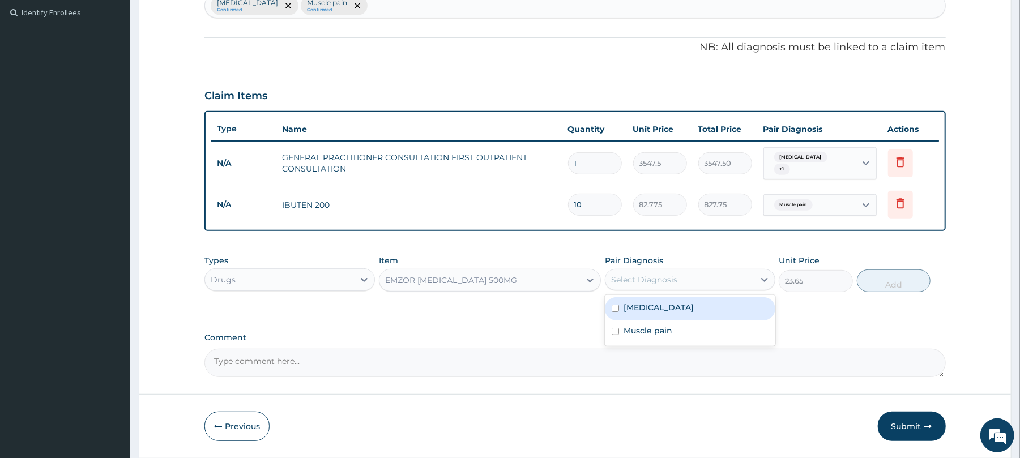
click at [687, 282] on div "Select Diagnosis" at bounding box center [680, 280] width 149 height 18
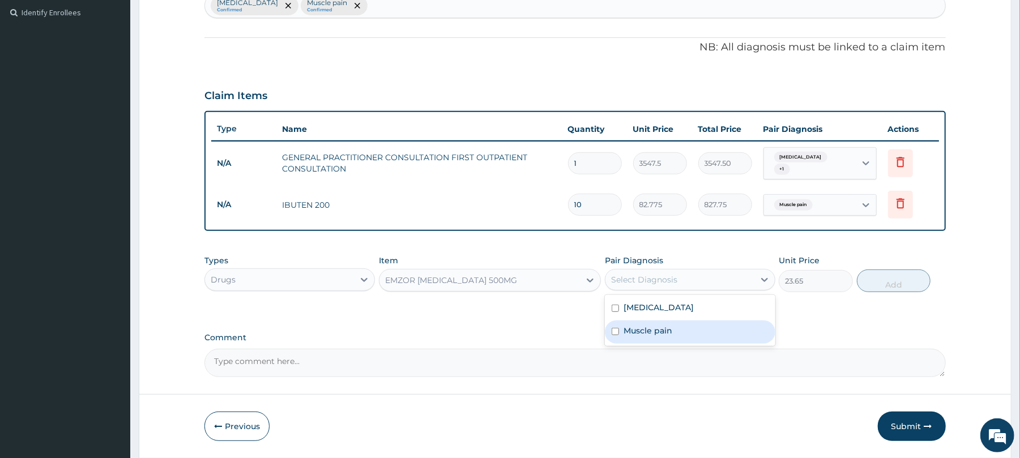
click at [676, 336] on div "Muscle pain" at bounding box center [690, 332] width 170 height 23
checkbox input "true"
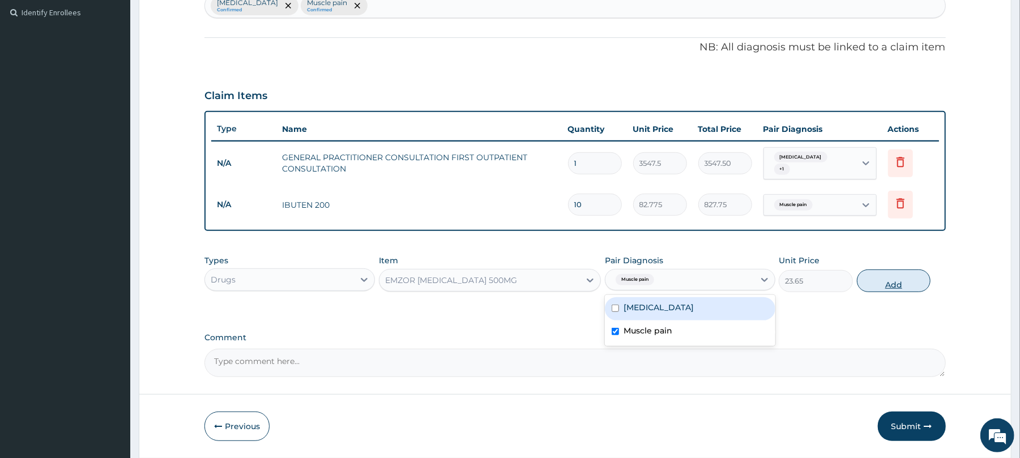
click at [880, 286] on button "Add" at bounding box center [894, 281] width 74 height 23
type input "0"
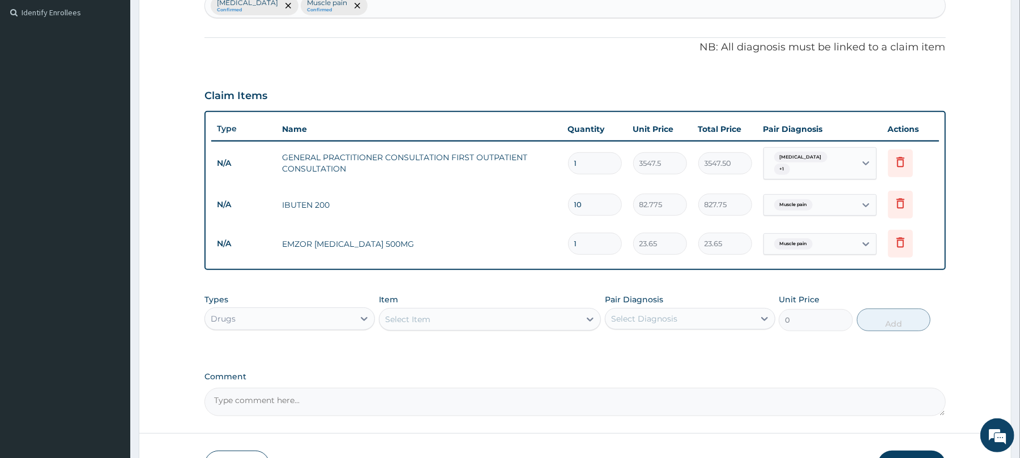
type input "18"
type input "425.70"
type input "18"
click at [540, 327] on div "Select Item" at bounding box center [480, 319] width 201 height 18
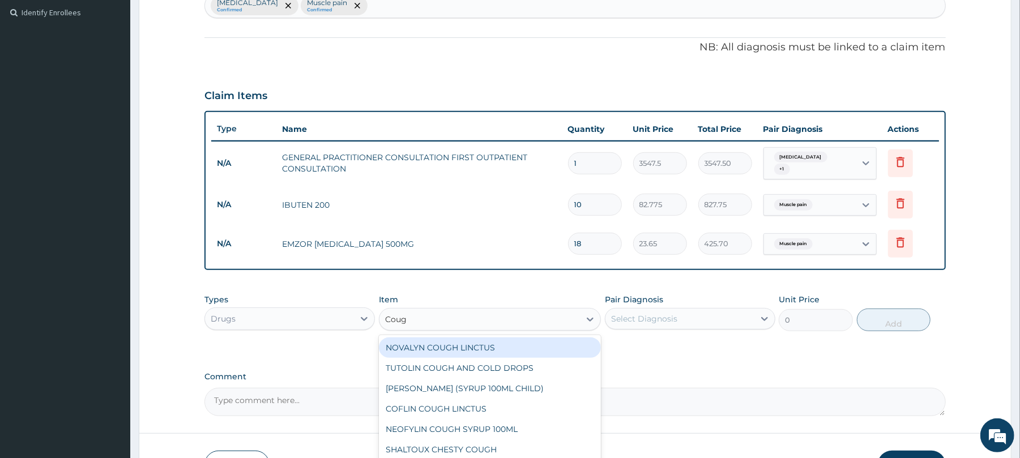
type input "Cough"
click at [460, 349] on div "NOVALYN COUGH LINCTUS" at bounding box center [490, 348] width 222 height 20
type input "1419"
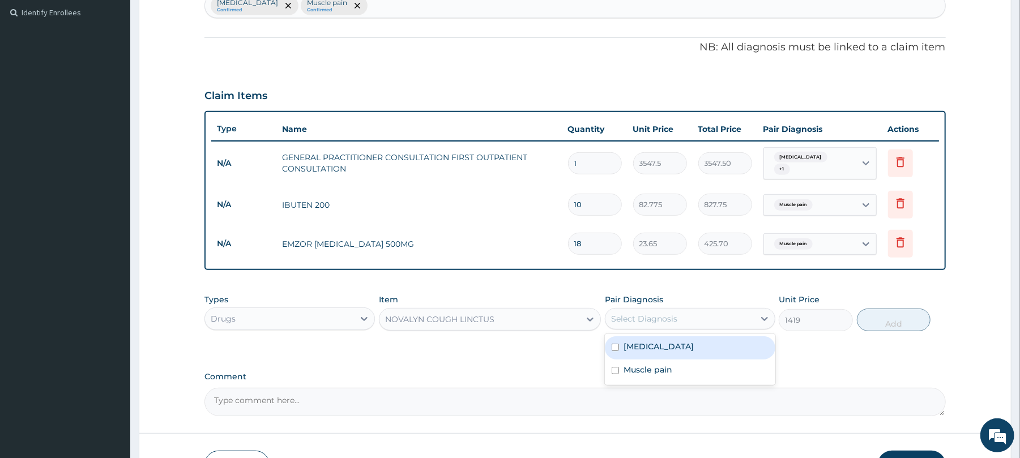
click at [607, 320] on div "Select Diagnosis" at bounding box center [680, 319] width 149 height 18
click at [635, 351] on label "Upper respiratory infection" at bounding box center [659, 346] width 70 height 11
checkbox input "true"
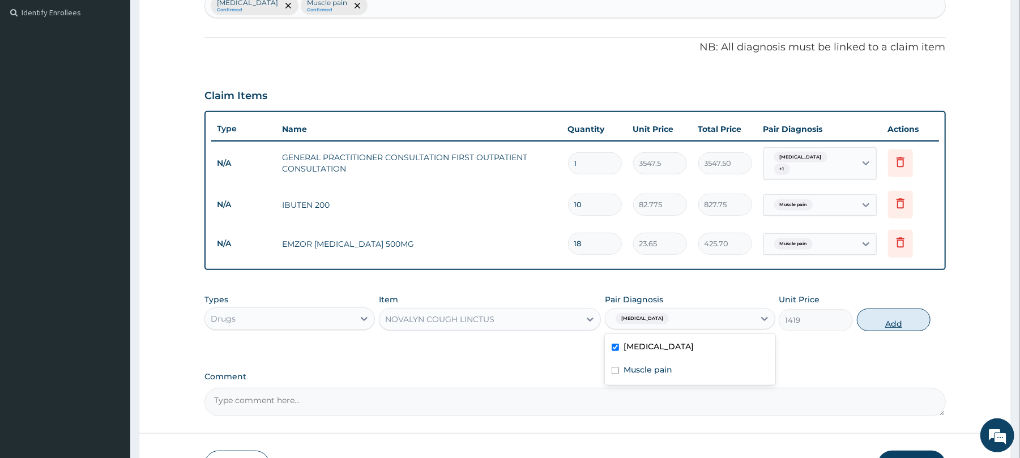
click at [886, 321] on button "Add" at bounding box center [894, 320] width 74 height 23
type input "0"
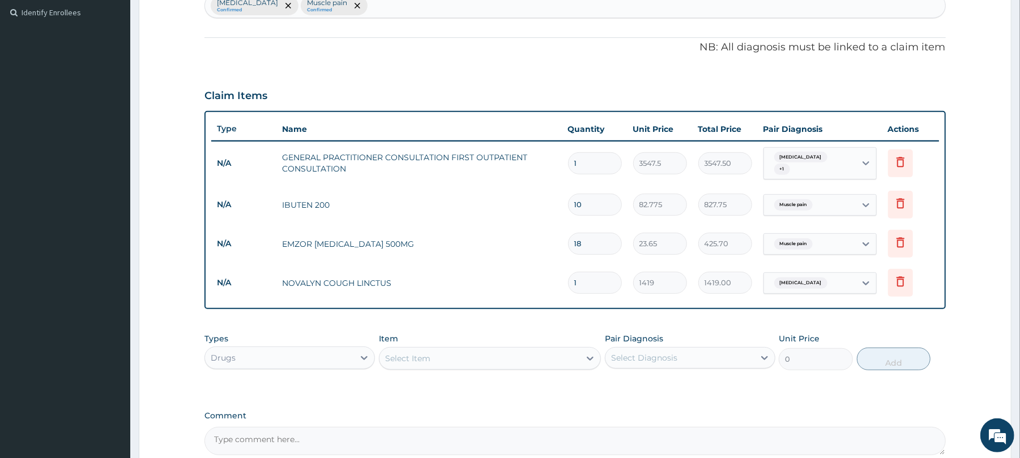
click at [474, 366] on div "Select Item" at bounding box center [480, 358] width 201 height 18
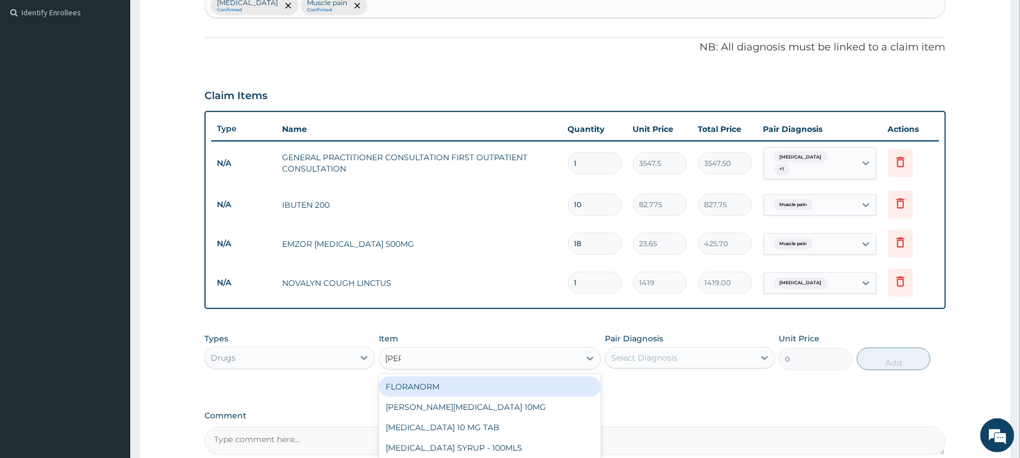
type input "lorat"
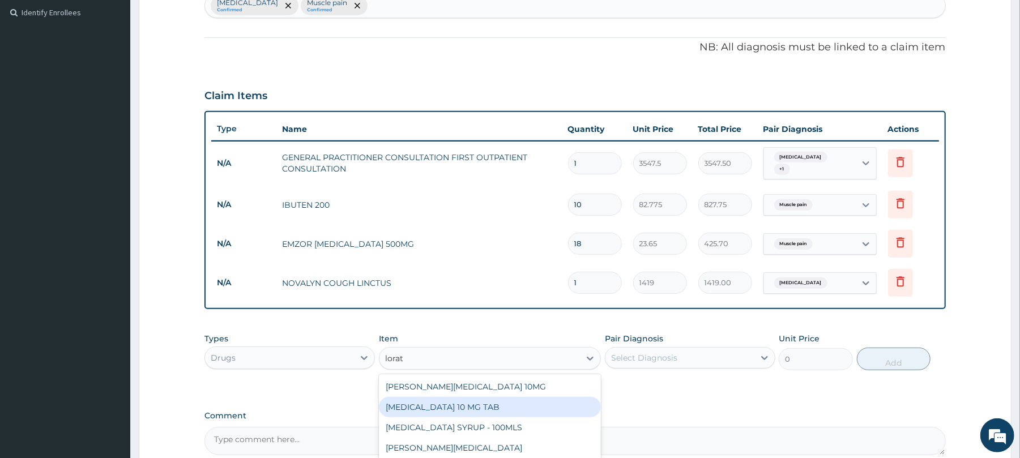
click at [456, 409] on div "LORATADINE 10 MG TAB" at bounding box center [490, 407] width 222 height 20
type input "59.125"
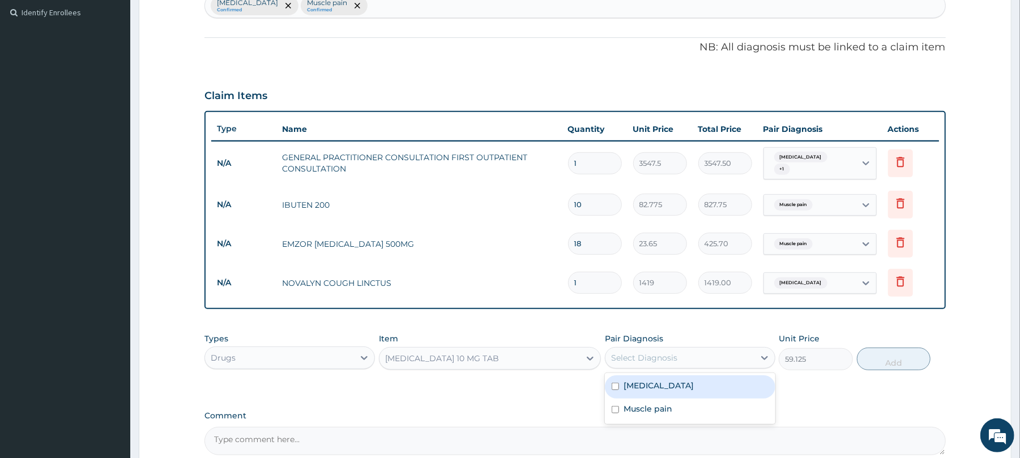
click at [664, 359] on div "Select Diagnosis" at bounding box center [644, 357] width 66 height 11
click at [664, 388] on label "Upper respiratory infection" at bounding box center [659, 385] width 70 height 11
checkbox input "true"
click at [905, 364] on button "Add" at bounding box center [894, 359] width 74 height 23
type input "0"
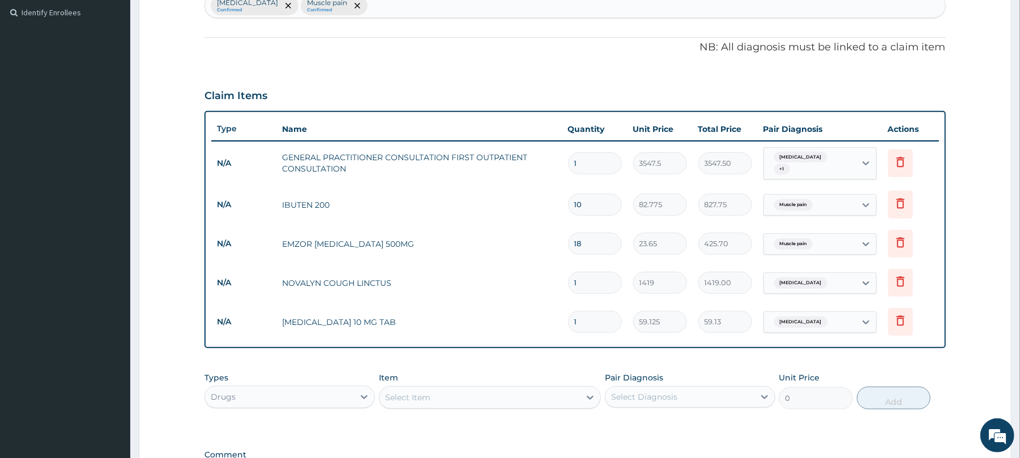
type input "0.00"
type input "3"
type input "177.38"
type input "3"
click at [518, 404] on div "Select Item" at bounding box center [480, 398] width 201 height 18
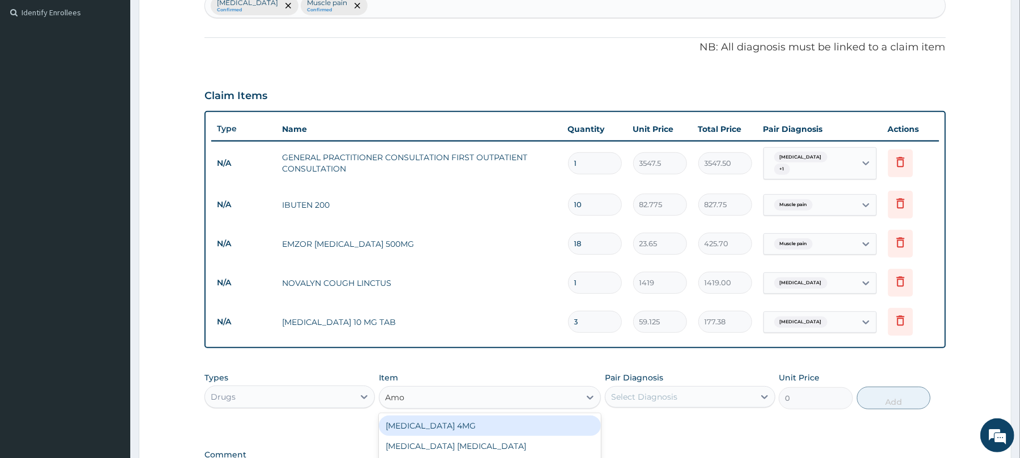
type input "Amox"
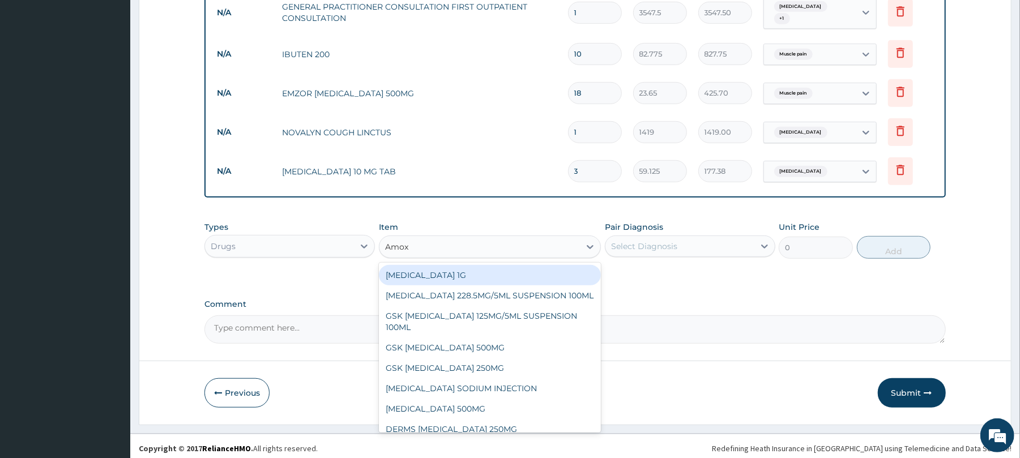
scroll to position [467, 0]
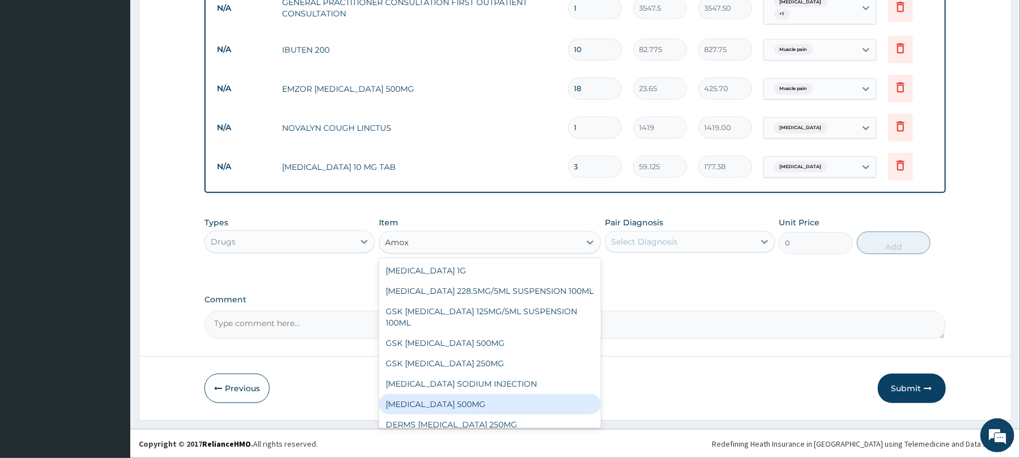
click at [493, 401] on div "AMOXICILLIN 500MG" at bounding box center [490, 404] width 222 height 20
type input "70.95"
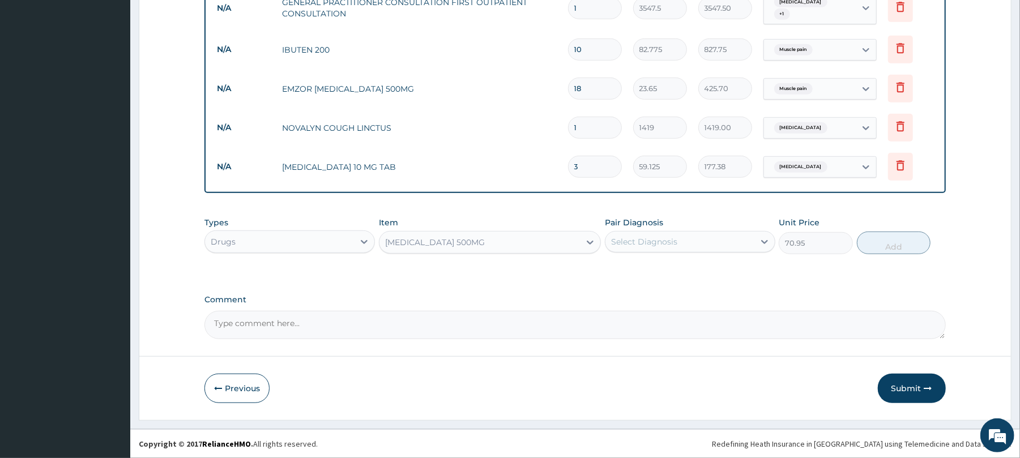
click at [682, 241] on div "Select Diagnosis" at bounding box center [680, 242] width 149 height 18
click at [672, 268] on label "Upper respiratory infection" at bounding box center [659, 269] width 70 height 11
checkbox input "true"
click at [907, 390] on button "Submit" at bounding box center [912, 388] width 68 height 29
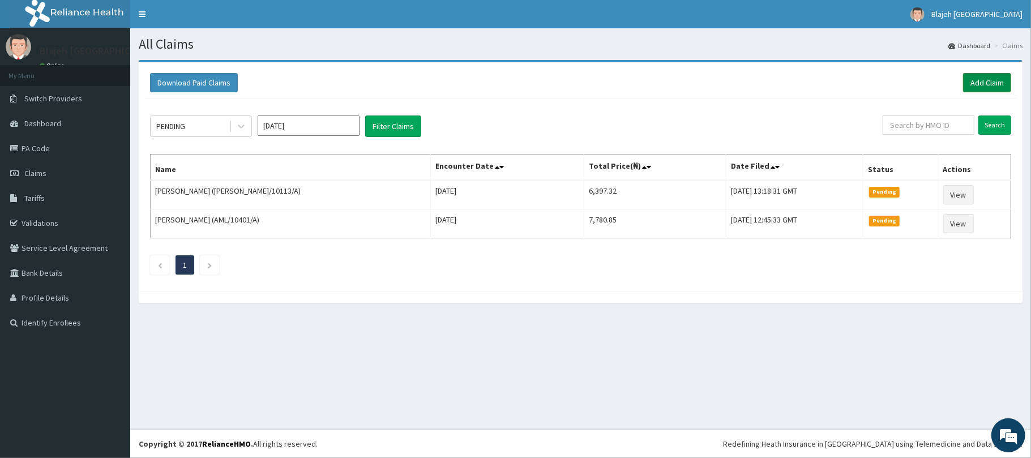
click at [992, 84] on link "Add Claim" at bounding box center [987, 82] width 48 height 19
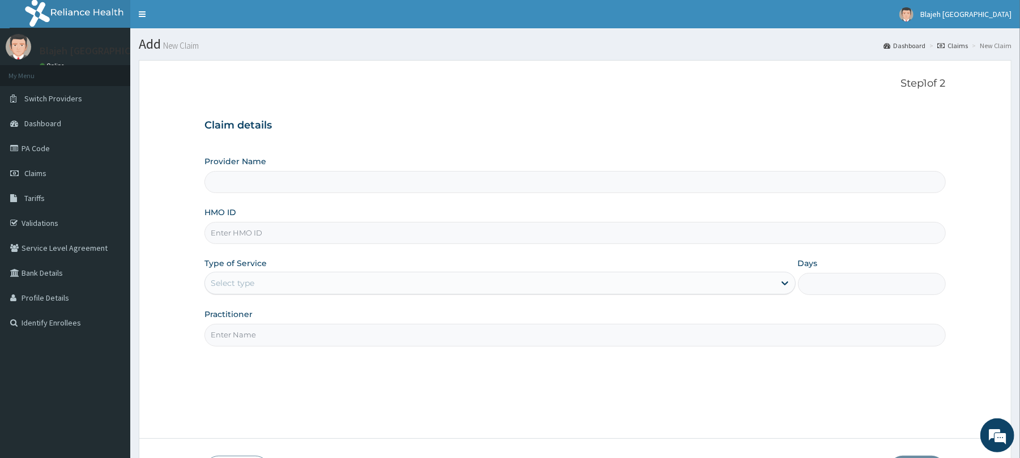
type input "Blajeh Mustapha Hospital (Bmh)"
click at [589, 241] on input "HMO ID" at bounding box center [574, 233] width 741 height 22
